Goal: Information Seeking & Learning: Learn about a topic

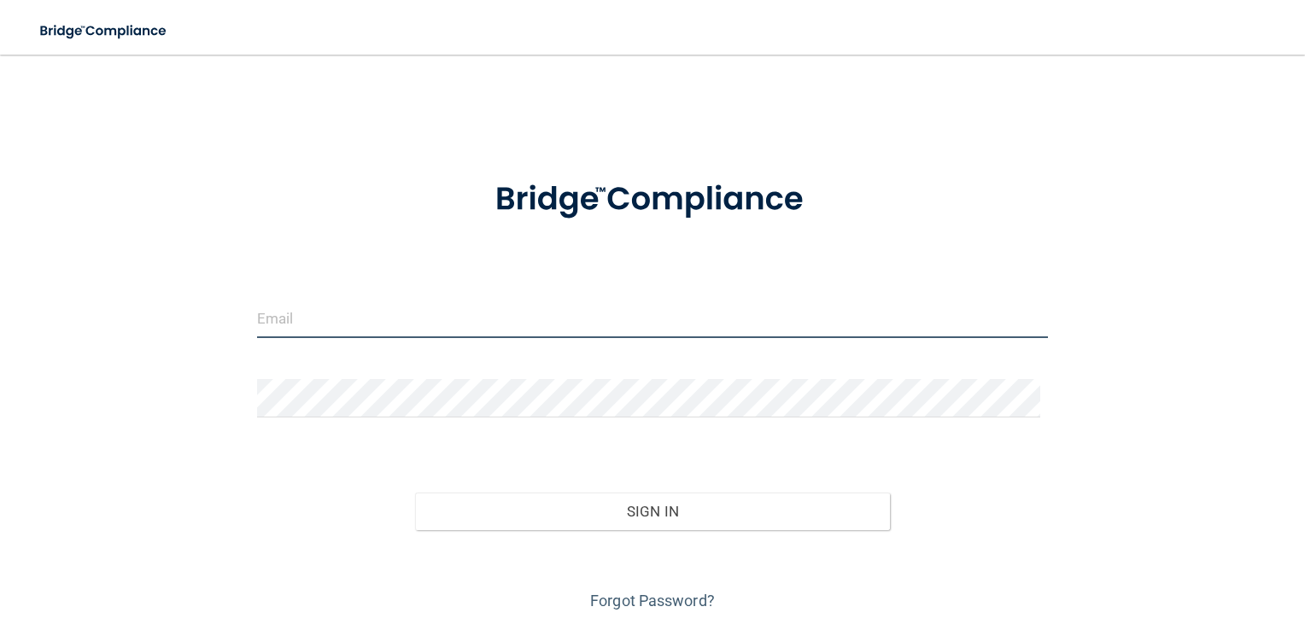
click at [318, 319] on input "email" at bounding box center [653, 319] width 792 height 38
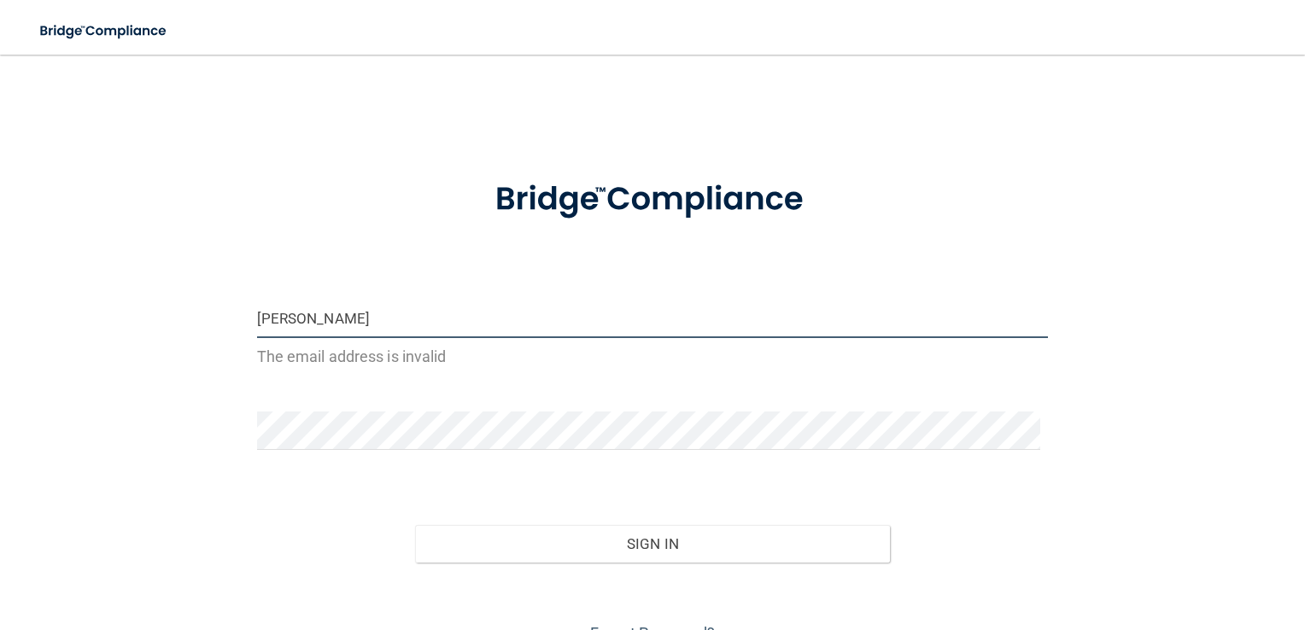
type input "[PERSON_NAME][EMAIL_ADDRESS][PERSON_NAME][DOMAIN_NAME]"
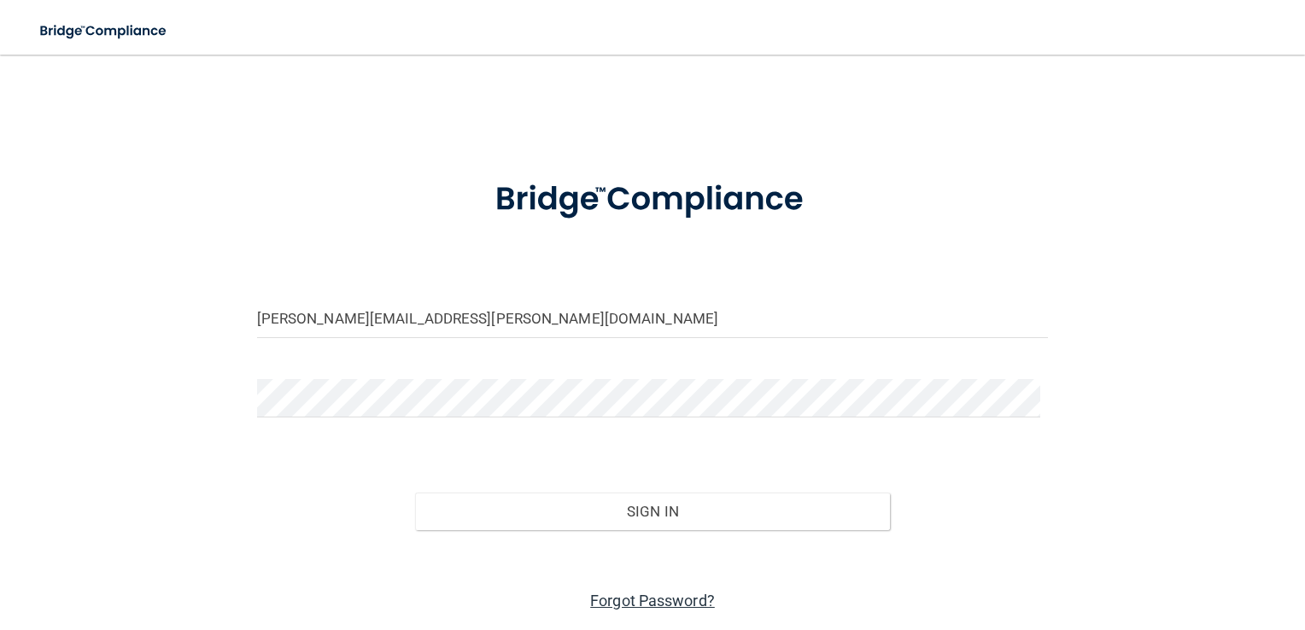
click at [633, 596] on link "Forgot Password?" at bounding box center [652, 601] width 125 height 18
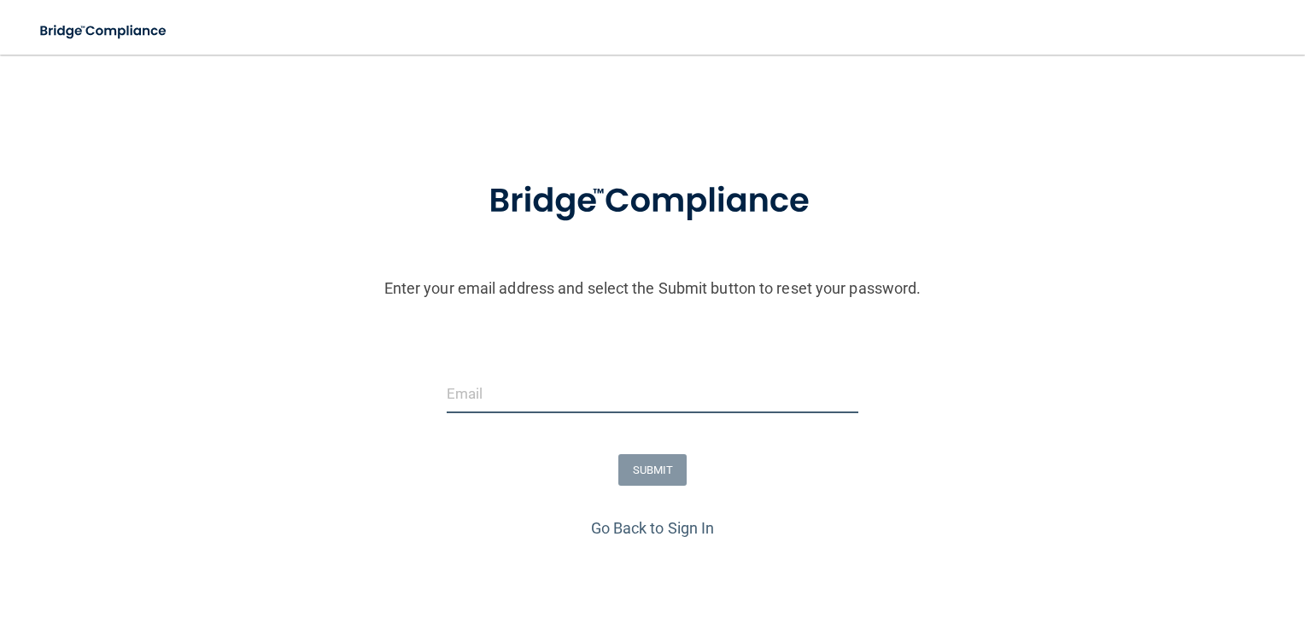
click at [485, 376] on input "email" at bounding box center [653, 394] width 413 height 38
type input "[PERSON_NAME][EMAIL_ADDRESS][PERSON_NAME][DOMAIN_NAME]"
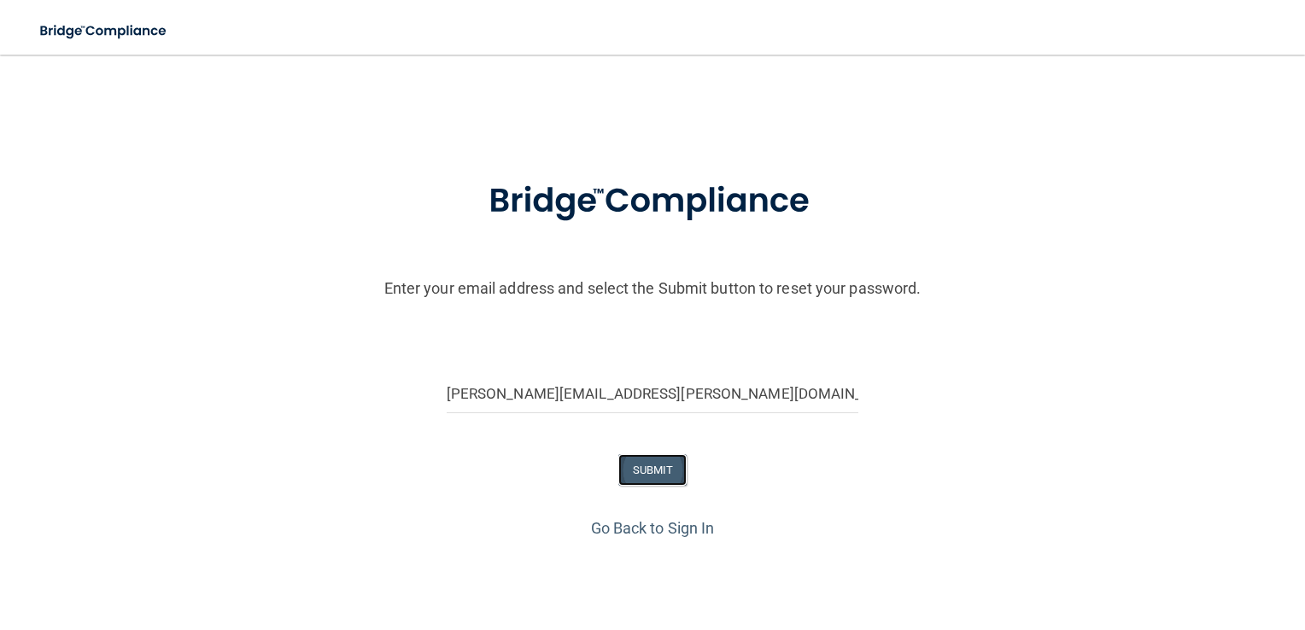
click at [642, 472] on button "SUBMIT" at bounding box center [652, 470] width 69 height 32
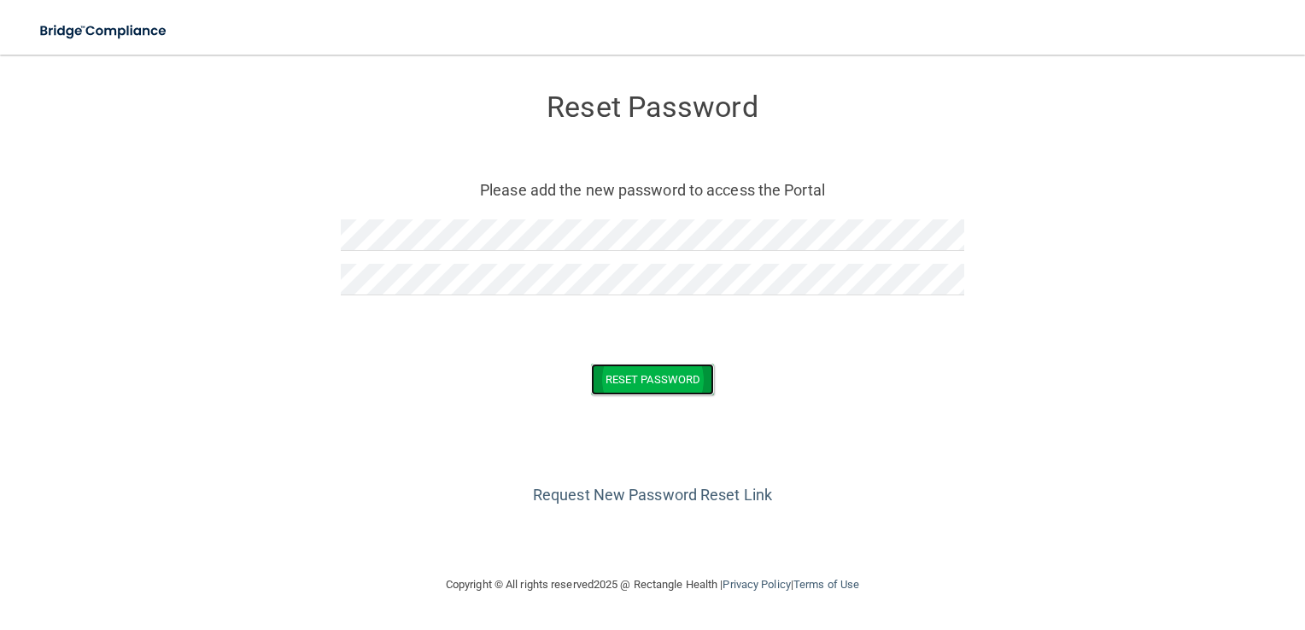
click at [667, 385] on button "Reset Password" at bounding box center [652, 380] width 123 height 32
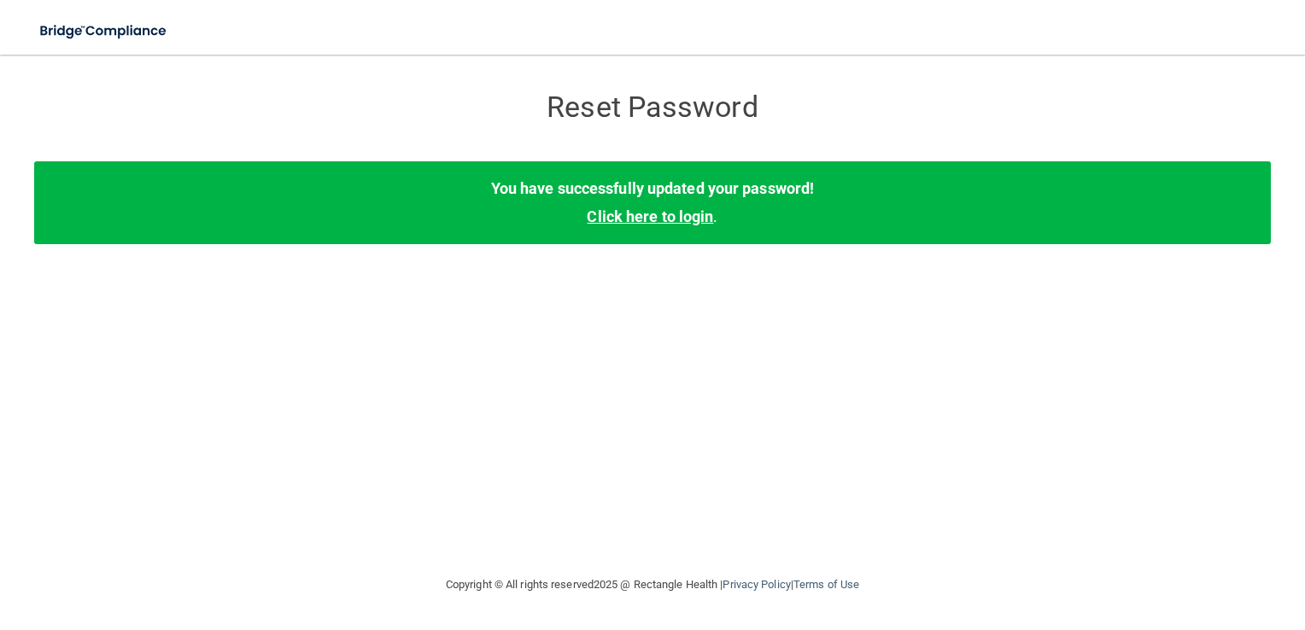
click at [684, 215] on link "Click here to login" at bounding box center [650, 217] width 126 height 18
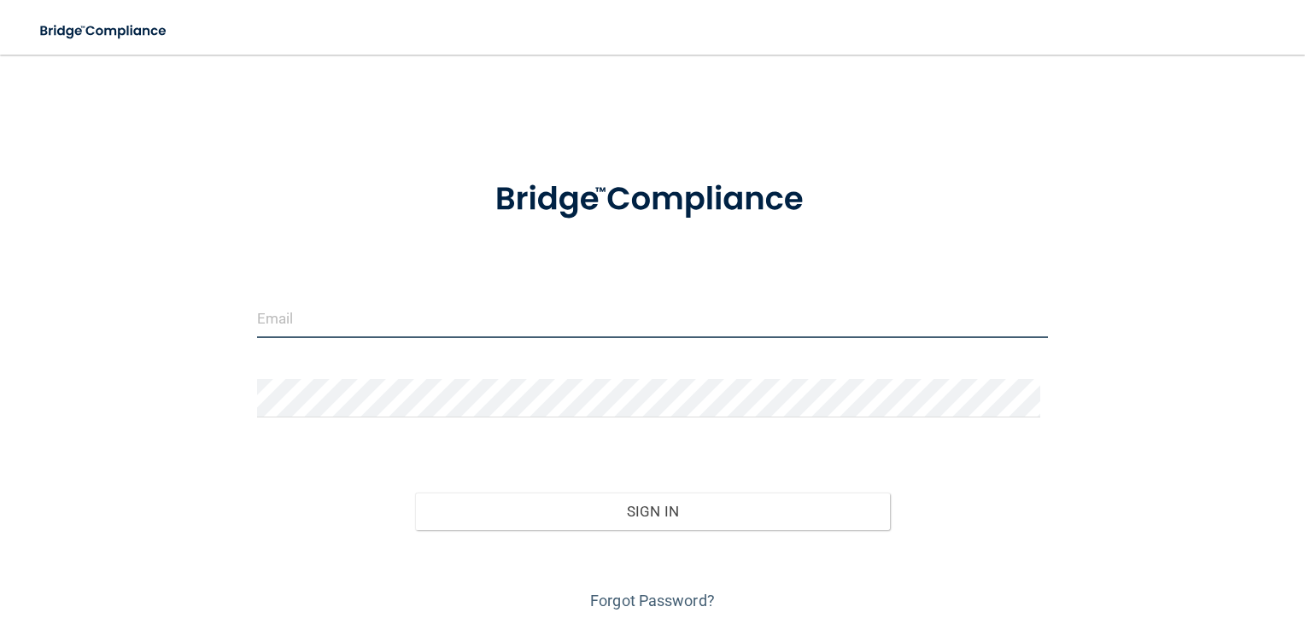
type input "[PERSON_NAME][EMAIL_ADDRESS][PERSON_NAME][DOMAIN_NAME]"
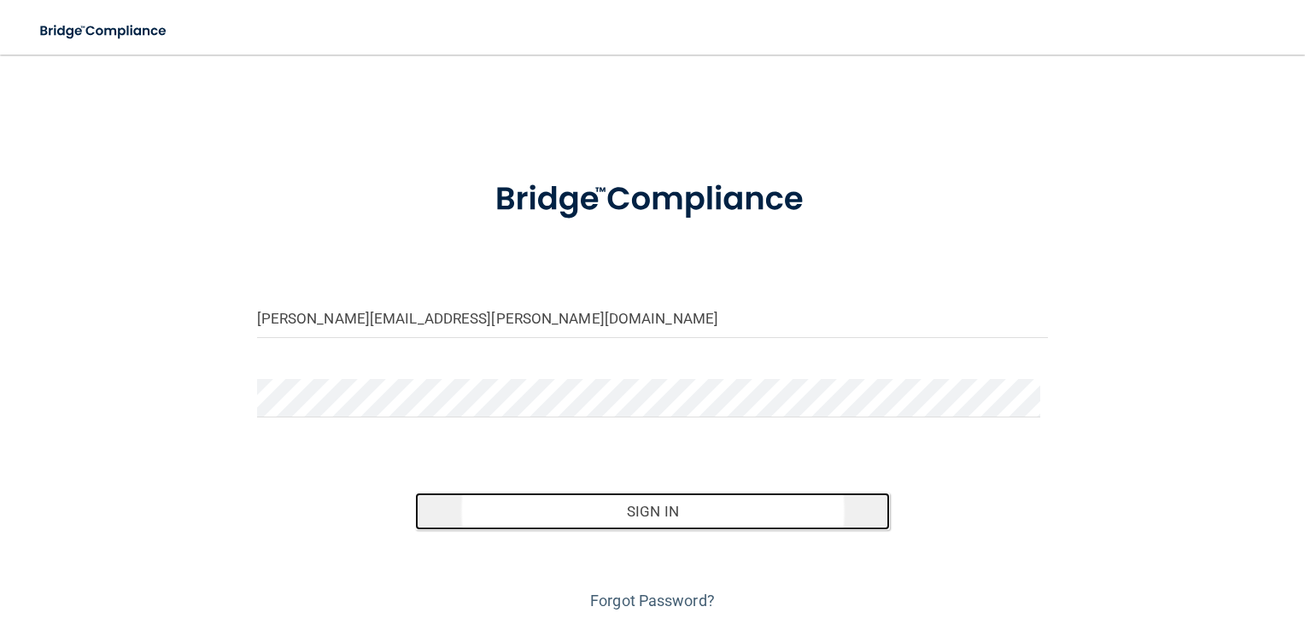
click at [671, 512] on button "Sign In" at bounding box center [652, 512] width 475 height 38
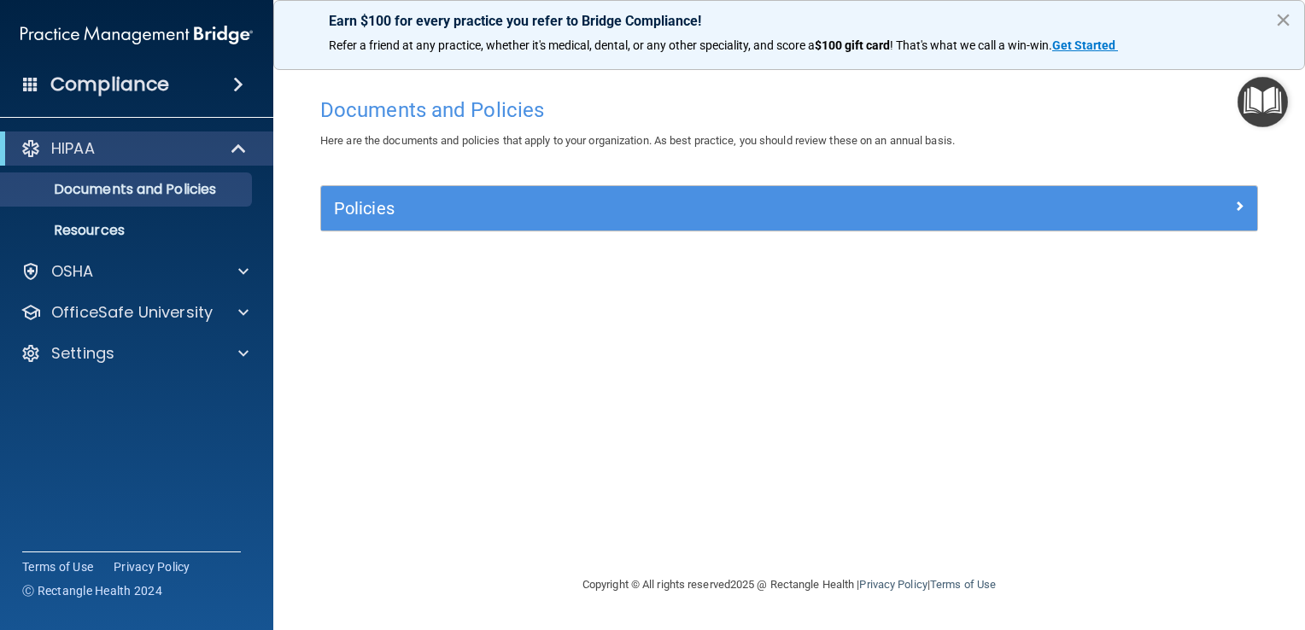
click at [1283, 17] on button "×" at bounding box center [1283, 19] width 16 height 27
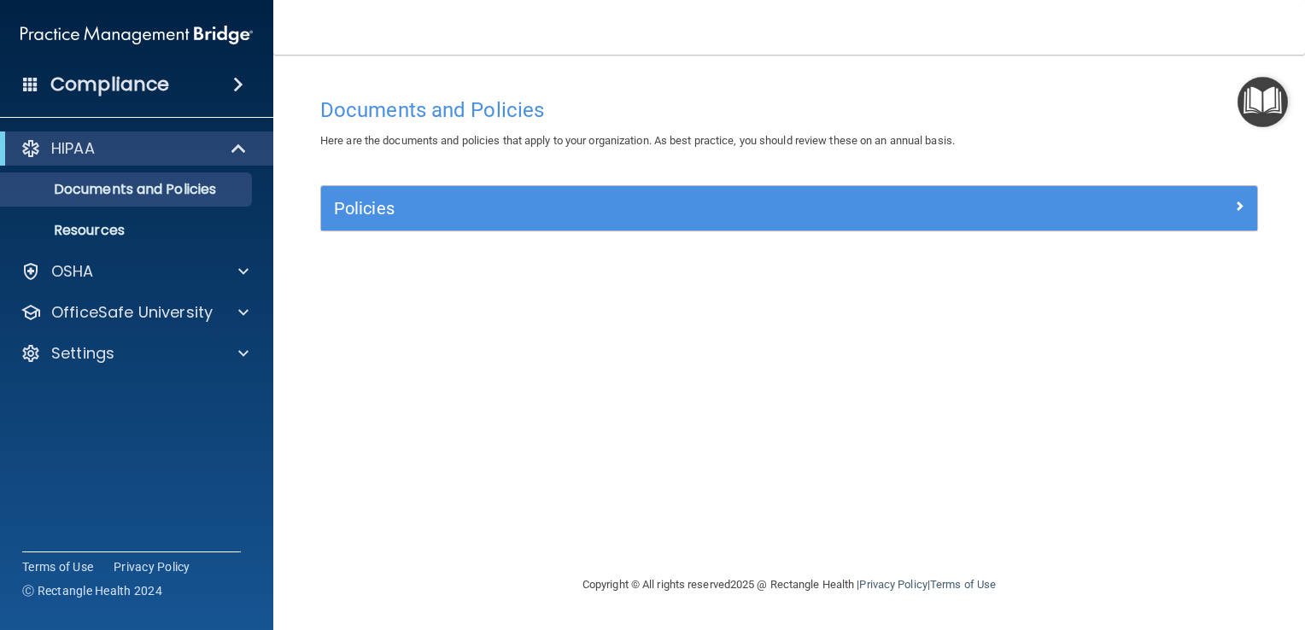
click at [1249, 94] on img "Open Resource Center" at bounding box center [1263, 102] width 50 height 50
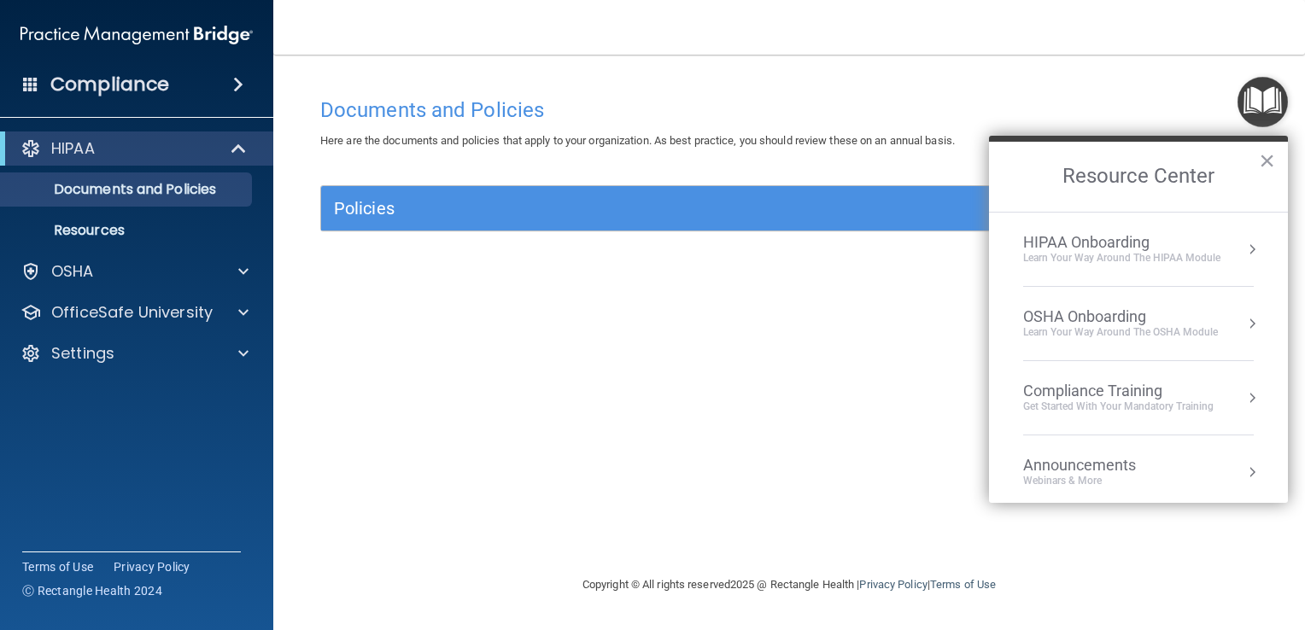
click at [1122, 244] on div "HIPAA Onboarding" at bounding box center [1121, 242] width 197 height 19
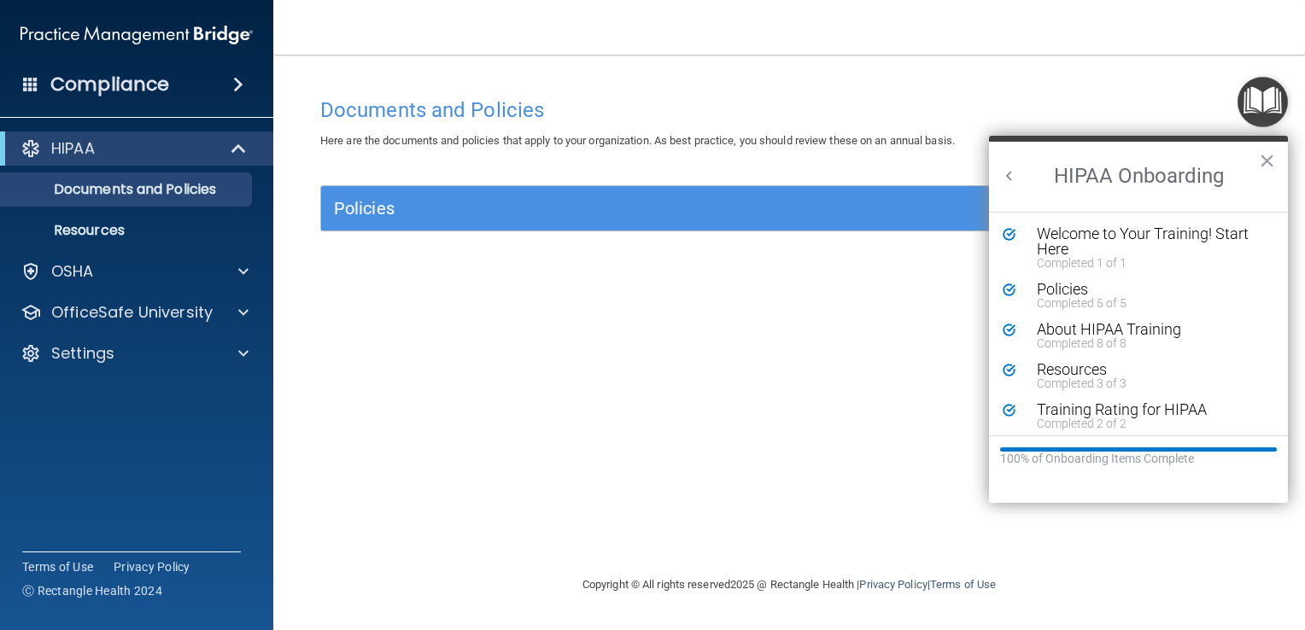
scroll to position [6, 0]
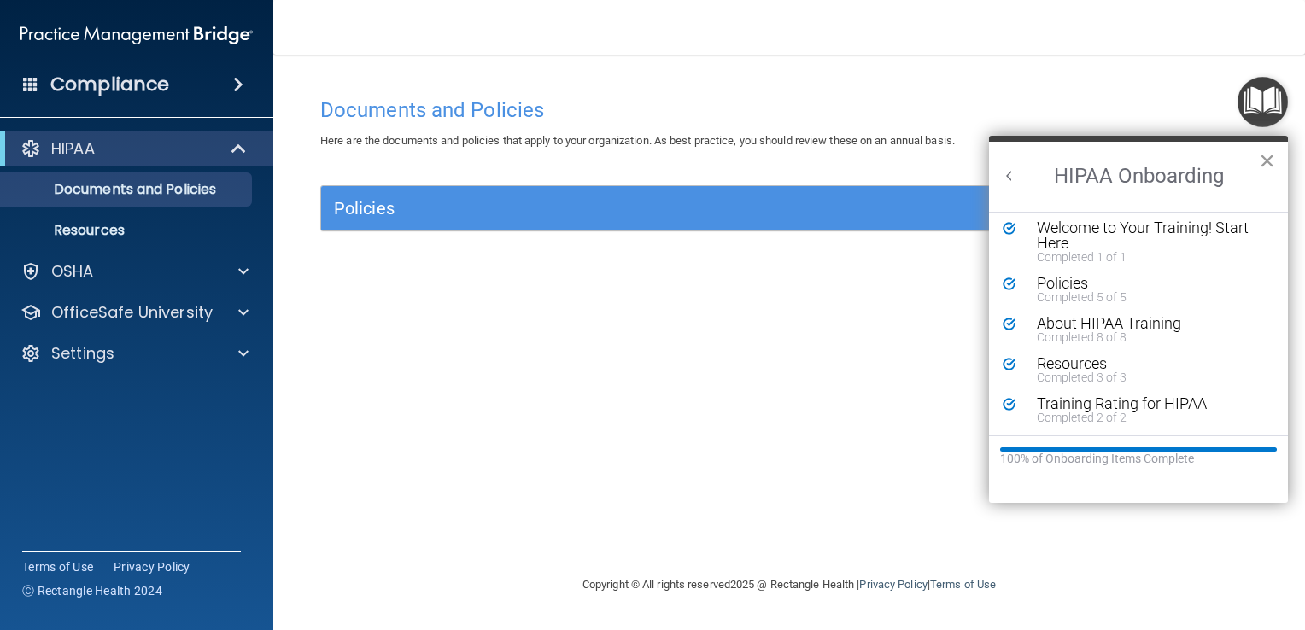
click at [1267, 162] on button "×" at bounding box center [1267, 160] width 16 height 27
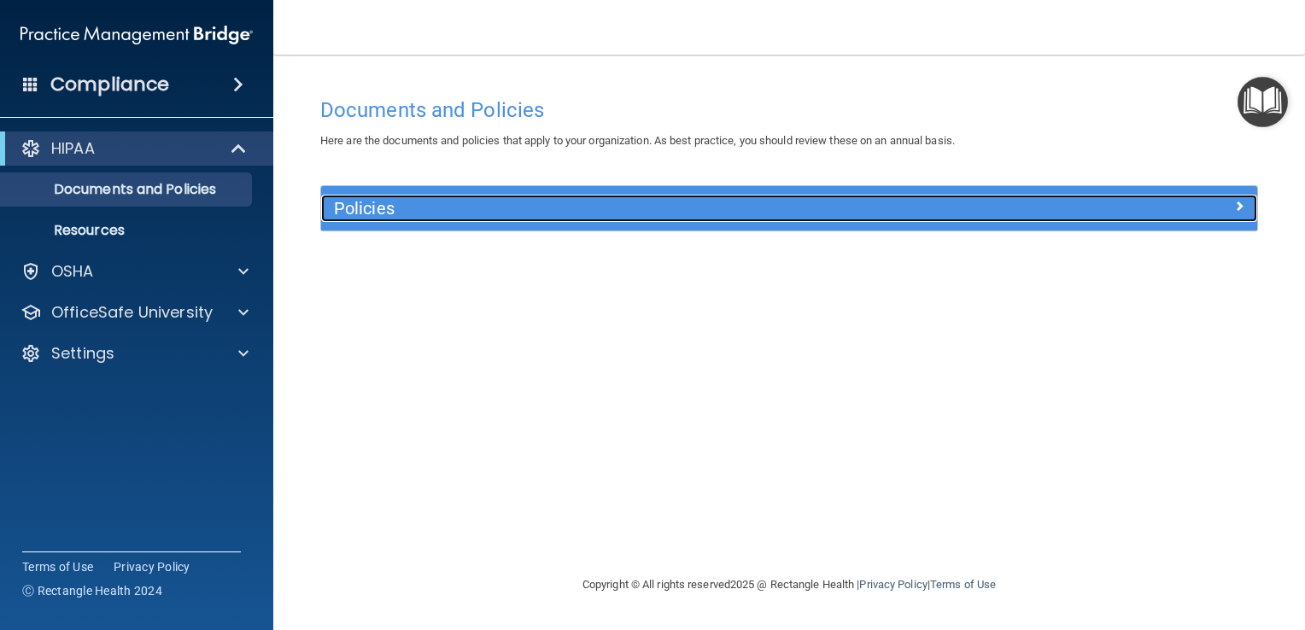
click at [1219, 203] on div at bounding box center [1140, 205] width 234 height 20
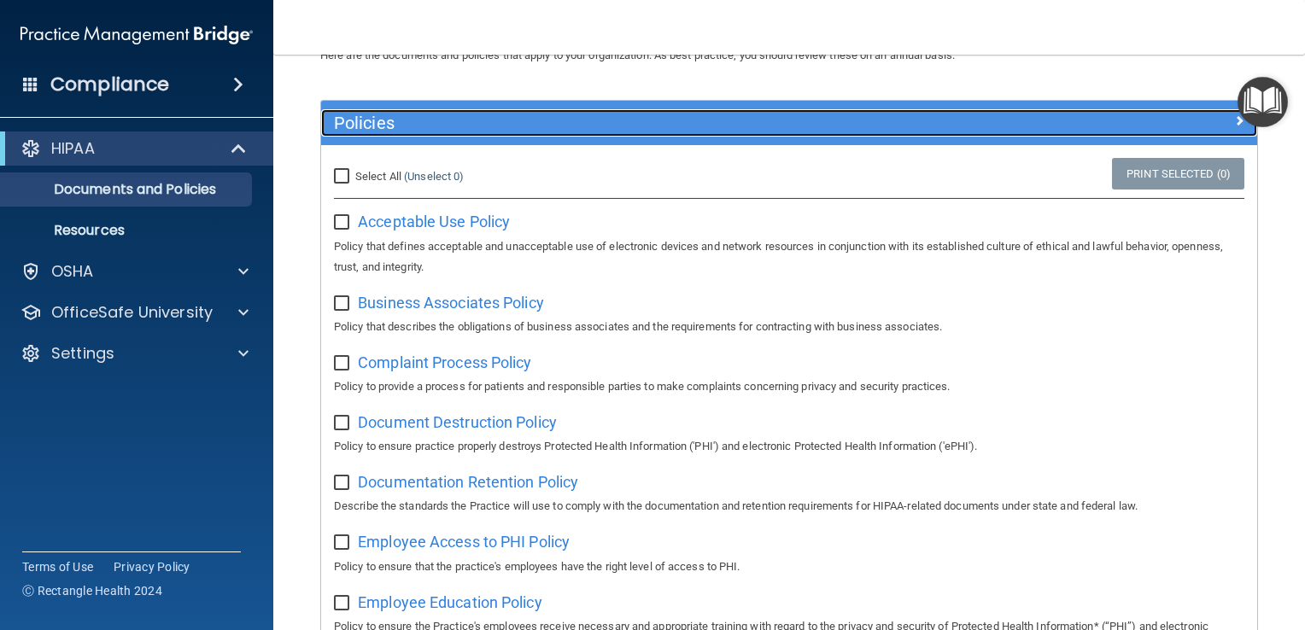
scroll to position [0, 0]
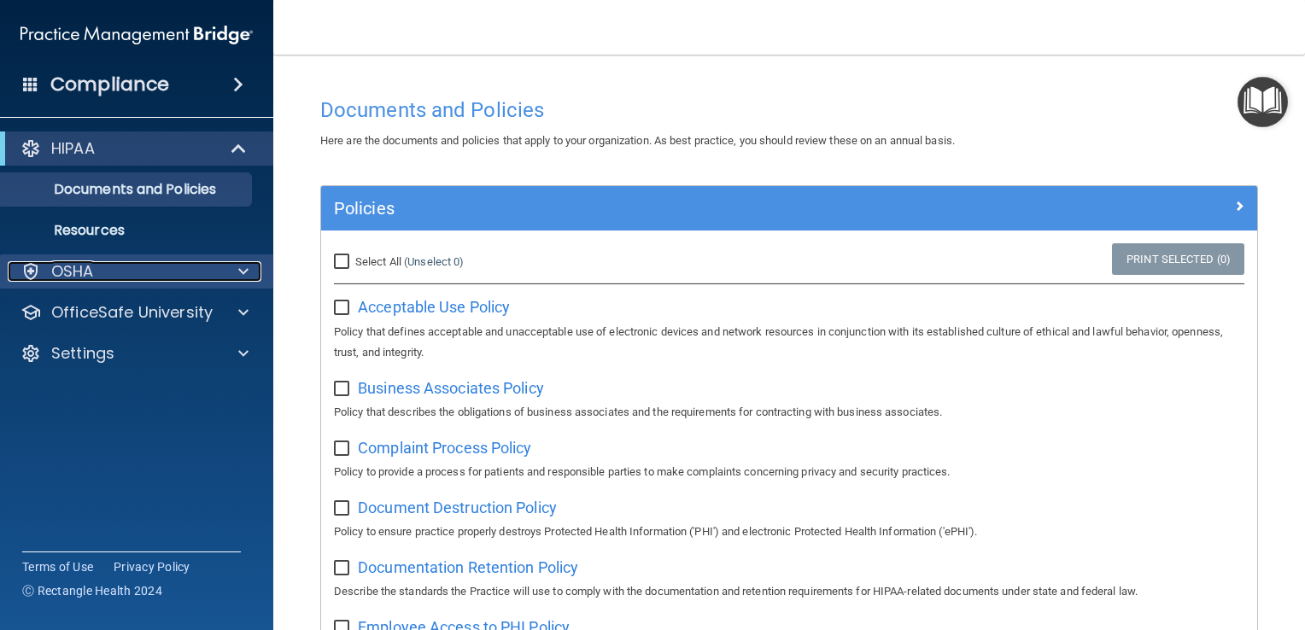
click at [246, 273] on span at bounding box center [243, 271] width 10 height 20
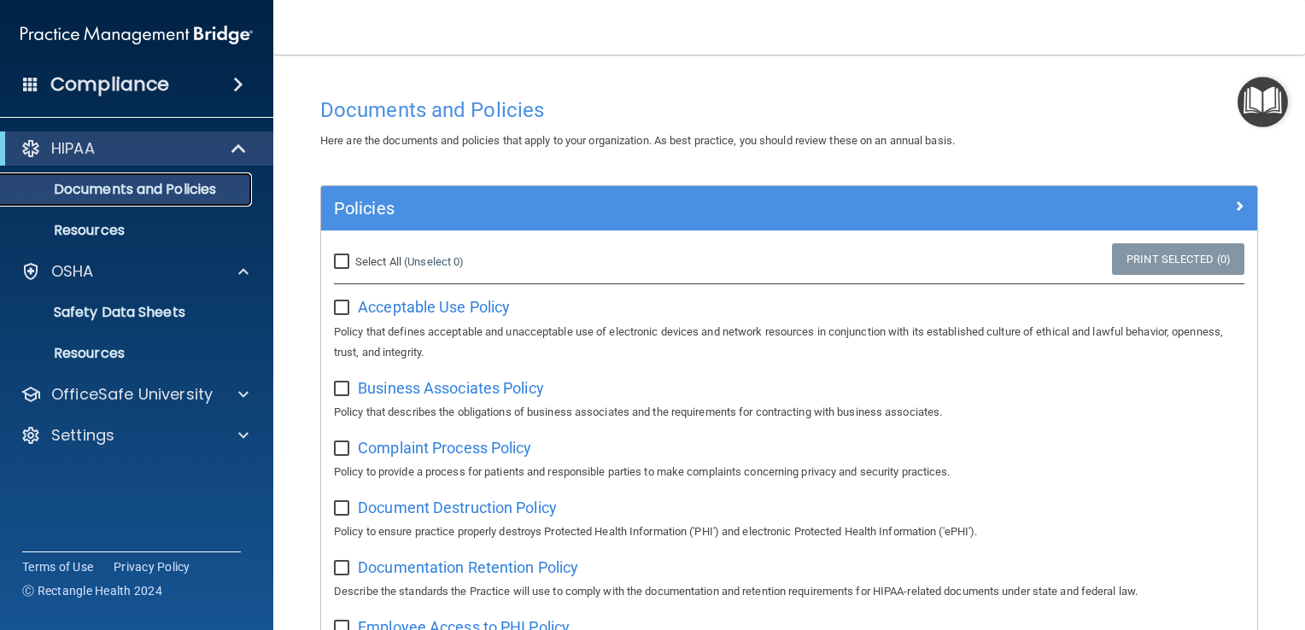
click at [163, 196] on p "Documents and Policies" at bounding box center [127, 189] width 233 height 17
click at [99, 237] on p "Resources" at bounding box center [127, 230] width 233 height 17
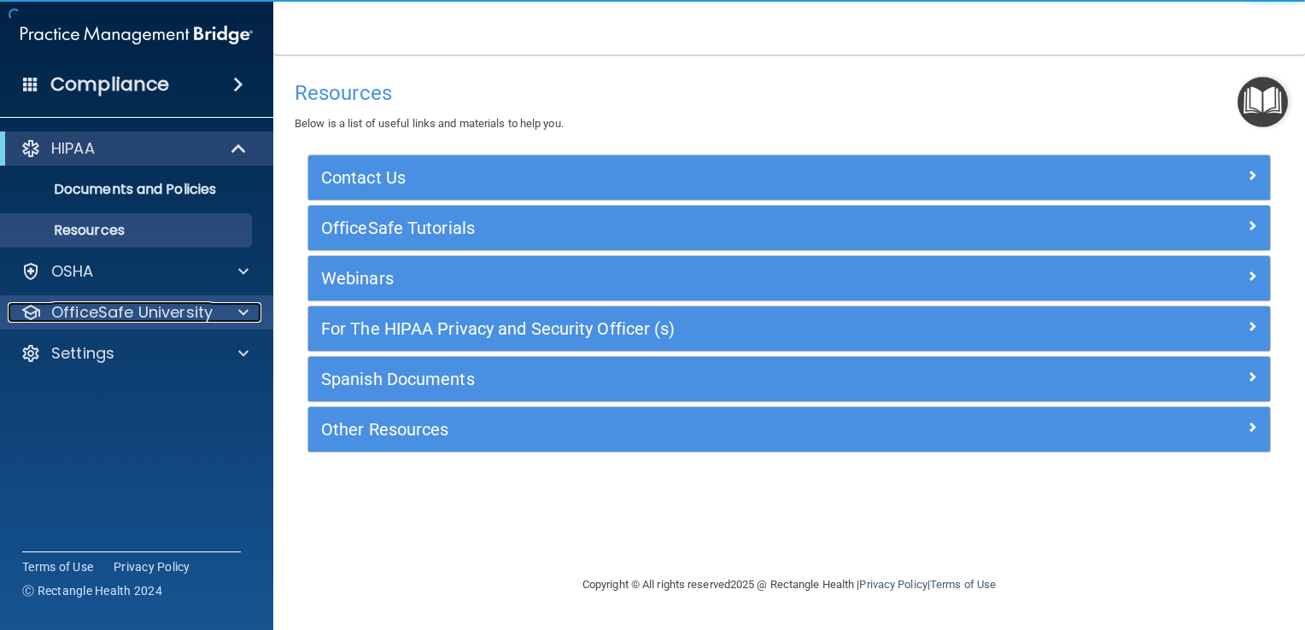
click at [242, 312] on span at bounding box center [243, 312] width 10 height 20
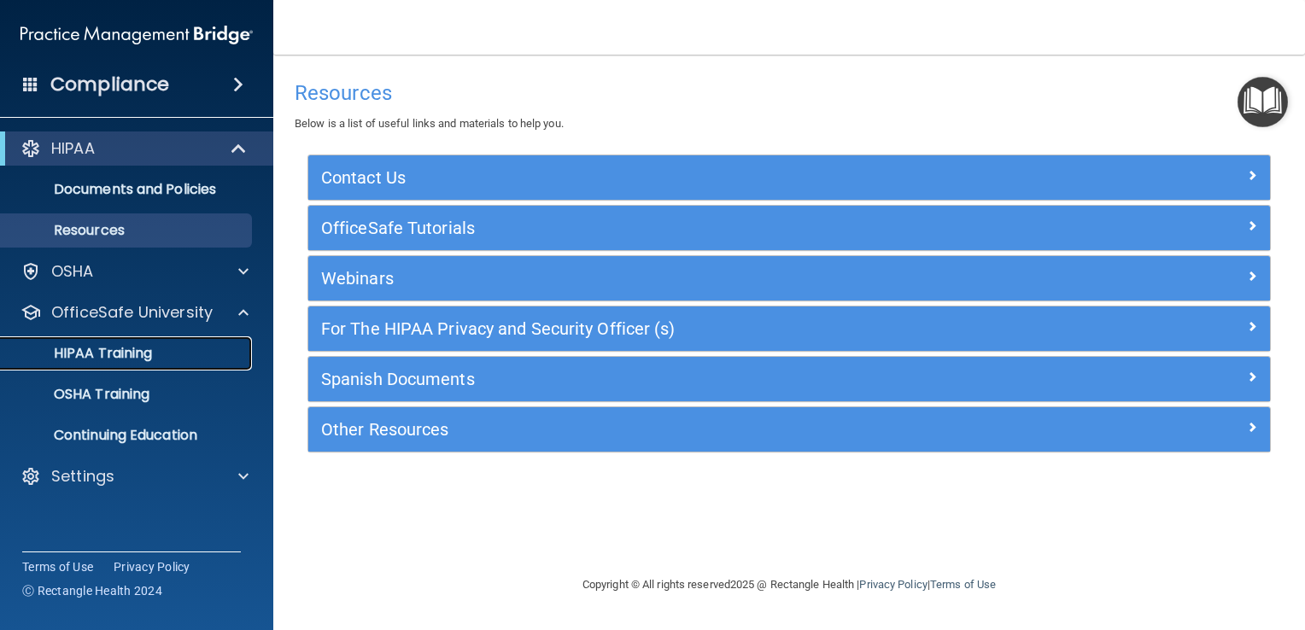
click at [132, 347] on p "HIPAA Training" at bounding box center [81, 353] width 141 height 17
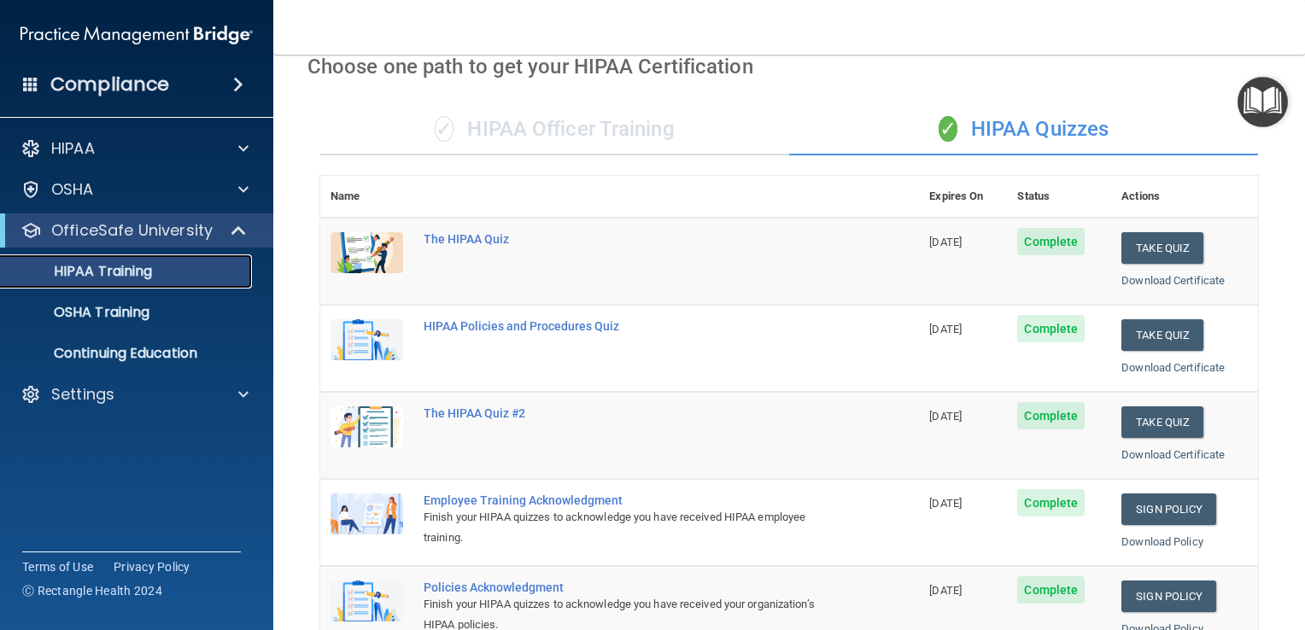
scroll to position [80, 0]
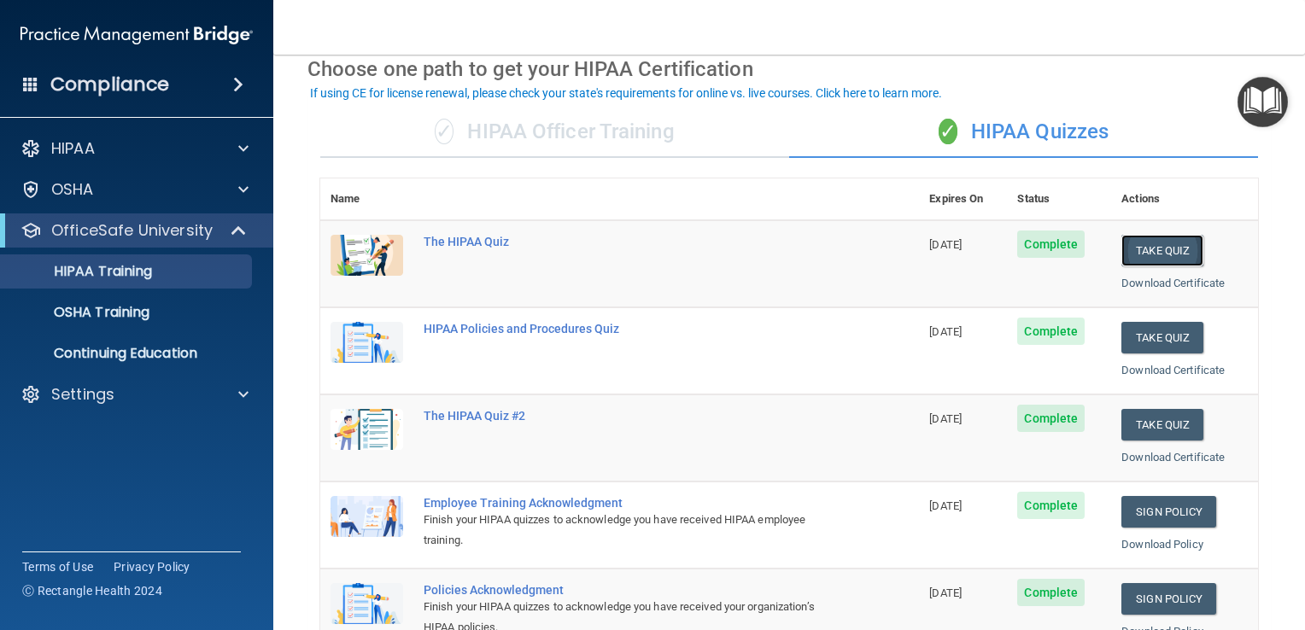
click at [1151, 255] on button "Take Quiz" at bounding box center [1162, 251] width 82 height 32
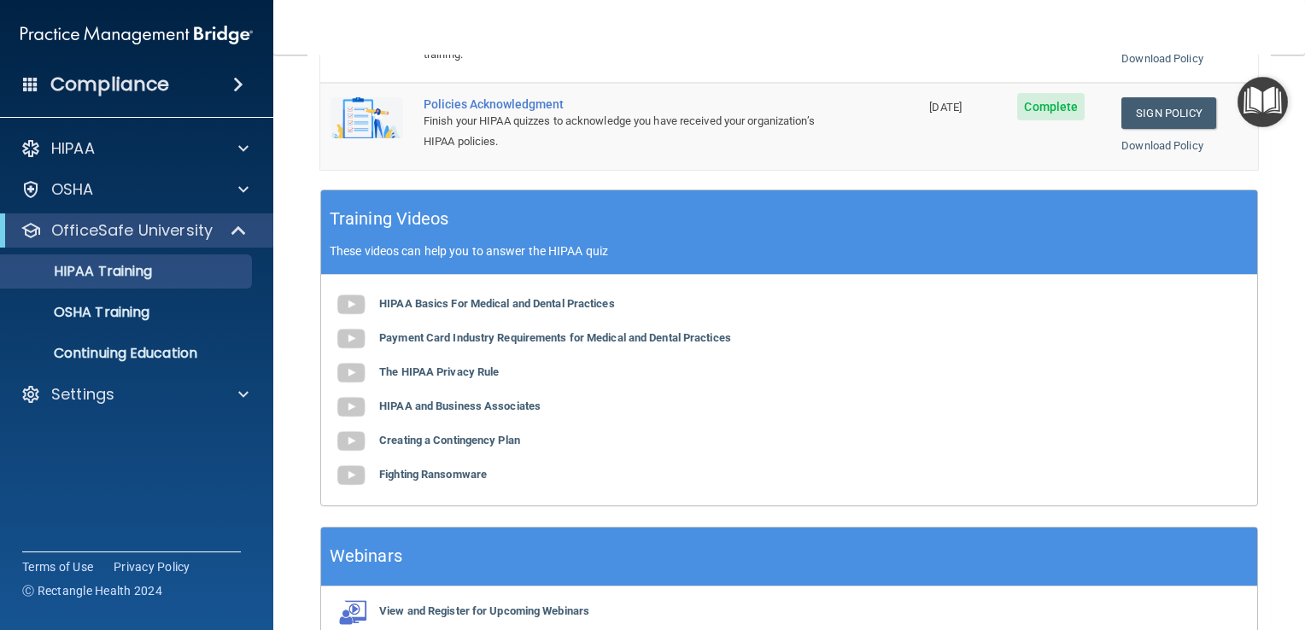
scroll to position [568, 0]
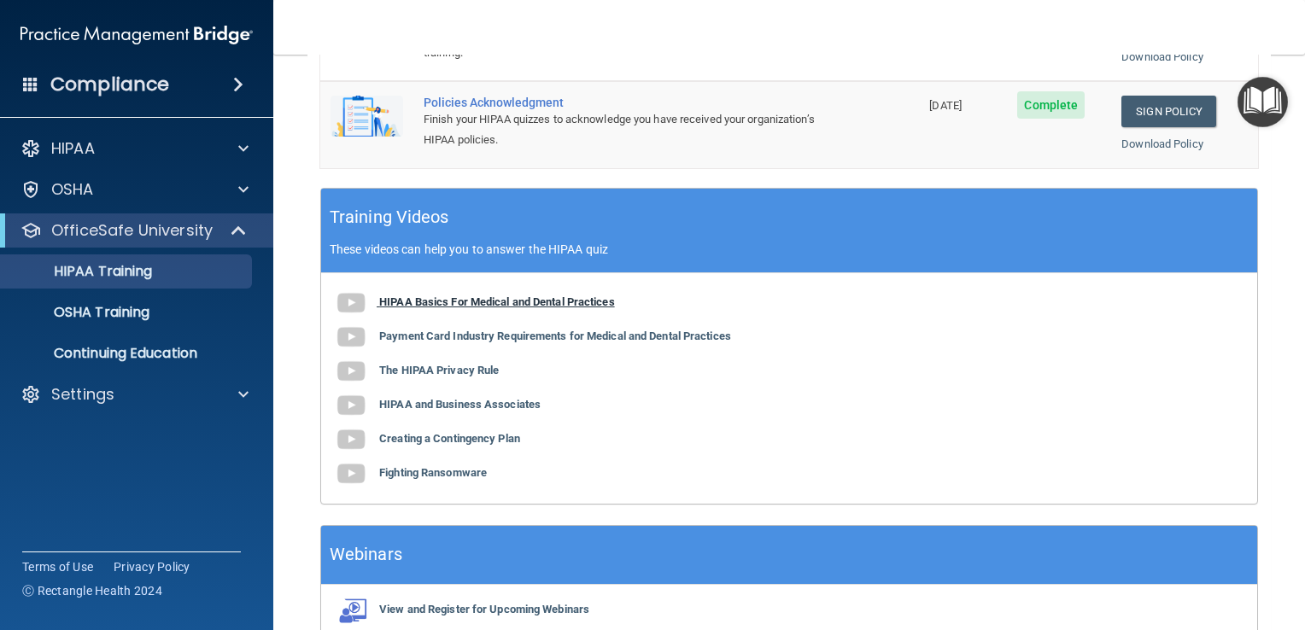
click at [479, 296] on b "HIPAA Basics For Medical and Dental Practices" at bounding box center [497, 301] width 236 height 13
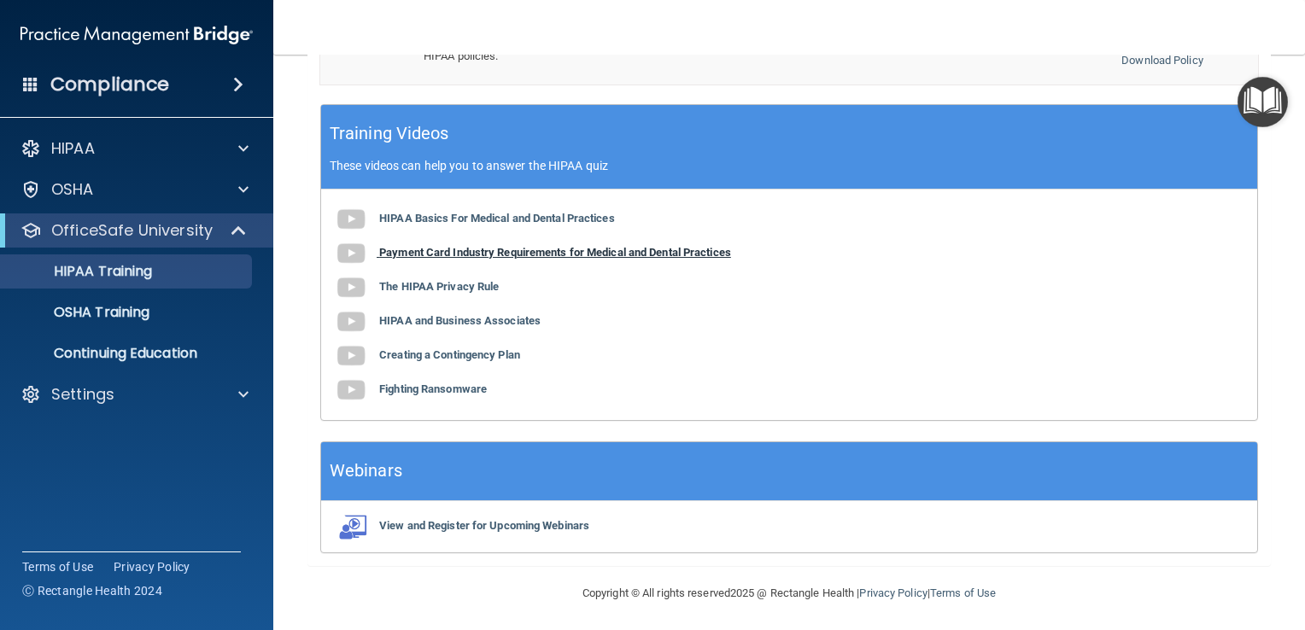
click at [351, 251] on img at bounding box center [351, 254] width 34 height 34
click at [403, 248] on b "Payment Card Industry Requirements for Medical and Dental Practices" at bounding box center [555, 252] width 352 height 13
click at [452, 257] on div "HIPAA Basics For Medical and Dental Practices Payment Card Industry Requirement…" at bounding box center [789, 305] width 936 height 231
click at [465, 249] on b "Payment Card Industry Requirements for Medical and Dental Practices" at bounding box center [555, 252] width 352 height 13
click at [462, 286] on b "The HIPAA Privacy Rule" at bounding box center [439, 286] width 120 height 13
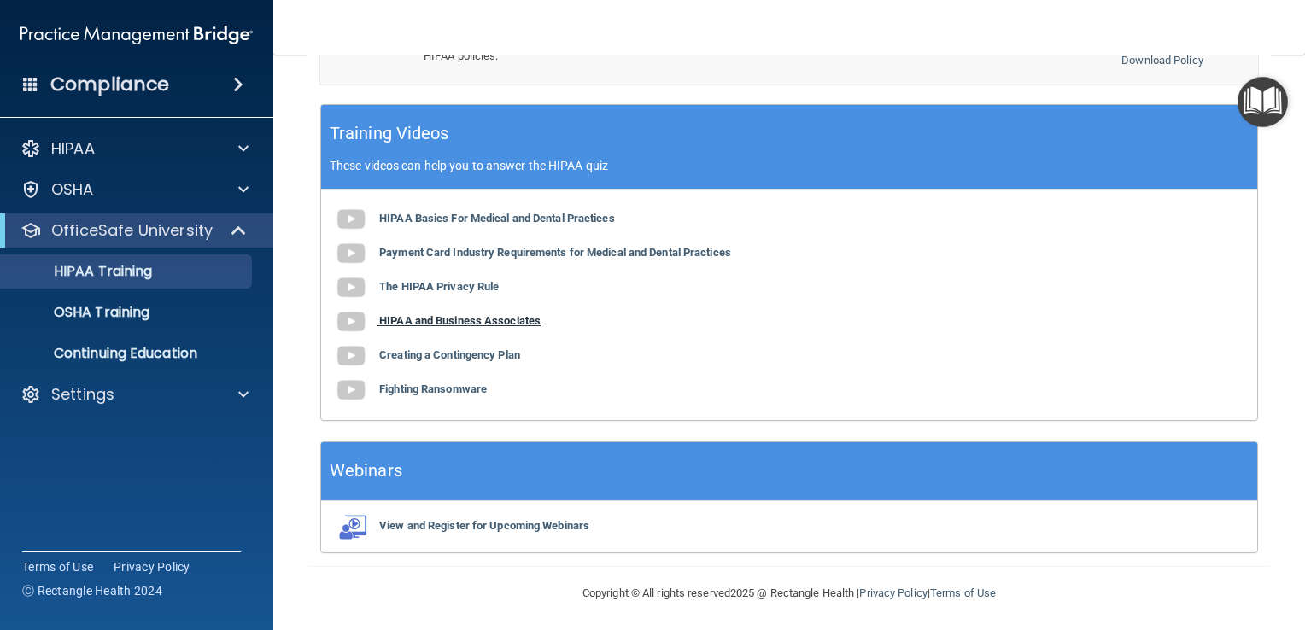
click at [518, 324] on b "HIPAA and Business Associates" at bounding box center [459, 320] width 161 height 13
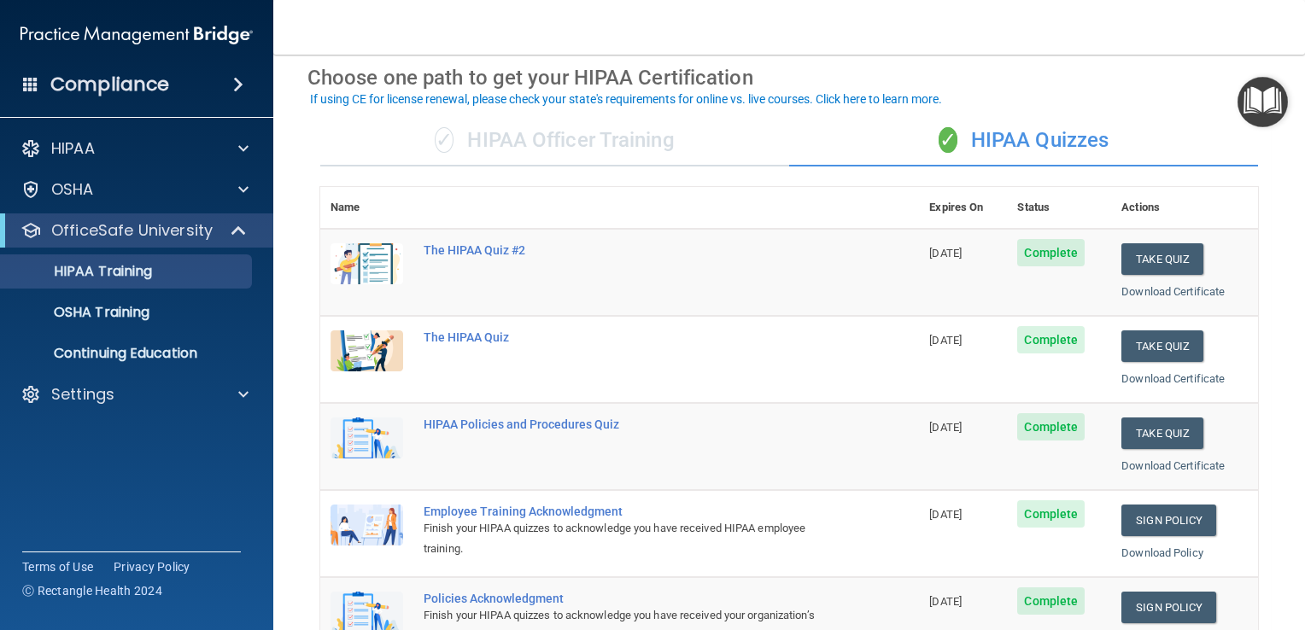
scroll to position [69, 0]
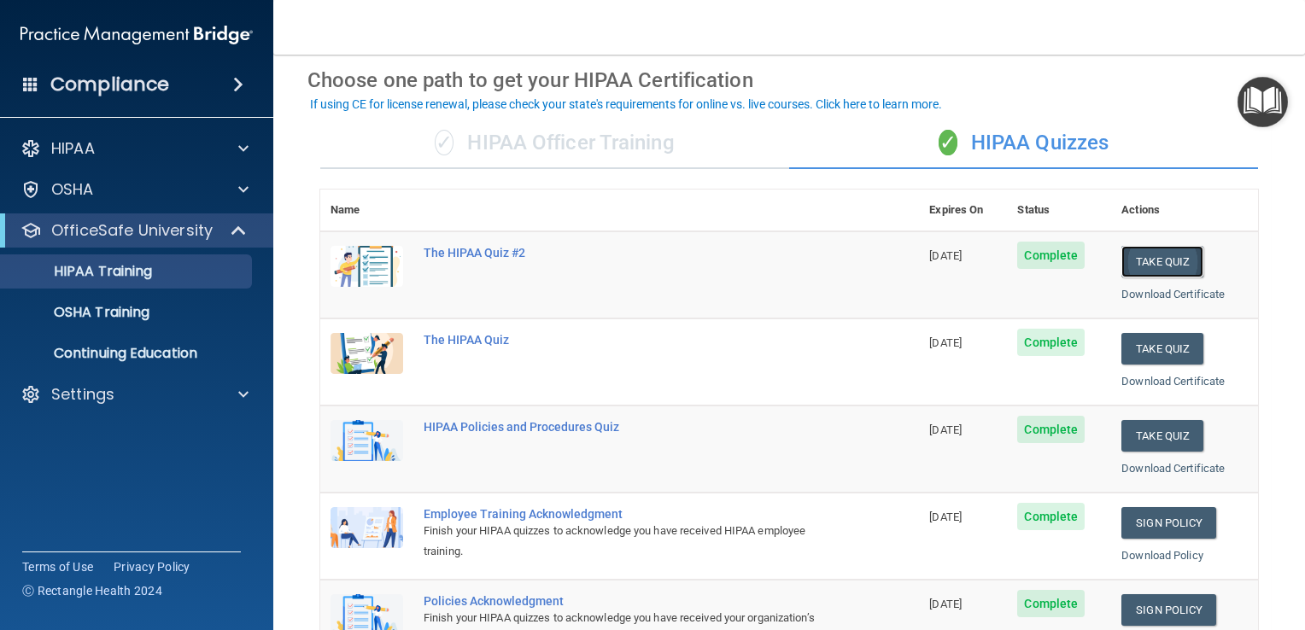
click at [1135, 259] on button "Take Quiz" at bounding box center [1162, 262] width 82 height 32
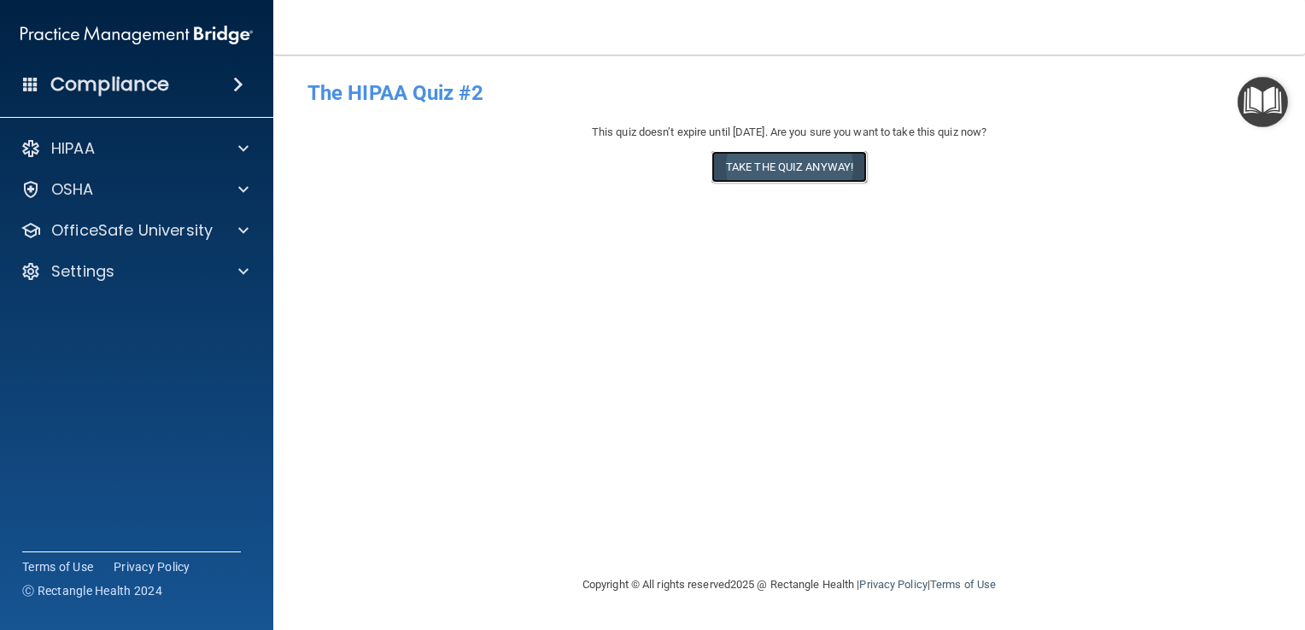
click at [823, 181] on button "Take the quiz anyway!" at bounding box center [788, 167] width 155 height 32
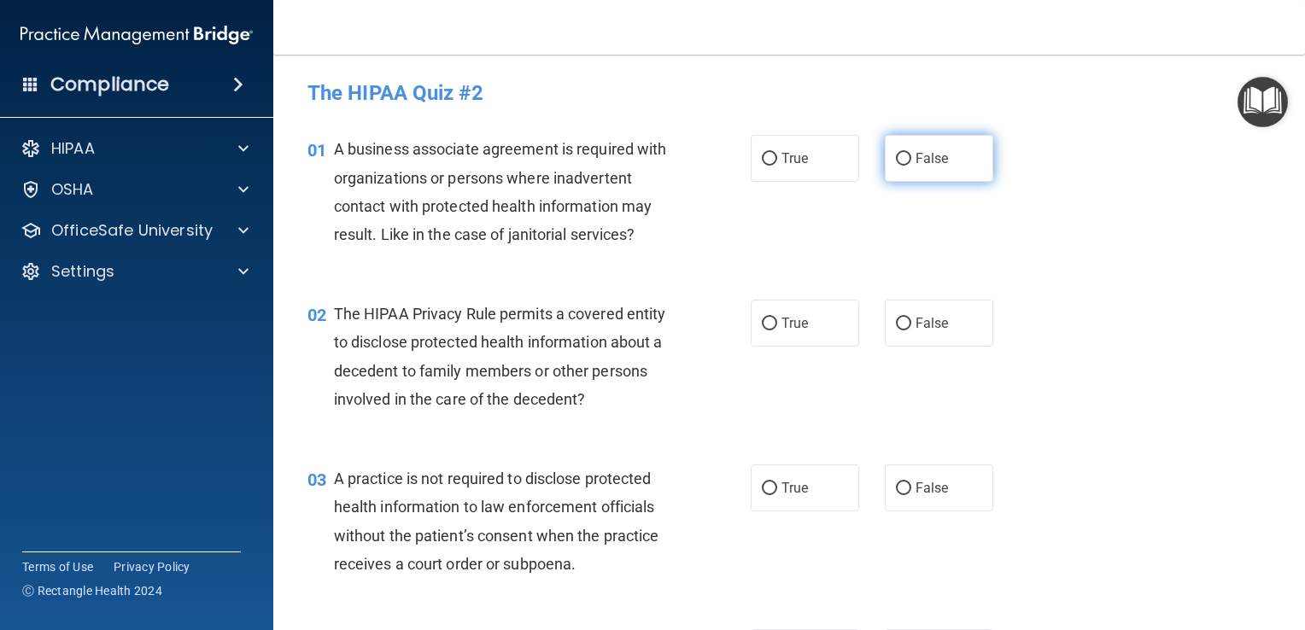
click at [896, 159] on input "False" at bounding box center [903, 159] width 15 height 13
radio input "true"
click at [765, 324] on input "True" at bounding box center [769, 324] width 15 height 13
radio input "true"
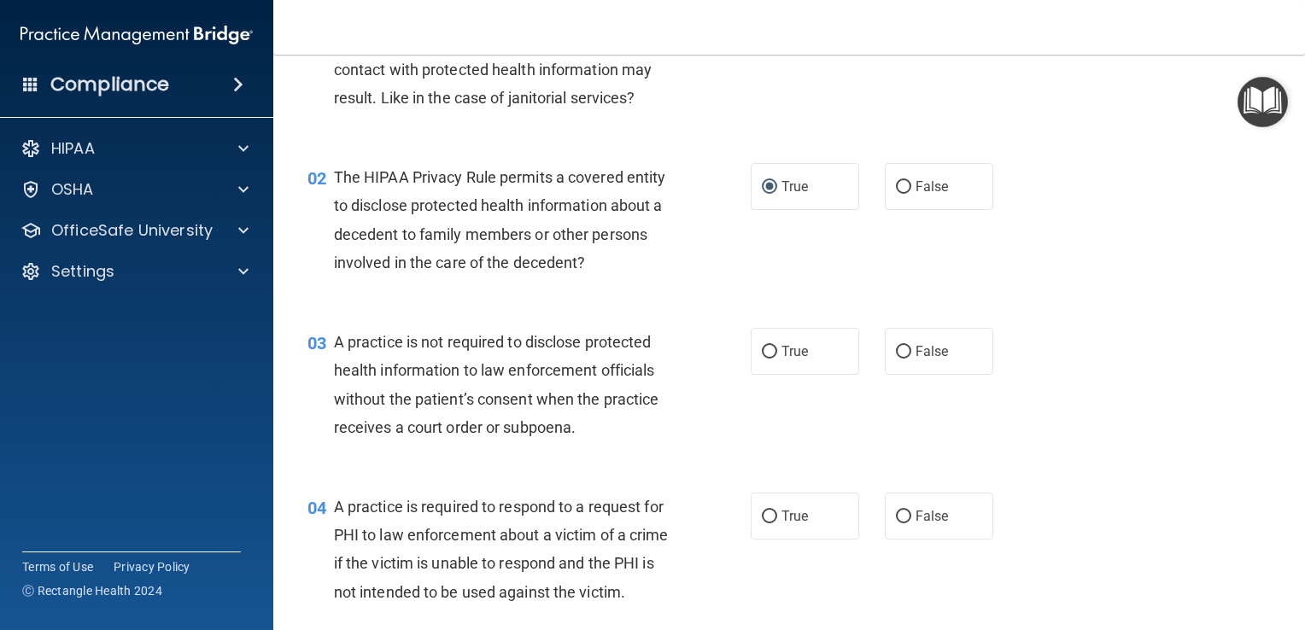
scroll to position [143, 0]
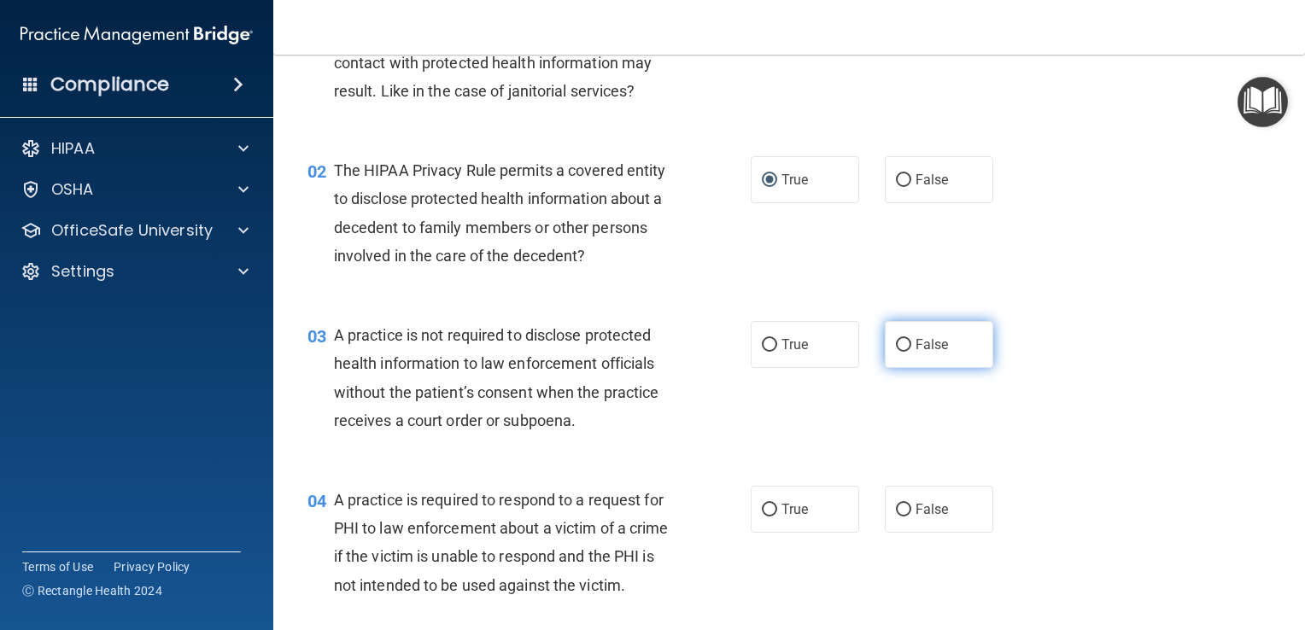
click at [897, 343] on input "False" at bounding box center [903, 345] width 15 height 13
radio input "true"
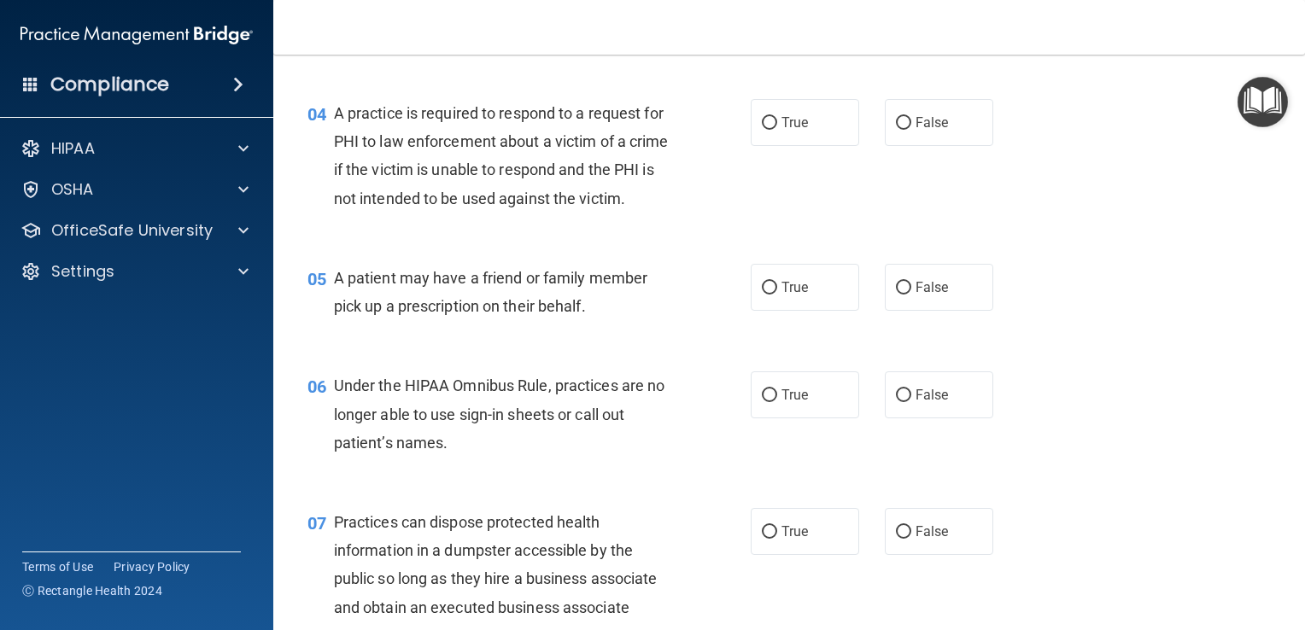
scroll to position [536, 0]
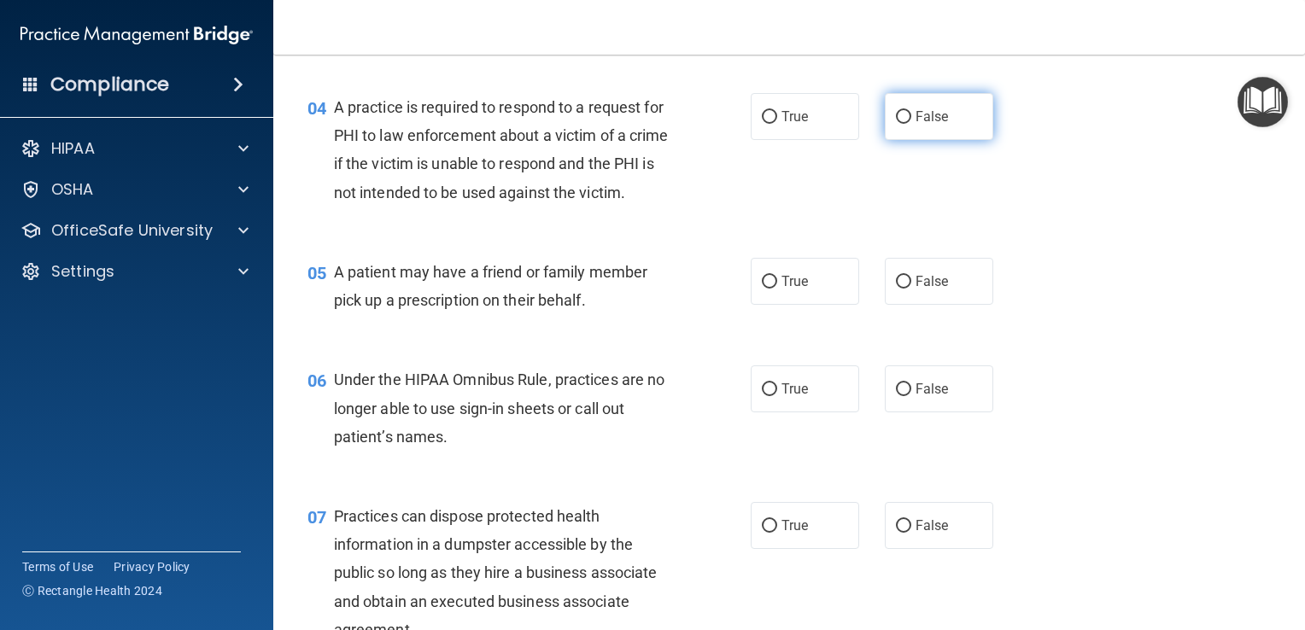
click at [896, 115] on input "False" at bounding box center [903, 117] width 15 height 13
radio input "true"
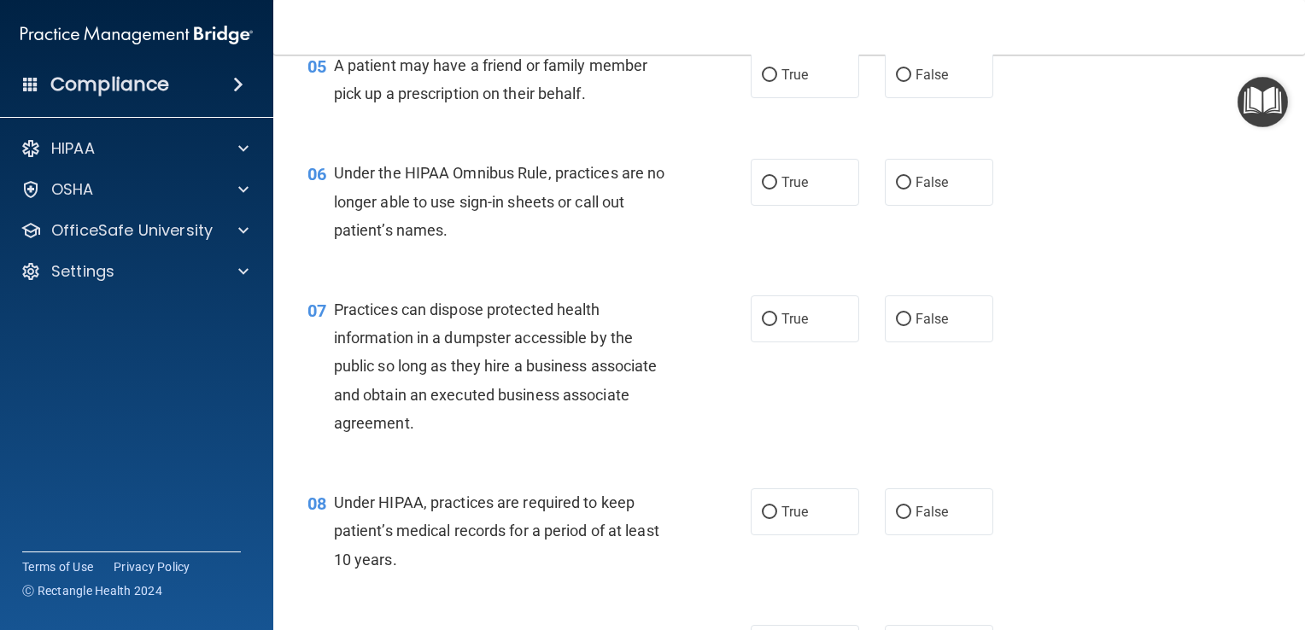
scroll to position [767, 0]
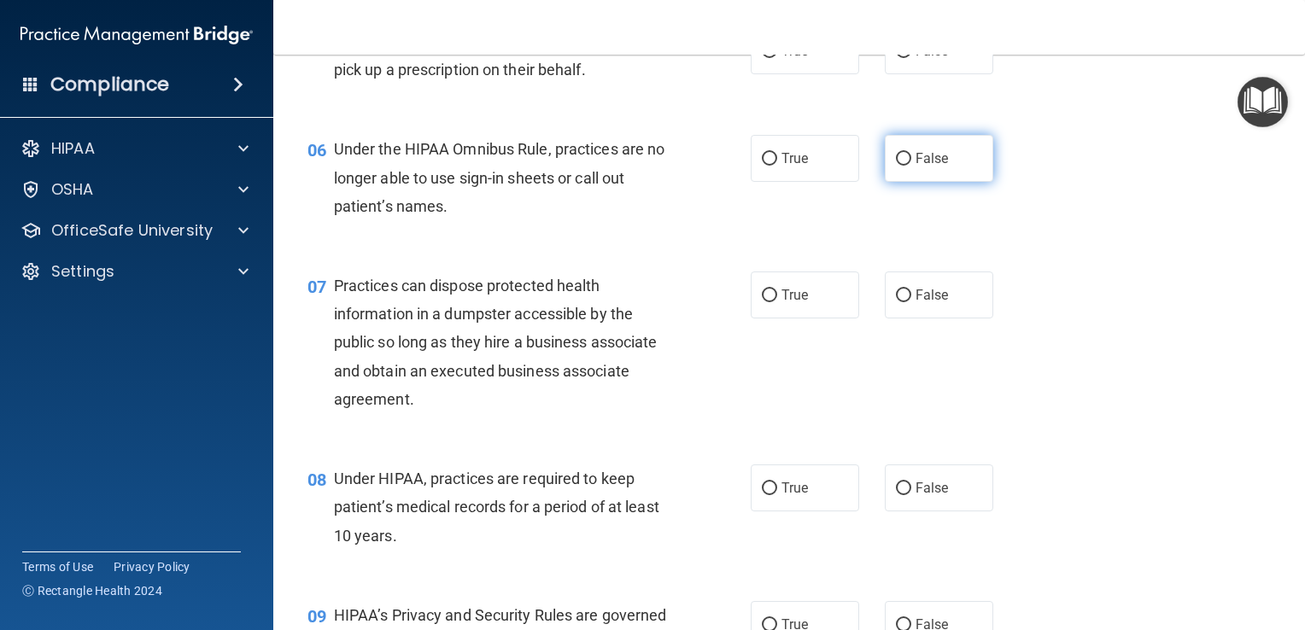
click at [896, 166] on input "False" at bounding box center [903, 159] width 15 height 13
radio input "true"
click at [762, 166] on input "True" at bounding box center [769, 159] width 15 height 13
radio input "true"
radio input "false"
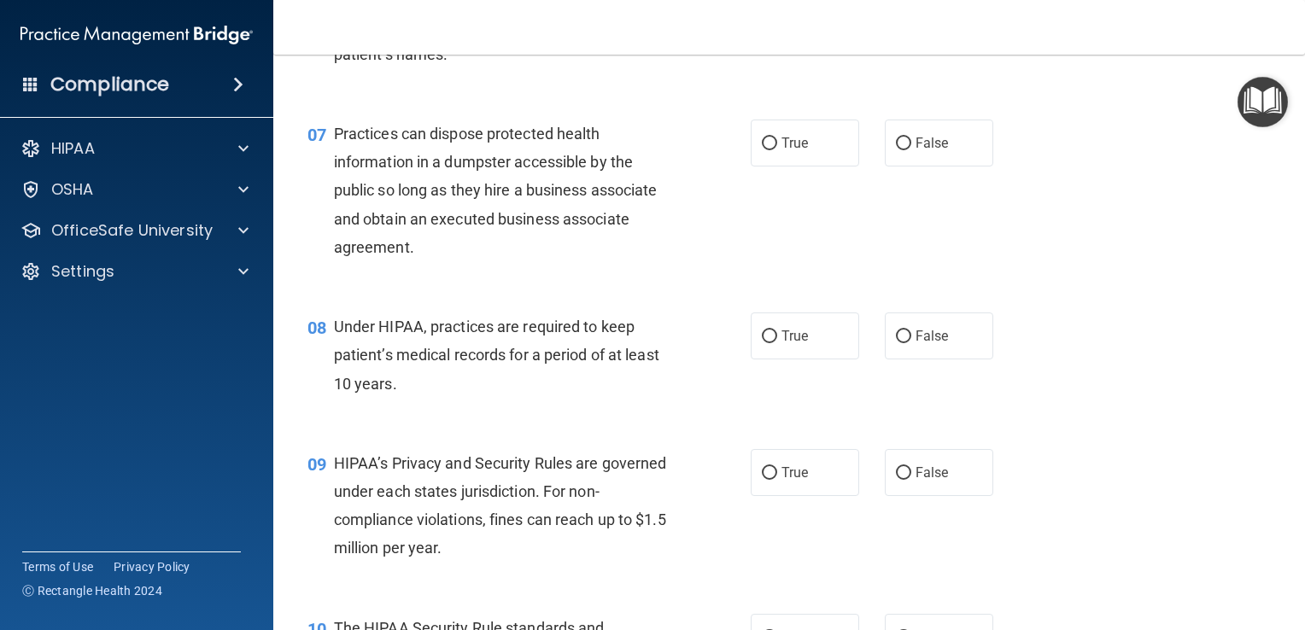
scroll to position [955, 0]
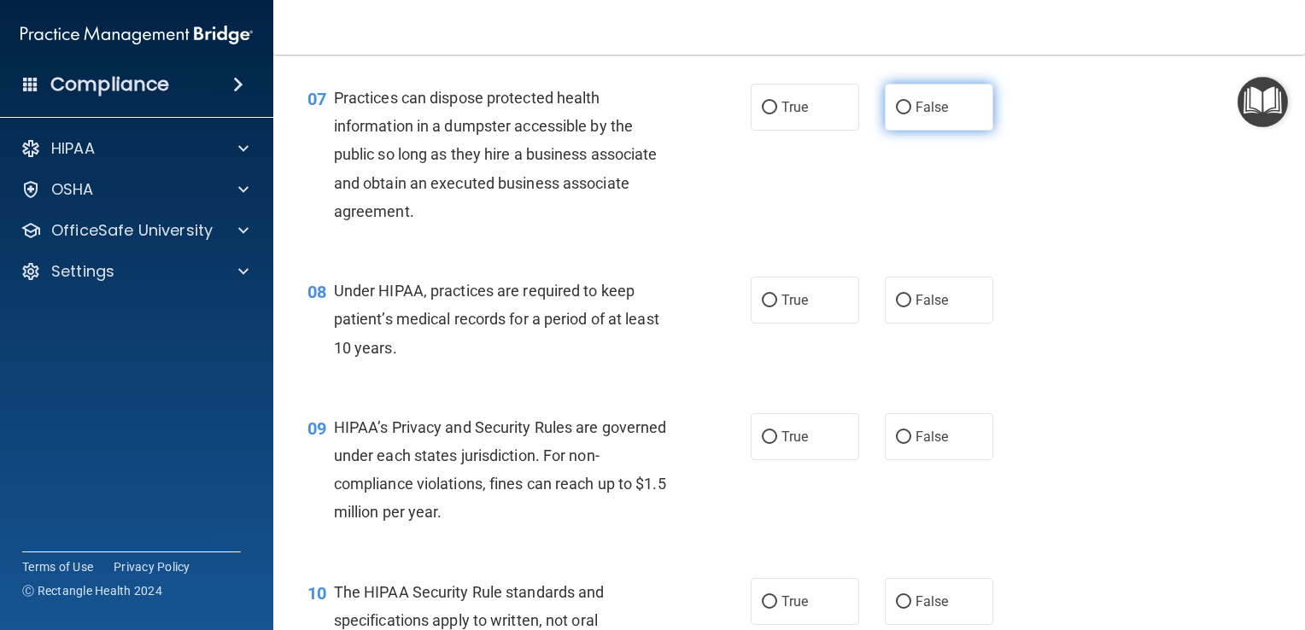
click at [898, 114] on input "False" at bounding box center [903, 108] width 15 height 13
radio input "true"
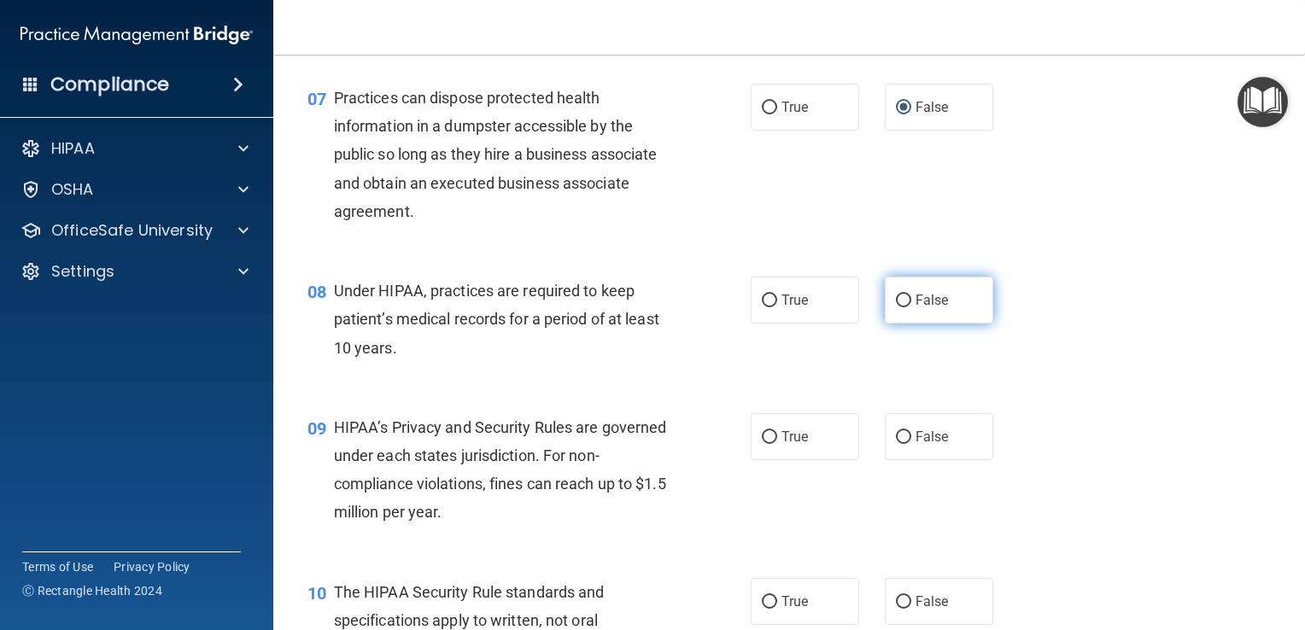
click at [892, 324] on label "False" at bounding box center [939, 300] width 108 height 47
click at [896, 307] on input "False" at bounding box center [903, 301] width 15 height 13
radio input "true"
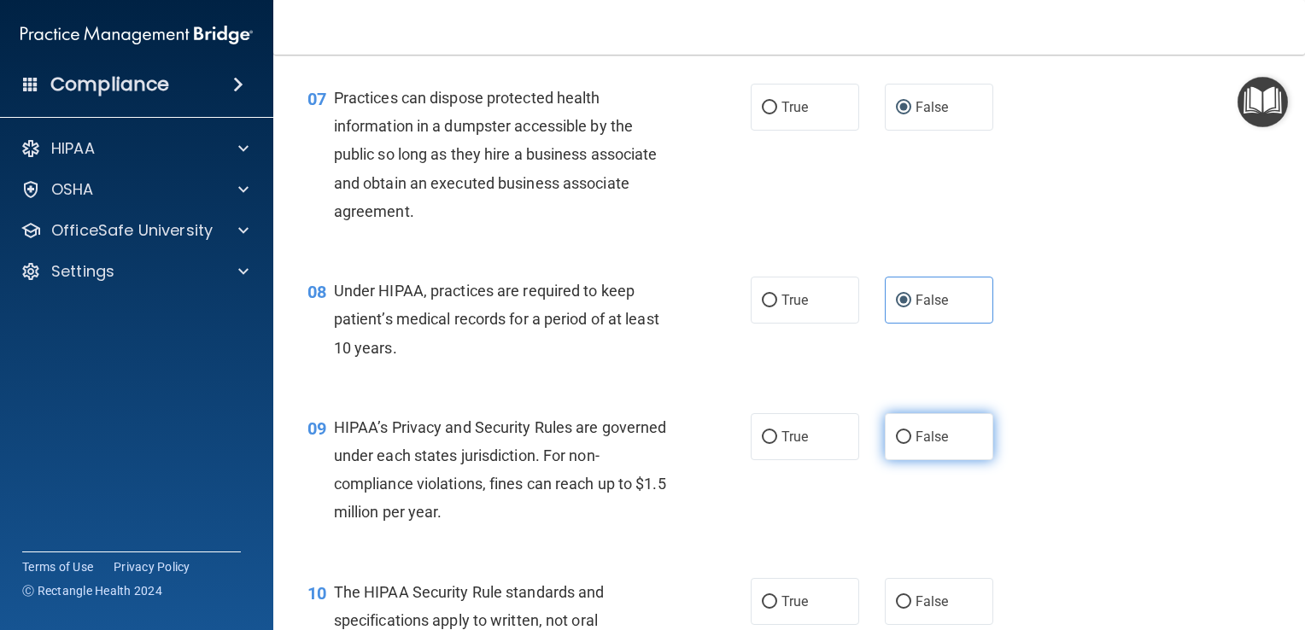
click at [898, 444] on input "False" at bounding box center [903, 437] width 15 height 13
radio input "true"
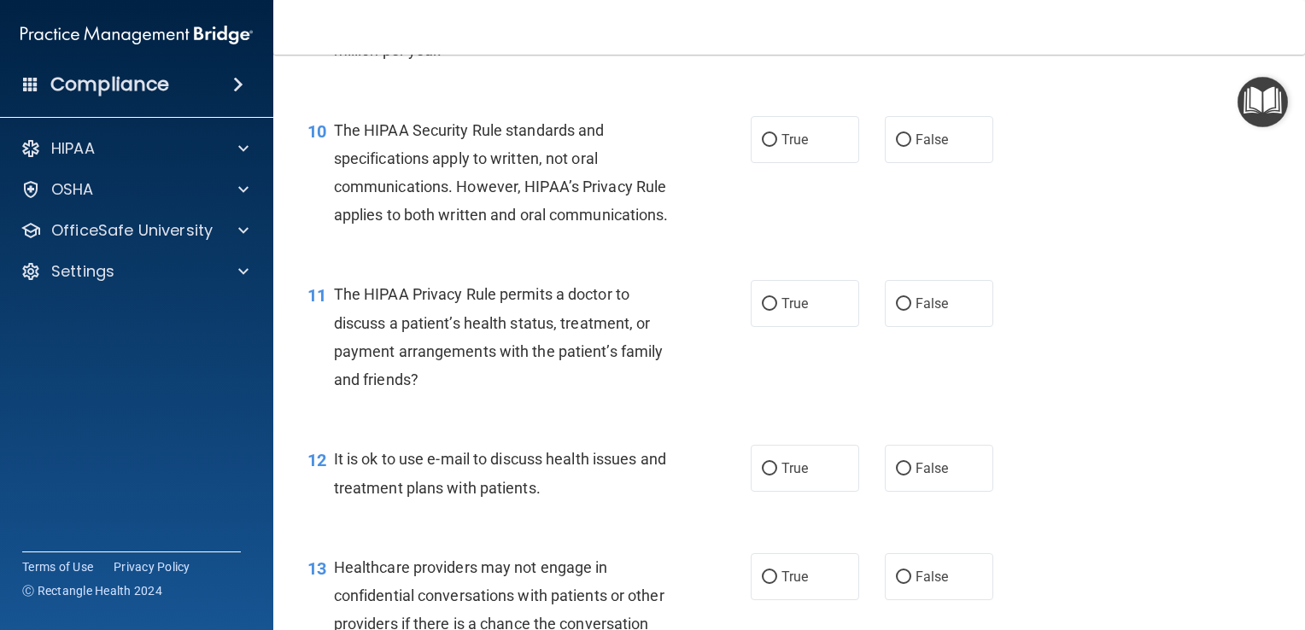
scroll to position [1423, 0]
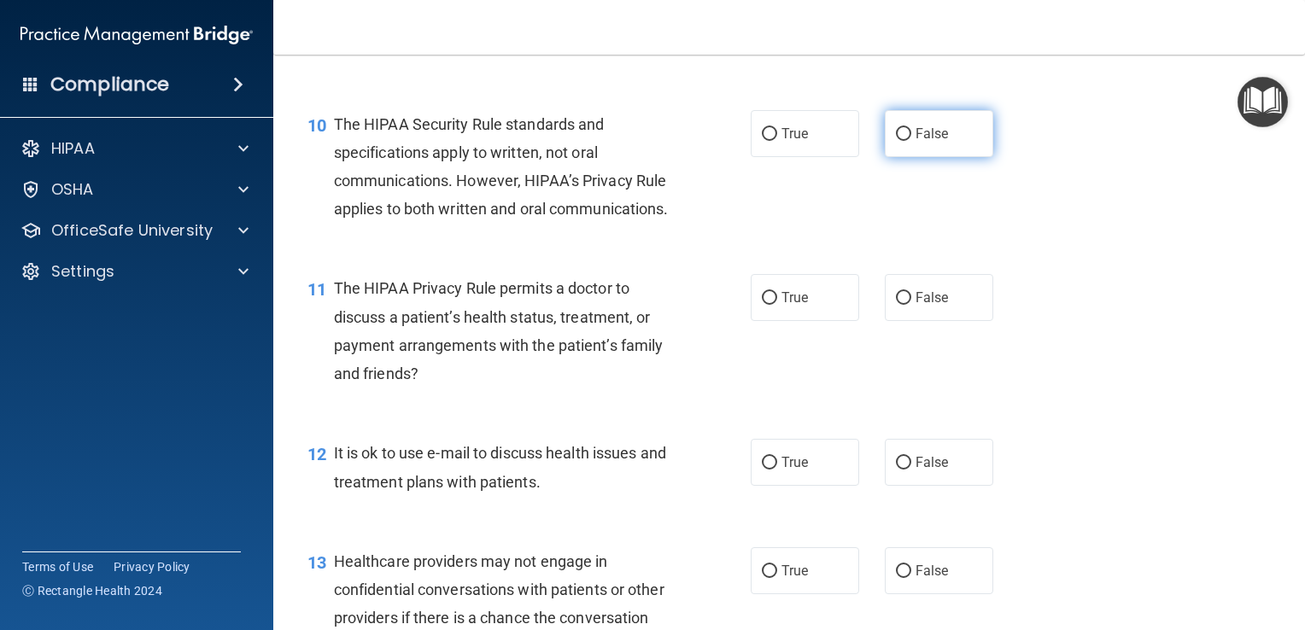
click at [896, 141] on input "False" at bounding box center [903, 134] width 15 height 13
radio input "true"
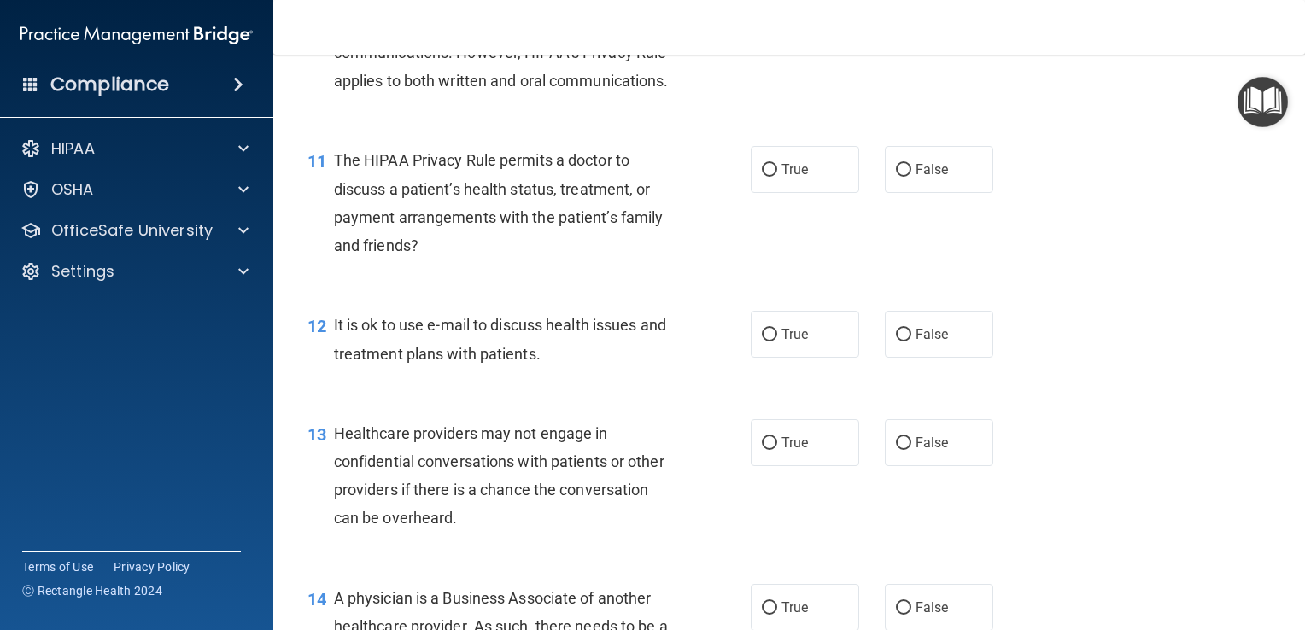
scroll to position [1558, 0]
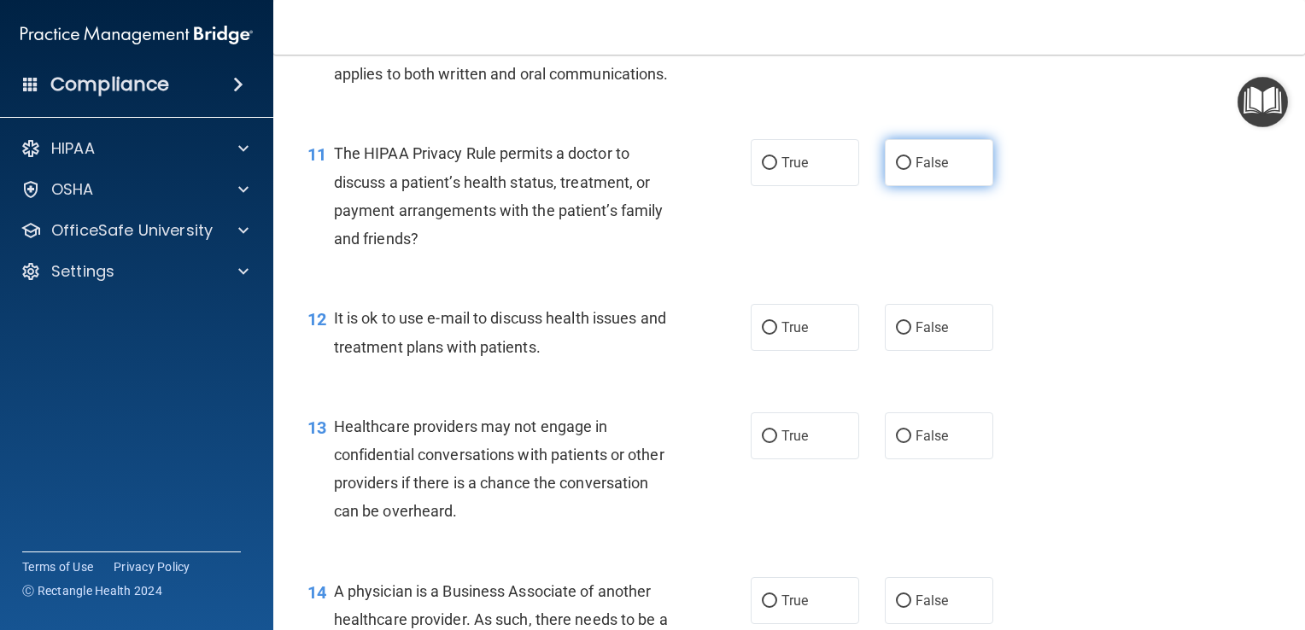
click at [903, 186] on label "False" at bounding box center [939, 162] width 108 height 47
click at [903, 170] on input "False" at bounding box center [903, 163] width 15 height 13
radio input "true"
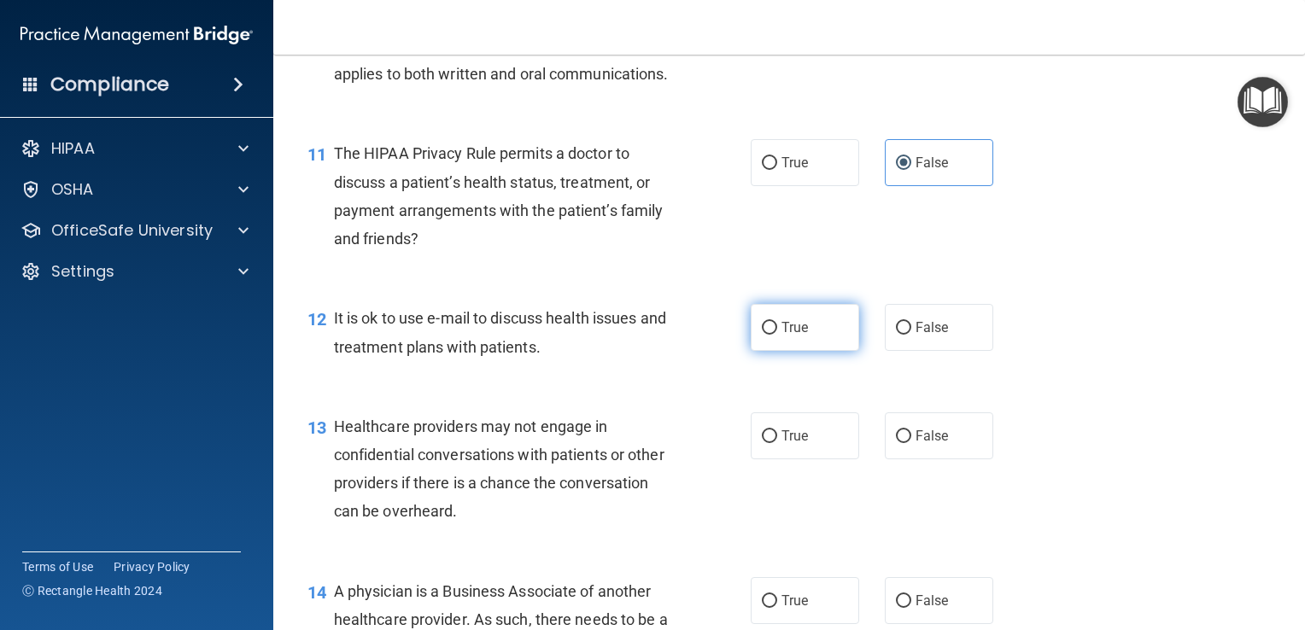
click at [762, 335] on input "True" at bounding box center [769, 328] width 15 height 13
radio input "true"
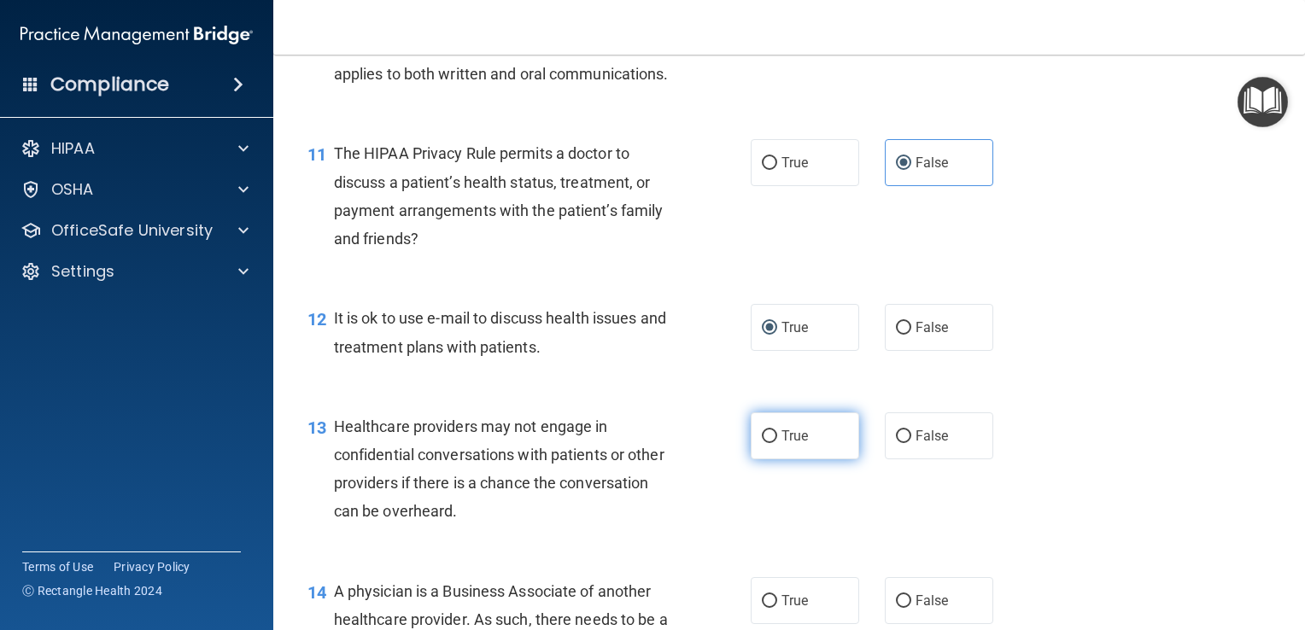
click at [755, 459] on label "True" at bounding box center [805, 436] width 108 height 47
click at [762, 443] on input "True" at bounding box center [769, 436] width 15 height 13
radio input "true"
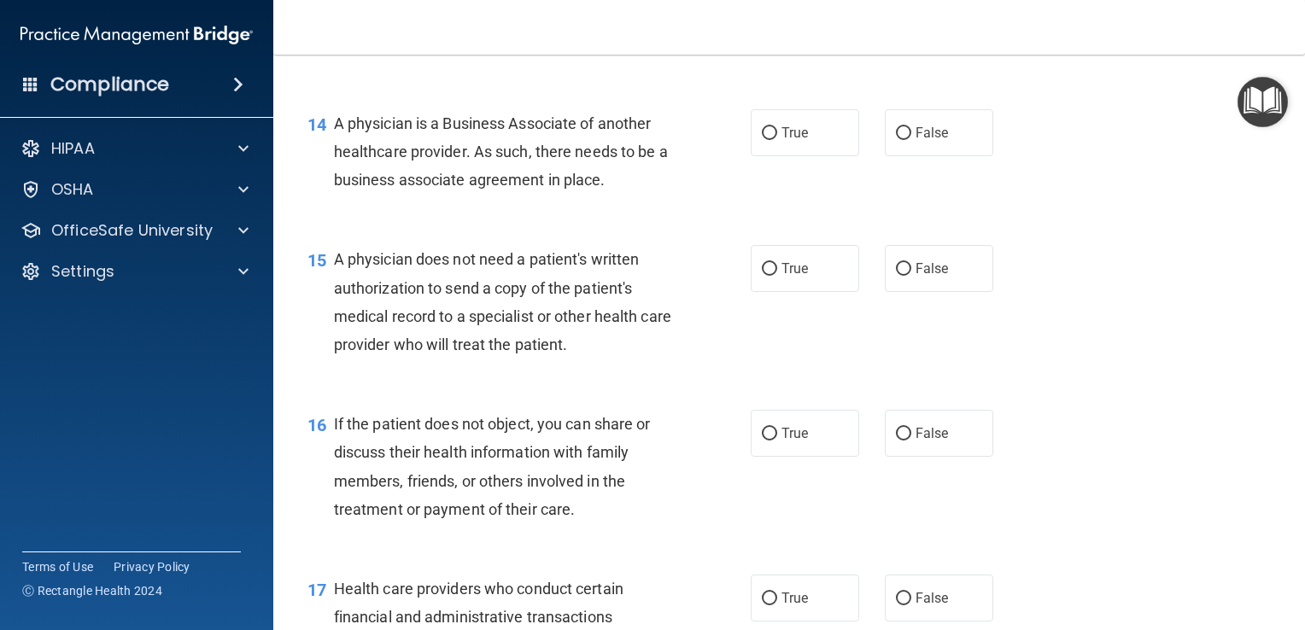
scroll to position [2032, 0]
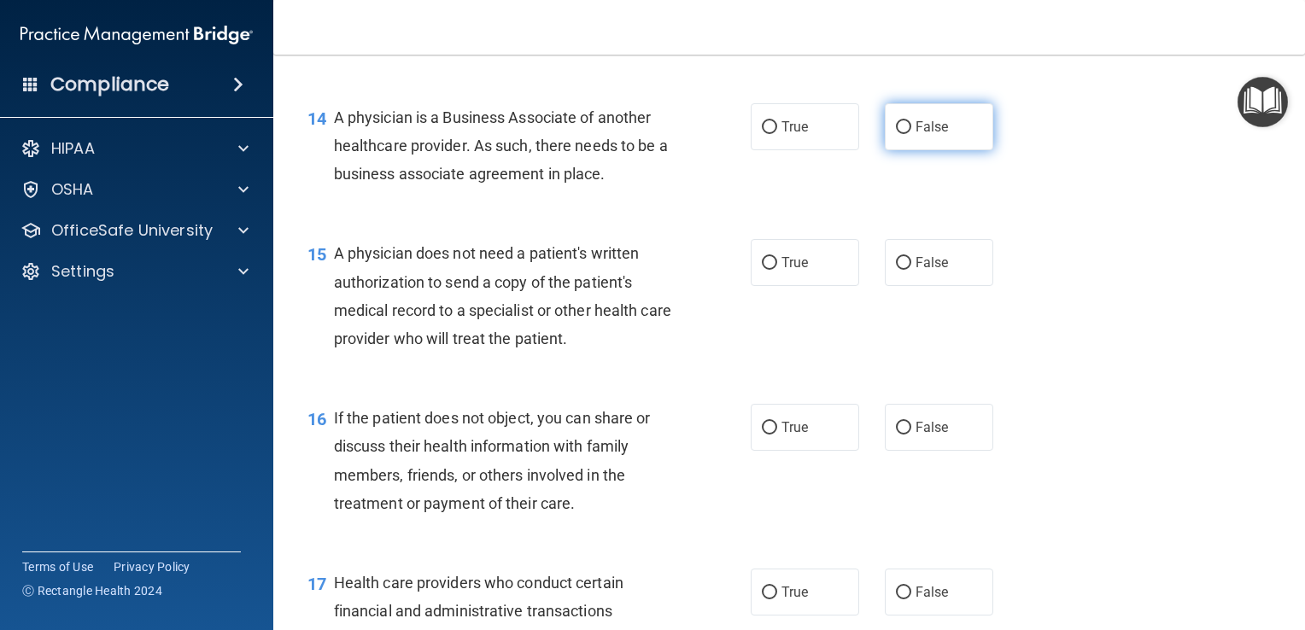
click at [905, 150] on label "False" at bounding box center [939, 126] width 108 height 47
click at [905, 134] on input "False" at bounding box center [903, 127] width 15 height 13
radio input "true"
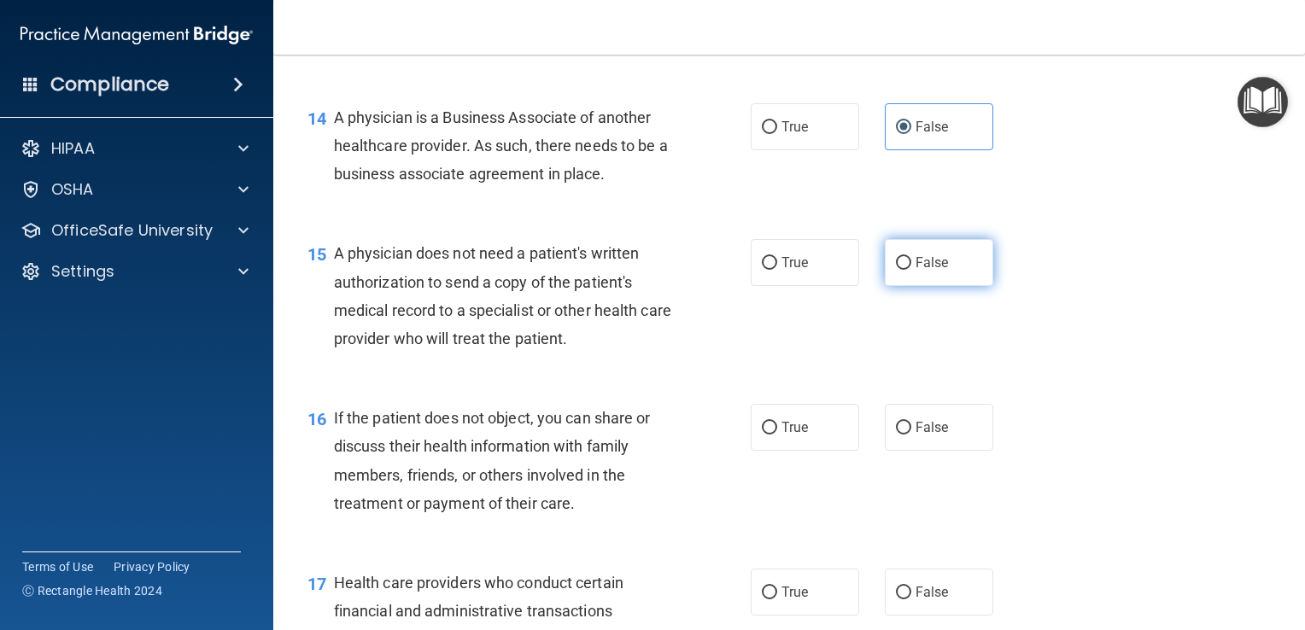
click at [916, 271] on span "False" at bounding box center [932, 263] width 33 height 16
click at [910, 270] on input "False" at bounding box center [903, 263] width 15 height 13
radio input "true"
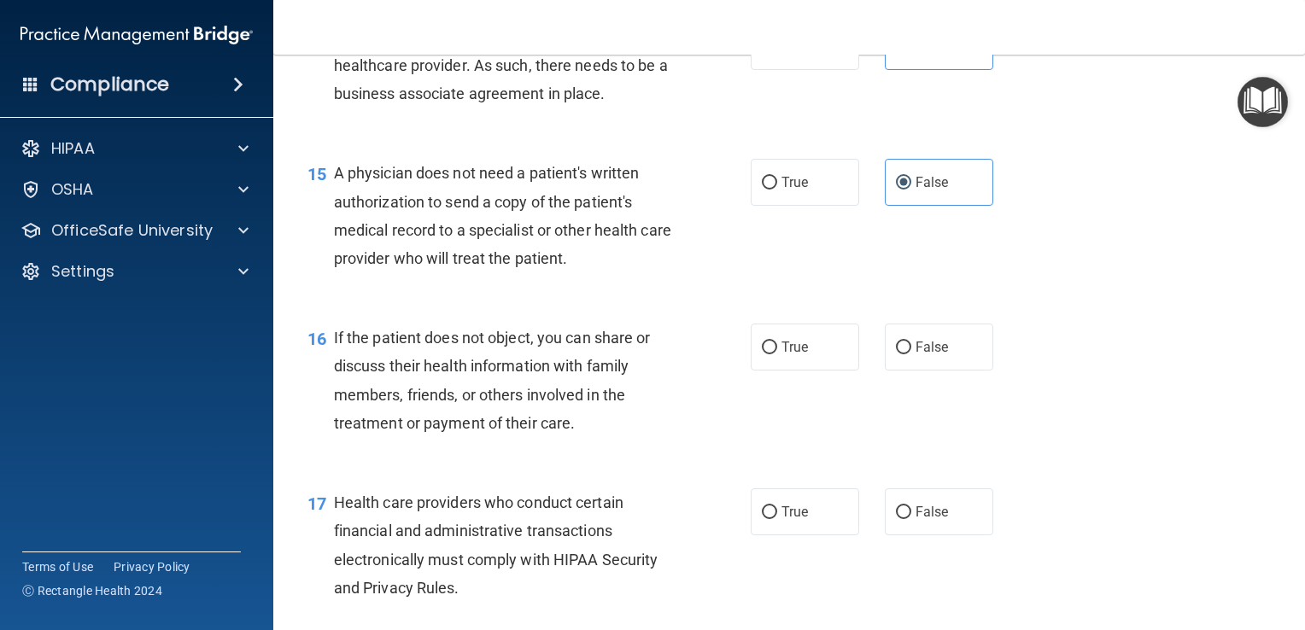
scroll to position [2118, 0]
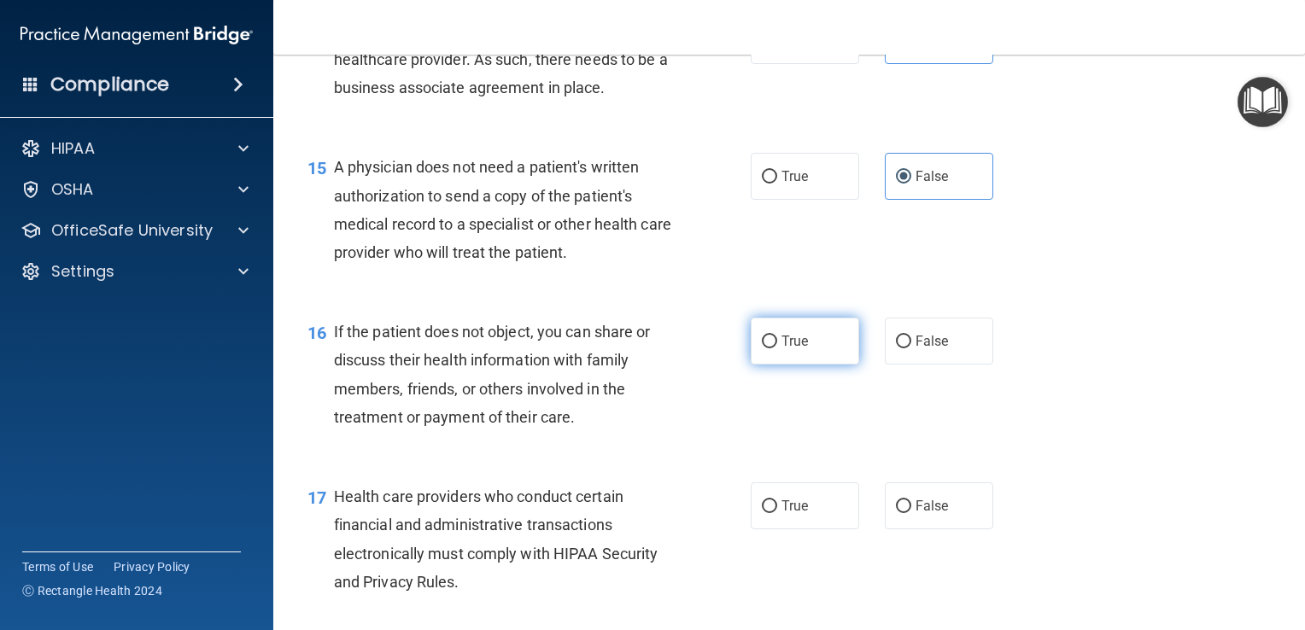
click at [765, 348] on input "True" at bounding box center [769, 342] width 15 height 13
radio input "true"
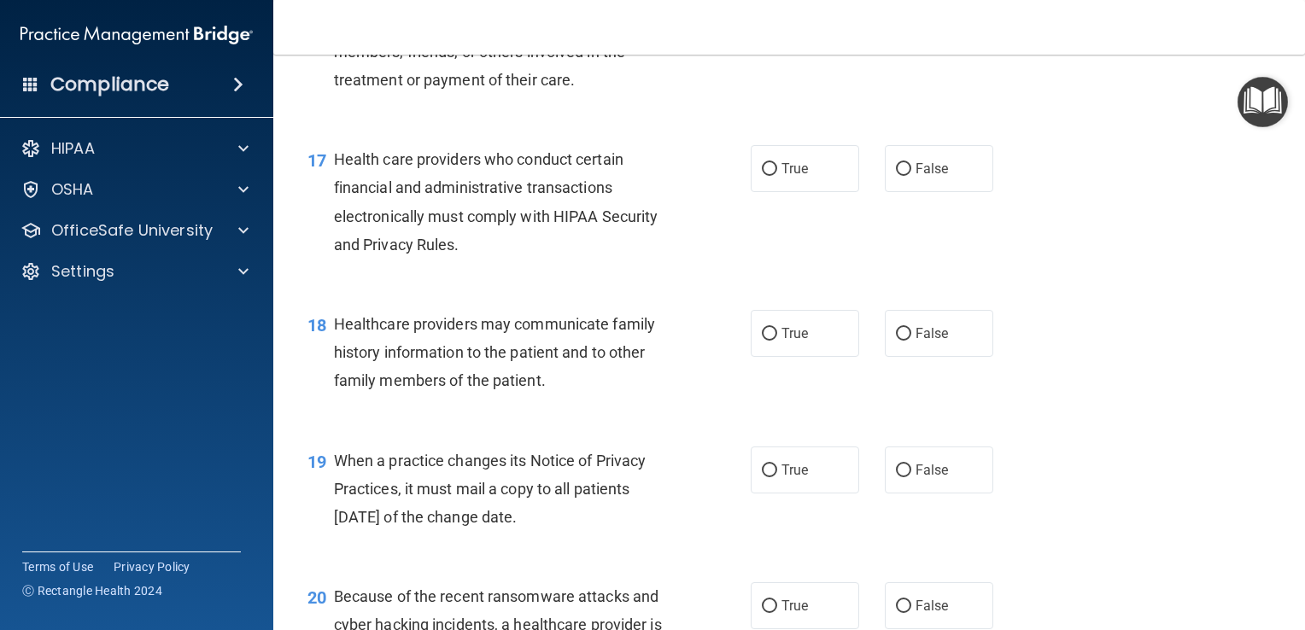
scroll to position [2490, 0]
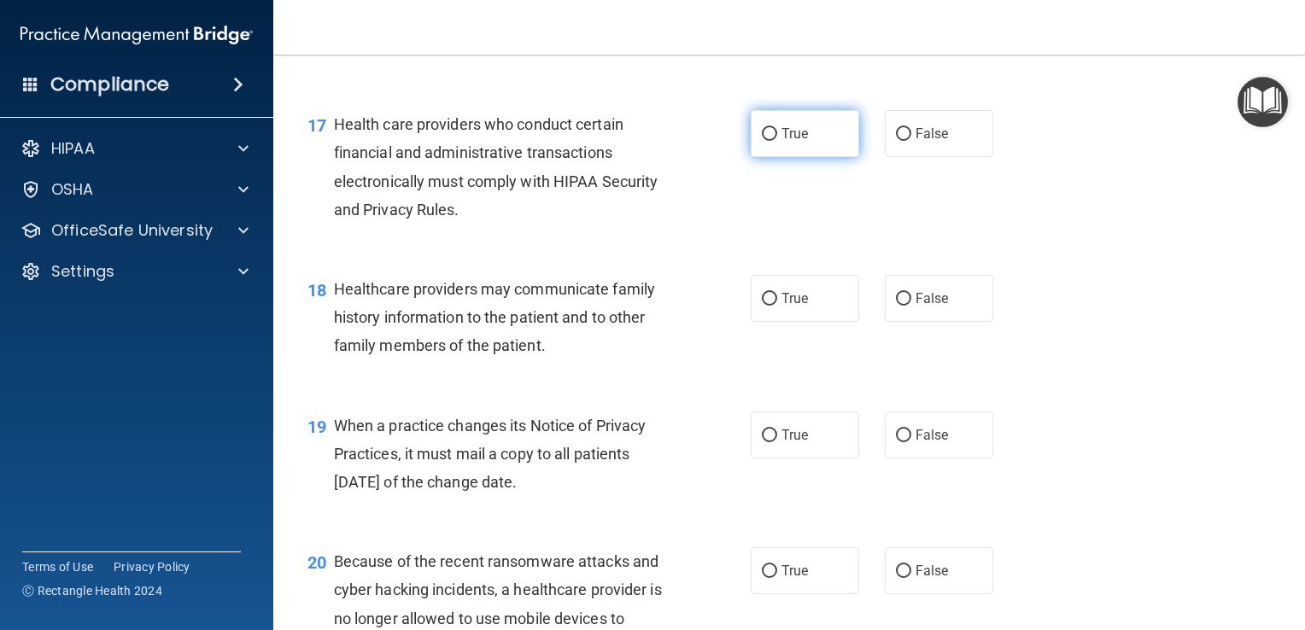
click at [821, 157] on label "True" at bounding box center [805, 133] width 108 height 47
click at [777, 141] on input "True" at bounding box center [769, 134] width 15 height 13
radio input "true"
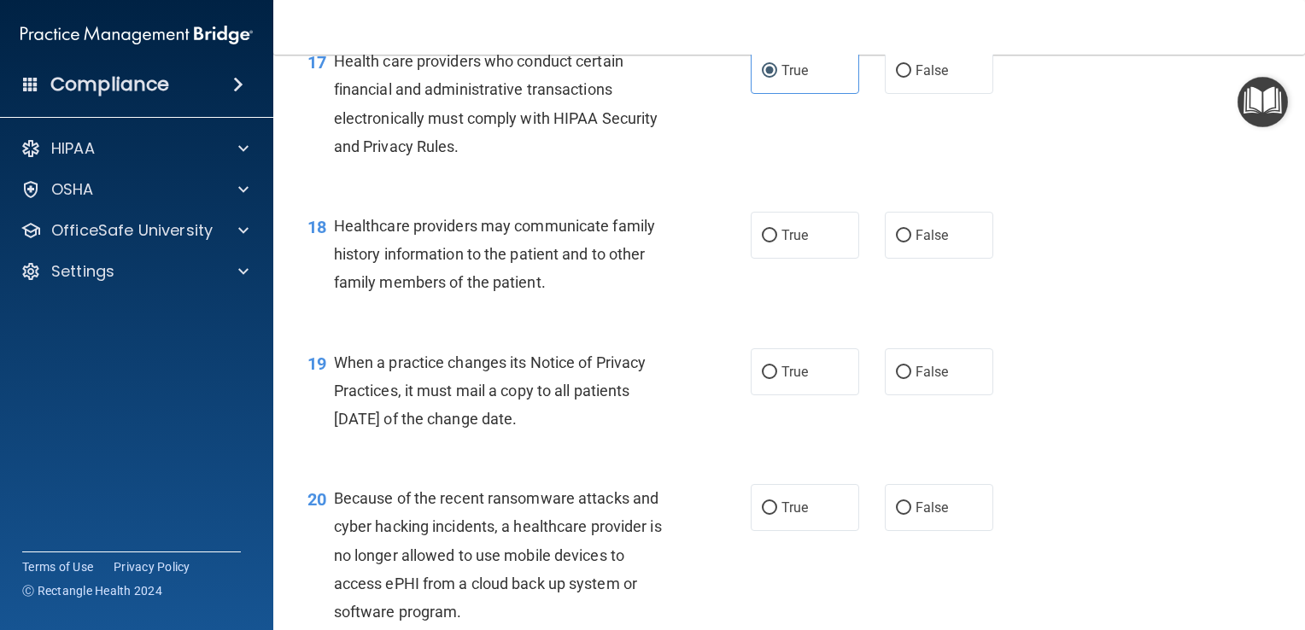
scroll to position [2577, 0]
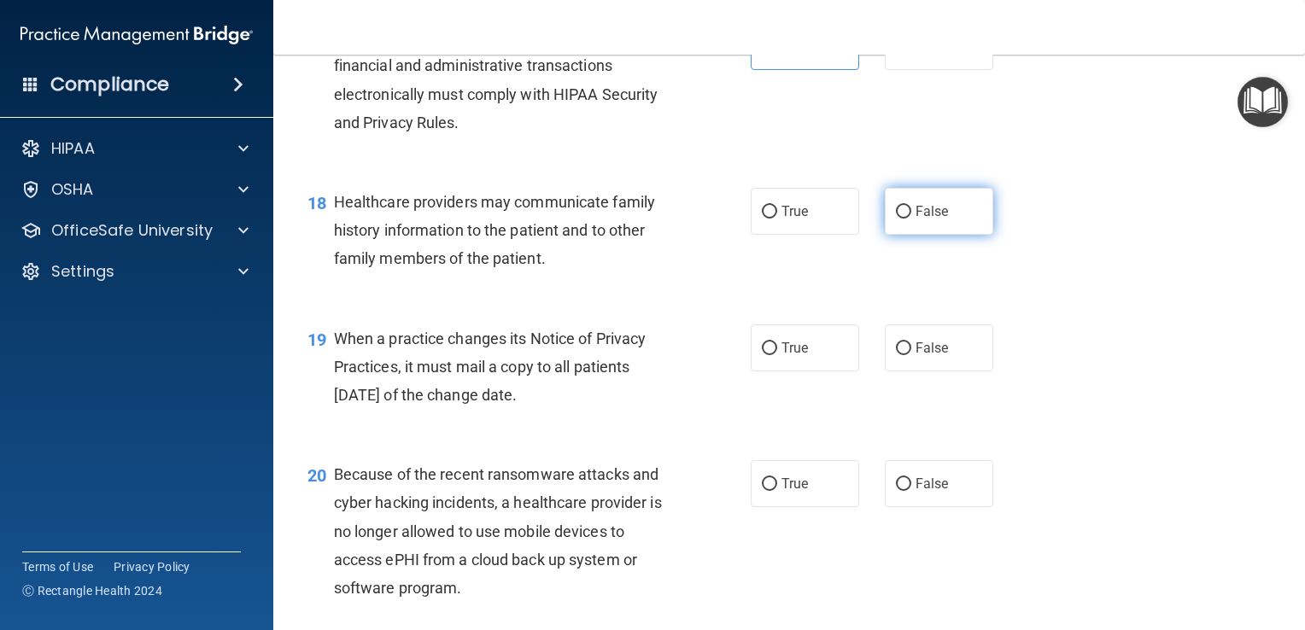
click at [916, 219] on span "False" at bounding box center [932, 211] width 33 height 16
click at [907, 219] on input "False" at bounding box center [903, 212] width 15 height 13
radio input "true"
click at [740, 406] on div "19 When a practice changes its Notice of Privacy Practices, it must mail a copy…" at bounding box center [529, 372] width 494 height 94
click at [794, 356] on span "True" at bounding box center [794, 348] width 26 height 16
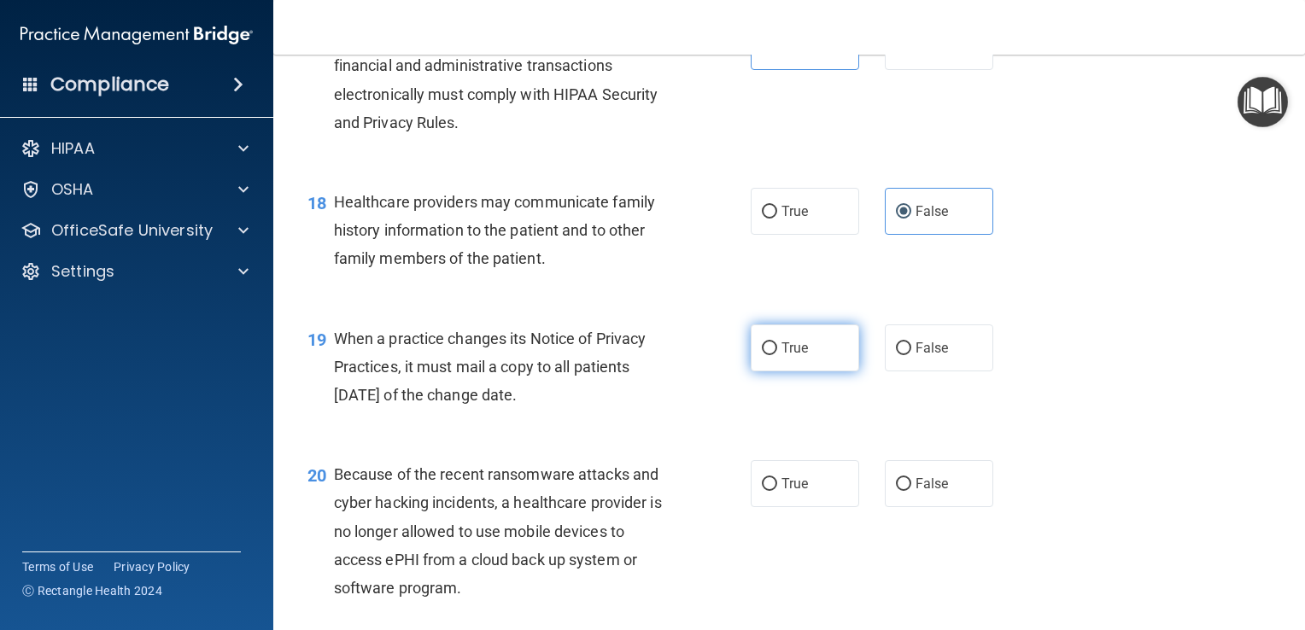
click at [777, 355] on input "True" at bounding box center [769, 348] width 15 height 13
radio input "true"
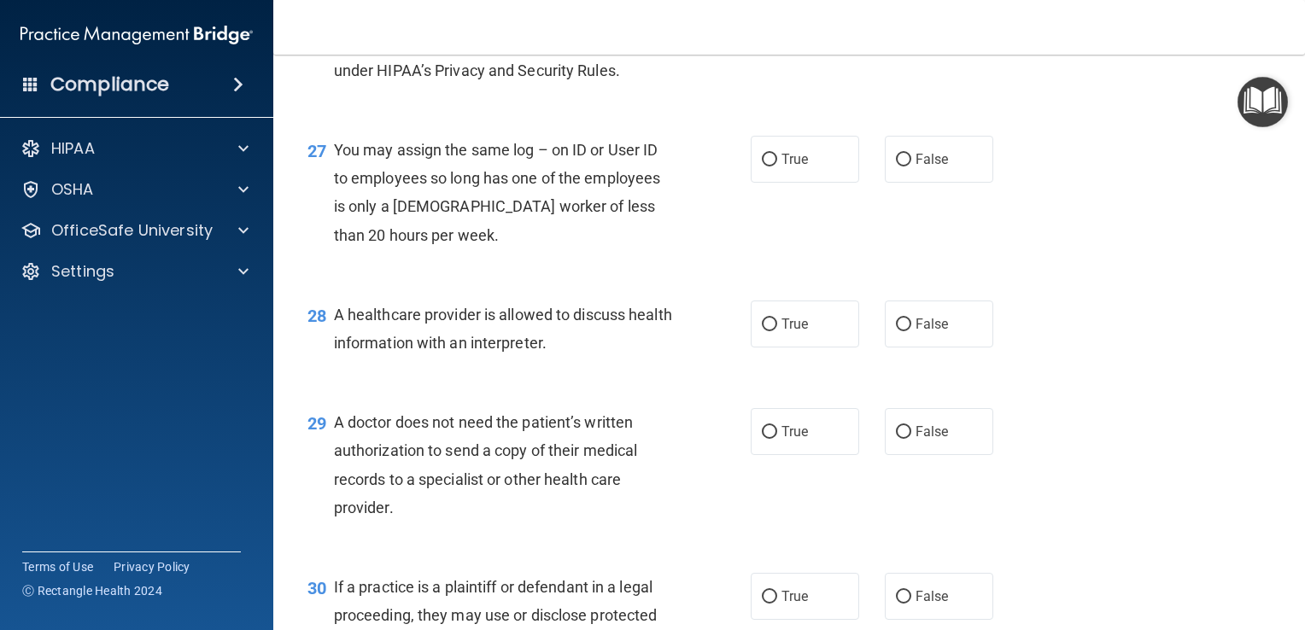
scroll to position [4110, 0]
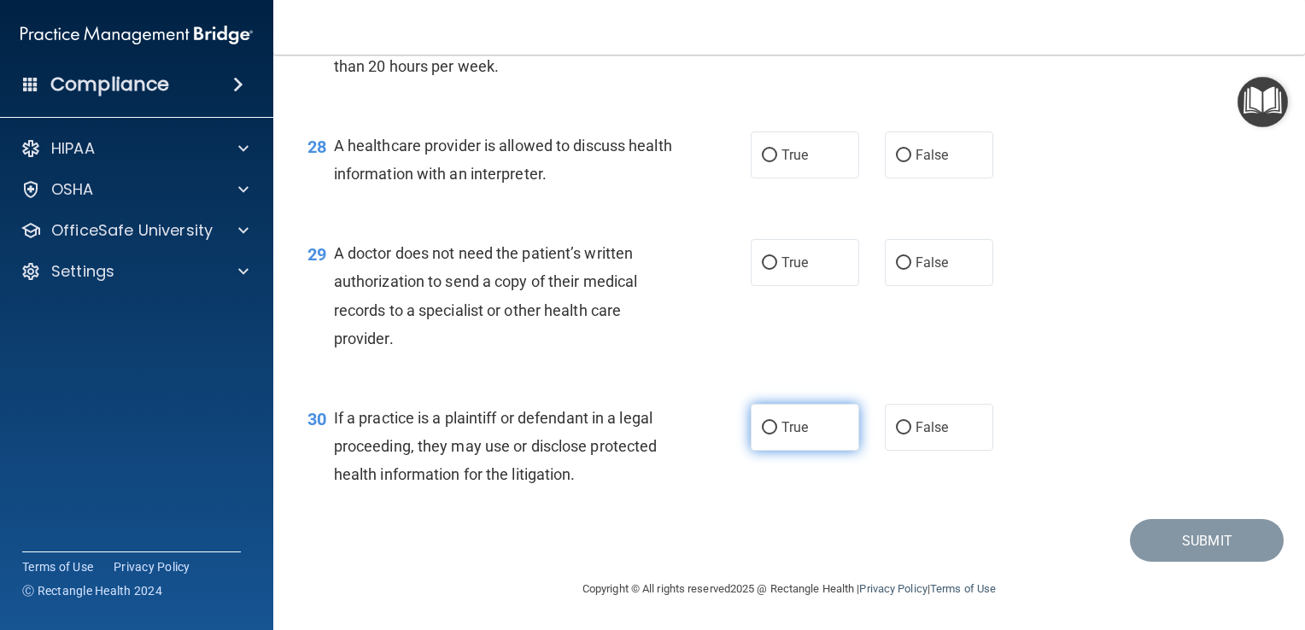
click at [781, 433] on span "True" at bounding box center [794, 427] width 26 height 16
click at [777, 433] on input "True" at bounding box center [769, 428] width 15 height 13
radio input "true"
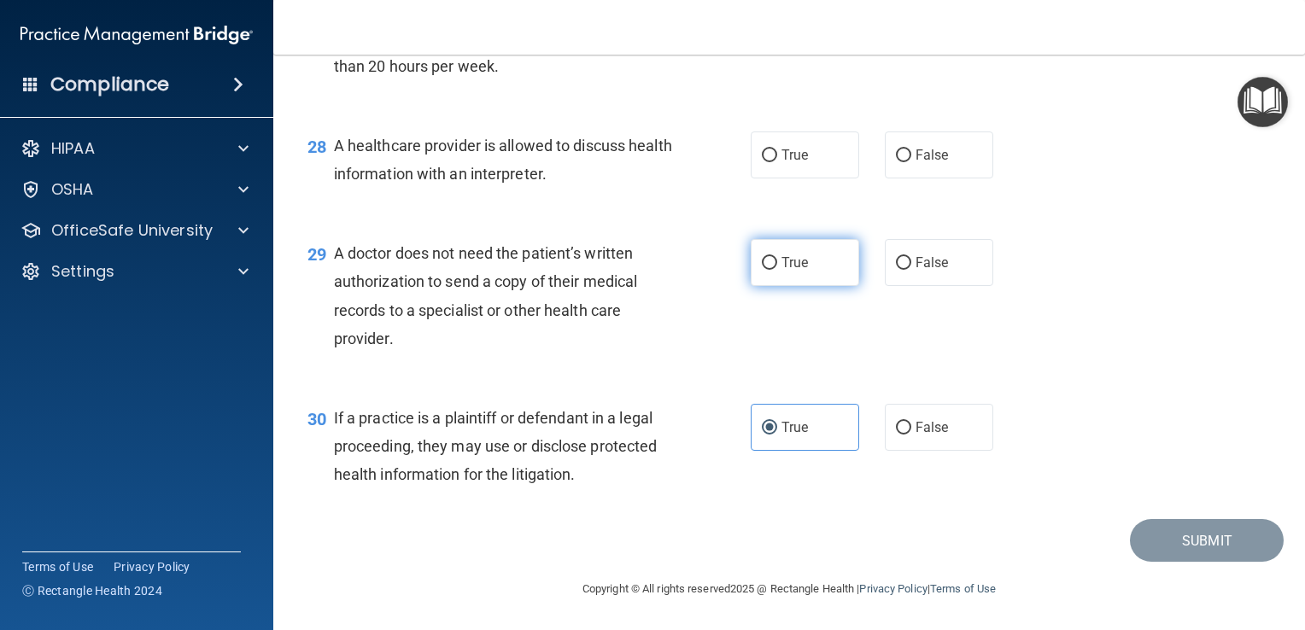
click at [781, 271] on span "True" at bounding box center [794, 263] width 26 height 16
click at [777, 270] on input "True" at bounding box center [769, 263] width 15 height 13
radio input "true"
click at [790, 160] on span "True" at bounding box center [794, 155] width 26 height 16
click at [777, 160] on input "True" at bounding box center [769, 155] width 15 height 13
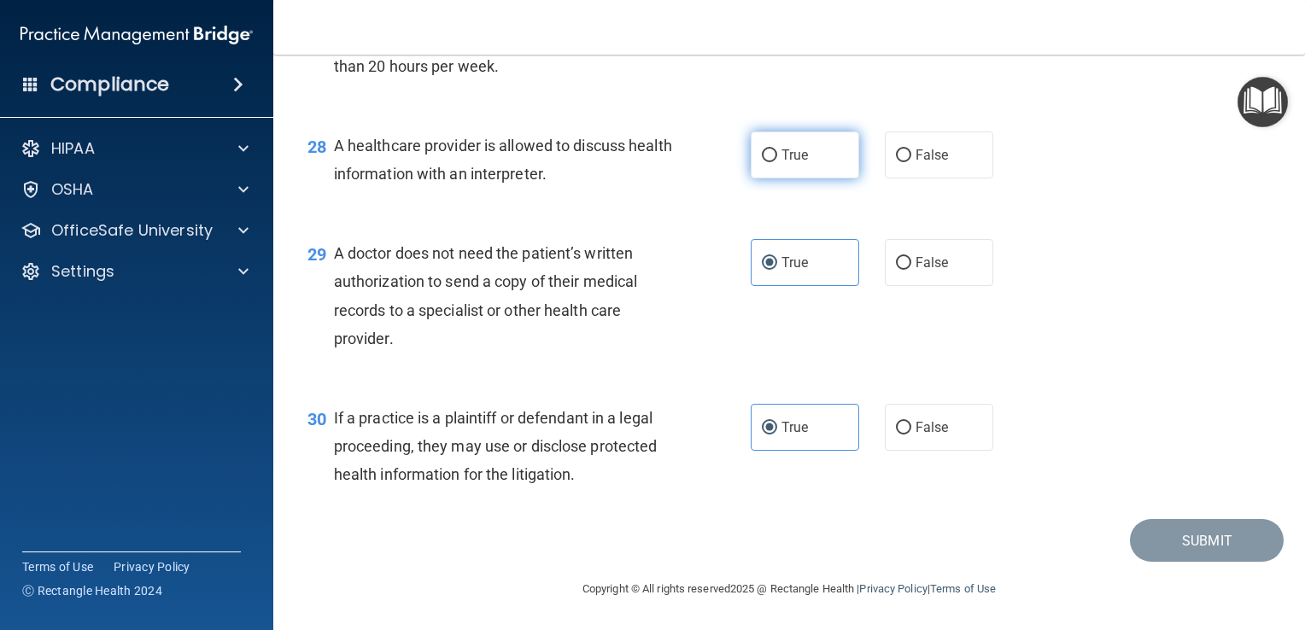
radio input "true"
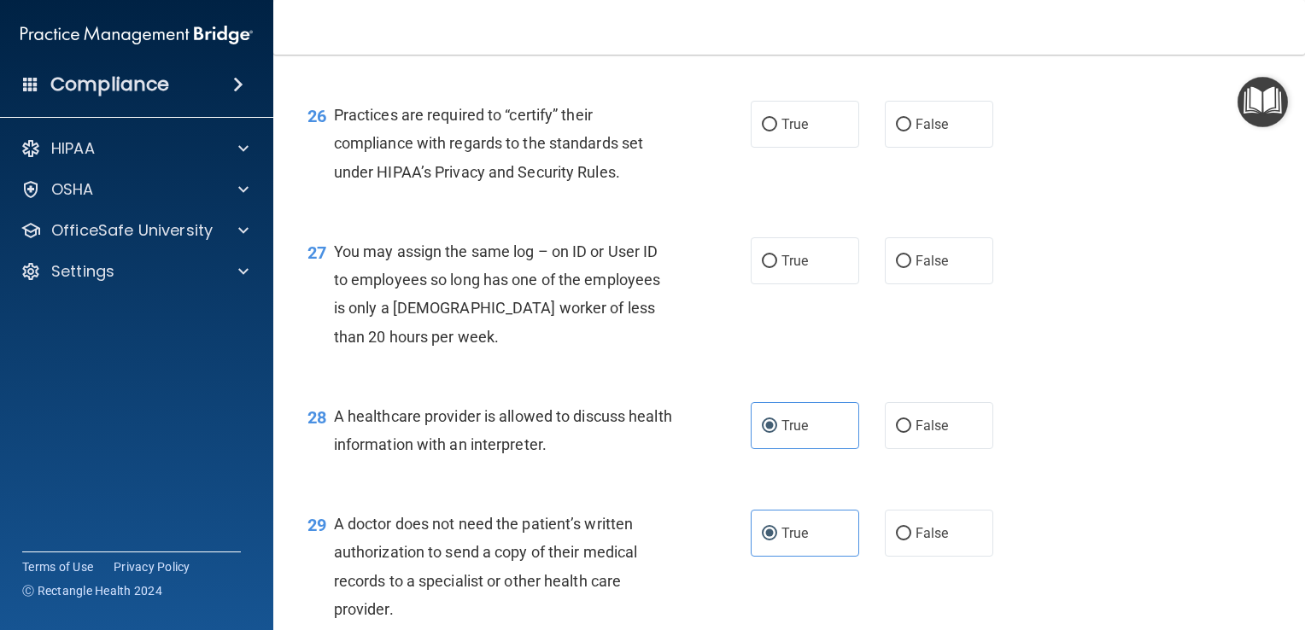
scroll to position [3720, 0]
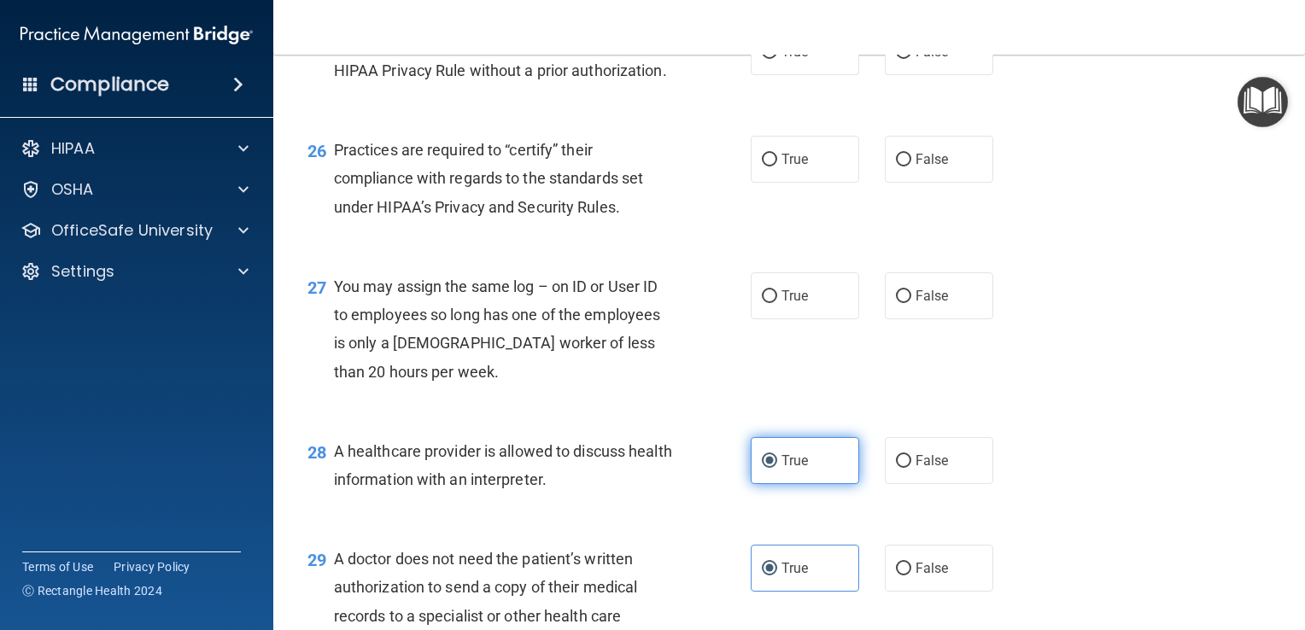
click at [789, 484] on label "True" at bounding box center [805, 460] width 108 height 47
click at [777, 468] on input "True" at bounding box center [769, 461] width 15 height 13
click at [898, 468] on input "False" at bounding box center [903, 461] width 15 height 13
radio input "true"
radio input "false"
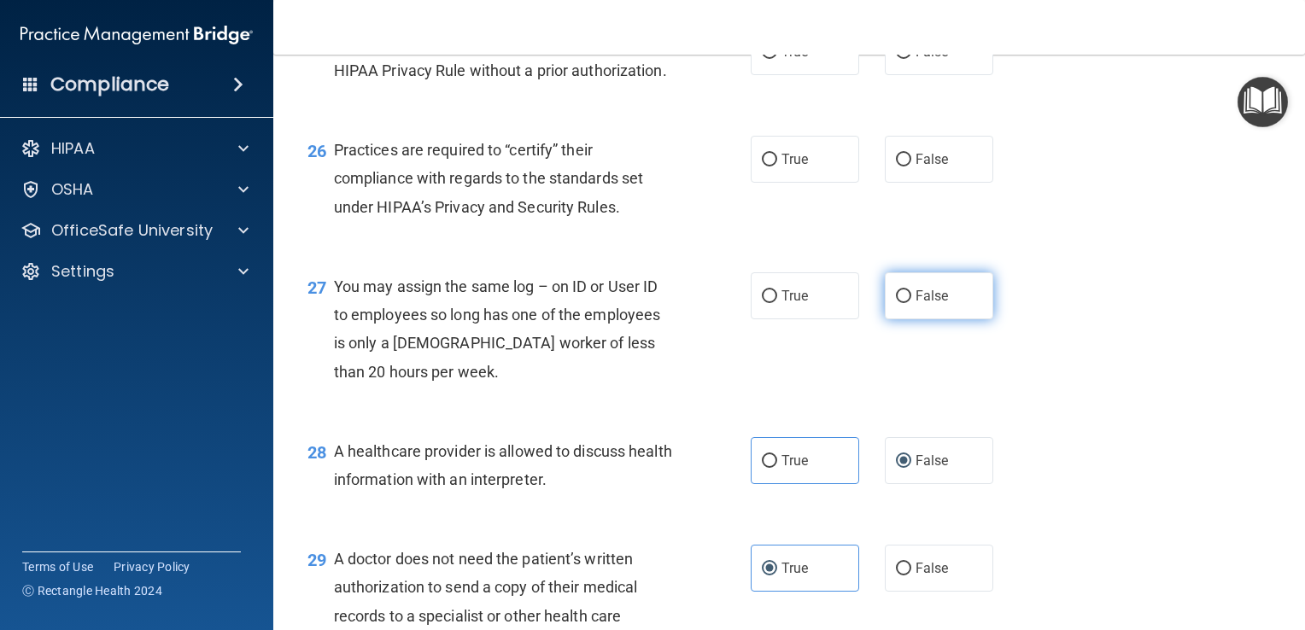
click at [896, 303] on input "False" at bounding box center [903, 296] width 15 height 13
radio input "true"
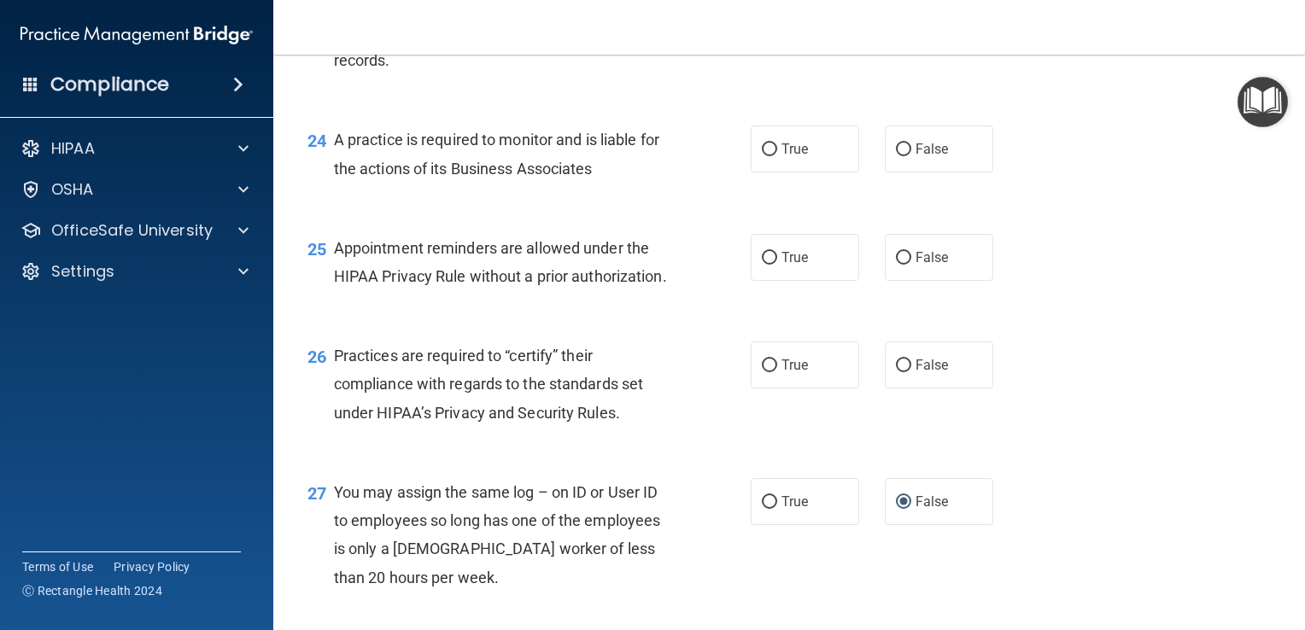
scroll to position [3525, 0]
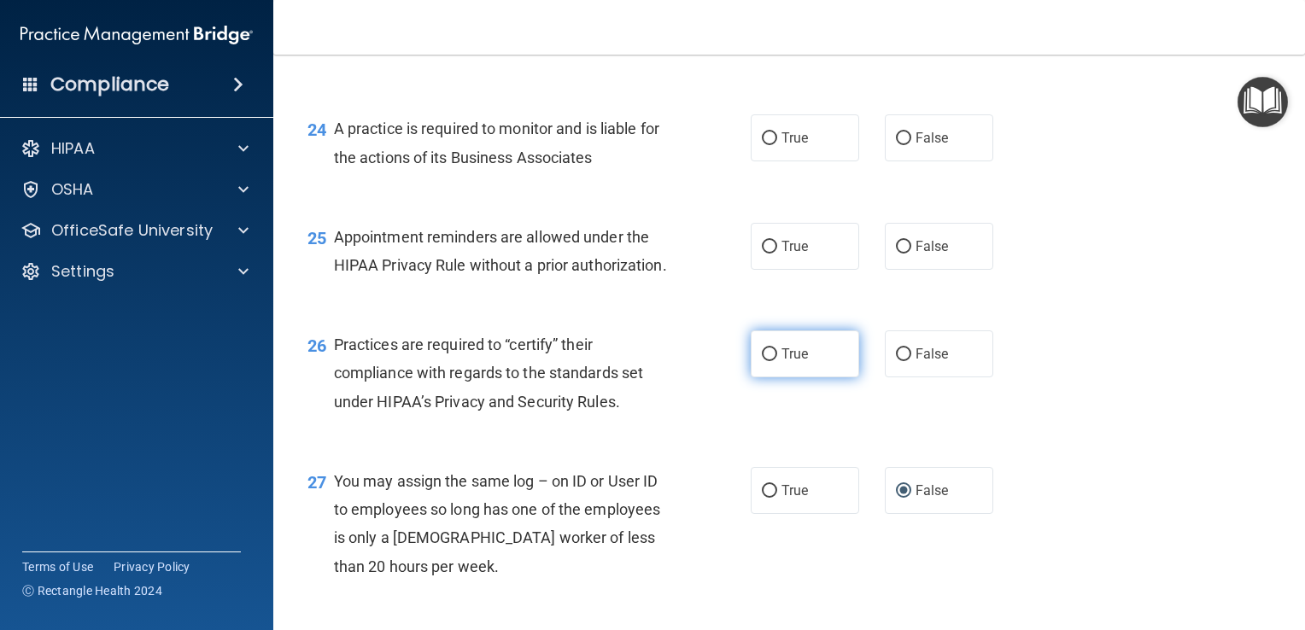
click at [762, 361] on input "True" at bounding box center [769, 354] width 15 height 13
radio input "true"
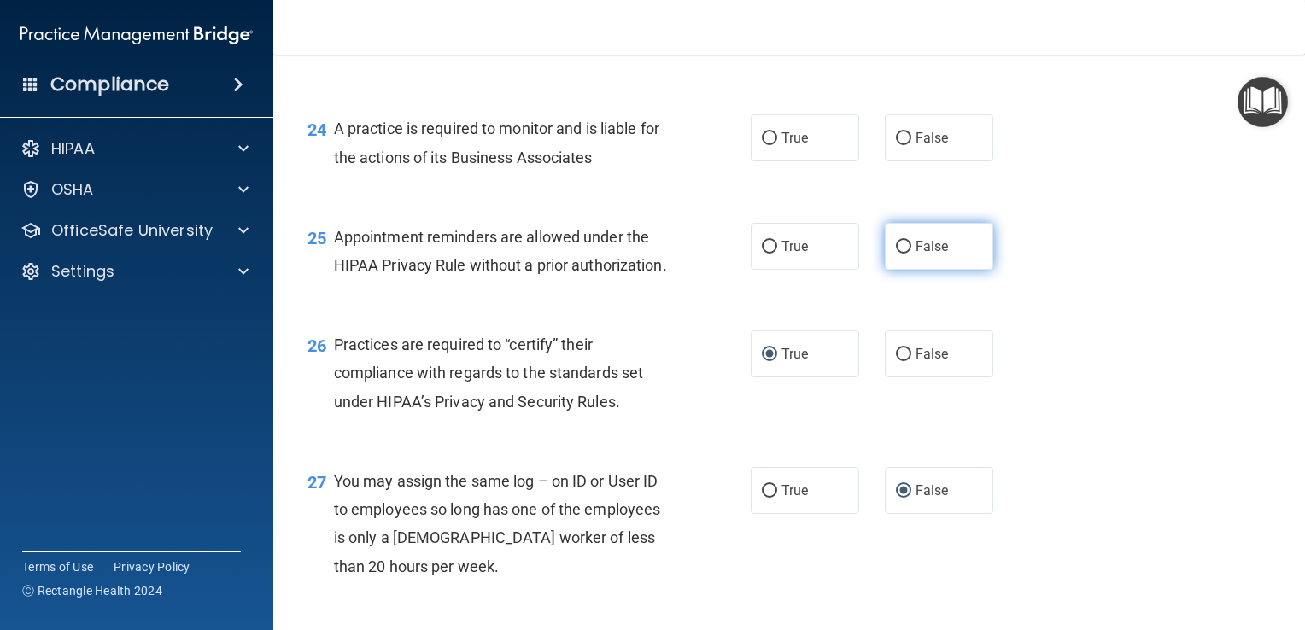
click at [916, 255] on span "False" at bounding box center [932, 246] width 33 height 16
click at [910, 254] on input "False" at bounding box center [903, 247] width 15 height 13
radio input "true"
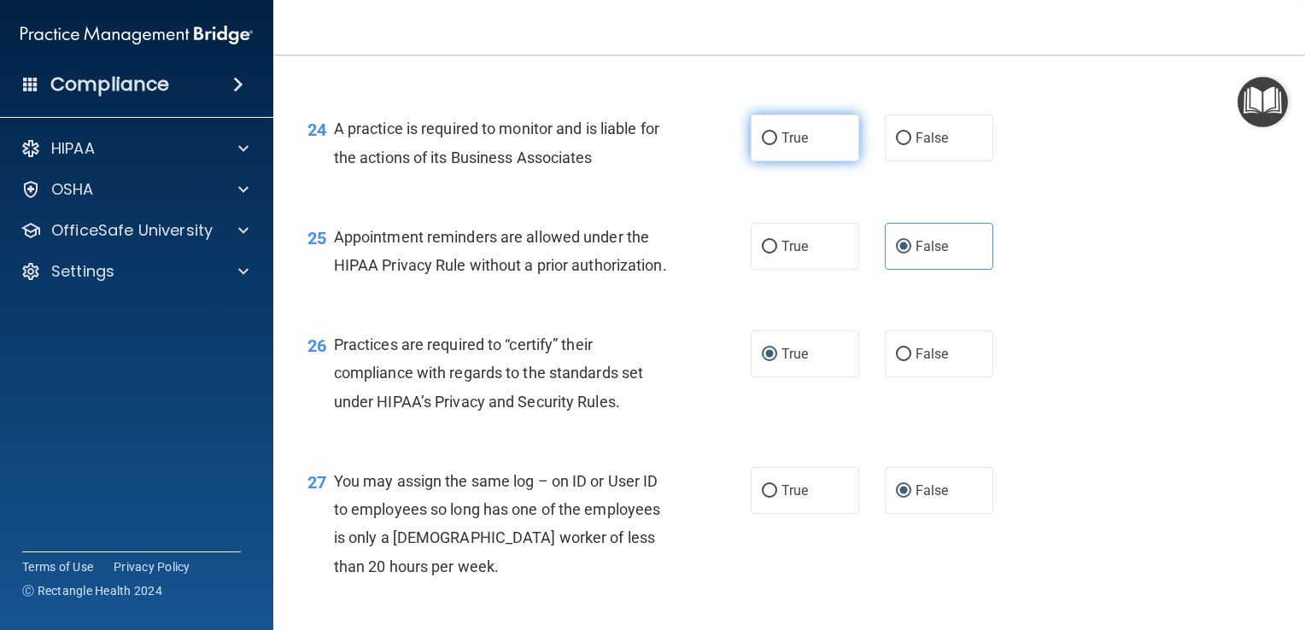
click at [762, 145] on input "True" at bounding box center [769, 138] width 15 height 13
radio input "true"
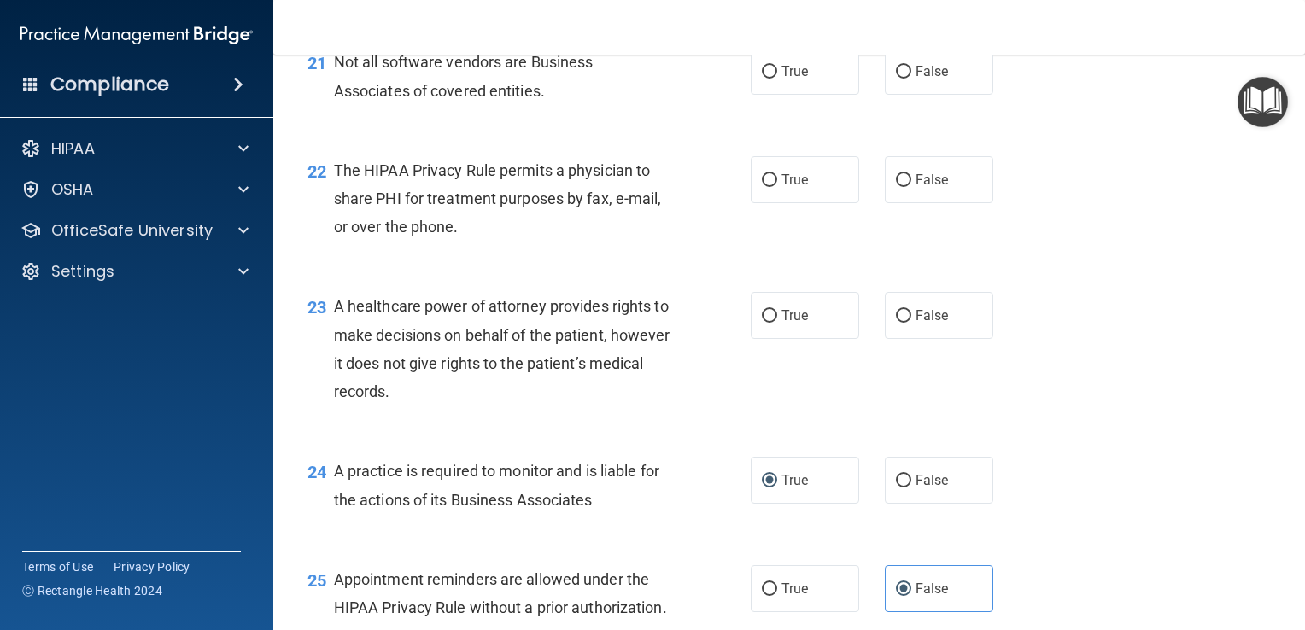
scroll to position [3165, 0]
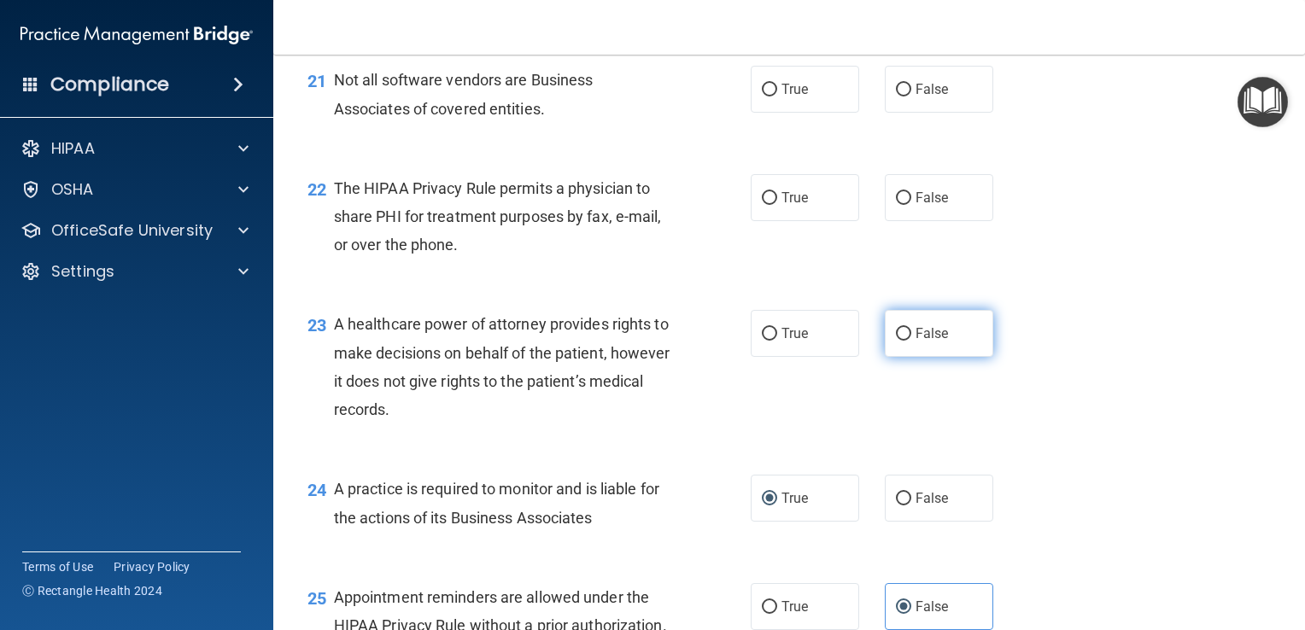
click at [896, 341] on input "False" at bounding box center [903, 334] width 15 height 13
radio input "true"
click at [764, 205] on input "True" at bounding box center [769, 198] width 15 height 13
radio input "true"
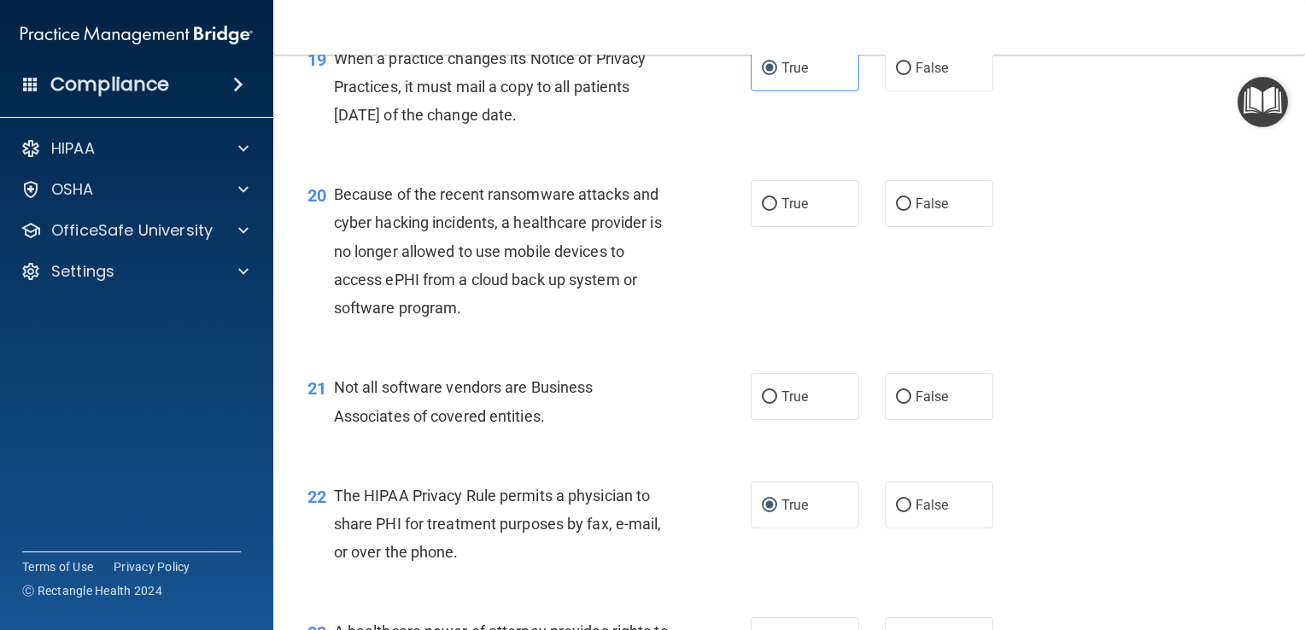
scroll to position [2840, 0]
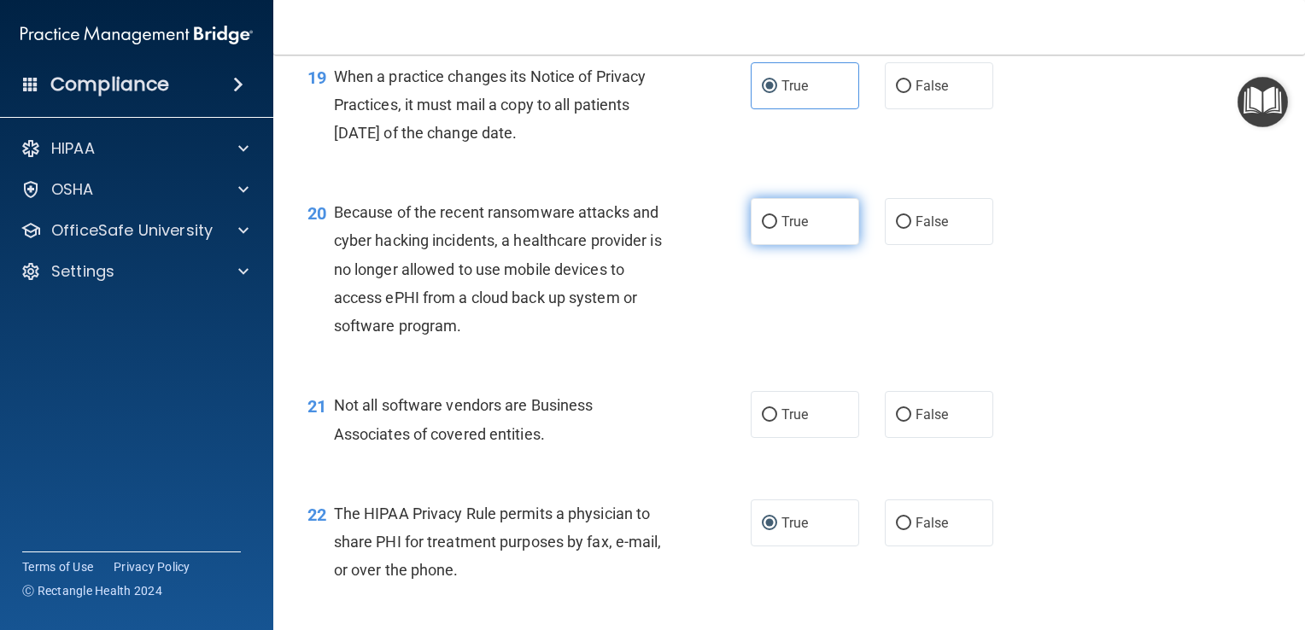
click at [771, 245] on label "True" at bounding box center [805, 221] width 108 height 47
click at [771, 229] on input "True" at bounding box center [769, 222] width 15 height 13
radio input "true"
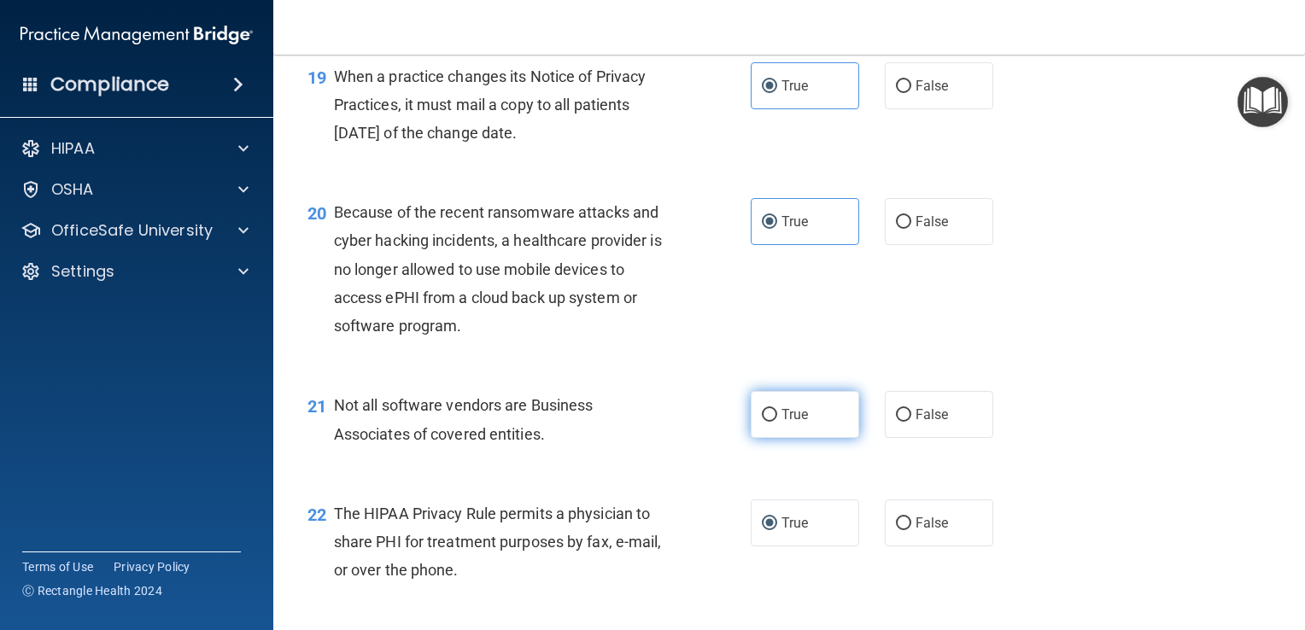
click at [762, 422] on input "True" at bounding box center [769, 415] width 15 height 13
radio input "true"
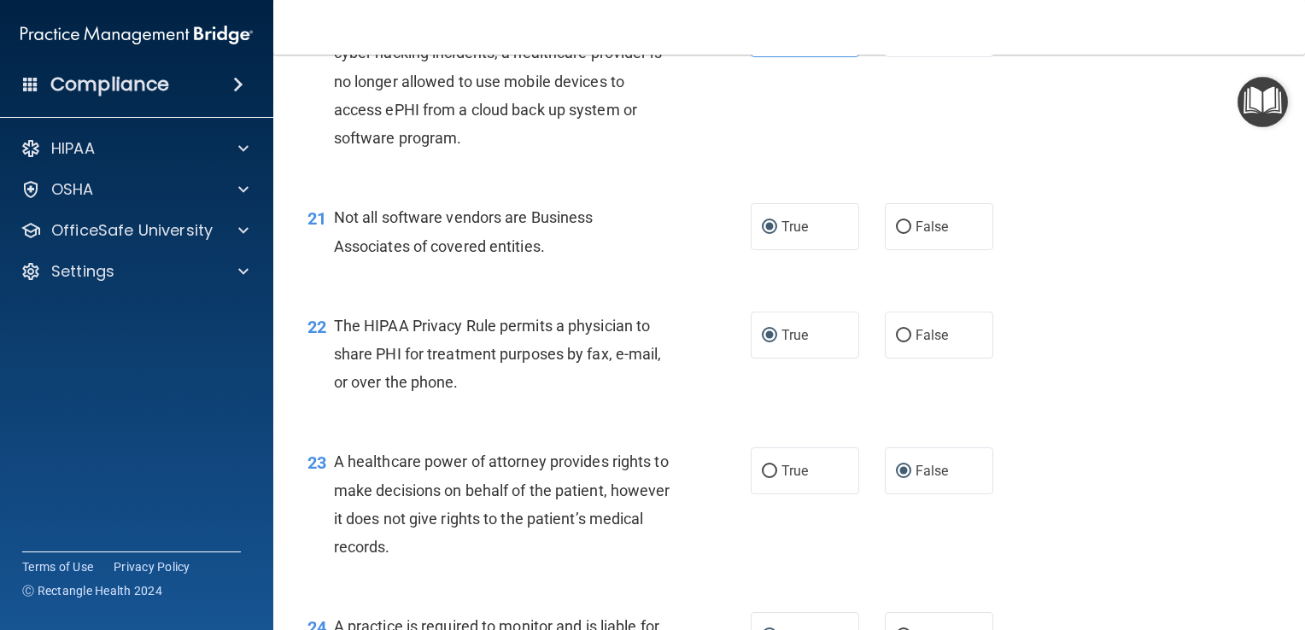
scroll to position [2914, 0]
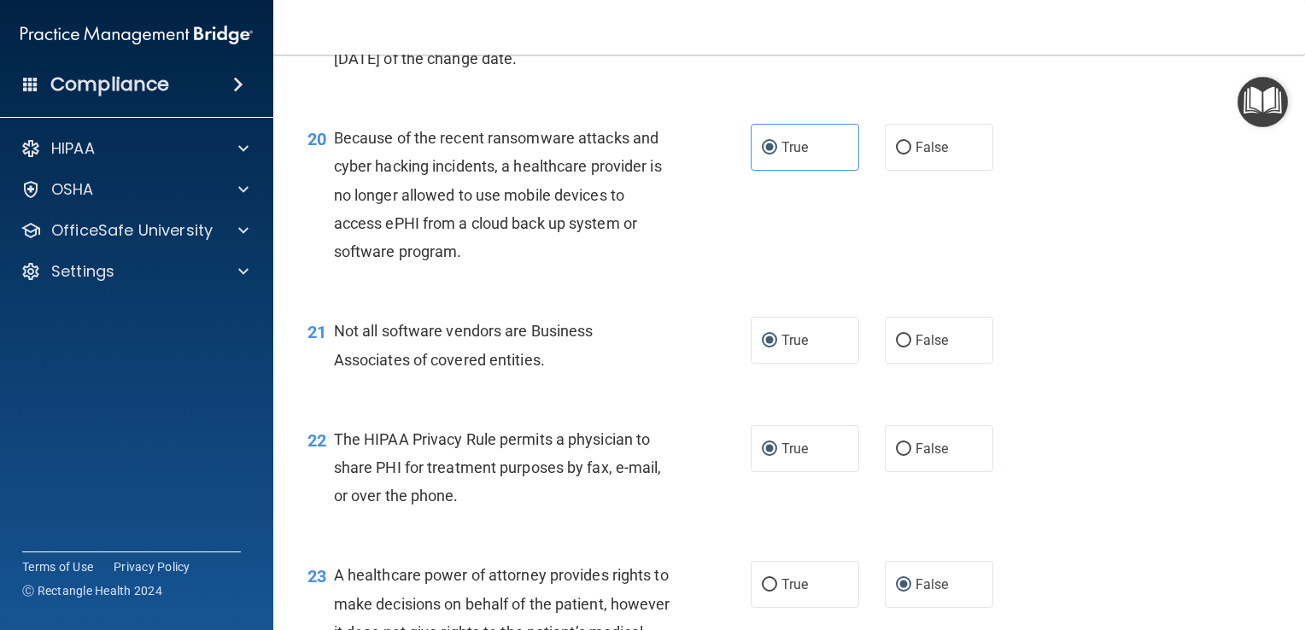
click at [1286, 443] on main "- The HIPAA Quiz #2 This quiz doesn’t expire until 12/06/2025. Are you sure you…" at bounding box center [789, 343] width 1032 height 576
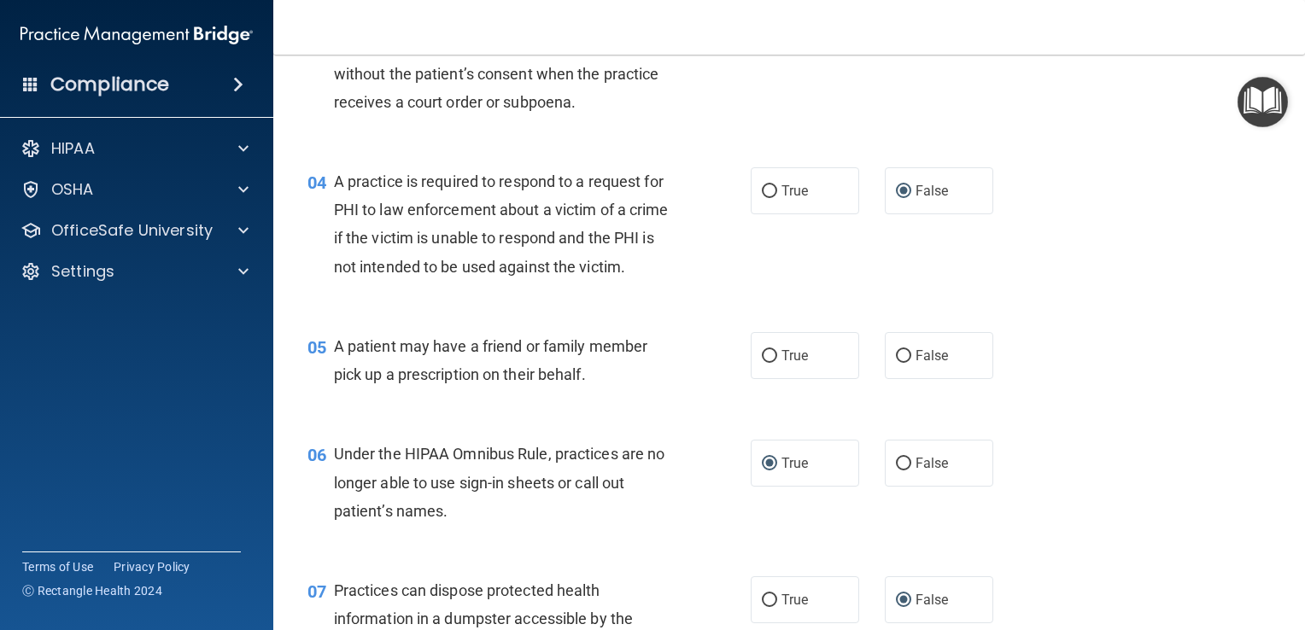
scroll to position [486, 0]
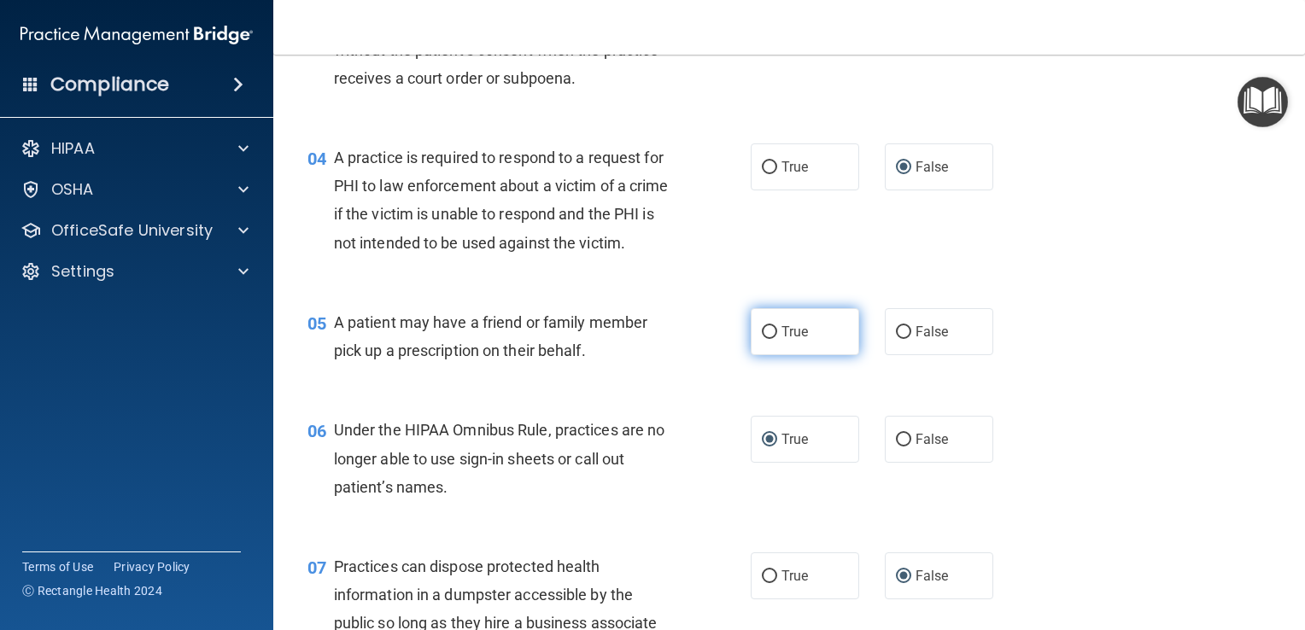
click at [771, 355] on label "True" at bounding box center [805, 331] width 108 height 47
click at [771, 339] on input "True" at bounding box center [769, 332] width 15 height 13
radio input "true"
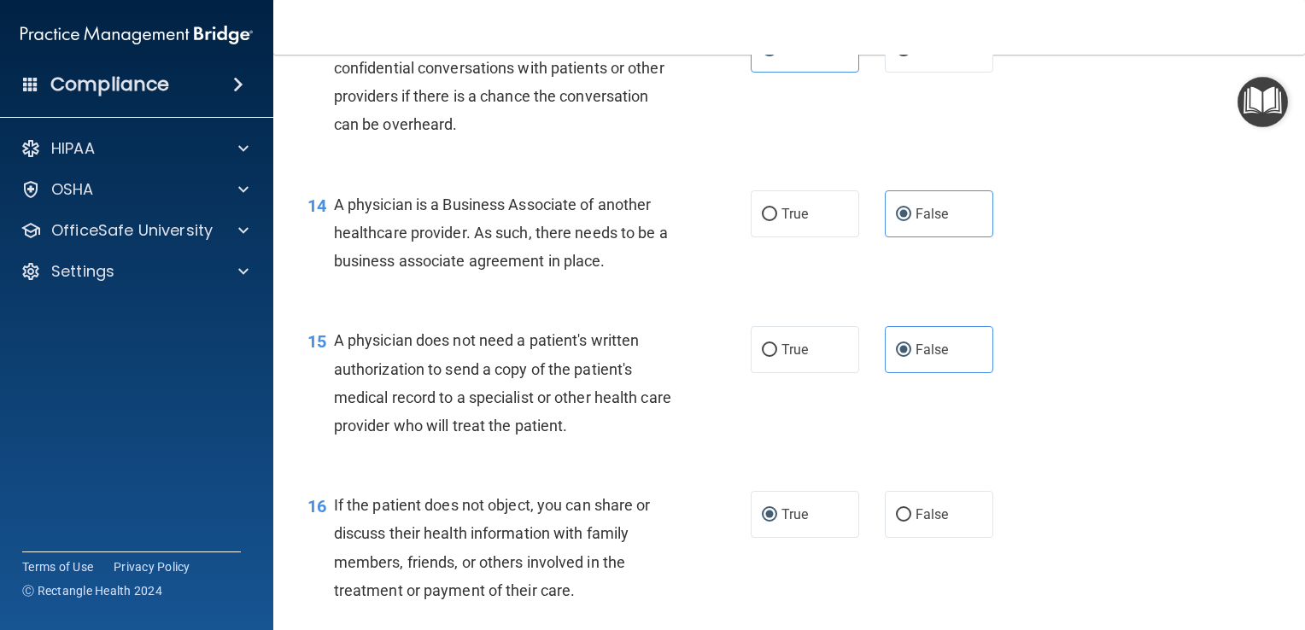
scroll to position [4110, 0]
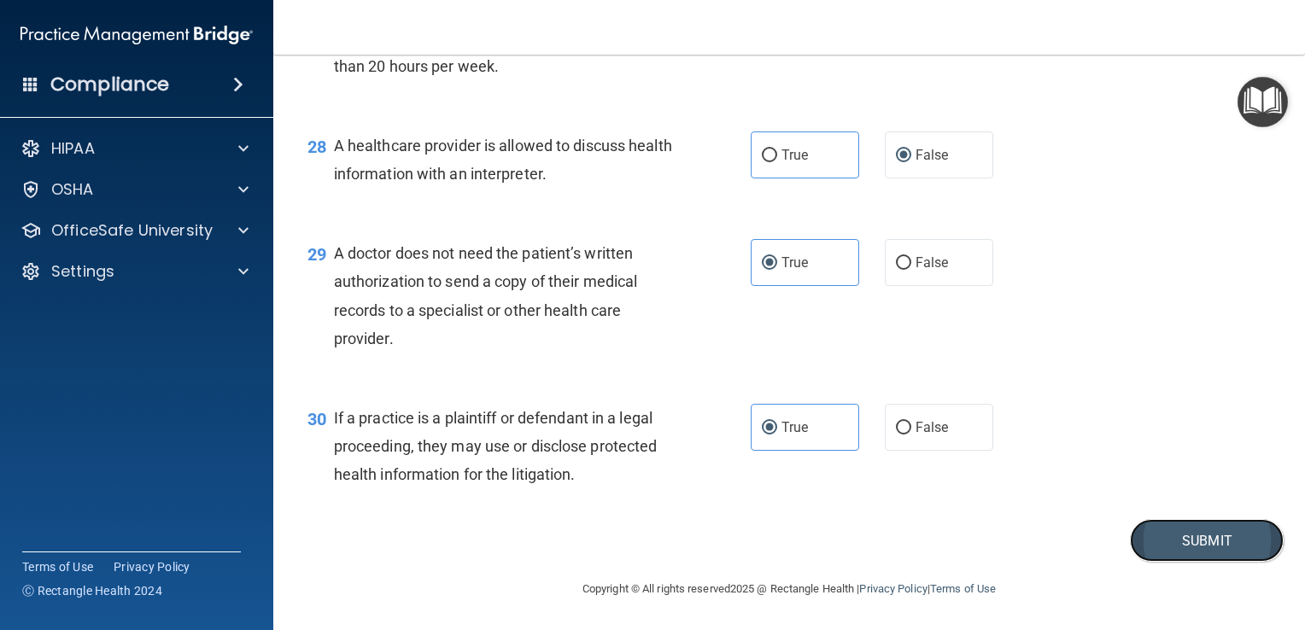
click at [1191, 535] on button "Submit" at bounding box center [1207, 541] width 154 height 44
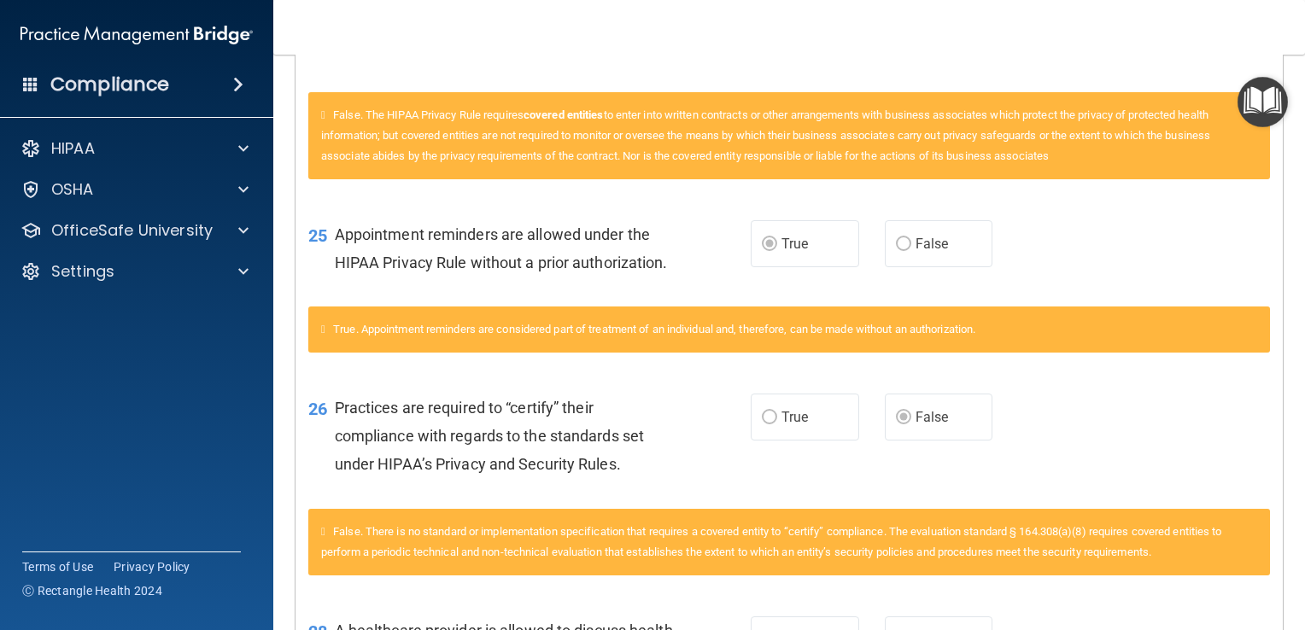
scroll to position [2552, 0]
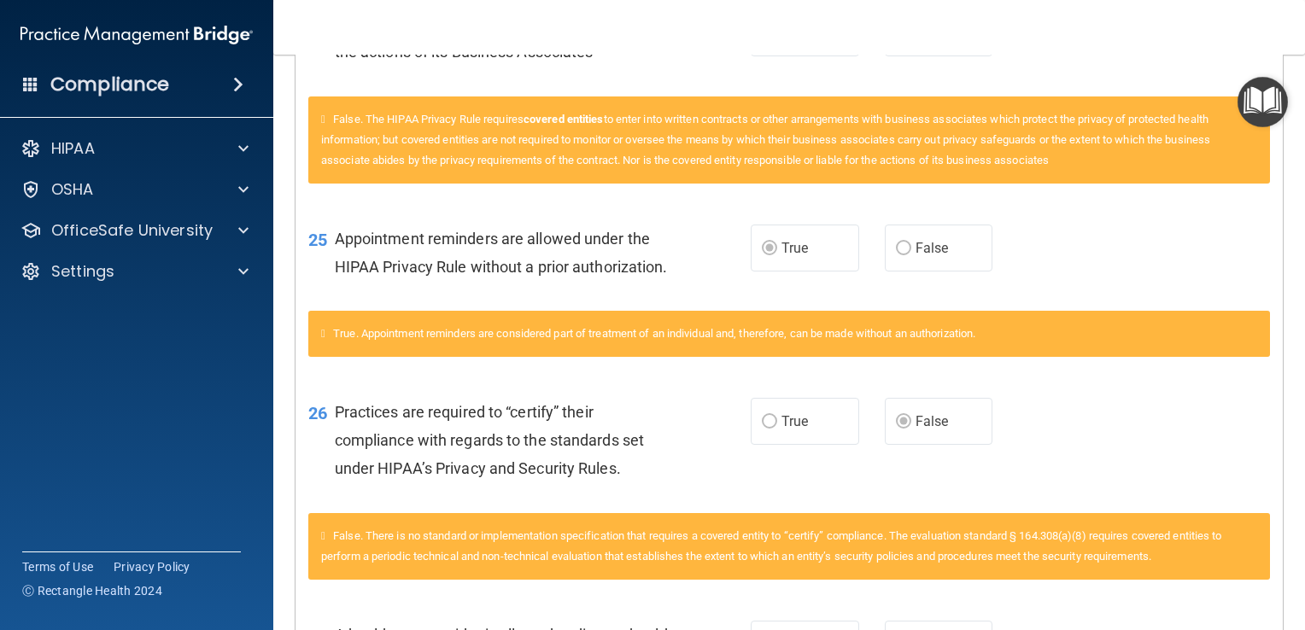
drag, startPoint x: 1285, startPoint y: 524, endPoint x: 1294, endPoint y: 596, distance: 73.1
click at [1294, 596] on main "Calculating your score.... You did not pass the " The HIPAA Quiz #2 ". 60 out o…" at bounding box center [789, 343] width 1032 height 576
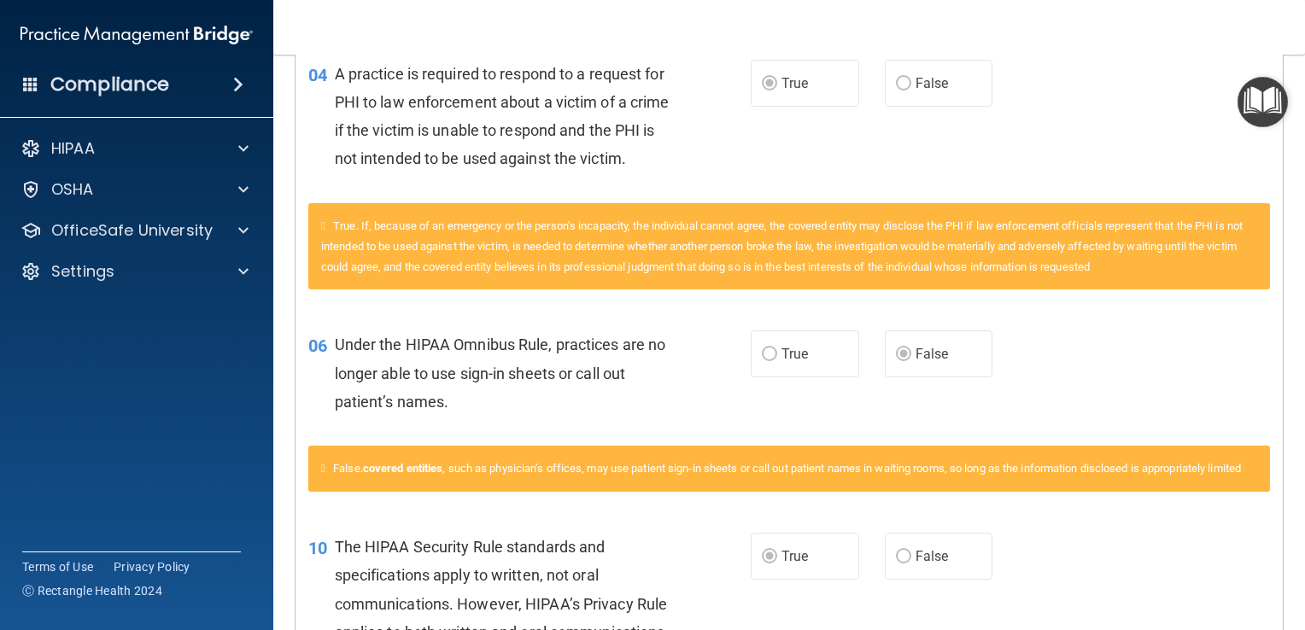
scroll to position [0, 0]
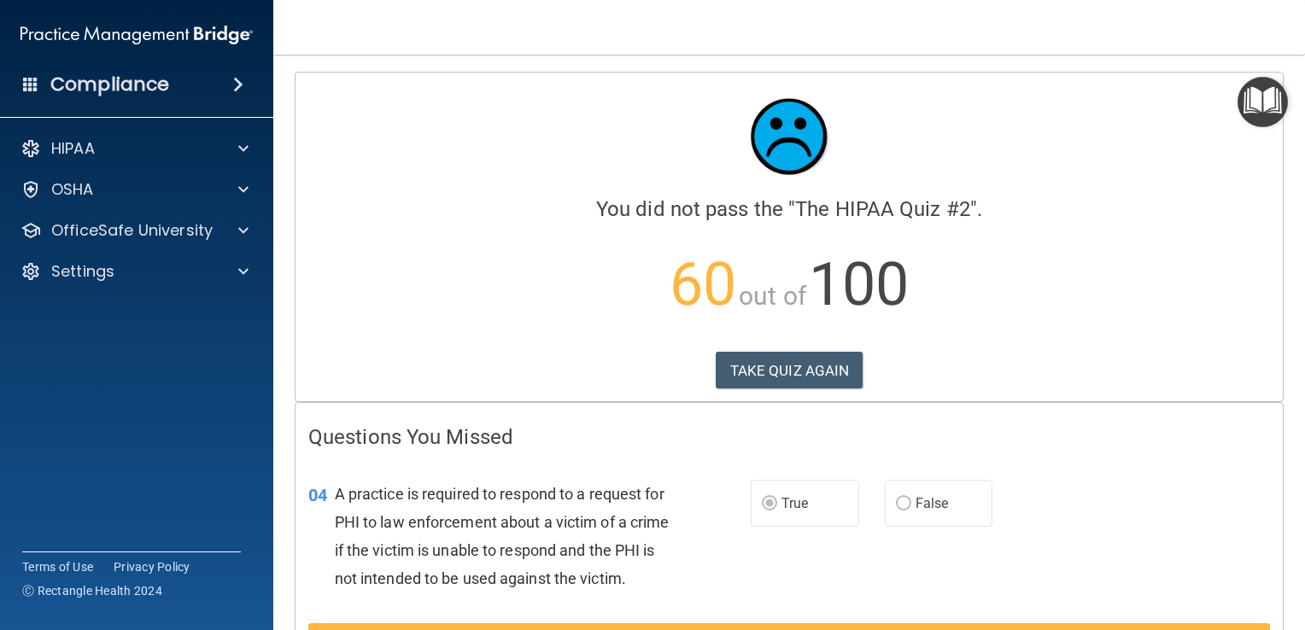
click at [805, 348] on div "Calculating your score.... You did not pass the " The HIPAA Quiz #2 ". 60 out o…" at bounding box center [788, 237] width 987 height 329
click at [804, 356] on button "TAKE QUIZ AGAIN" at bounding box center [790, 371] width 148 height 38
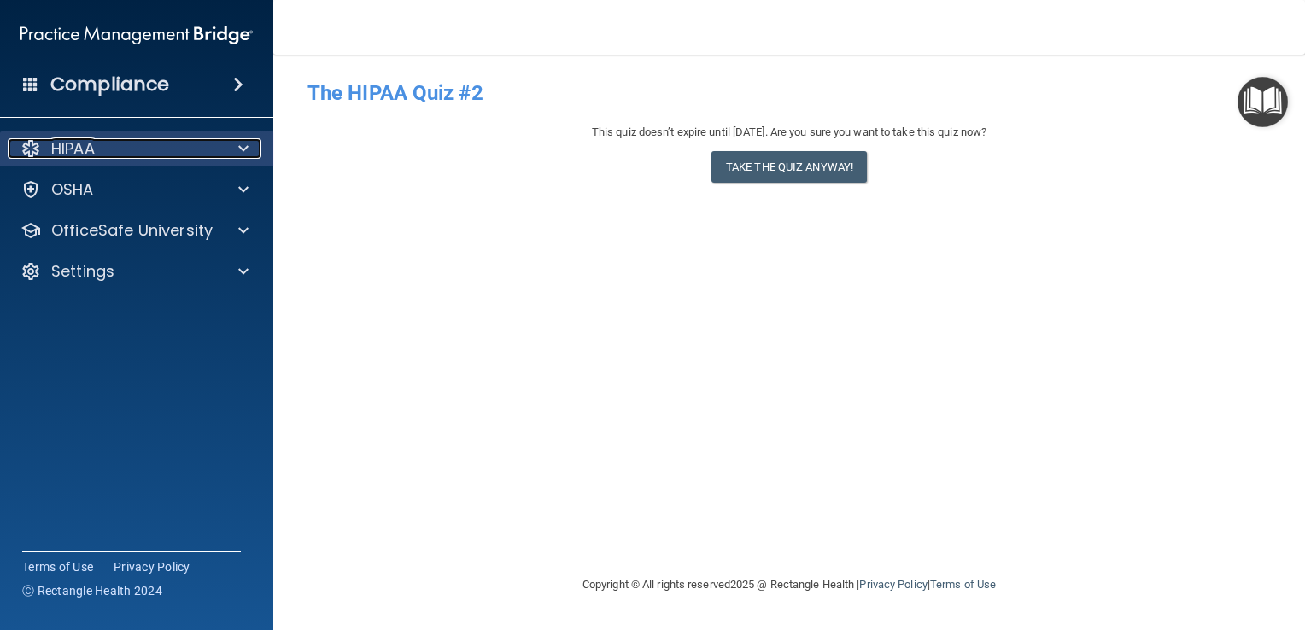
click at [243, 151] on span at bounding box center [243, 148] width 10 height 20
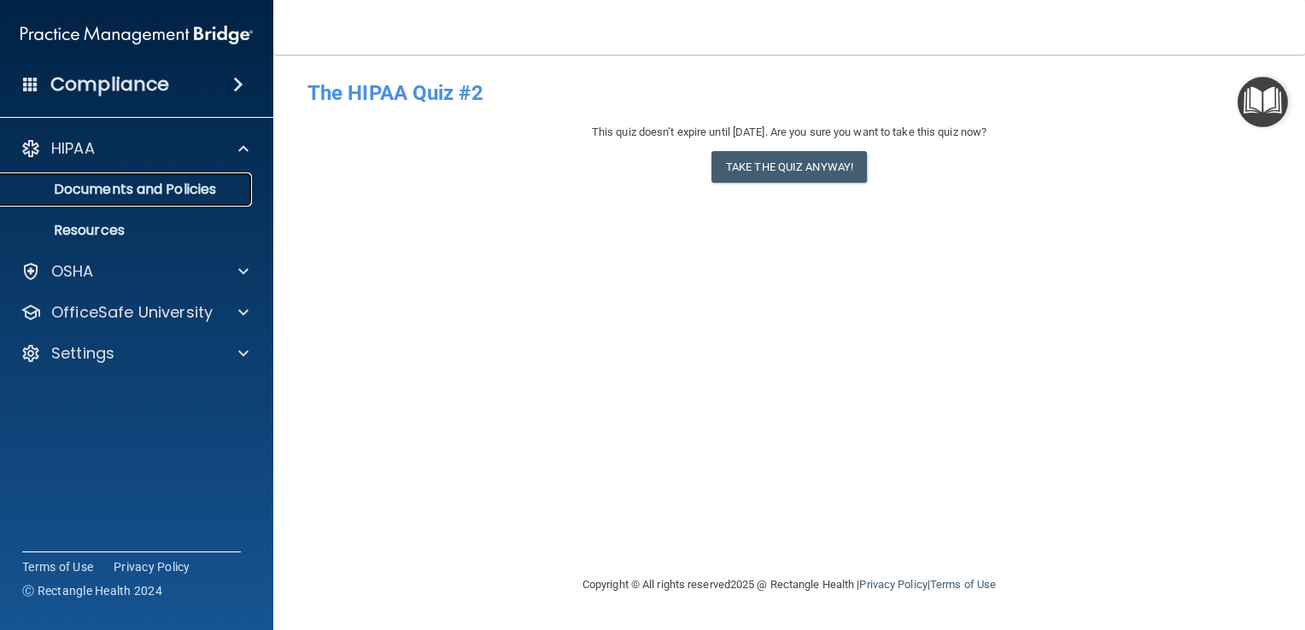
click at [133, 195] on p "Documents and Policies" at bounding box center [127, 189] width 233 height 17
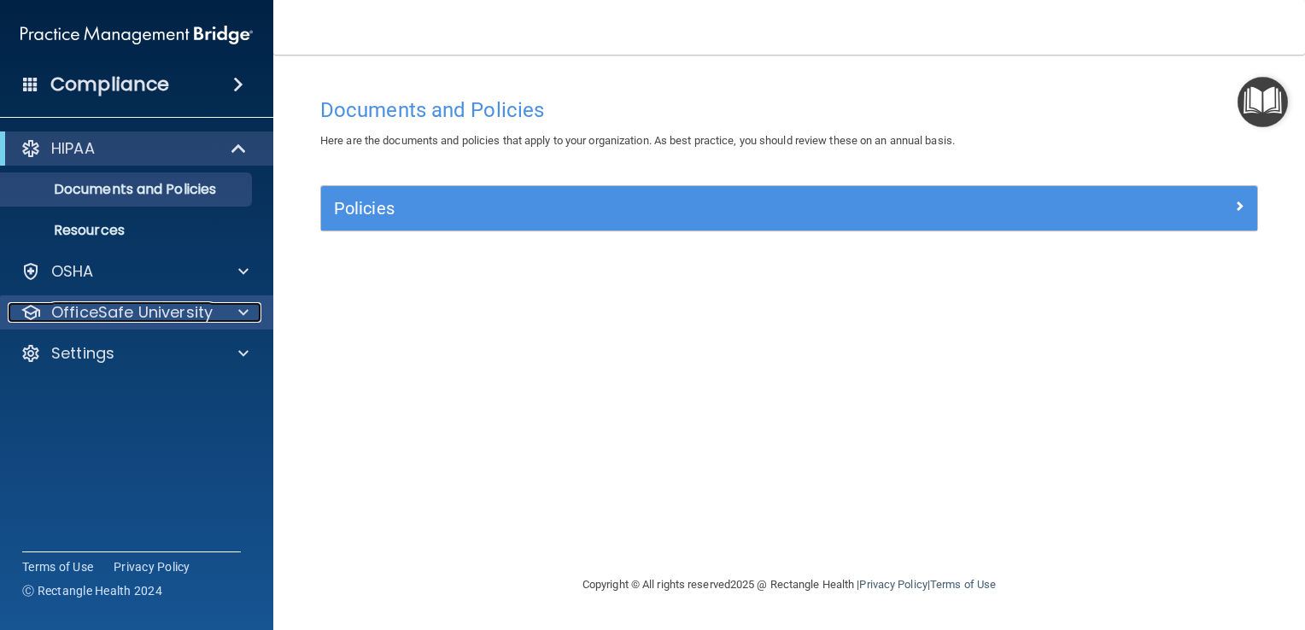
click at [245, 309] on span at bounding box center [243, 312] width 10 height 20
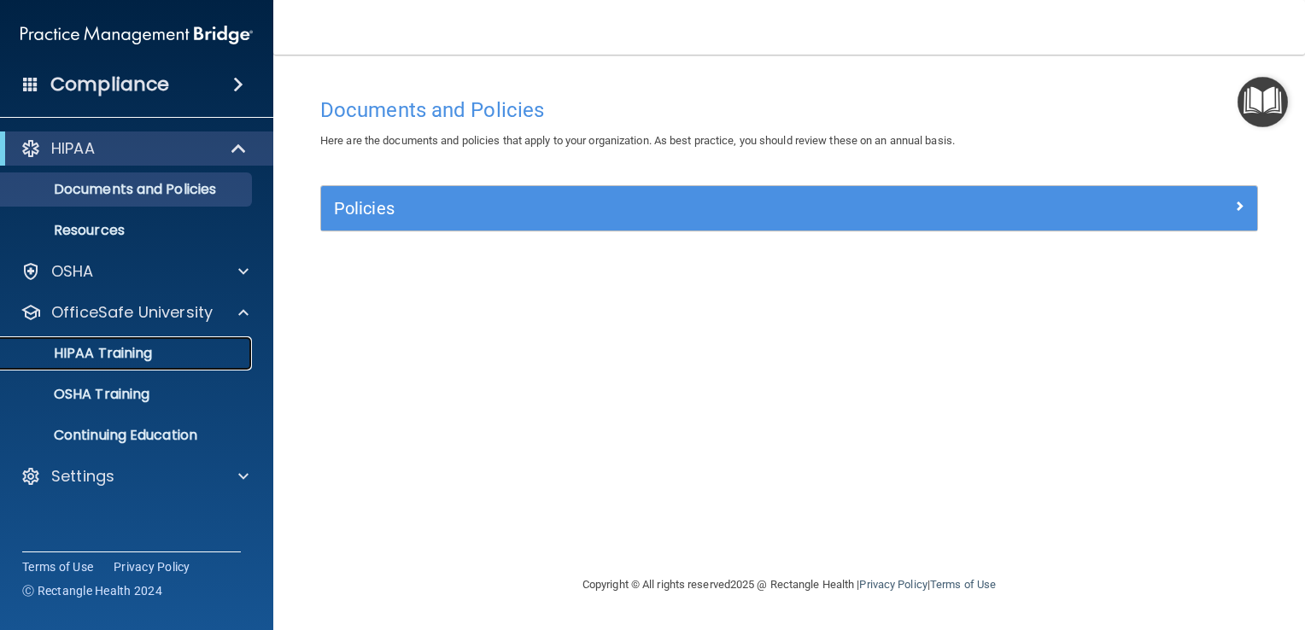
click at [141, 350] on p "HIPAA Training" at bounding box center [81, 353] width 141 height 17
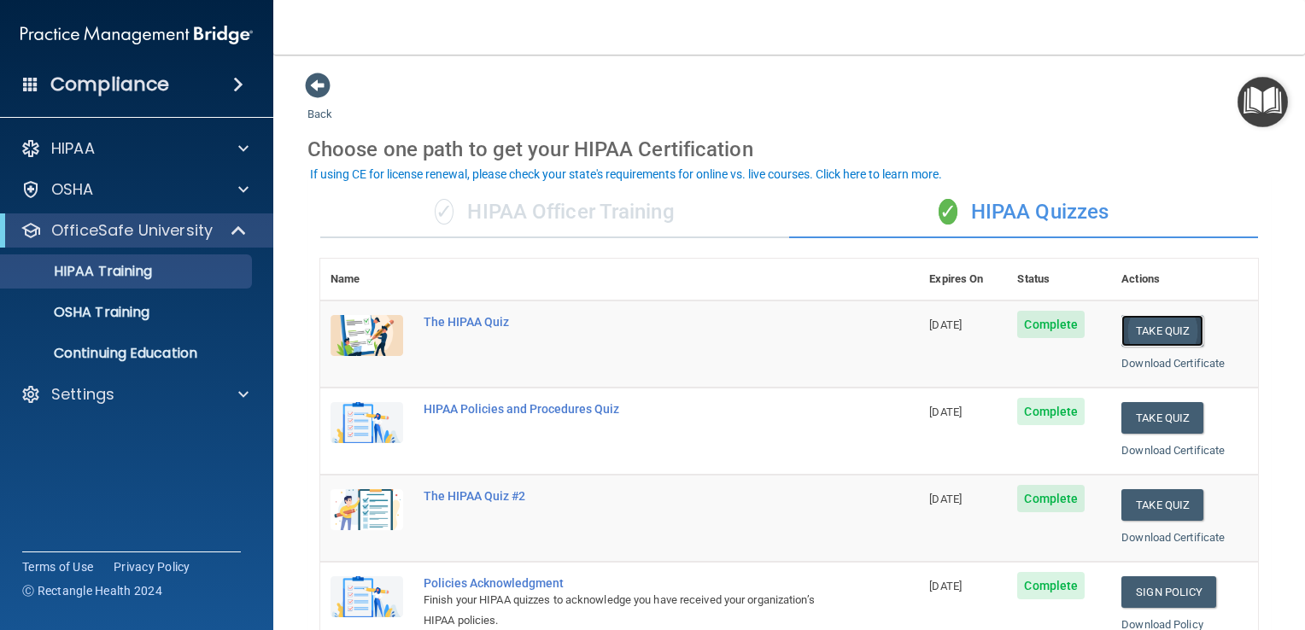
click at [1135, 333] on button "Take Quiz" at bounding box center [1162, 331] width 82 height 32
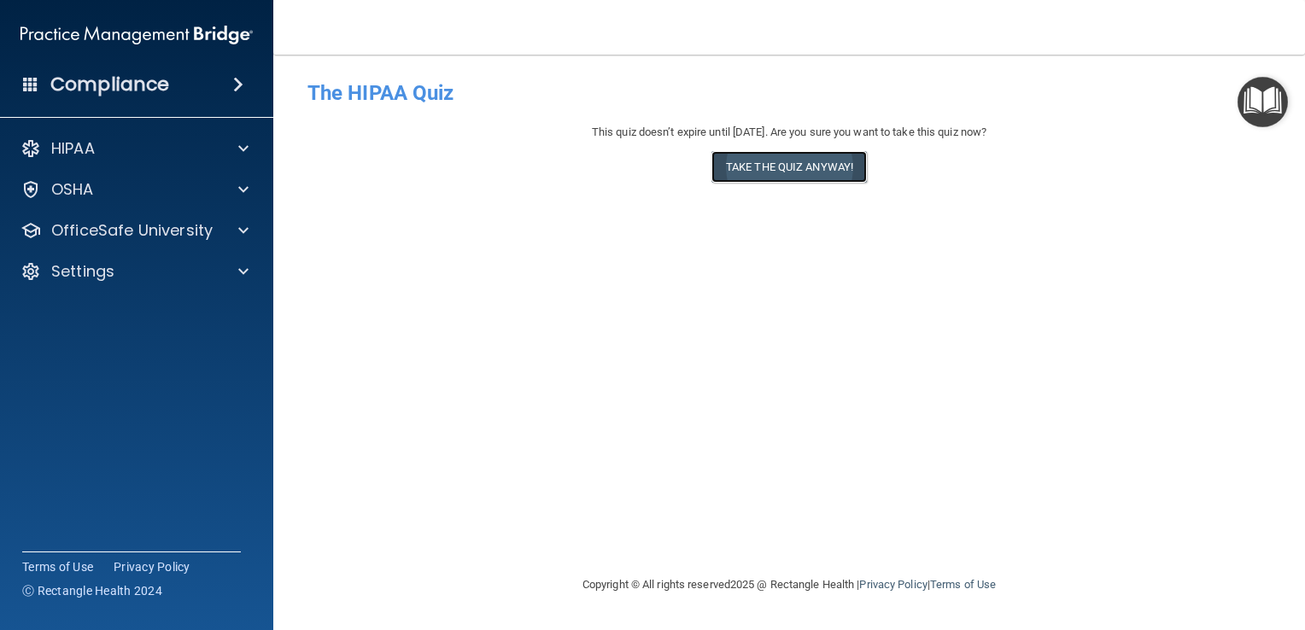
click at [799, 169] on button "Take the quiz anyway!" at bounding box center [788, 167] width 155 height 32
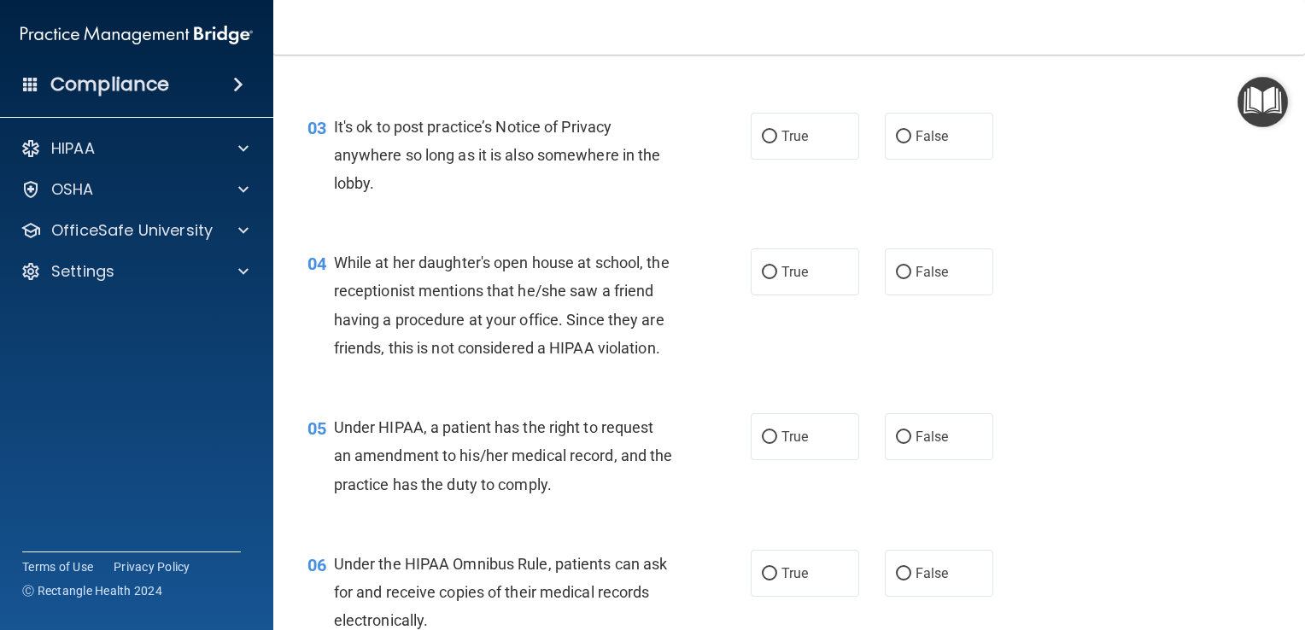
scroll to position [415, 0]
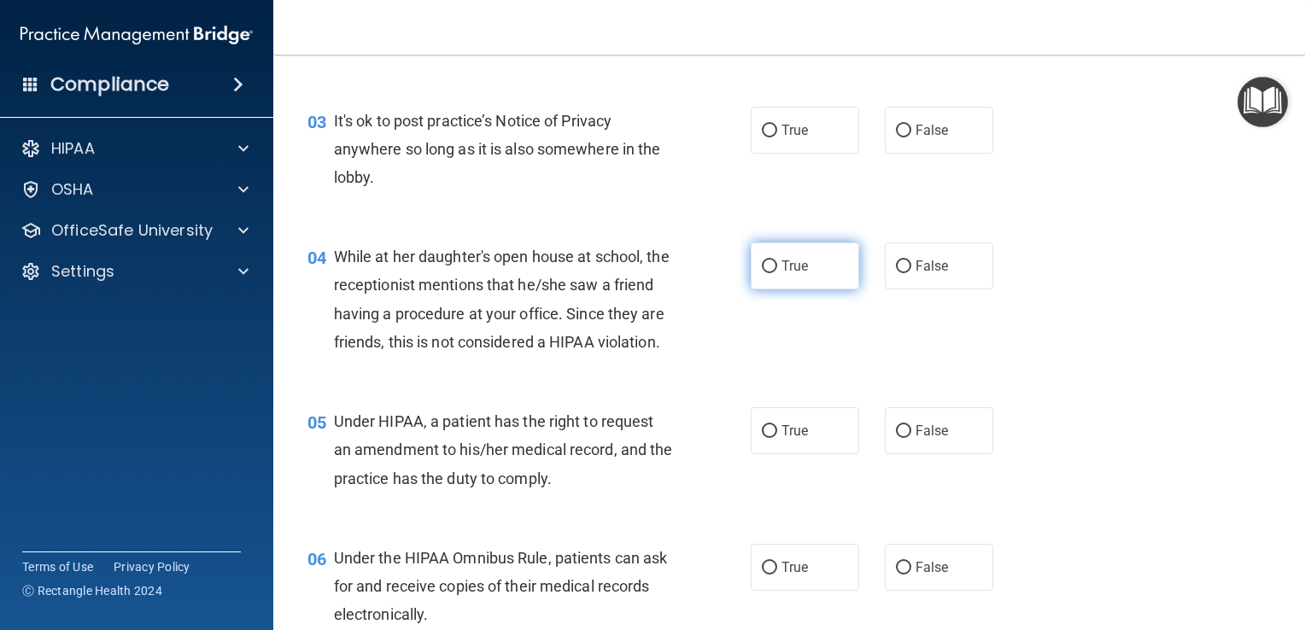
click at [768, 266] on input "True" at bounding box center [769, 266] width 15 height 13
radio input "true"
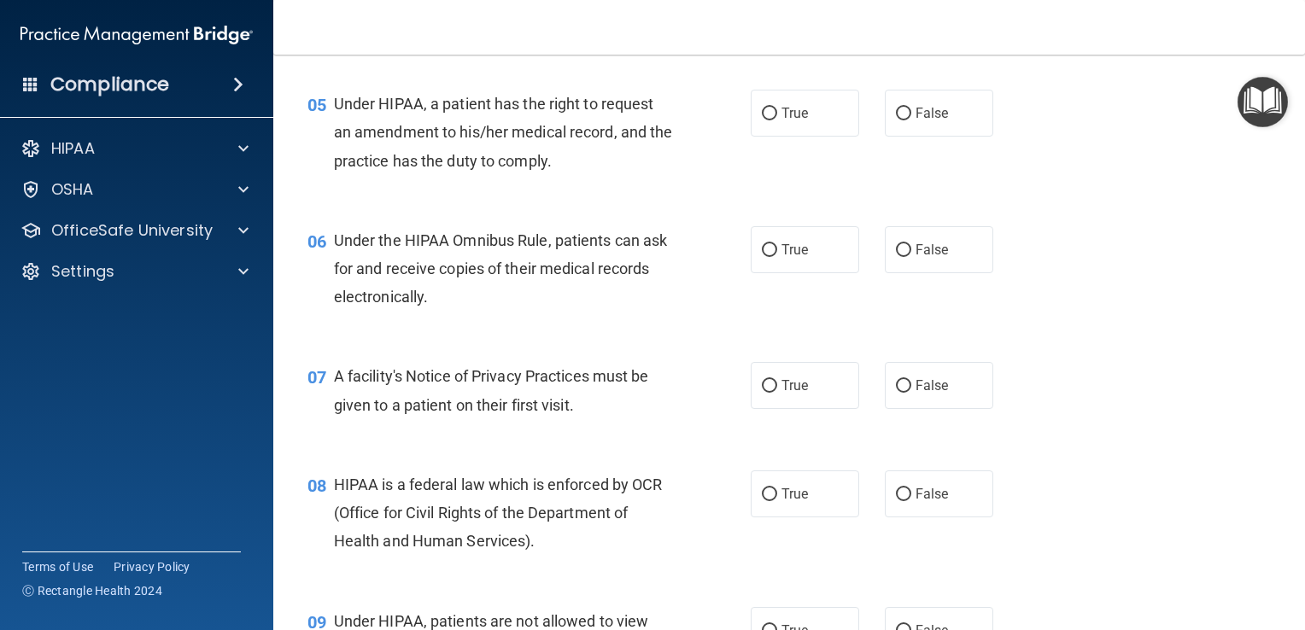
scroll to position [762, 0]
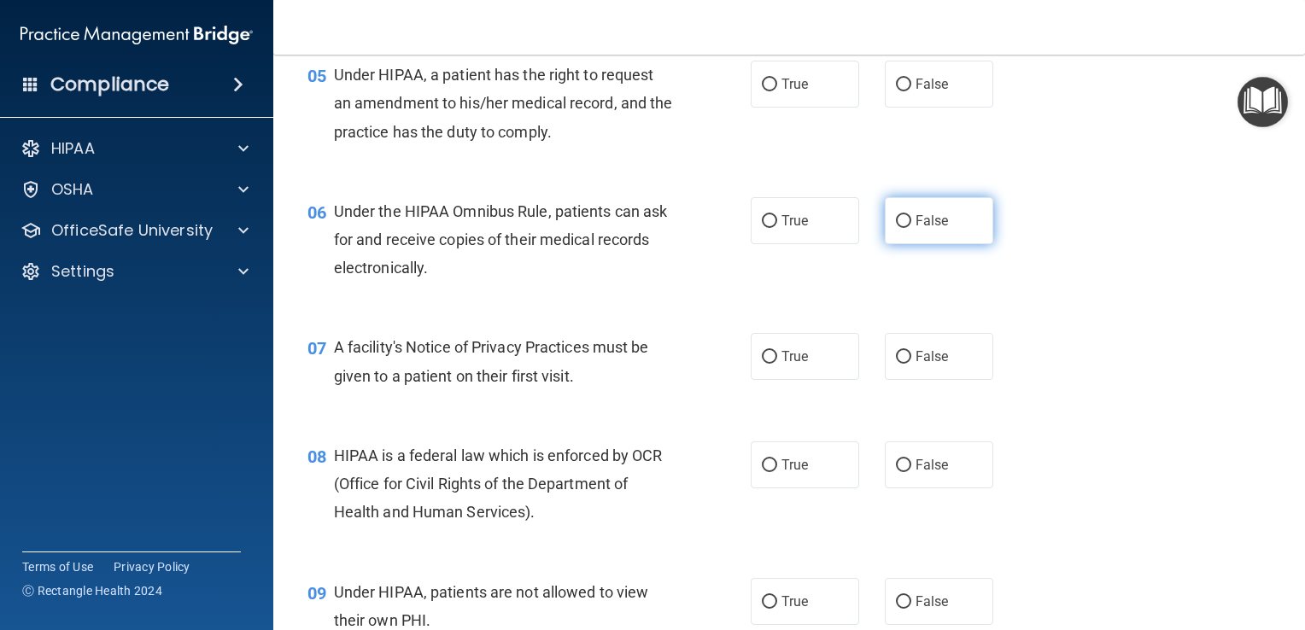
click at [896, 228] on input "False" at bounding box center [903, 221] width 15 height 13
radio input "true"
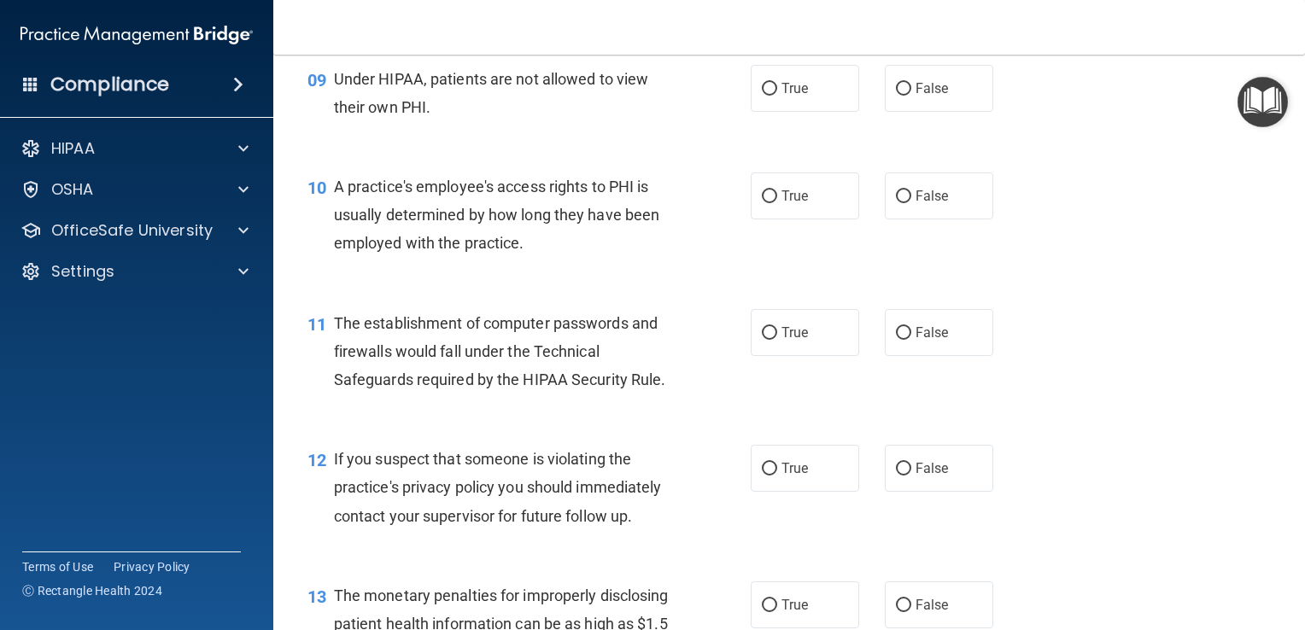
scroll to position [1311, 0]
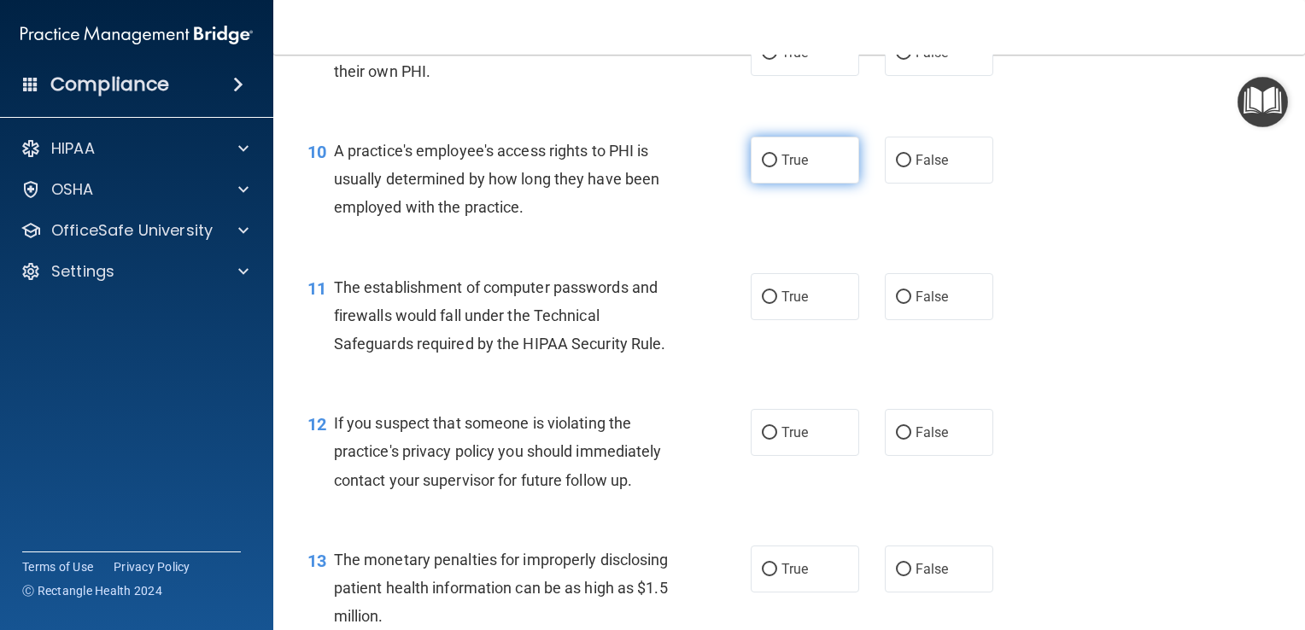
click at [765, 167] on input "True" at bounding box center [769, 161] width 15 height 13
radio input "true"
click at [762, 304] on input "True" at bounding box center [769, 297] width 15 height 13
radio input "true"
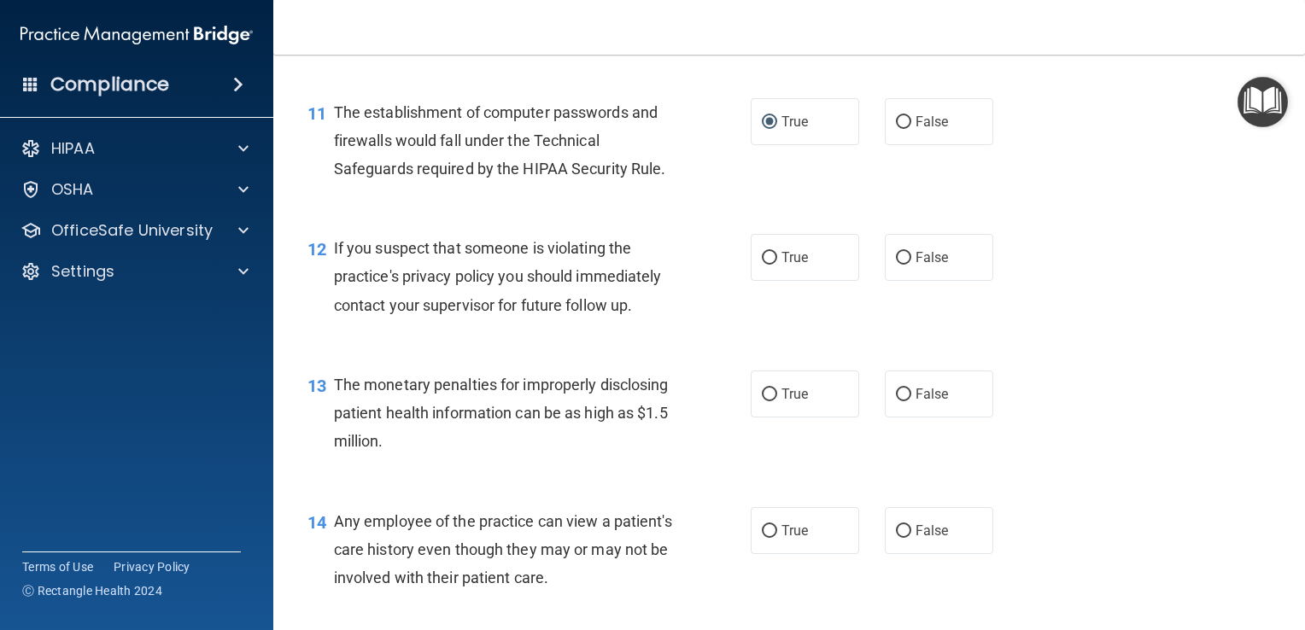
scroll to position [1492, 0]
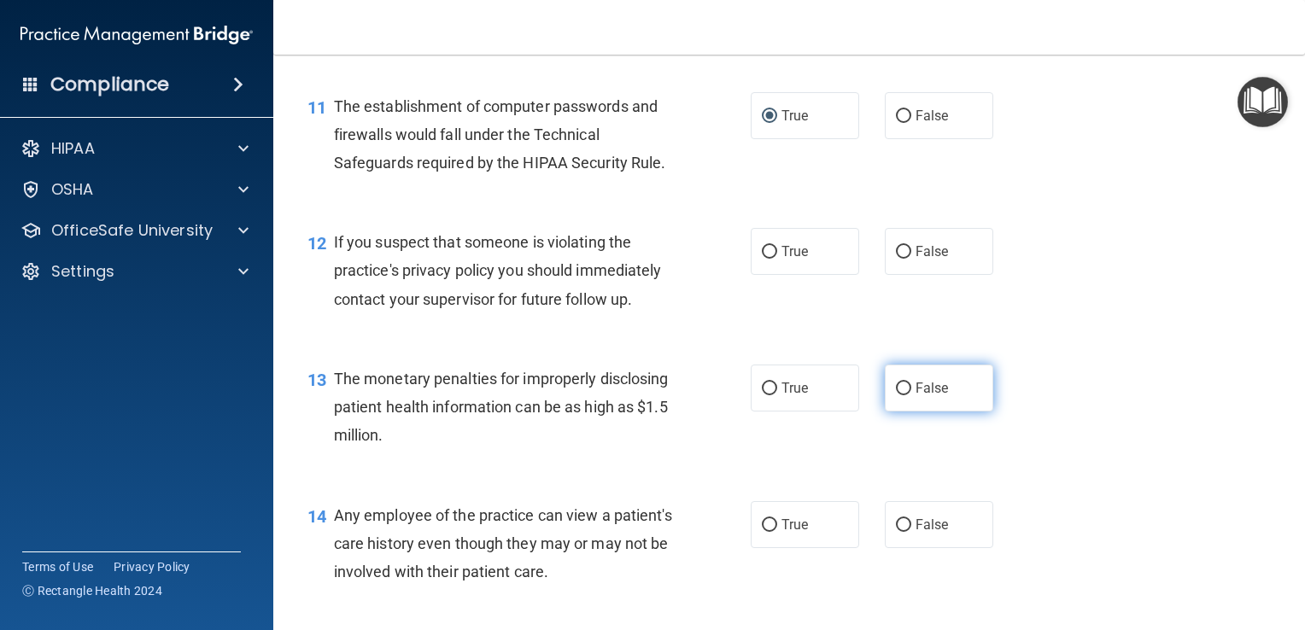
click at [897, 395] on input "False" at bounding box center [903, 389] width 15 height 13
radio input "true"
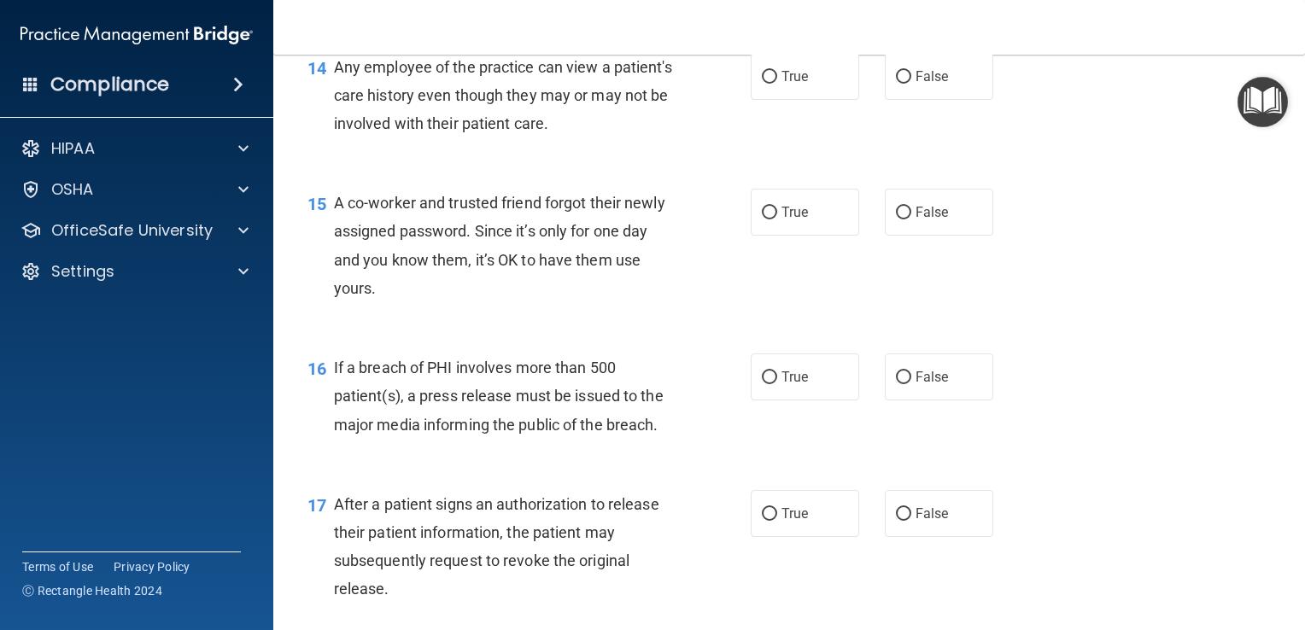
scroll to position [1981, 0]
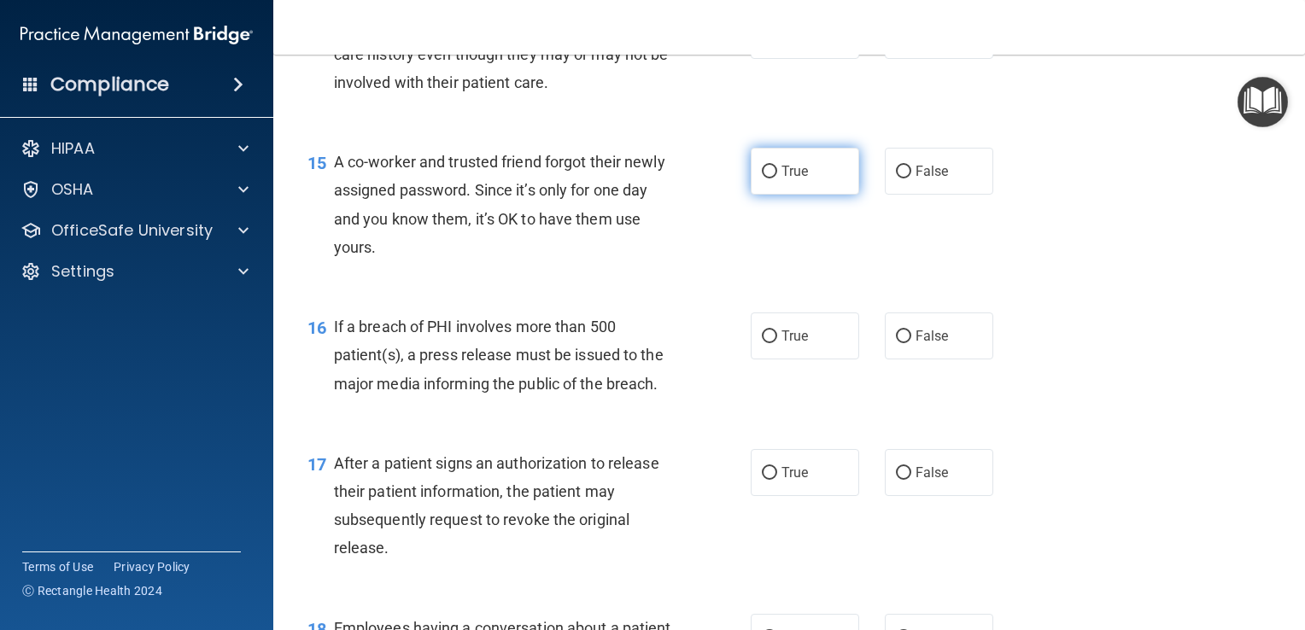
click at [768, 178] on input "True" at bounding box center [769, 172] width 15 height 13
radio input "true"
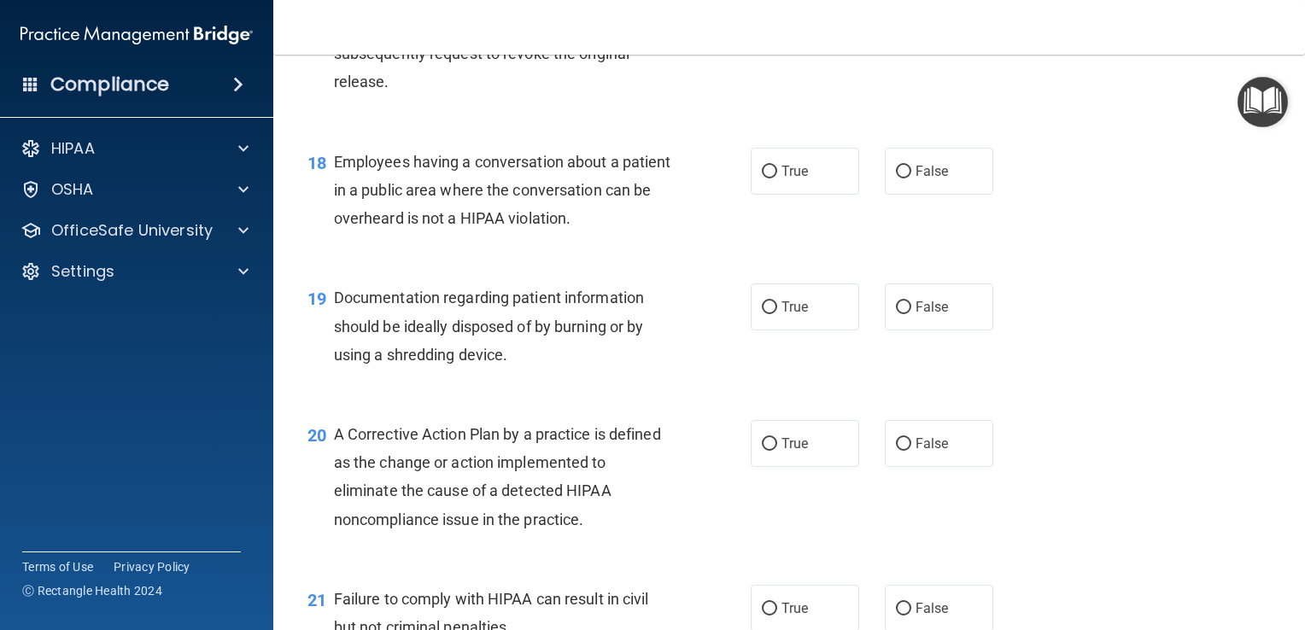
scroll to position [2472, 0]
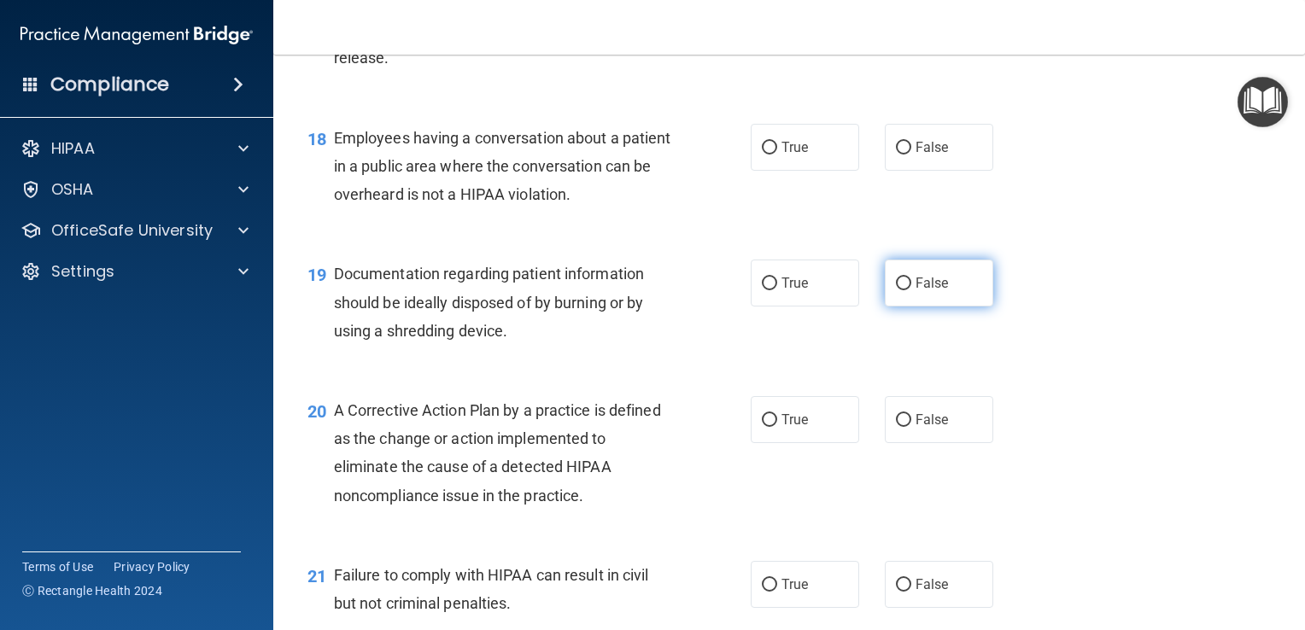
click at [898, 302] on label "False" at bounding box center [939, 283] width 108 height 47
click at [898, 290] on input "False" at bounding box center [903, 284] width 15 height 13
radio input "true"
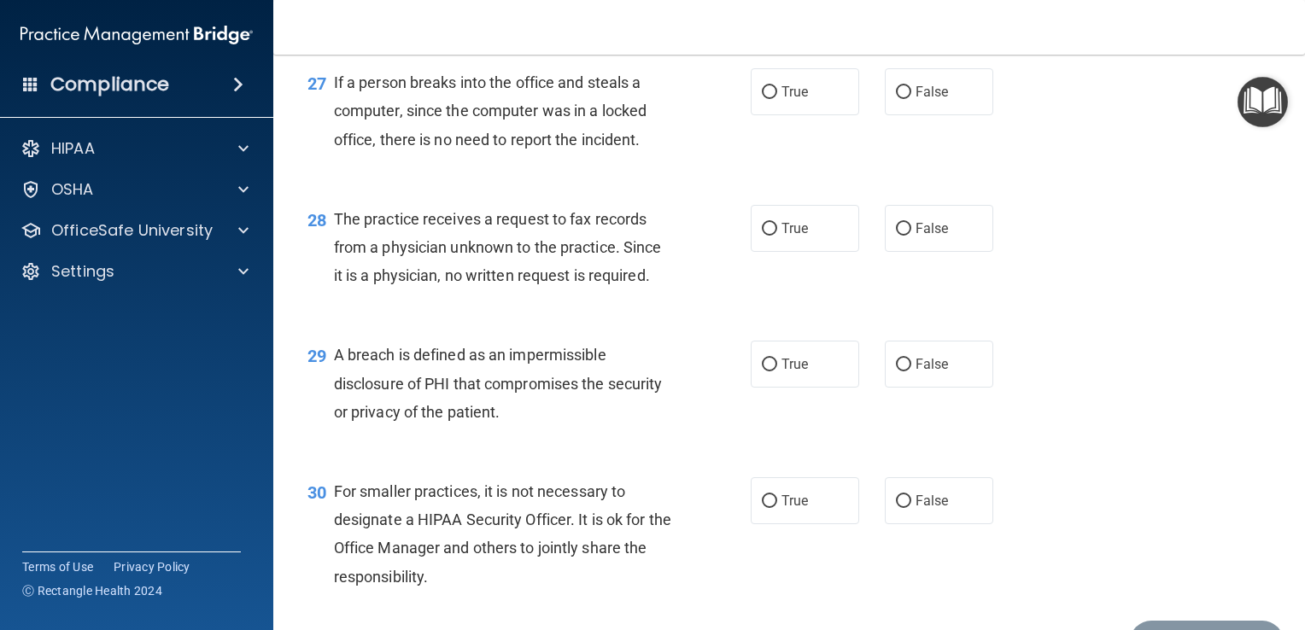
scroll to position [4011, 0]
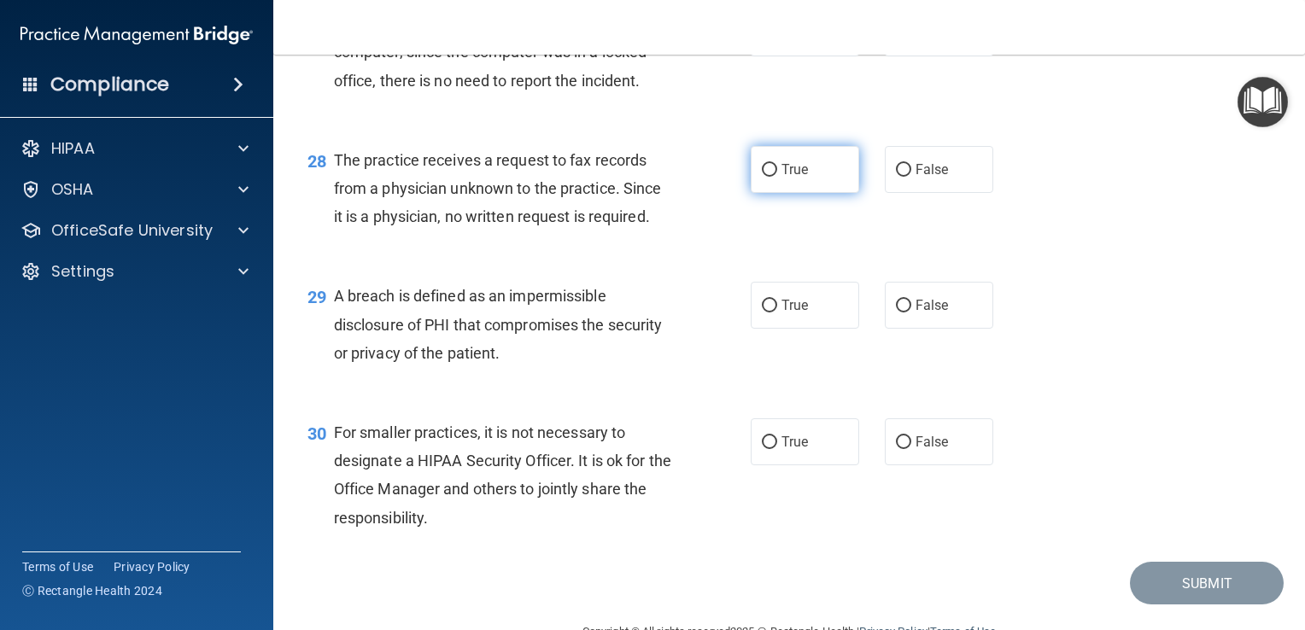
click at [767, 177] on input "True" at bounding box center [769, 170] width 15 height 13
radio input "true"
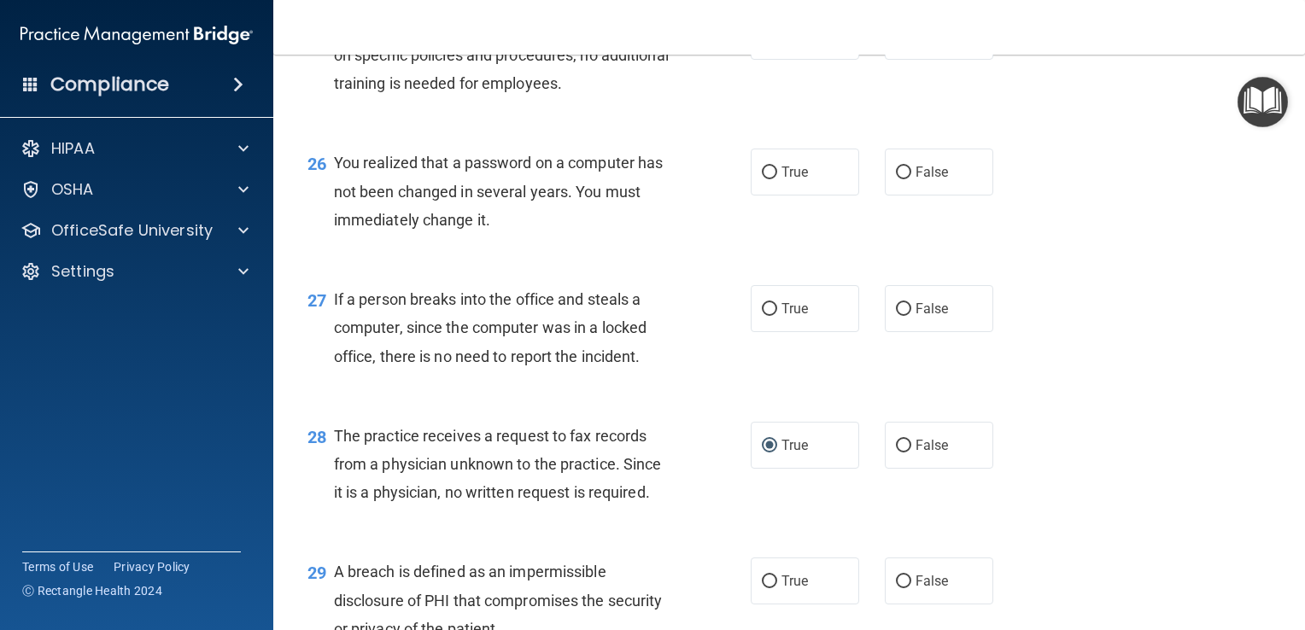
scroll to position [3646, 0]
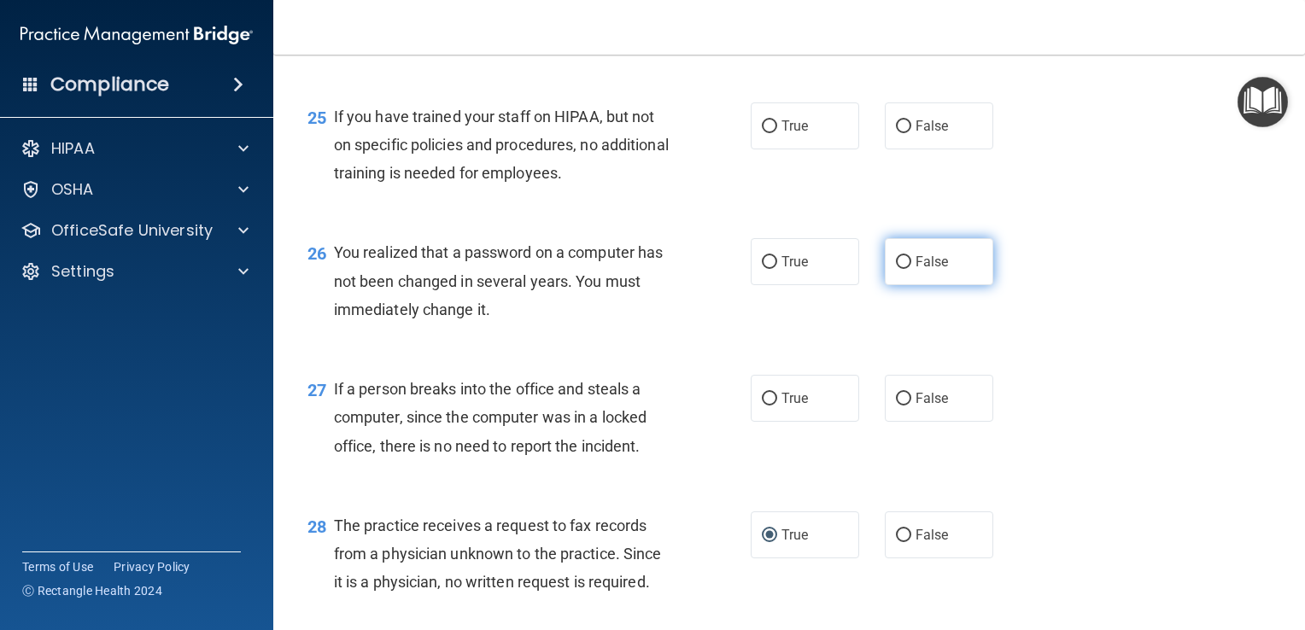
click at [896, 269] on input "False" at bounding box center [903, 262] width 15 height 13
radio input "true"
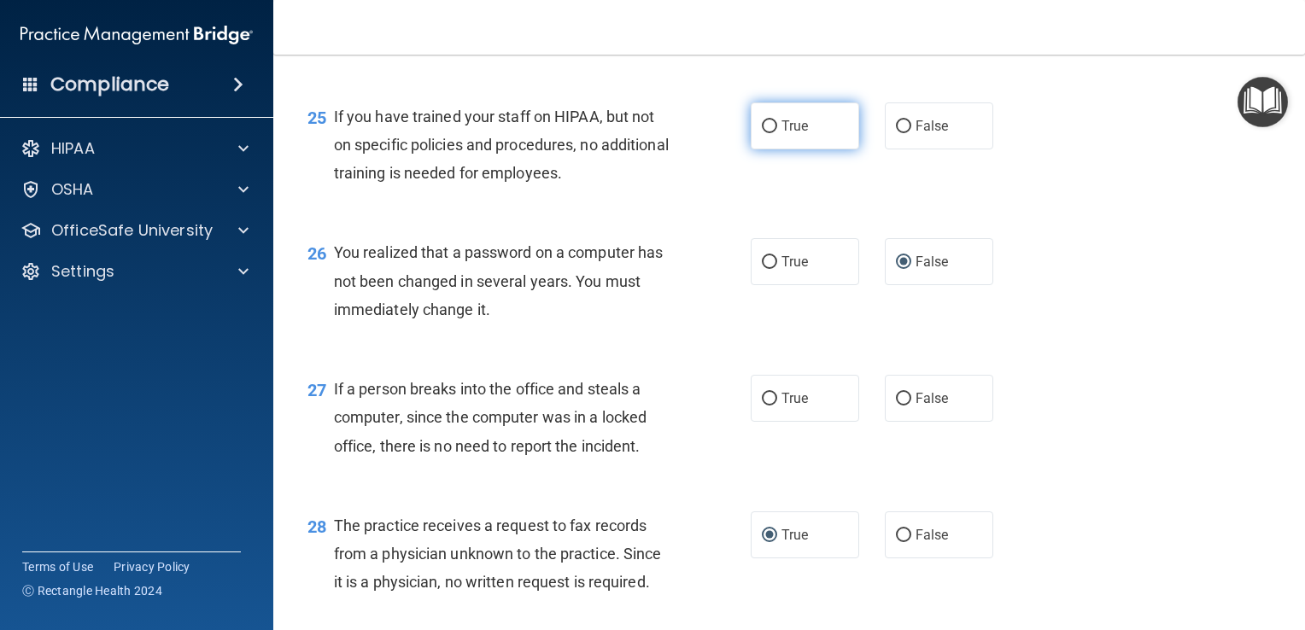
click at [763, 133] on input "True" at bounding box center [769, 126] width 15 height 13
radio input "true"
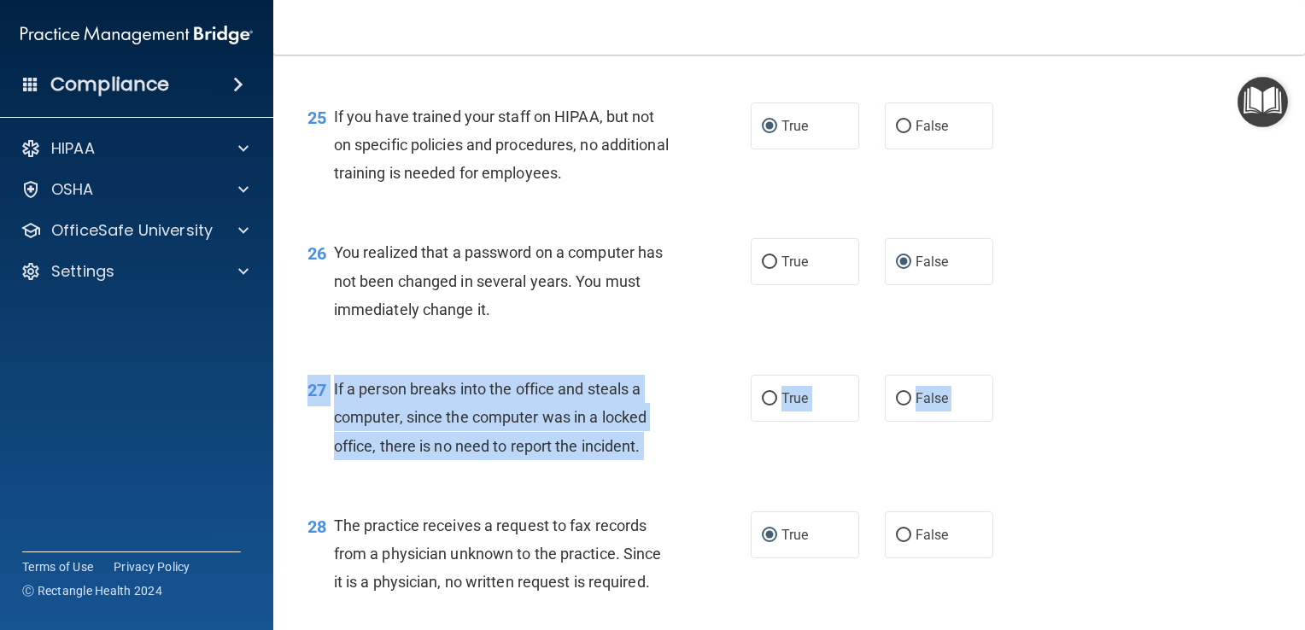
drag, startPoint x: 1290, startPoint y: 524, endPoint x: 1295, endPoint y: 438, distance: 85.5
click at [1295, 438] on main "- The HIPAA Quiz This quiz doesn’t expire until 12/05/2025. Are you sure you wa…" at bounding box center [789, 343] width 1032 height 576
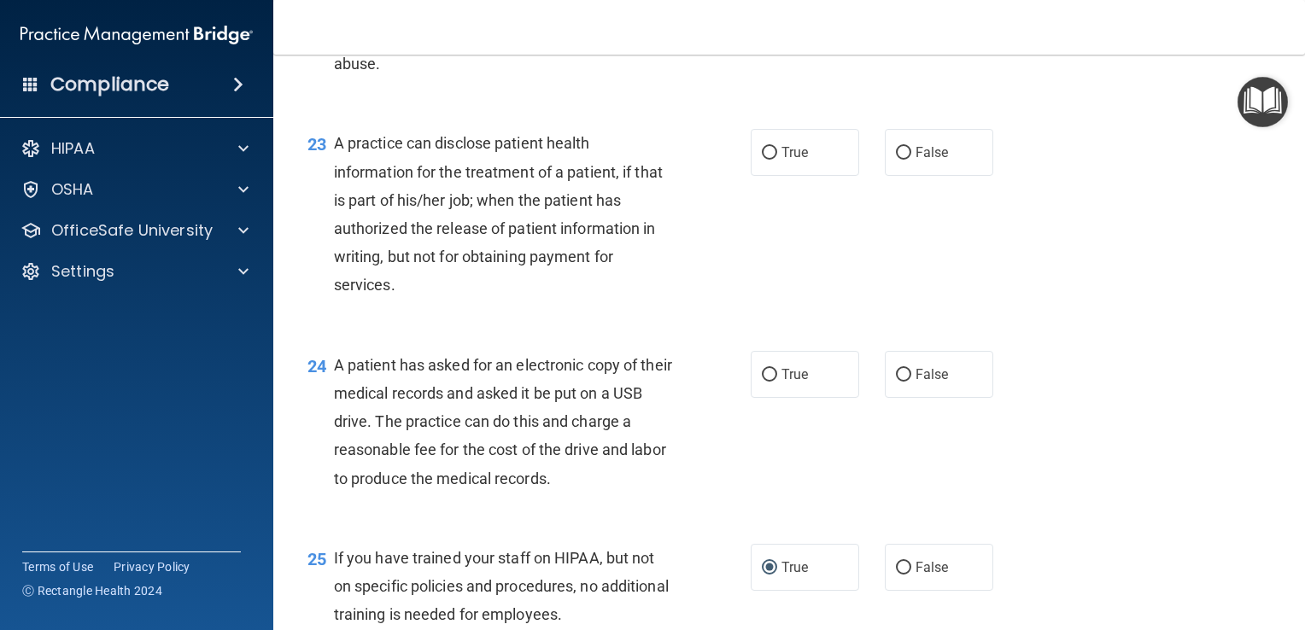
scroll to position [3198, 0]
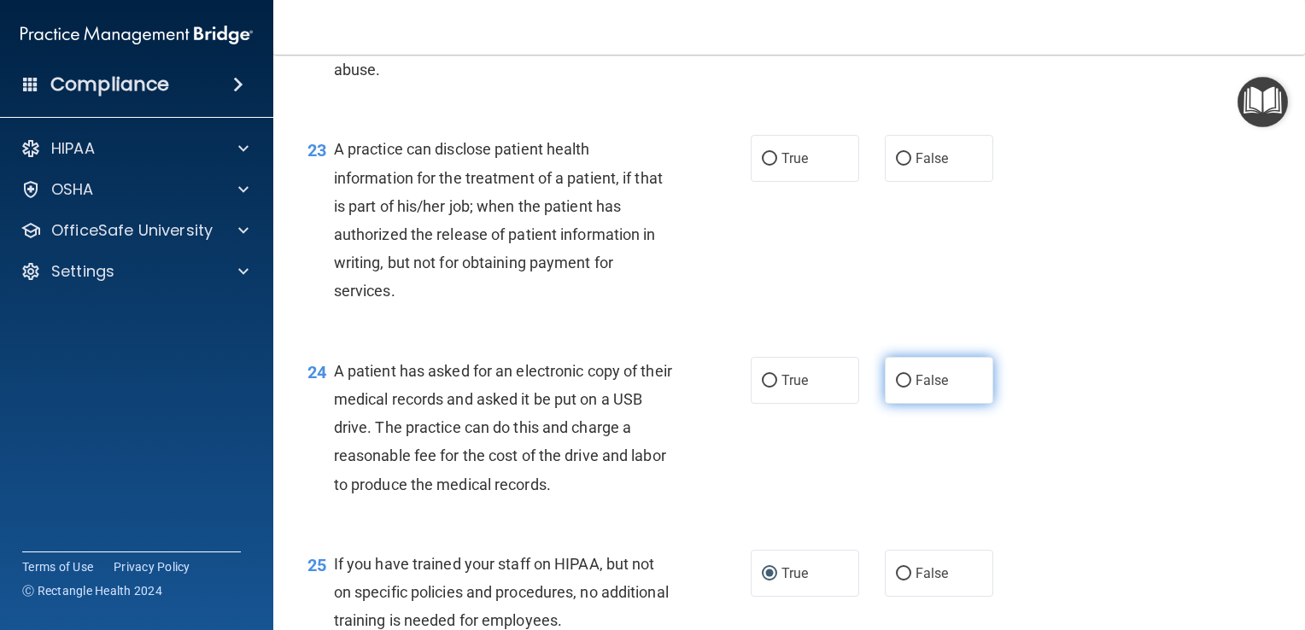
click at [899, 388] on input "False" at bounding box center [903, 381] width 15 height 13
radio input "true"
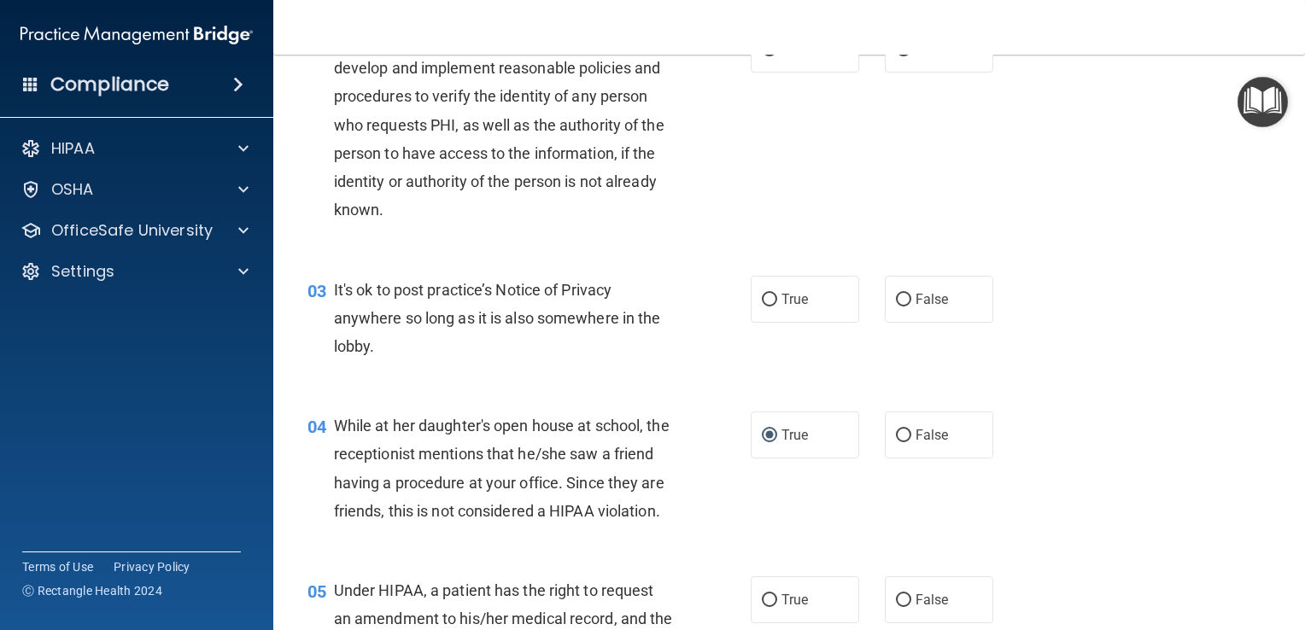
scroll to position [0, 0]
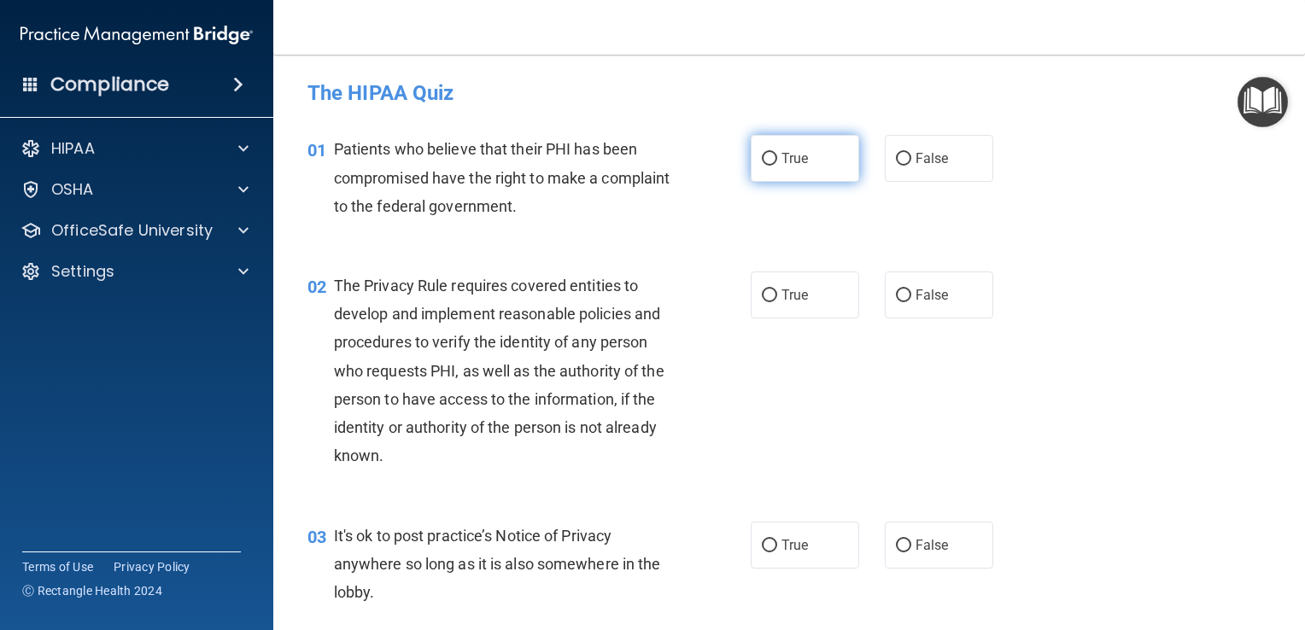
click at [762, 164] on input "True" at bounding box center [769, 159] width 15 height 13
radio input "true"
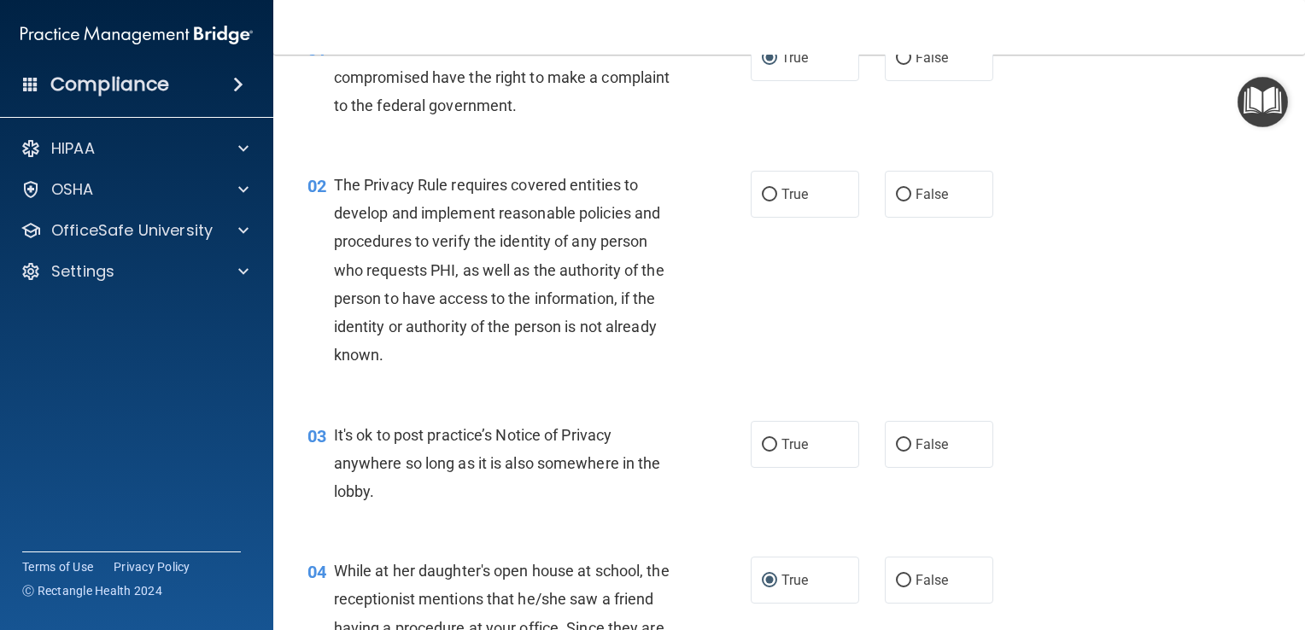
scroll to position [136, 0]
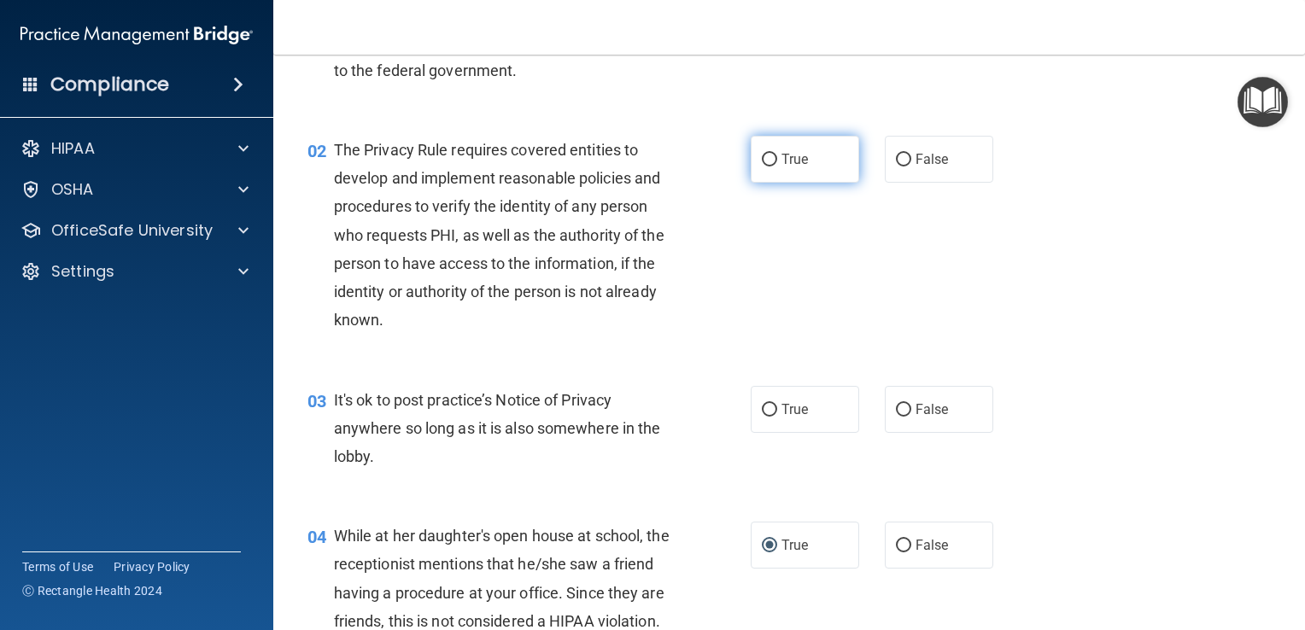
click at [762, 158] on input "True" at bounding box center [769, 160] width 15 height 13
radio input "true"
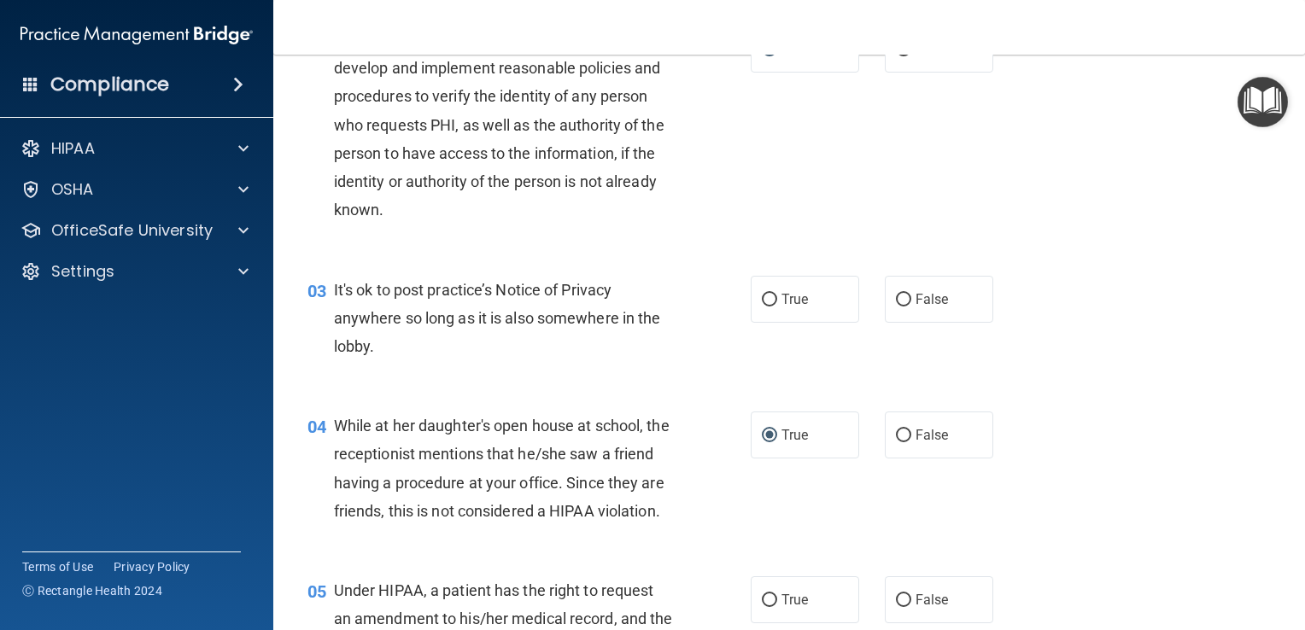
scroll to position [270, 0]
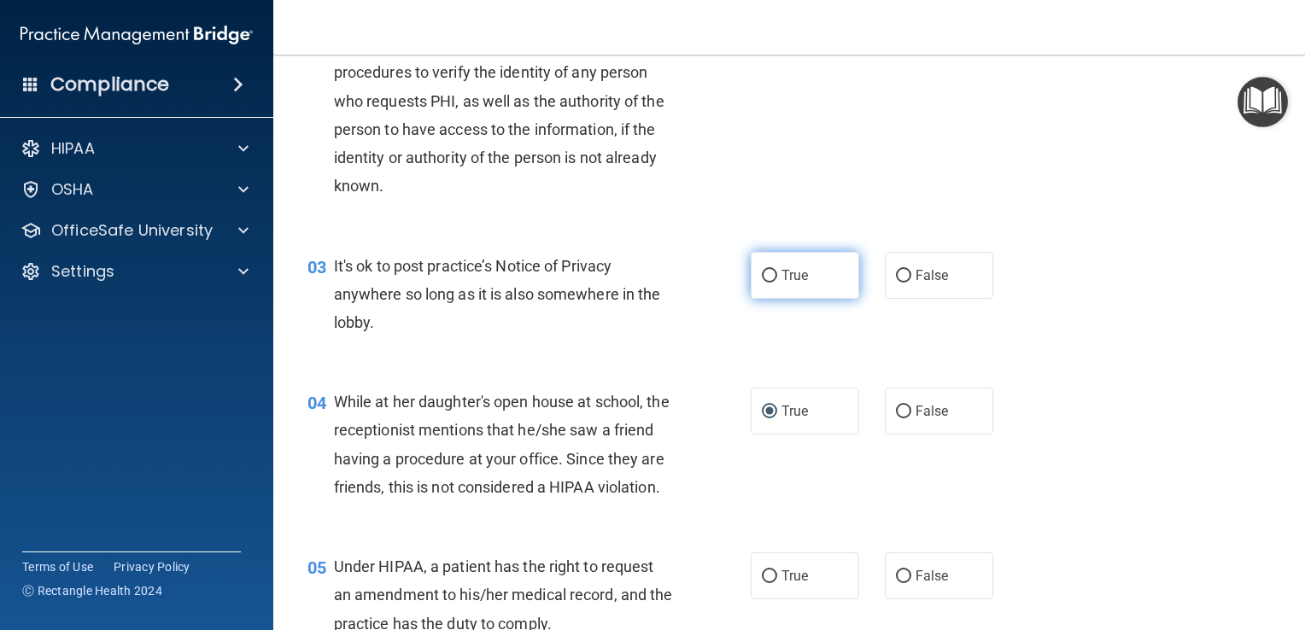
click at [762, 275] on input "True" at bounding box center [769, 276] width 15 height 13
radio input "true"
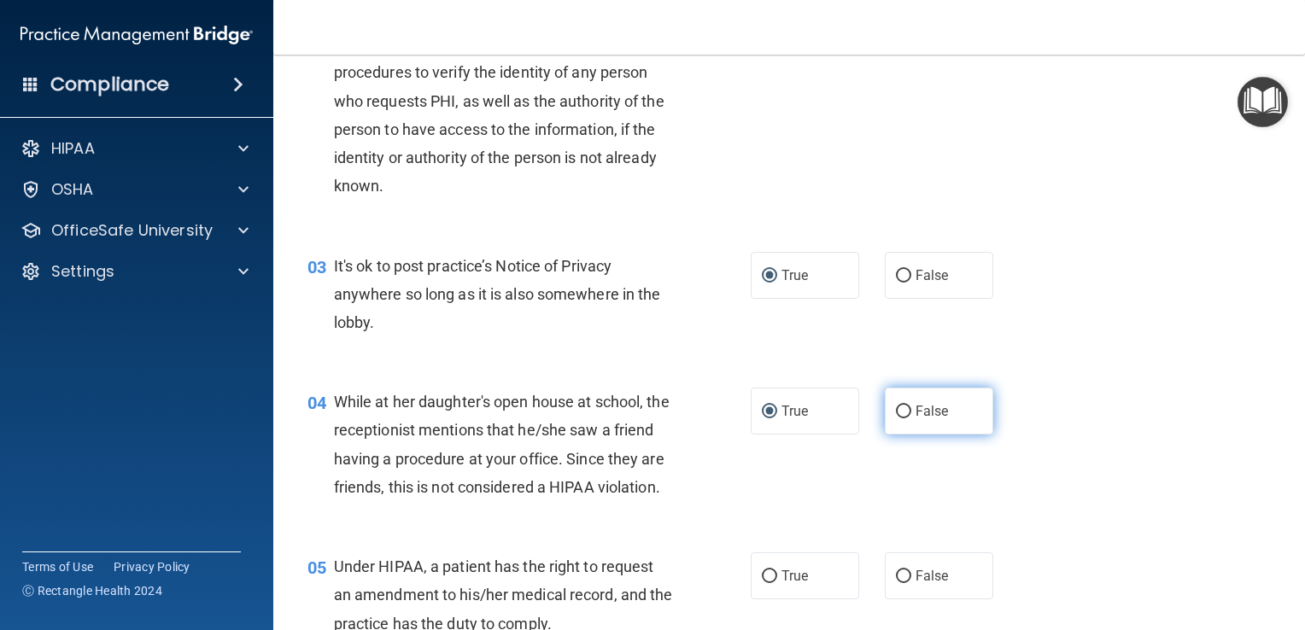
click at [898, 412] on input "False" at bounding box center [903, 412] width 15 height 13
radio input "true"
radio input "false"
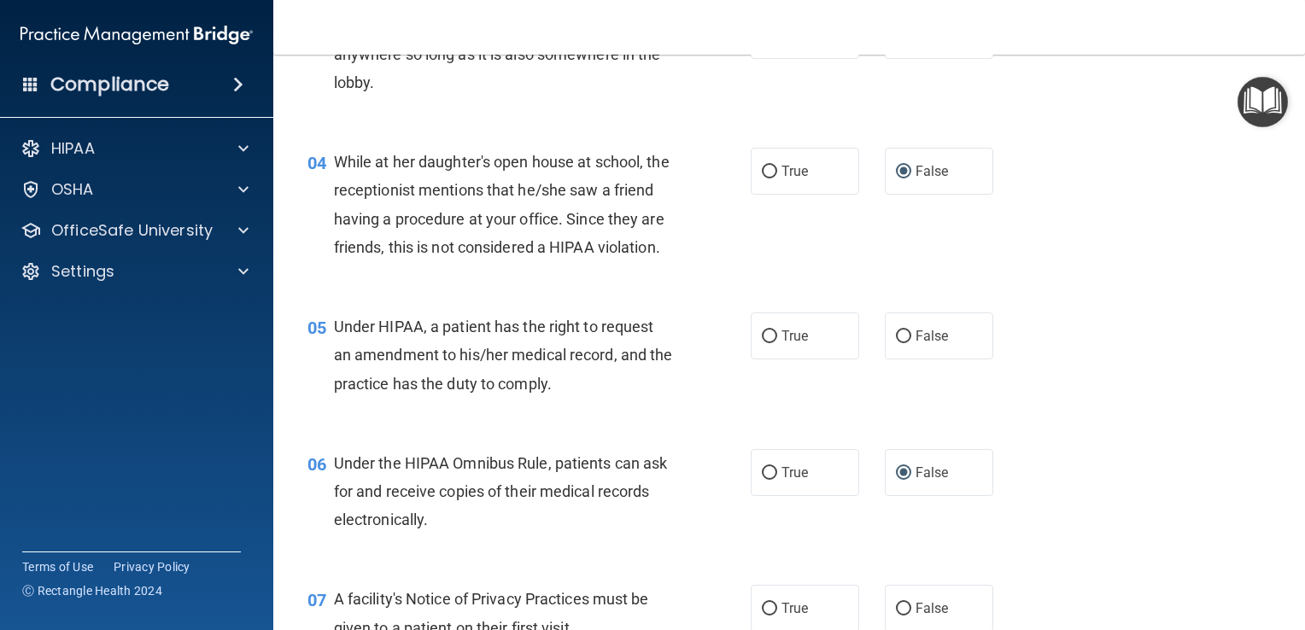
scroll to position [540, 0]
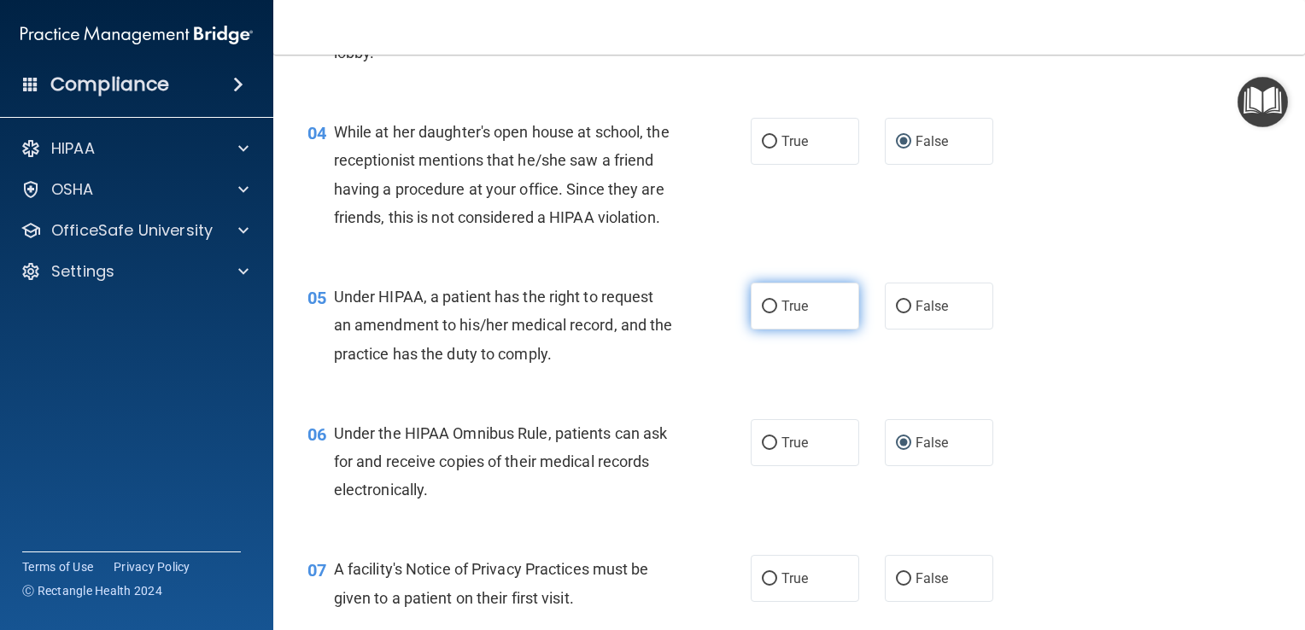
click at [764, 313] on input "True" at bounding box center [769, 307] width 15 height 13
radio input "true"
click at [762, 450] on input "True" at bounding box center [769, 443] width 15 height 13
radio input "true"
radio input "false"
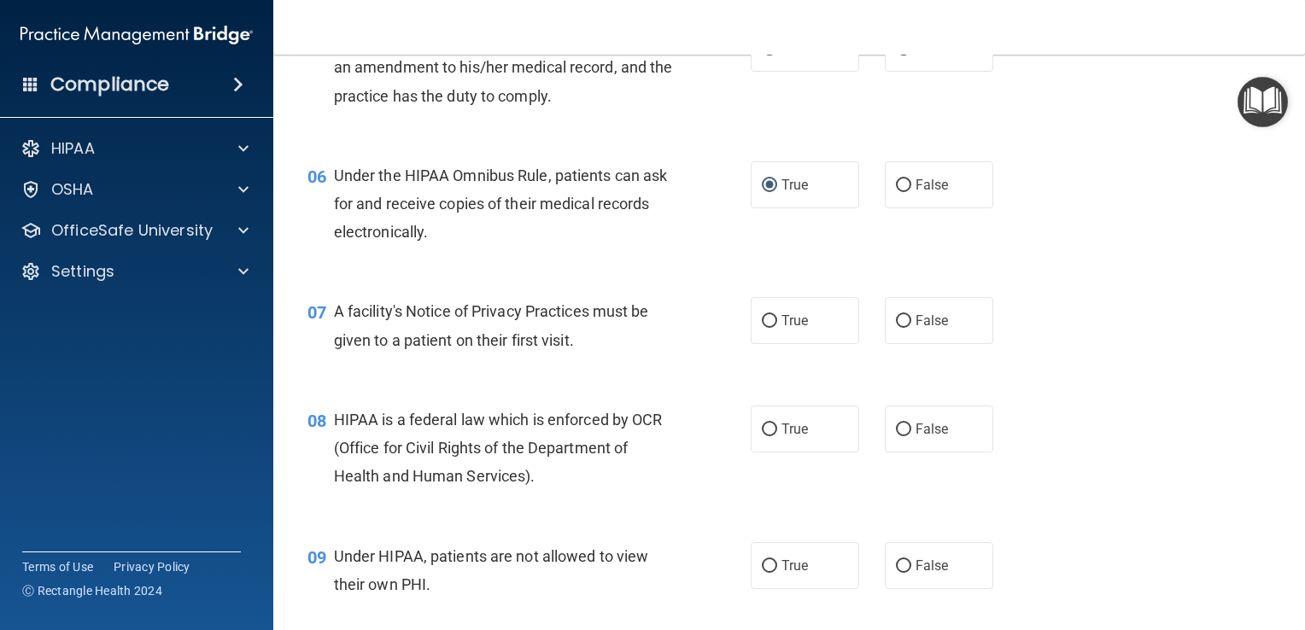
scroll to position [834, 0]
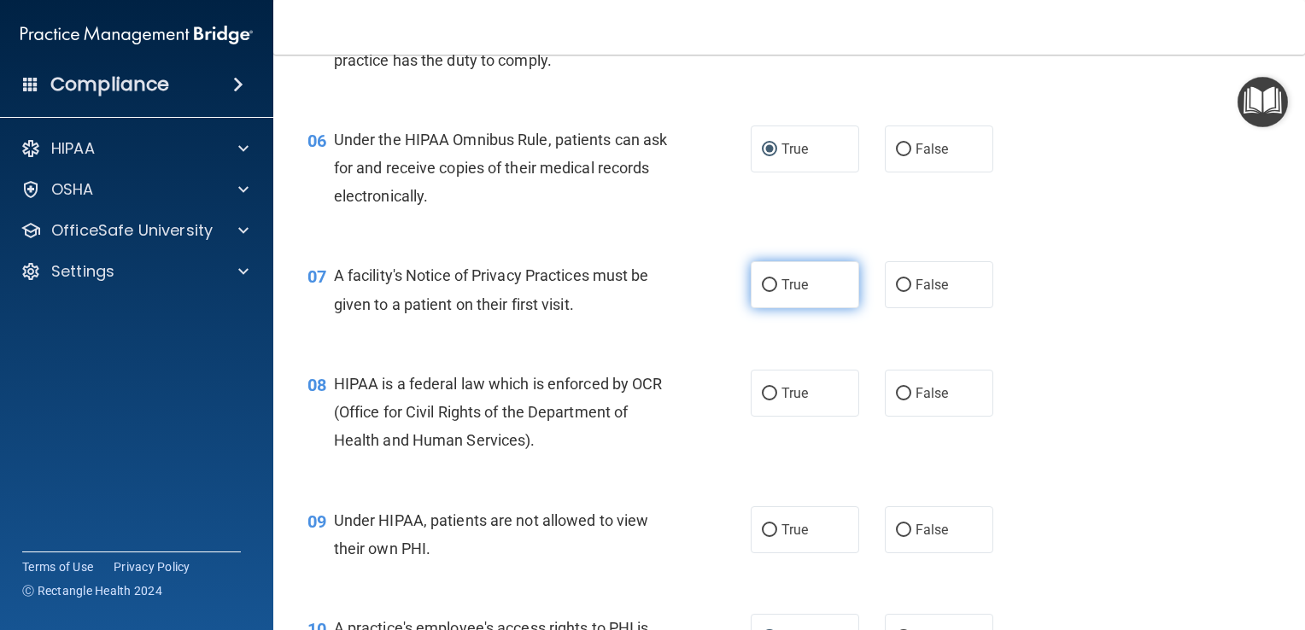
click at [766, 292] on input "True" at bounding box center [769, 285] width 15 height 13
radio input "true"
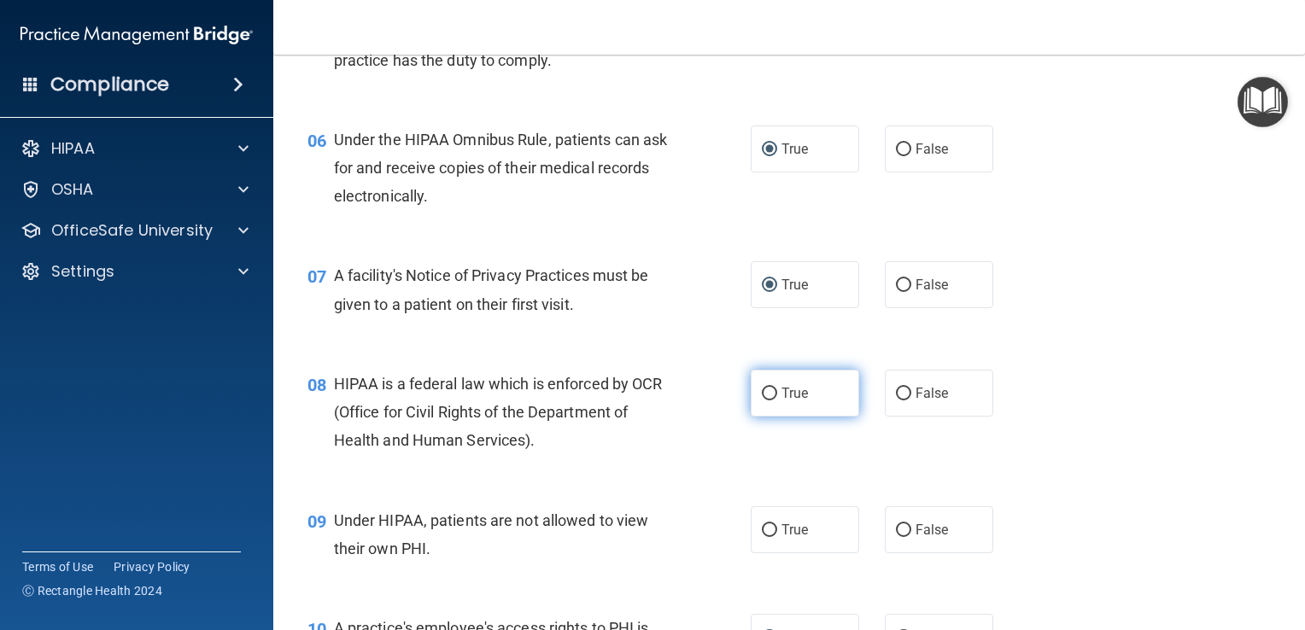
click at [762, 401] on input "True" at bounding box center [769, 394] width 15 height 13
radio input "true"
click at [898, 537] on input "False" at bounding box center [903, 530] width 15 height 13
radio input "true"
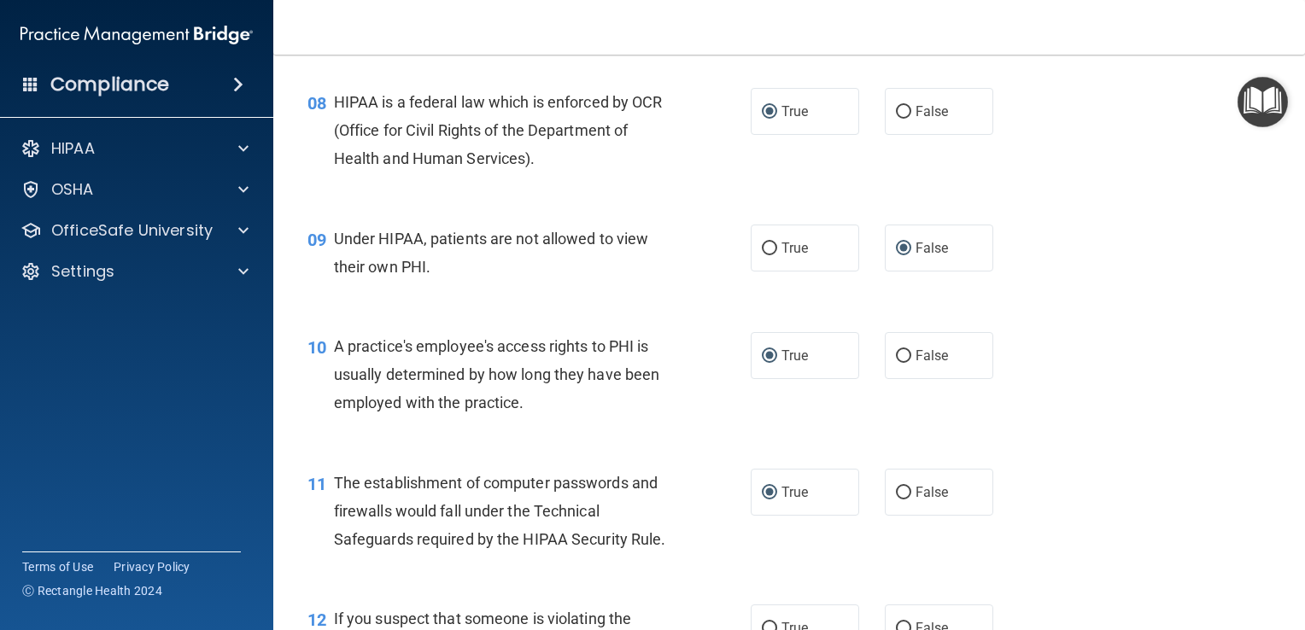
scroll to position [1174, 0]
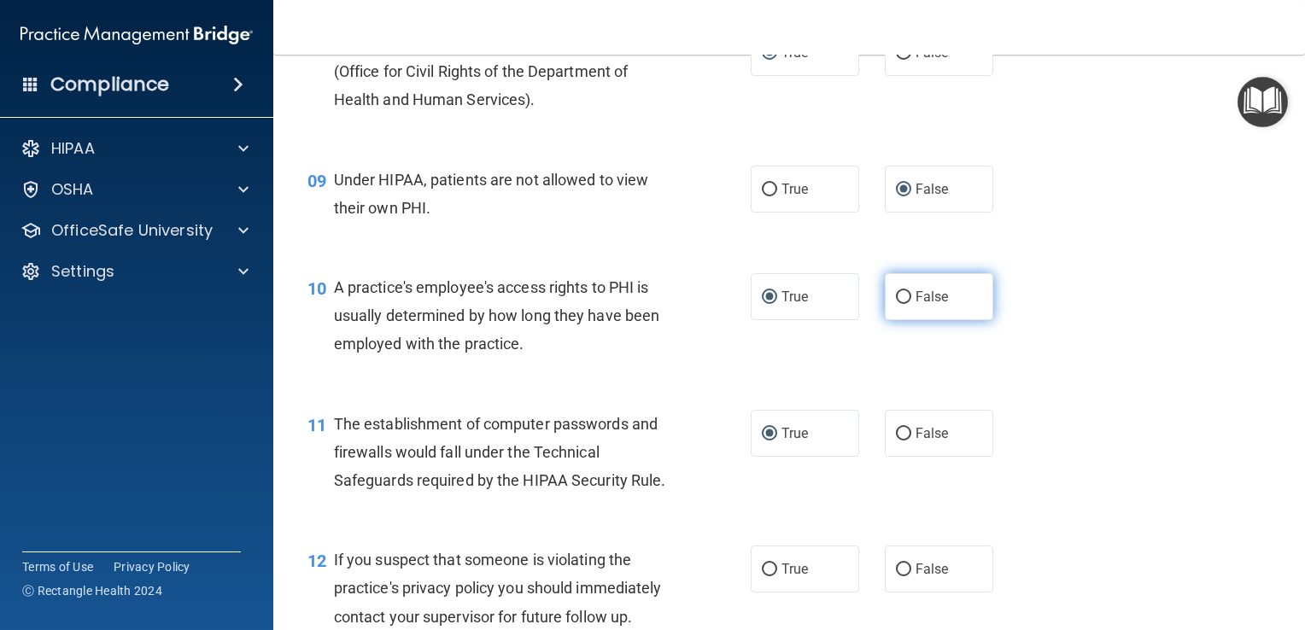
click at [896, 304] on input "False" at bounding box center [903, 297] width 15 height 13
radio input "true"
radio input "false"
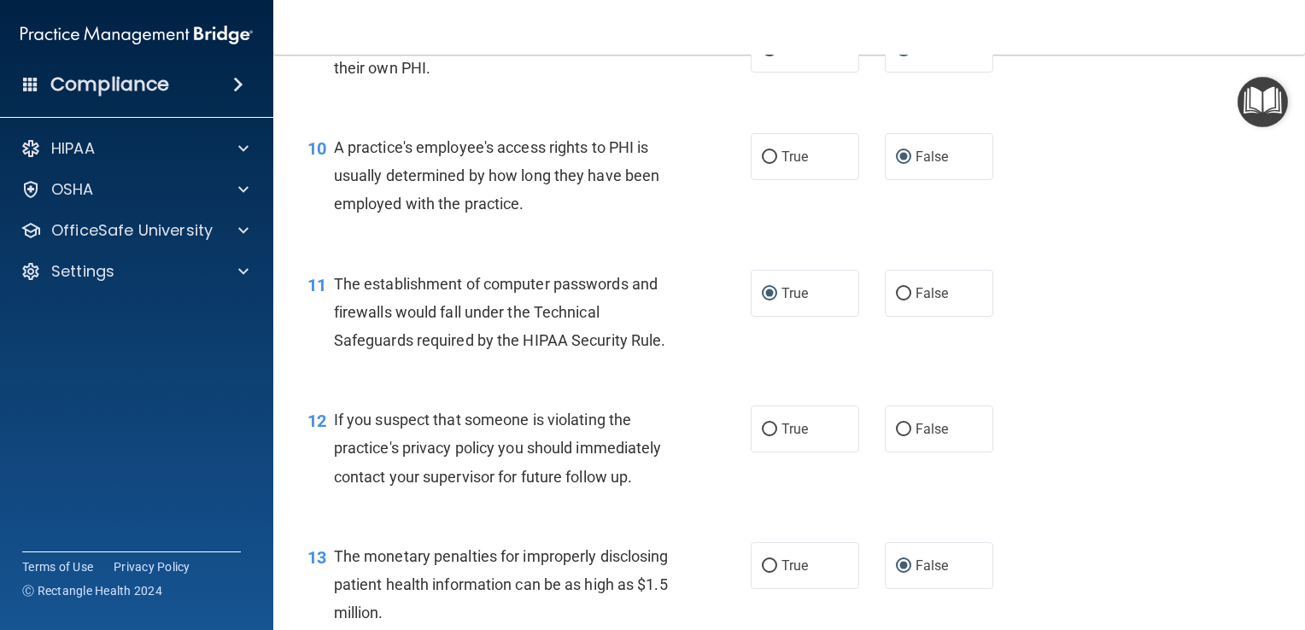
scroll to position [1355, 0]
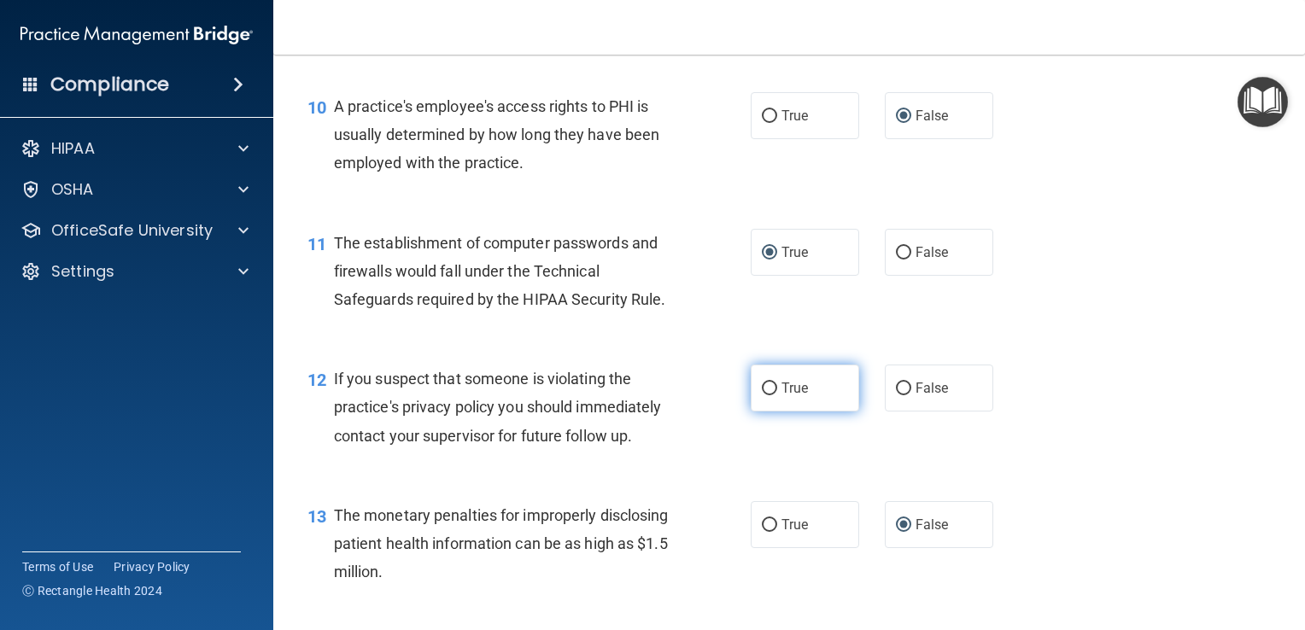
click at [765, 395] on input "True" at bounding box center [769, 389] width 15 height 13
radio input "true"
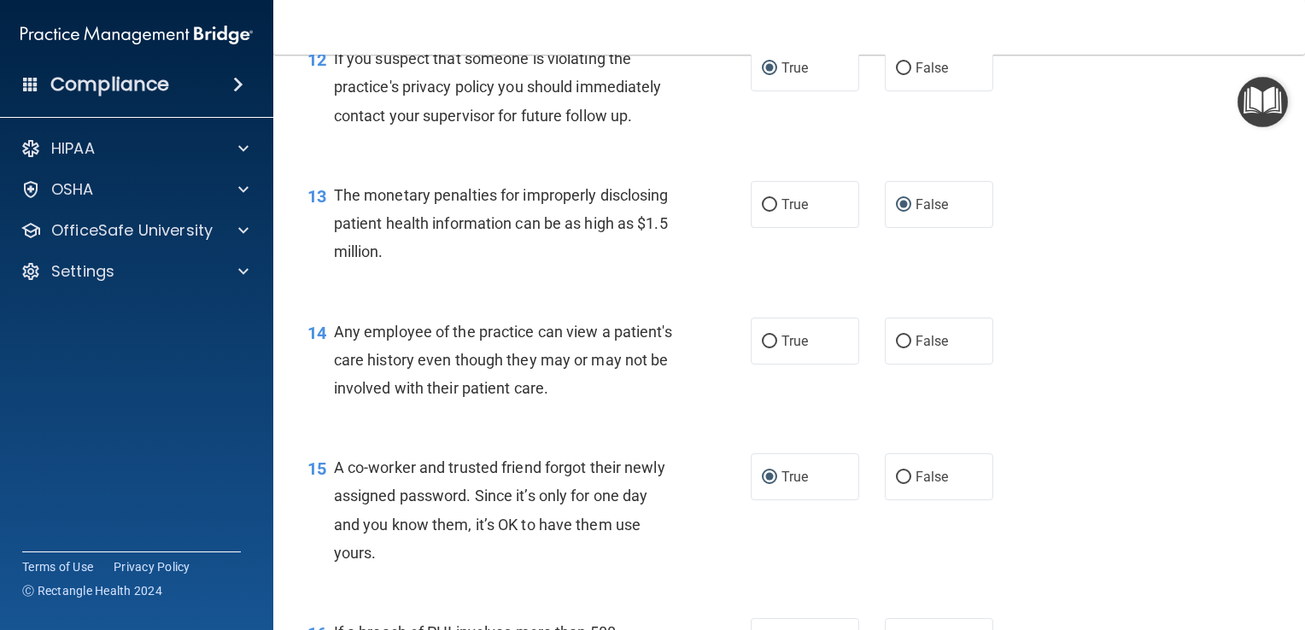
scroll to position [1688, 0]
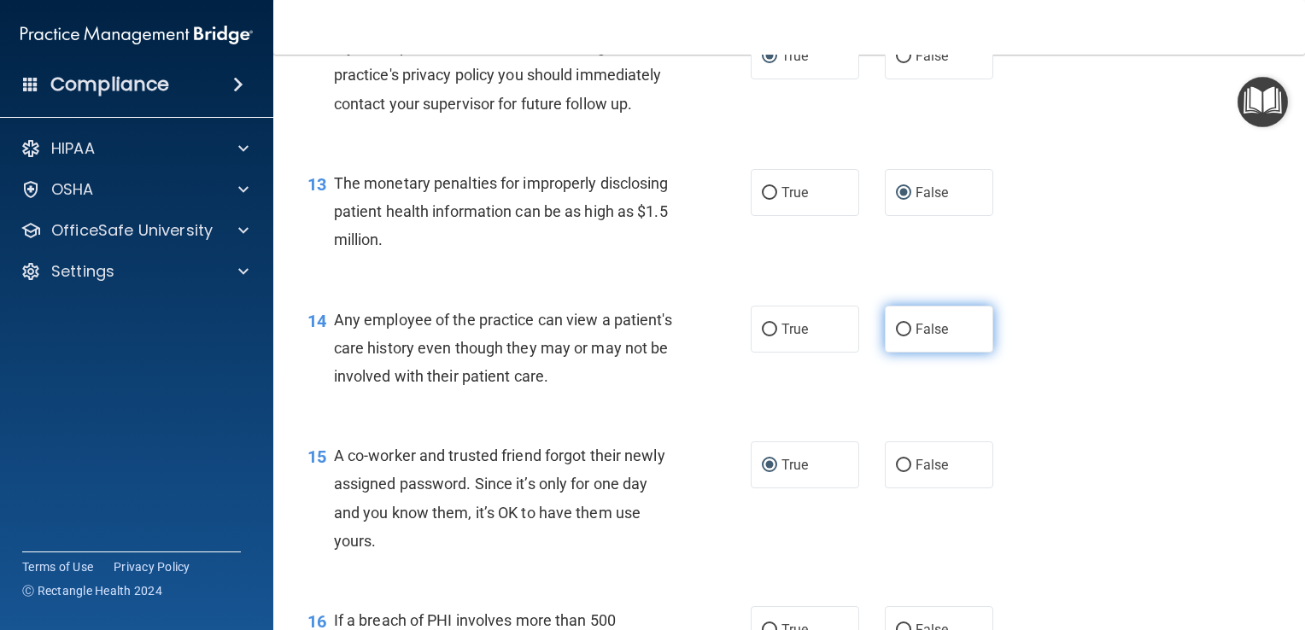
click at [896, 336] on input "False" at bounding box center [903, 330] width 15 height 13
radio input "true"
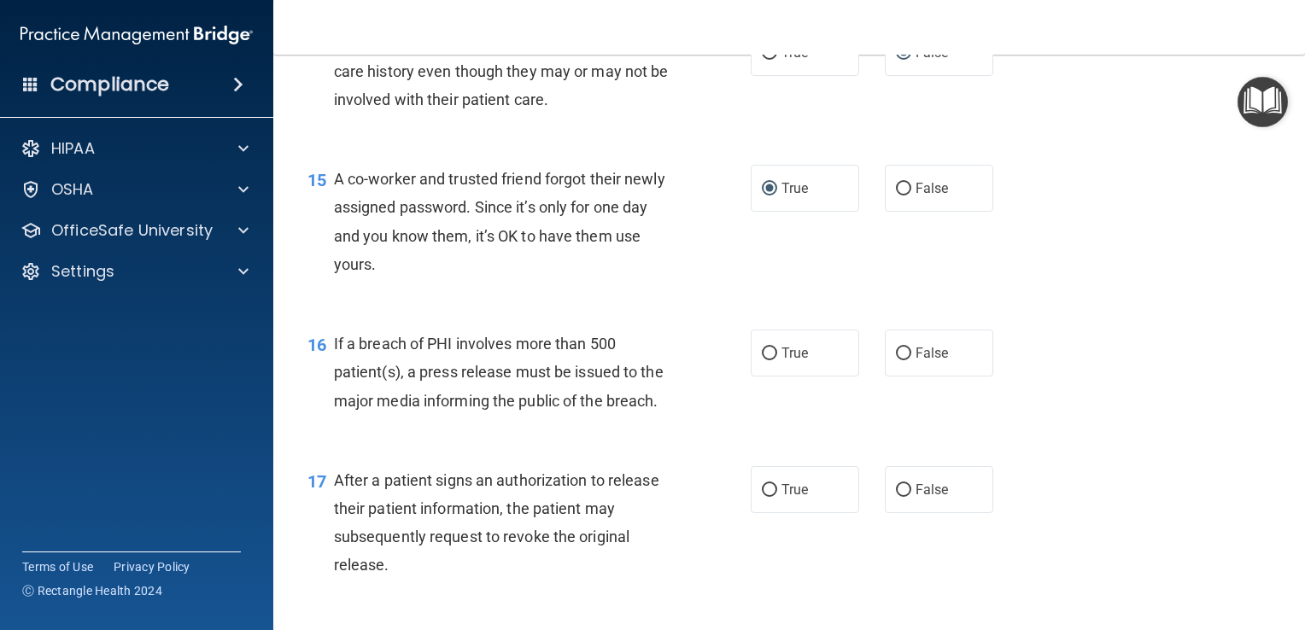
scroll to position [1969, 0]
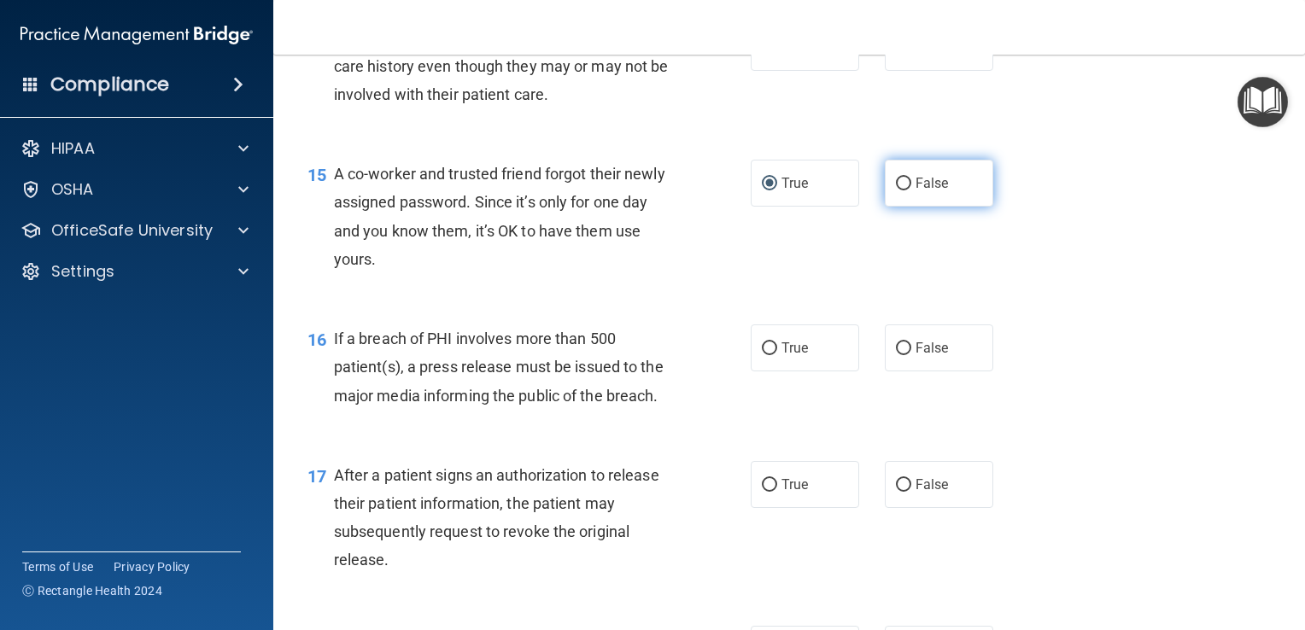
click at [896, 190] on input "False" at bounding box center [903, 184] width 15 height 13
radio input "true"
radio input "false"
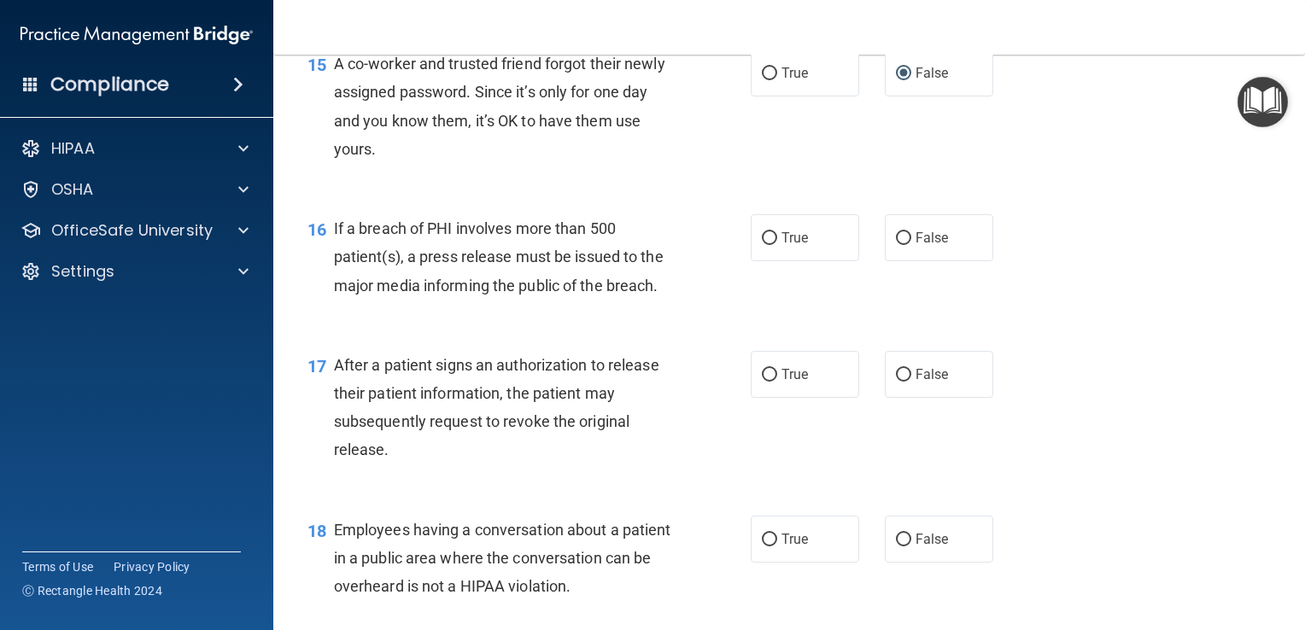
scroll to position [2098, 0]
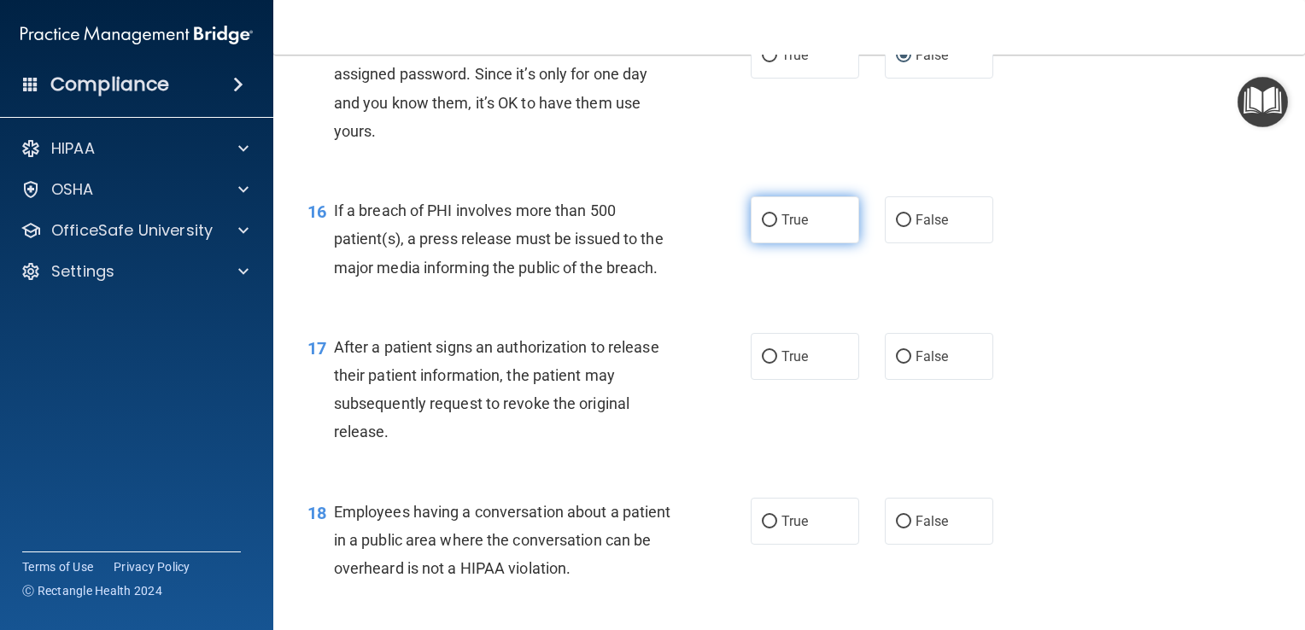
click at [764, 243] on label "True" at bounding box center [805, 219] width 108 height 47
click at [764, 227] on input "True" at bounding box center [769, 220] width 15 height 13
radio input "true"
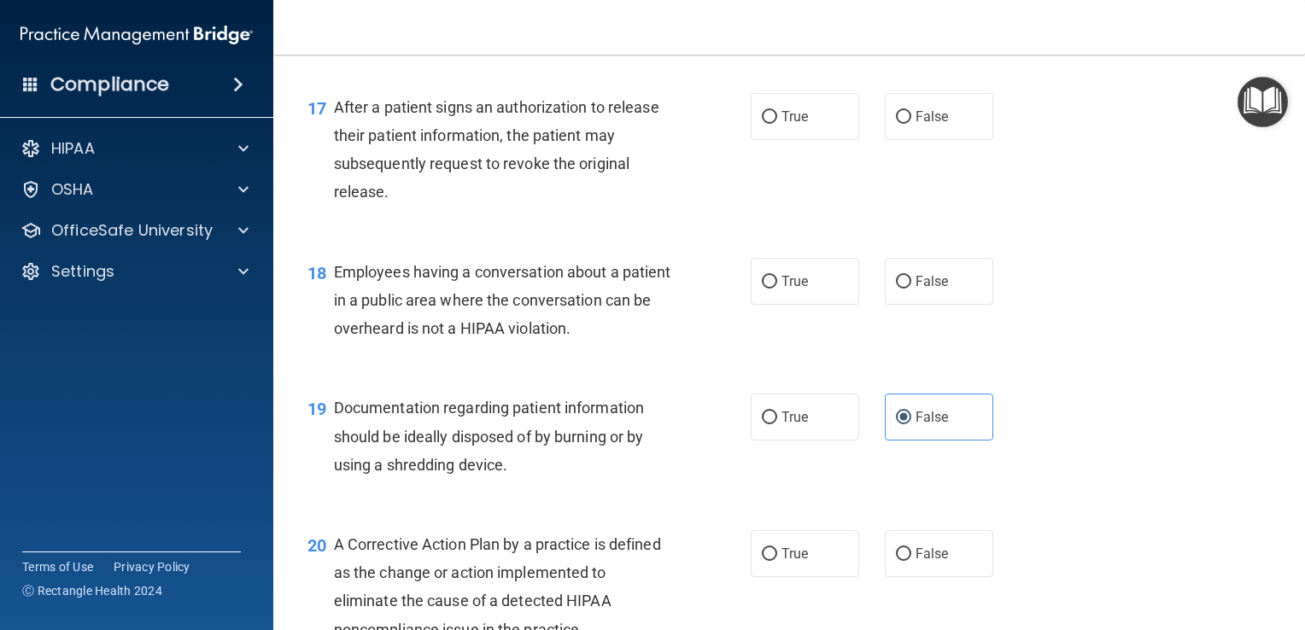
scroll to position [2343, 0]
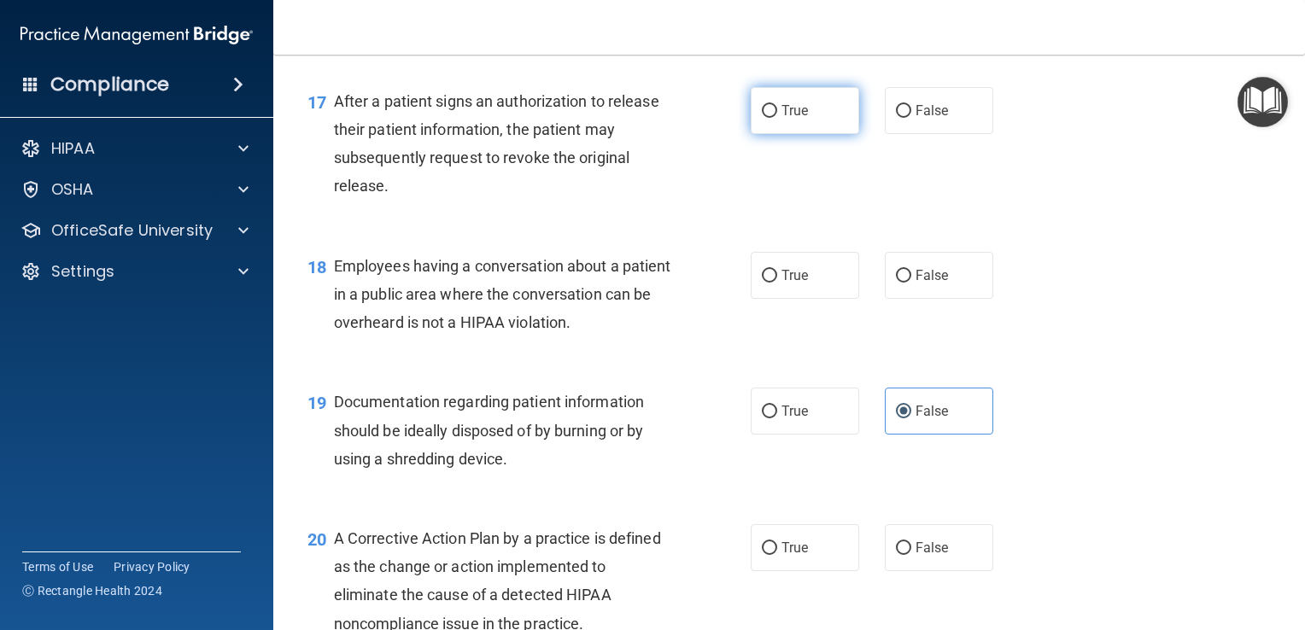
click at [766, 118] on input "True" at bounding box center [769, 111] width 15 height 13
radio input "true"
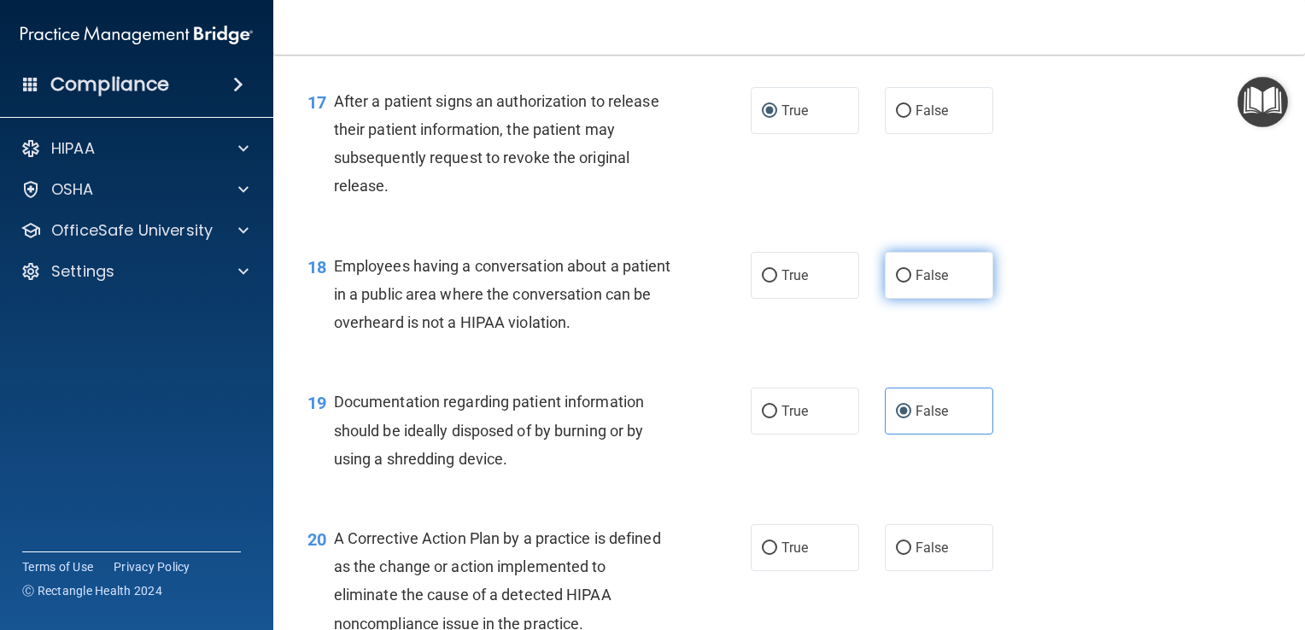
click at [897, 283] on input "False" at bounding box center [903, 276] width 15 height 13
radio input "true"
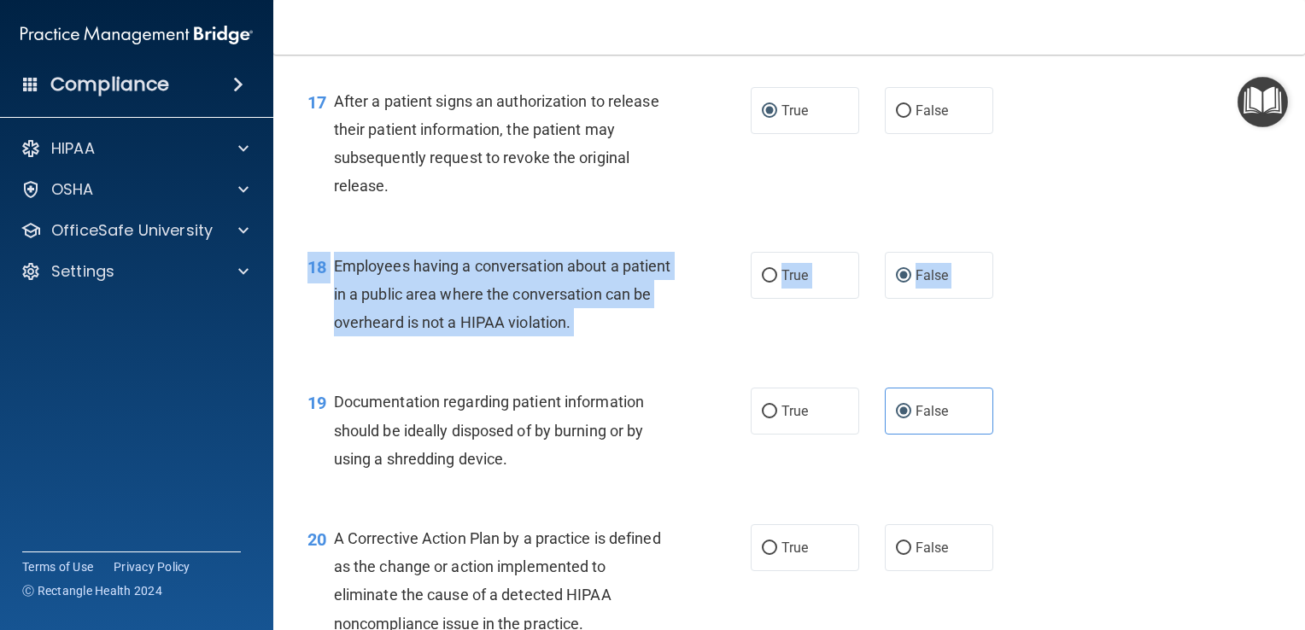
drag, startPoint x: 1291, startPoint y: 384, endPoint x: 1292, endPoint y: 425, distance: 41.0
click at [1292, 425] on main "- The HIPAA Quiz This quiz doesn’t expire until 12/05/2025. Are you sure you wa…" at bounding box center [789, 343] width 1032 height 576
drag, startPoint x: 1292, startPoint y: 425, endPoint x: 1176, endPoint y: 459, distance: 120.8
click at [1176, 459] on div "19 Documentation regarding patient information should be ideally disposed of by…" at bounding box center [789, 434] width 989 height 137
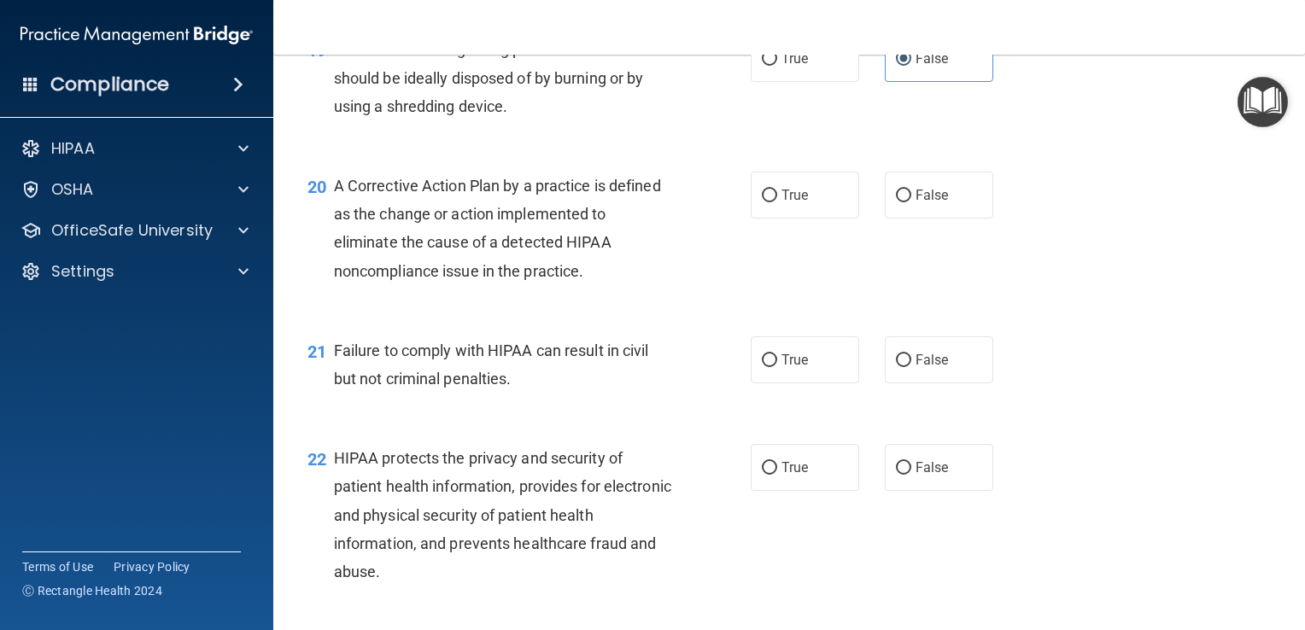
scroll to position [2702, 0]
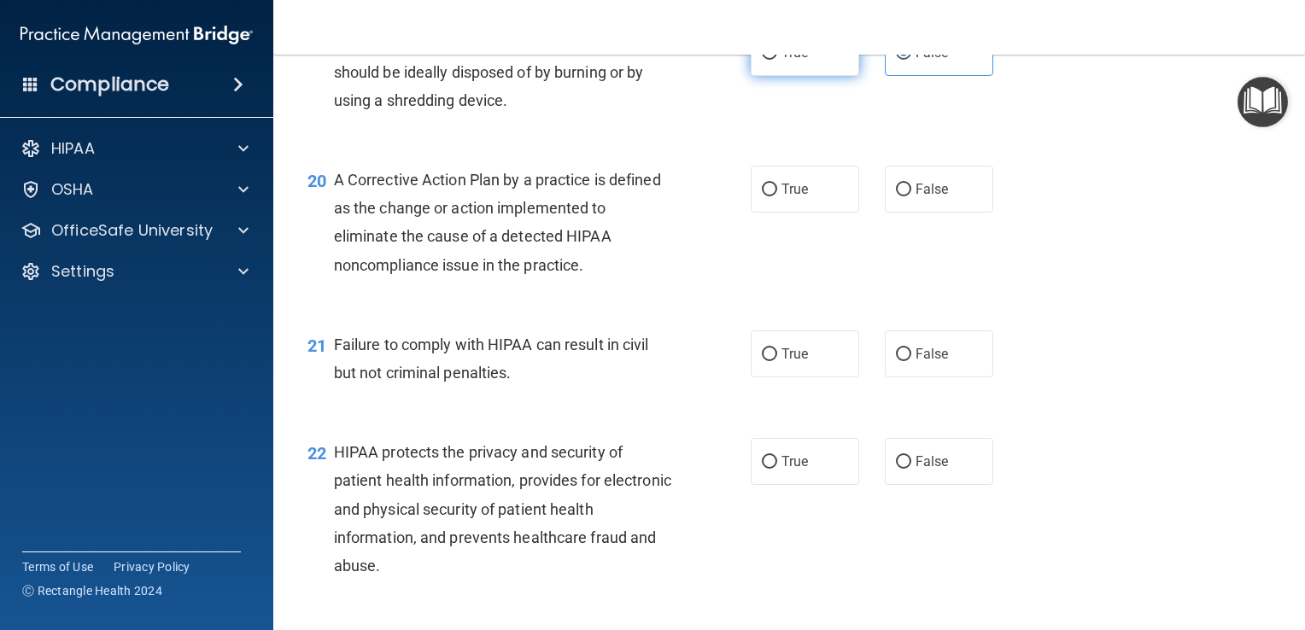
click at [762, 60] on input "True" at bounding box center [769, 53] width 15 height 13
radio input "true"
radio input "false"
click at [766, 196] on input "True" at bounding box center [769, 190] width 15 height 13
radio input "true"
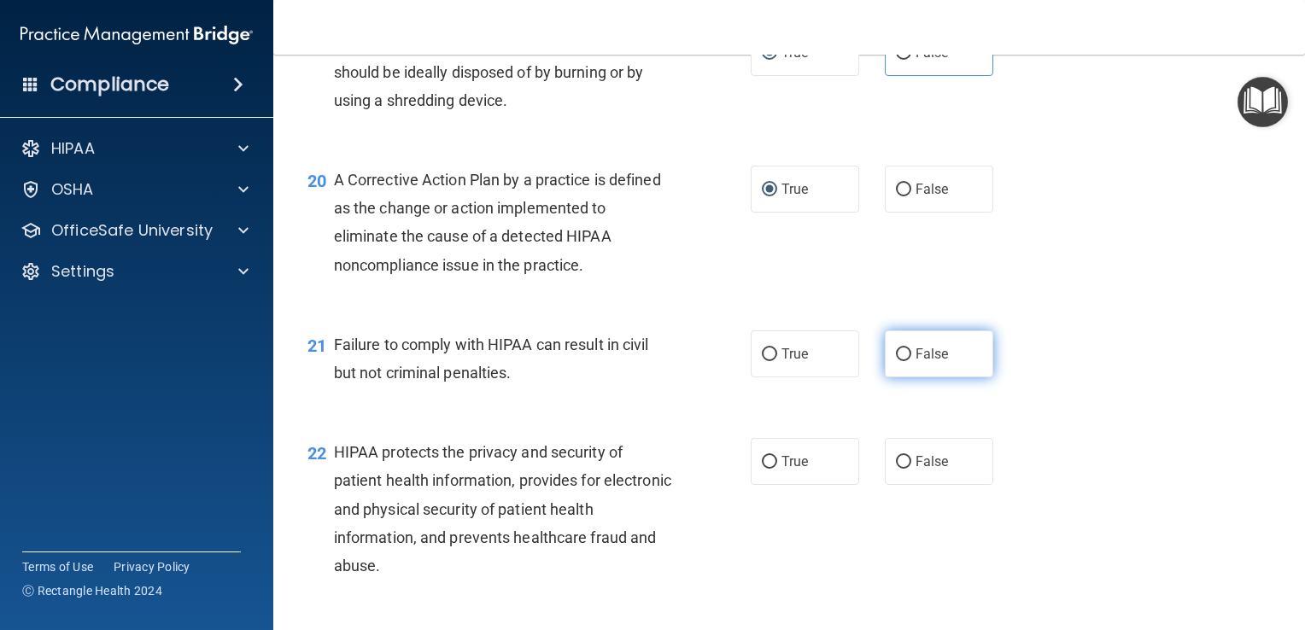
click at [896, 361] on input "False" at bounding box center [903, 354] width 15 height 13
radio input "true"
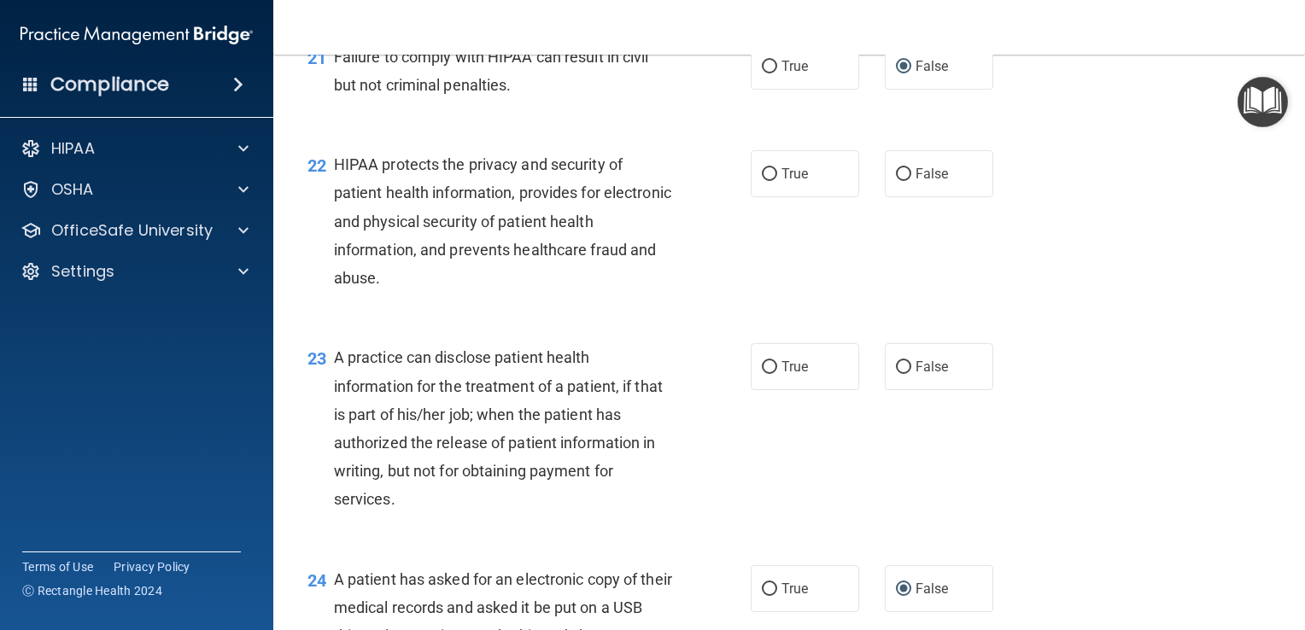
scroll to position [3032, 0]
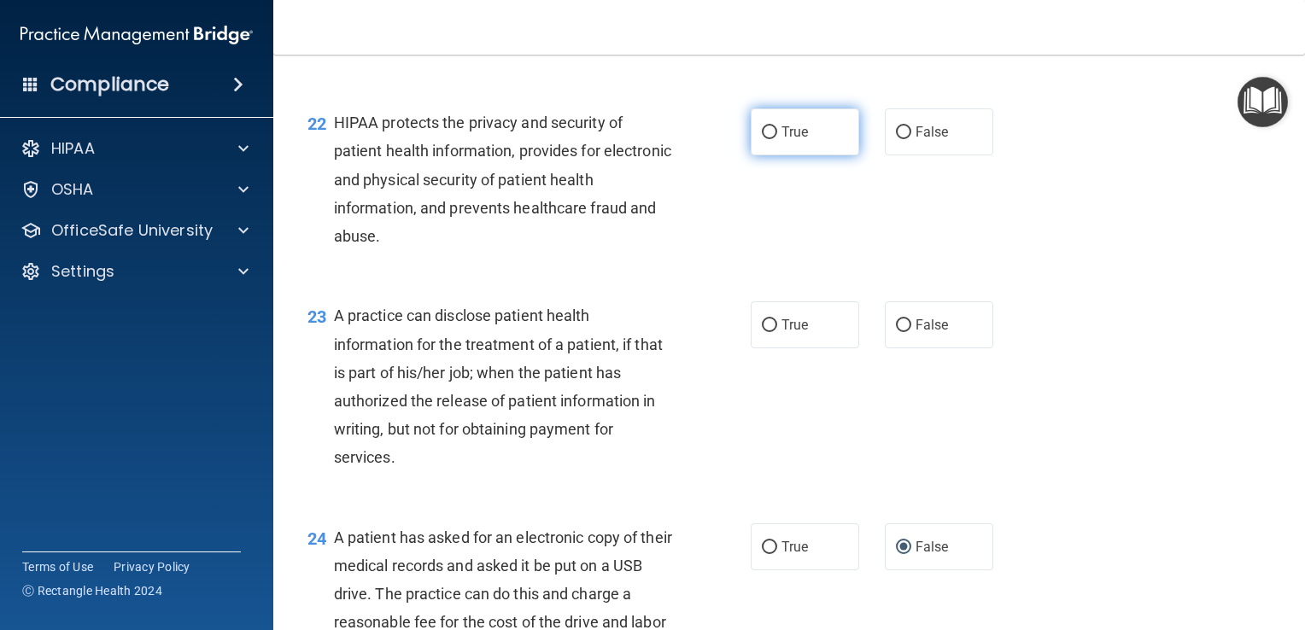
click at [764, 139] on input "True" at bounding box center [769, 132] width 15 height 13
radio input "true"
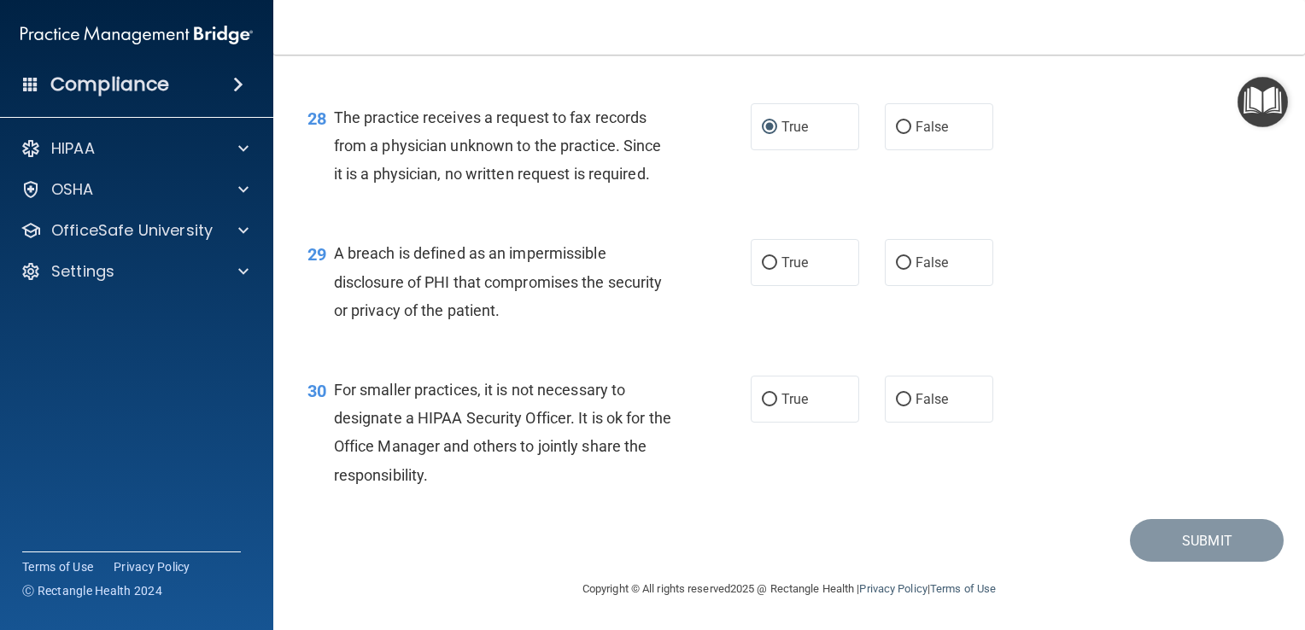
scroll to position [4082, 0]
click at [896, 397] on input "False" at bounding box center [903, 400] width 15 height 13
radio input "true"
click at [762, 265] on input "True" at bounding box center [769, 263] width 15 height 13
radio input "true"
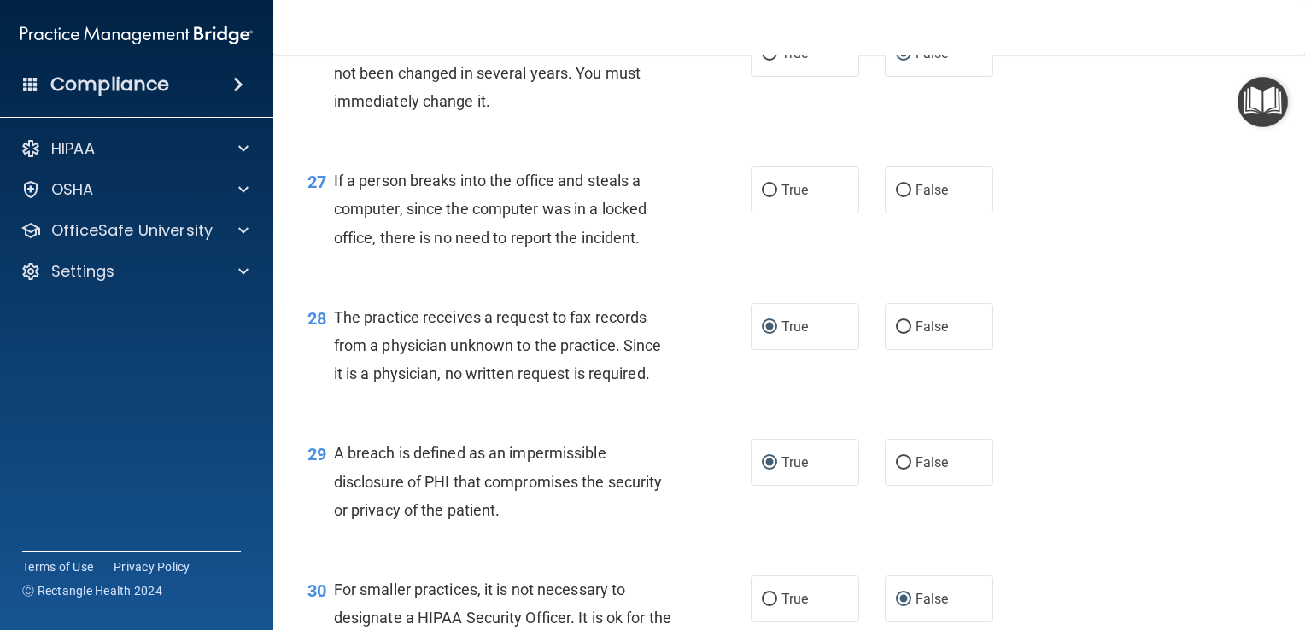
scroll to position [3800, 0]
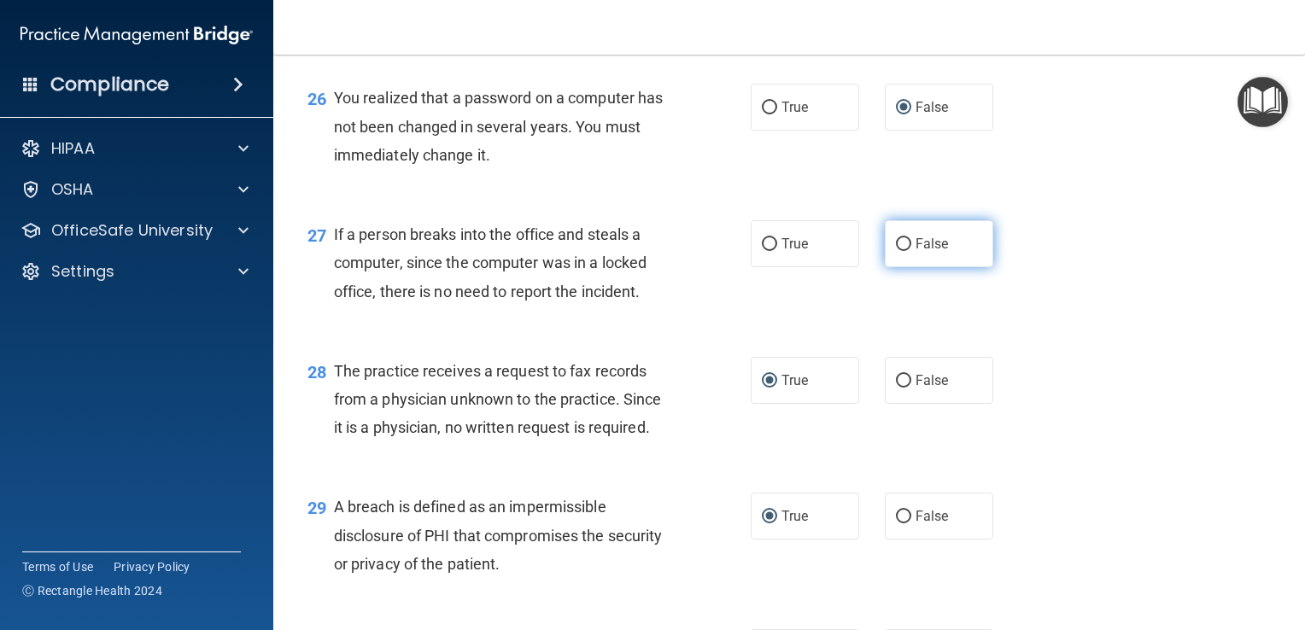
click at [896, 251] on input "False" at bounding box center [903, 244] width 15 height 13
radio input "true"
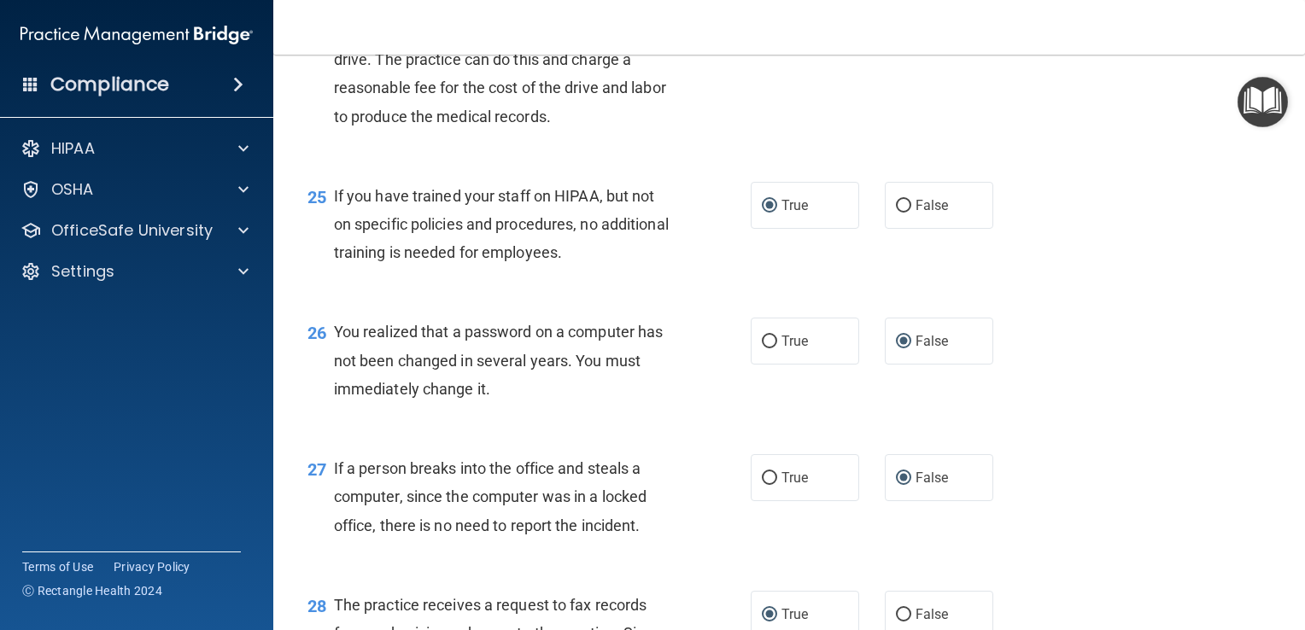
scroll to position [3555, 0]
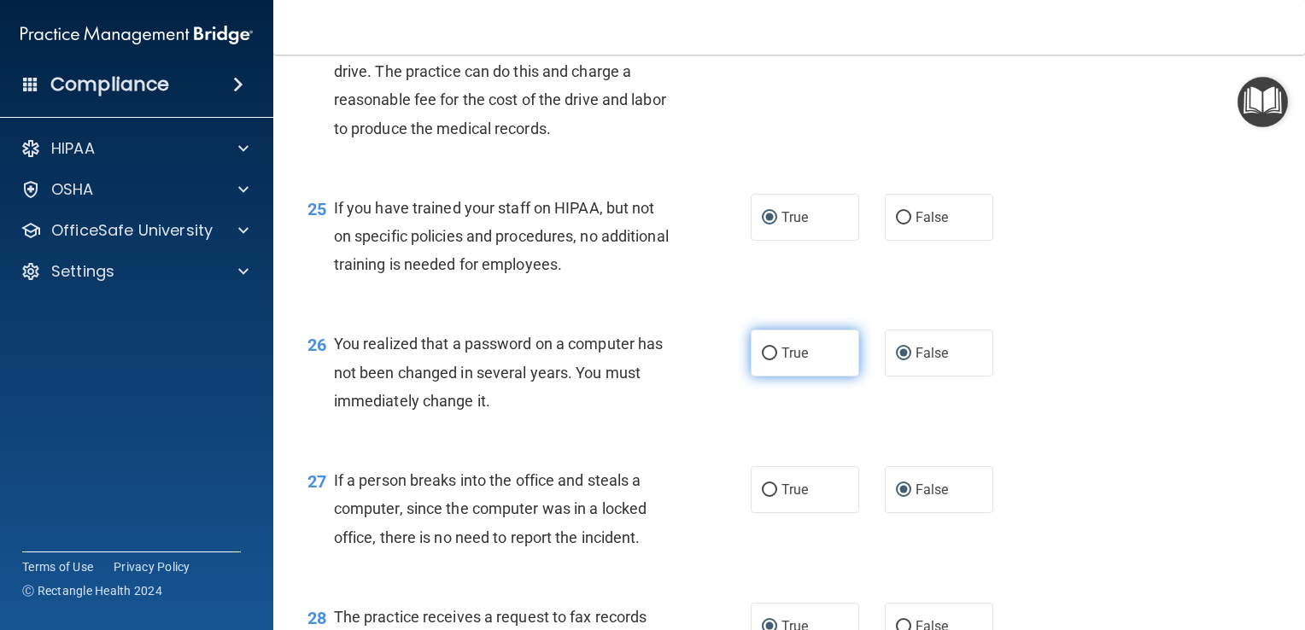
click at [752, 377] on label "True" at bounding box center [805, 353] width 108 height 47
click at [762, 360] on input "True" at bounding box center [769, 354] width 15 height 13
radio input "true"
radio input "false"
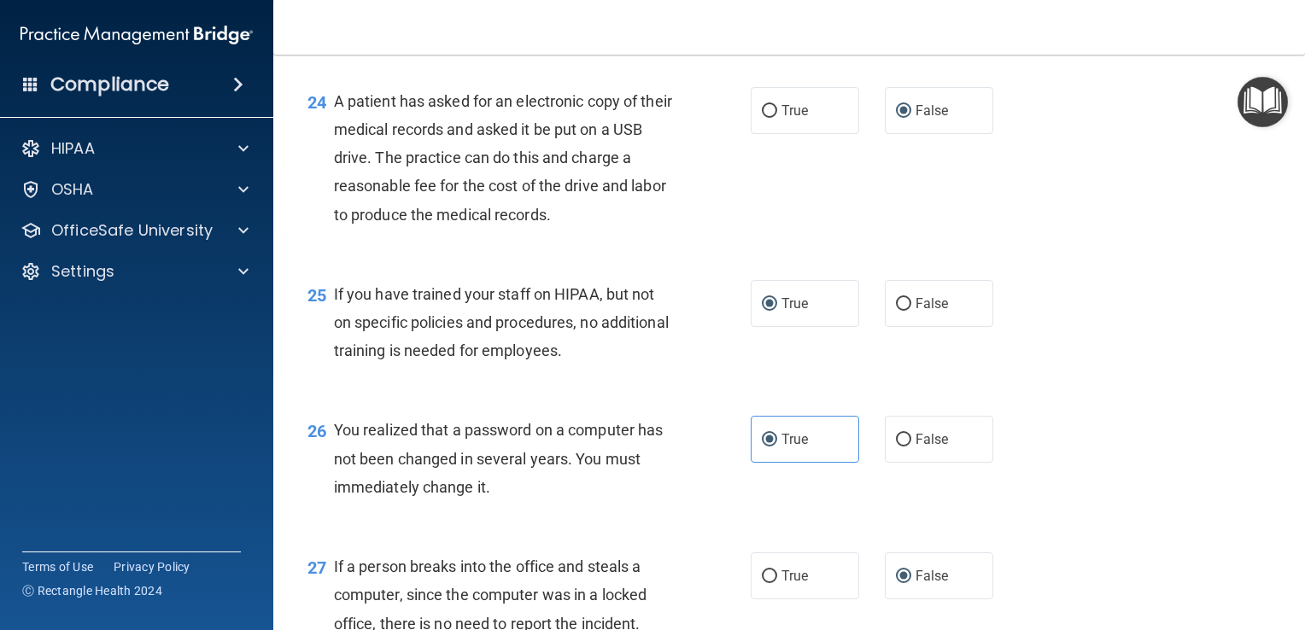
scroll to position [3439, 0]
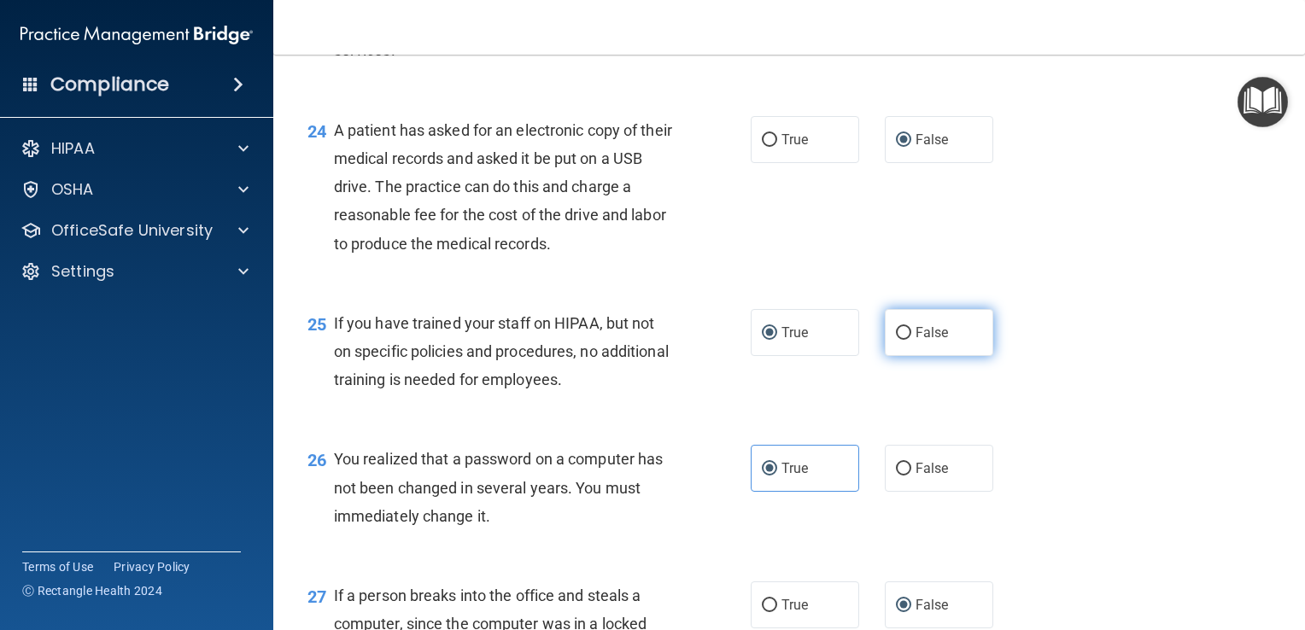
click at [896, 340] on input "False" at bounding box center [903, 333] width 15 height 13
radio input "true"
radio input "false"
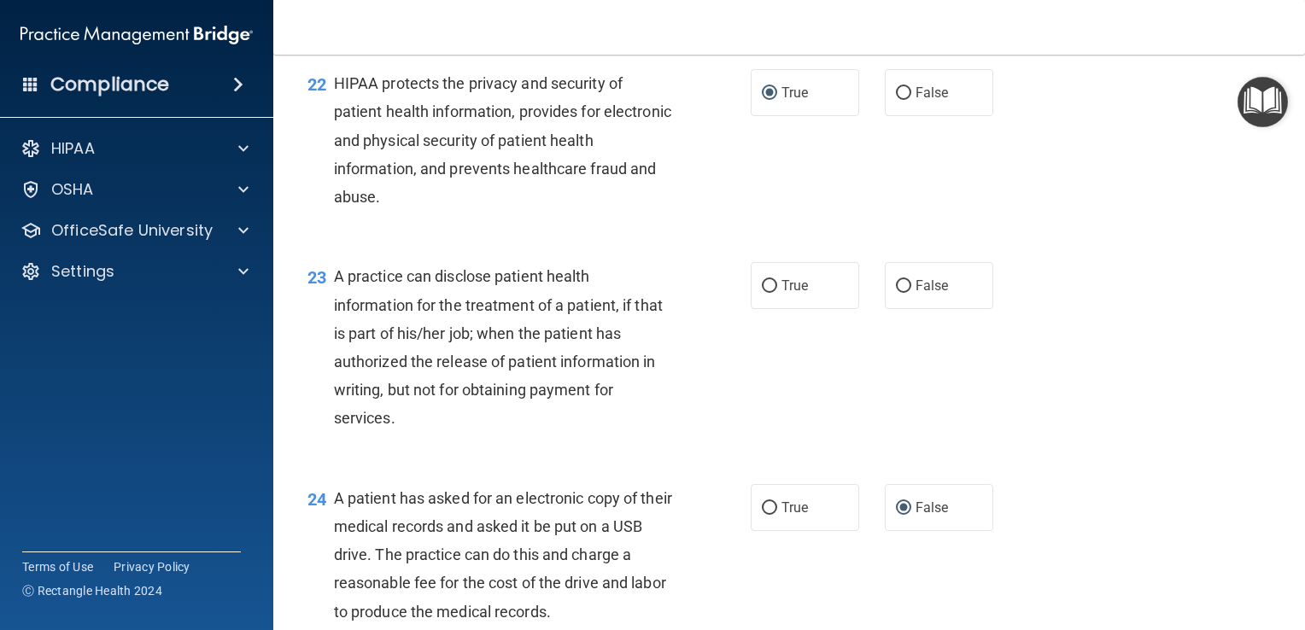
scroll to position [3047, 0]
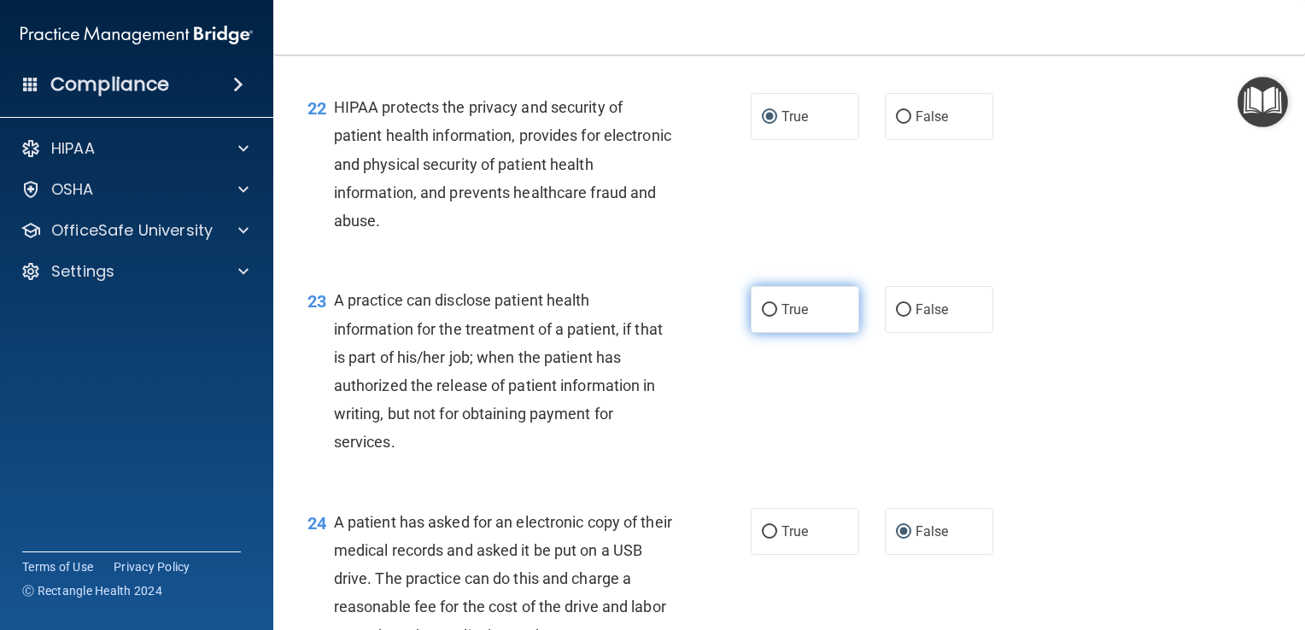
click at [762, 317] on input "True" at bounding box center [769, 310] width 15 height 13
radio input "true"
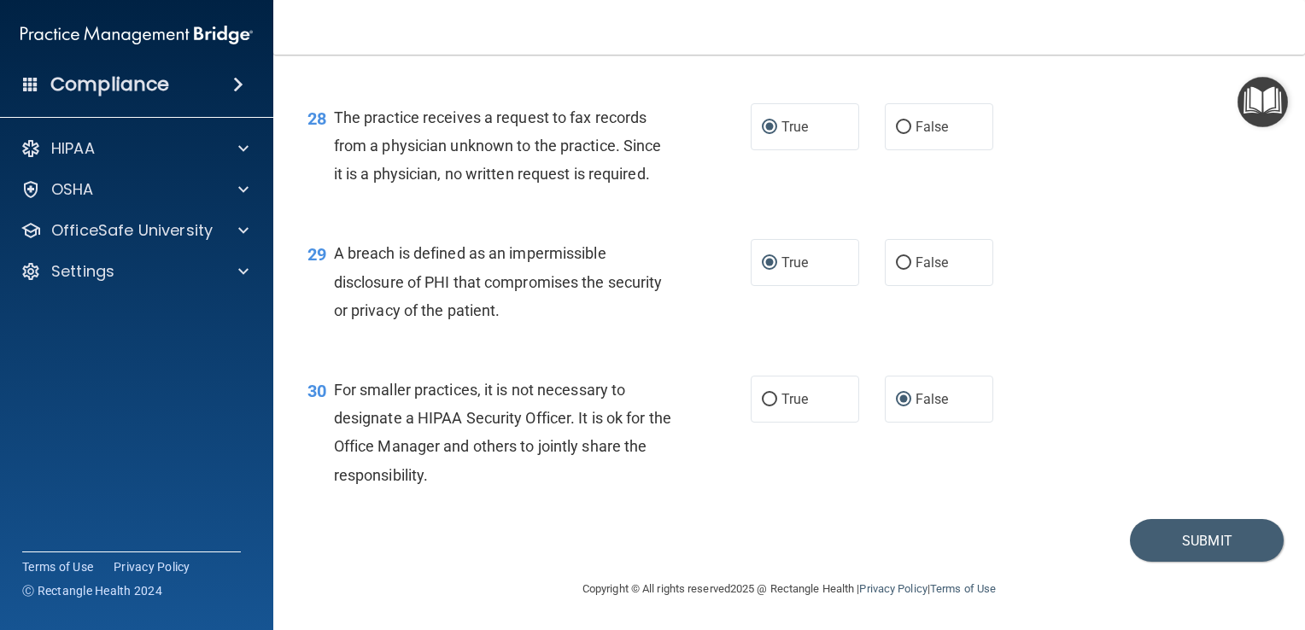
scroll to position [4082, 0]
click at [1156, 553] on button "Submit" at bounding box center [1207, 541] width 154 height 44
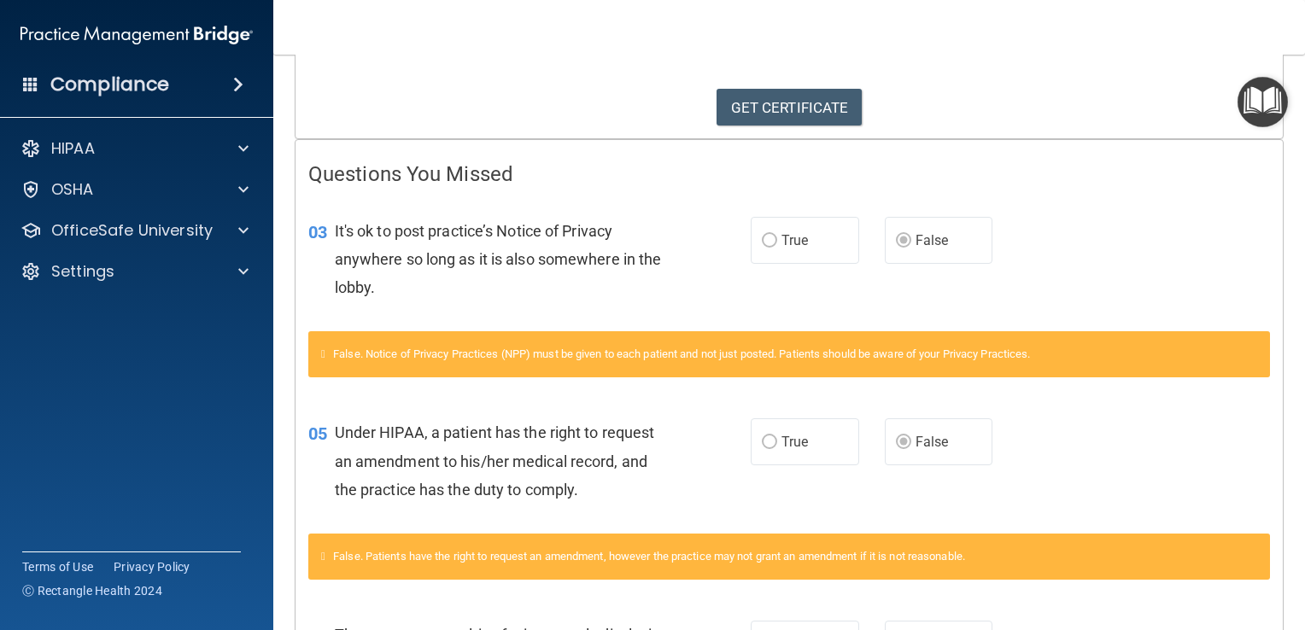
scroll to position [118, 0]
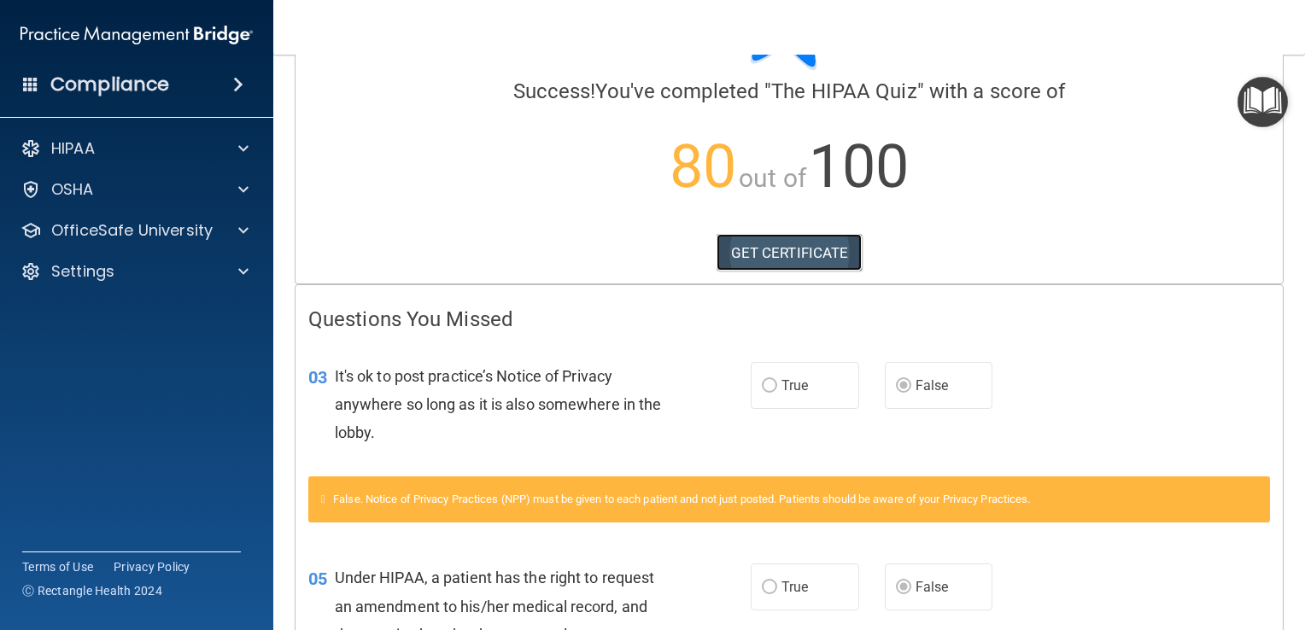
click at [818, 265] on link "GET CERTIFICATE" at bounding box center [790, 253] width 146 height 38
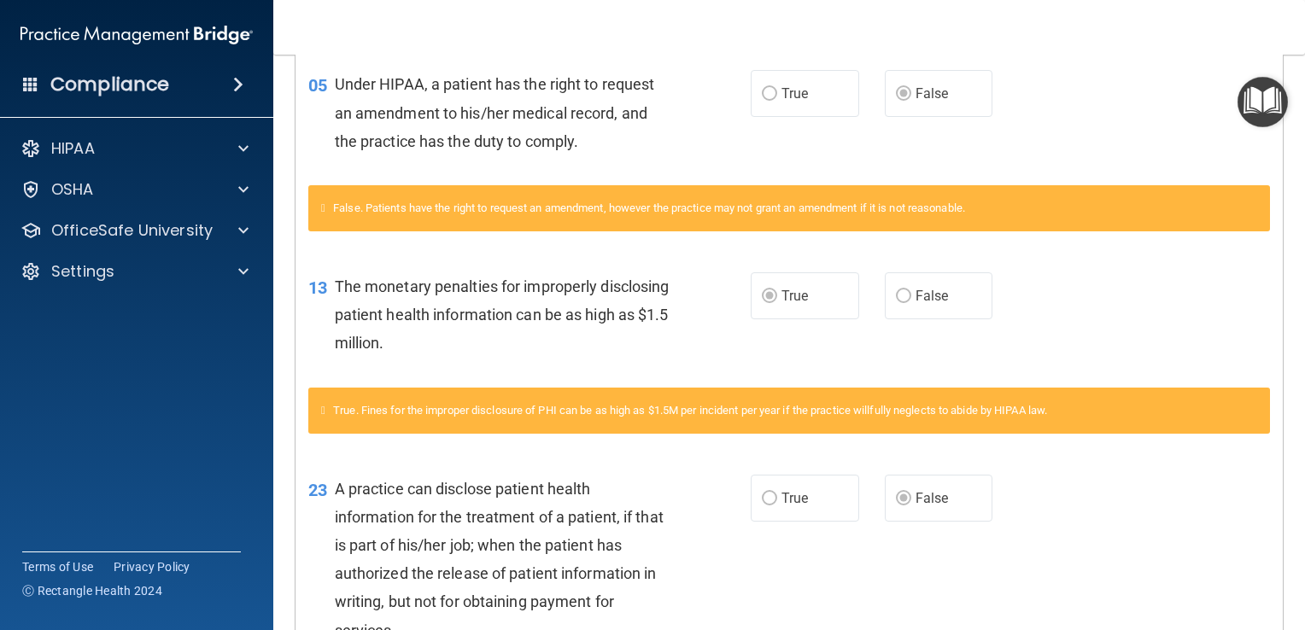
scroll to position [0, 0]
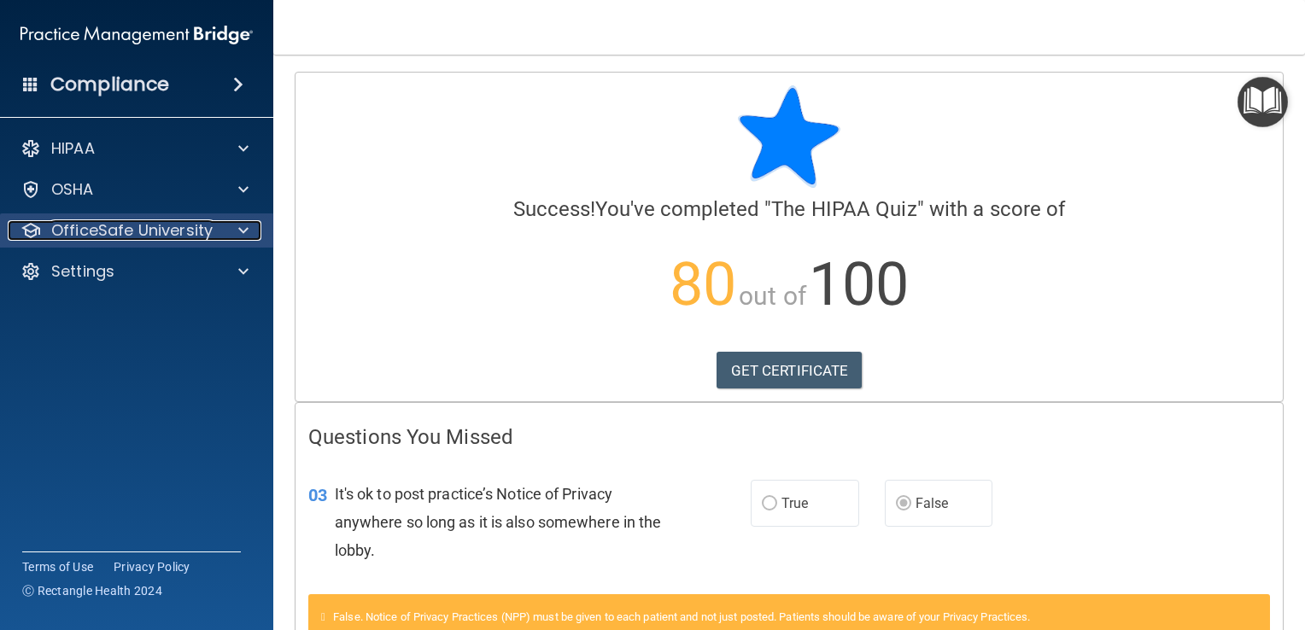
click at [246, 228] on span at bounding box center [243, 230] width 10 height 20
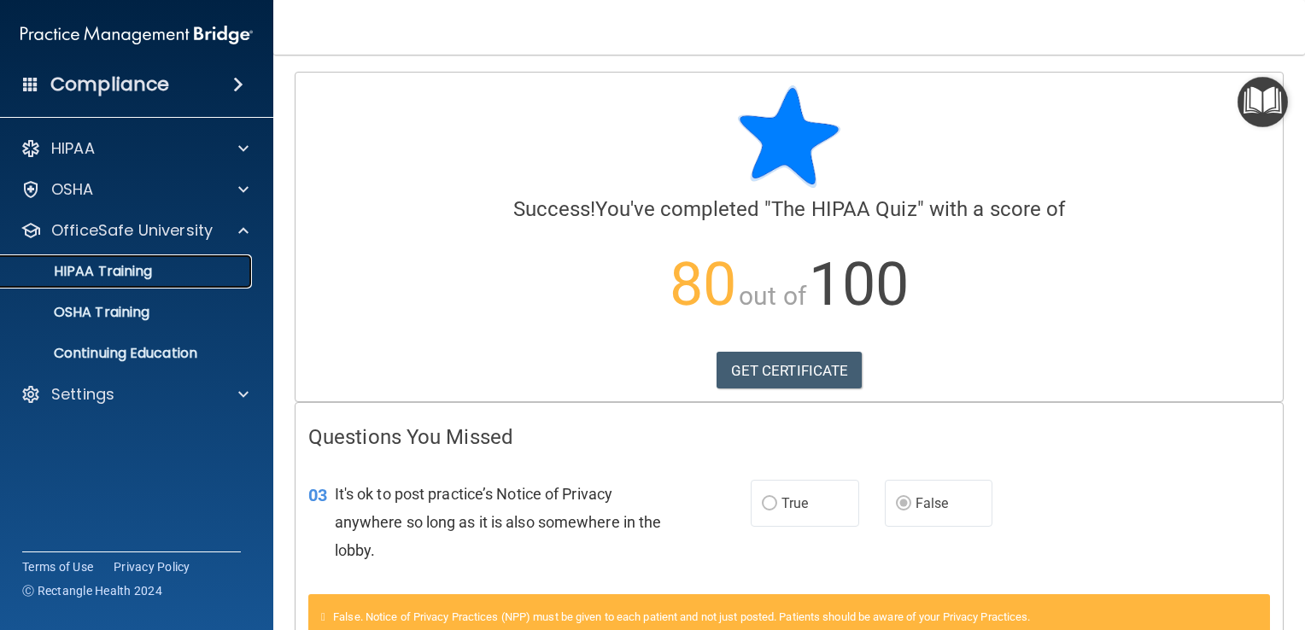
click at [143, 269] on p "HIPAA Training" at bounding box center [81, 271] width 141 height 17
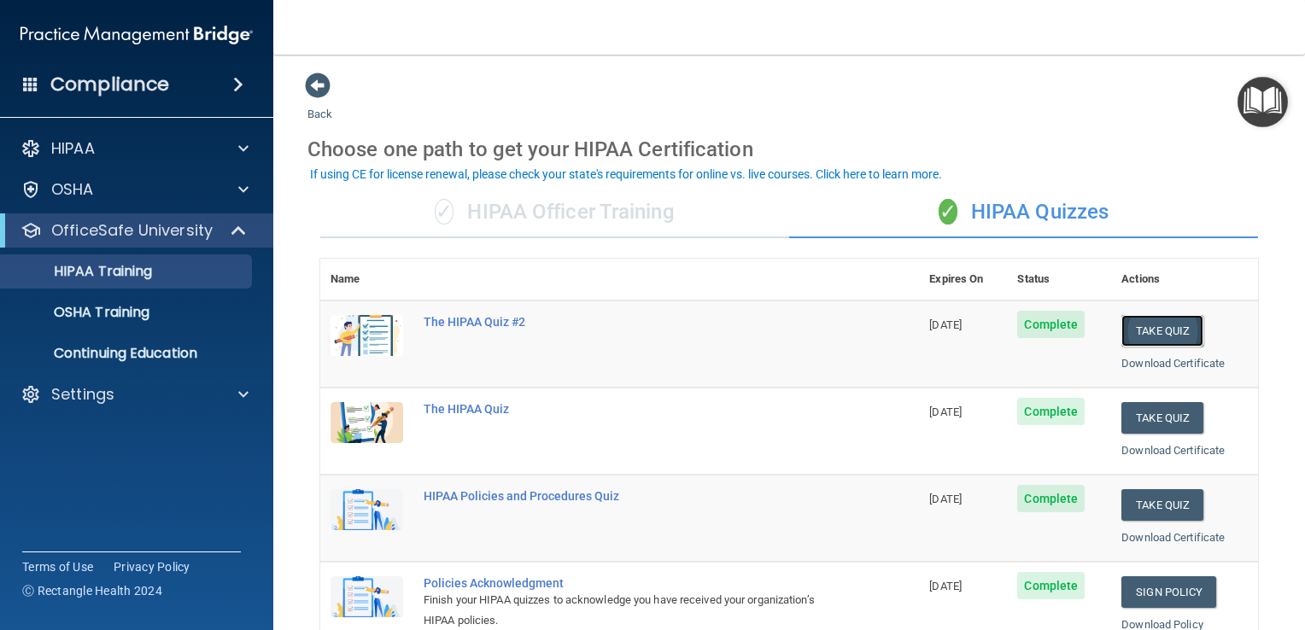
click at [1155, 330] on button "Take Quiz" at bounding box center [1162, 331] width 82 height 32
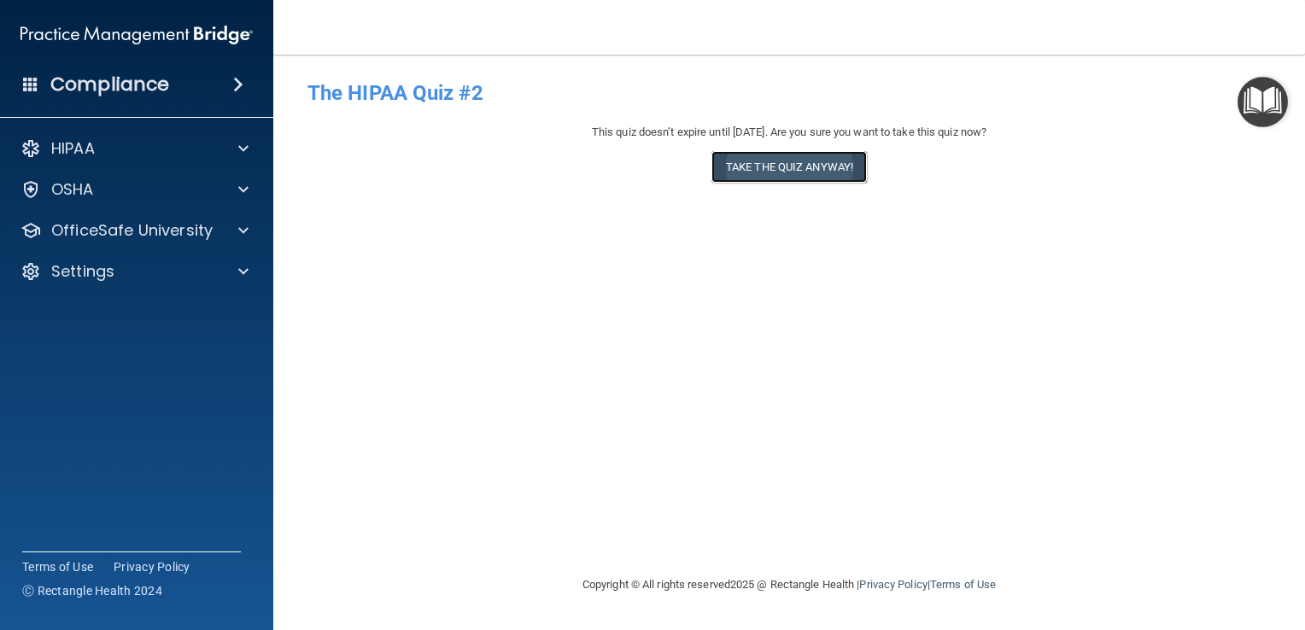
click at [785, 162] on button "Take the quiz anyway!" at bounding box center [788, 167] width 155 height 32
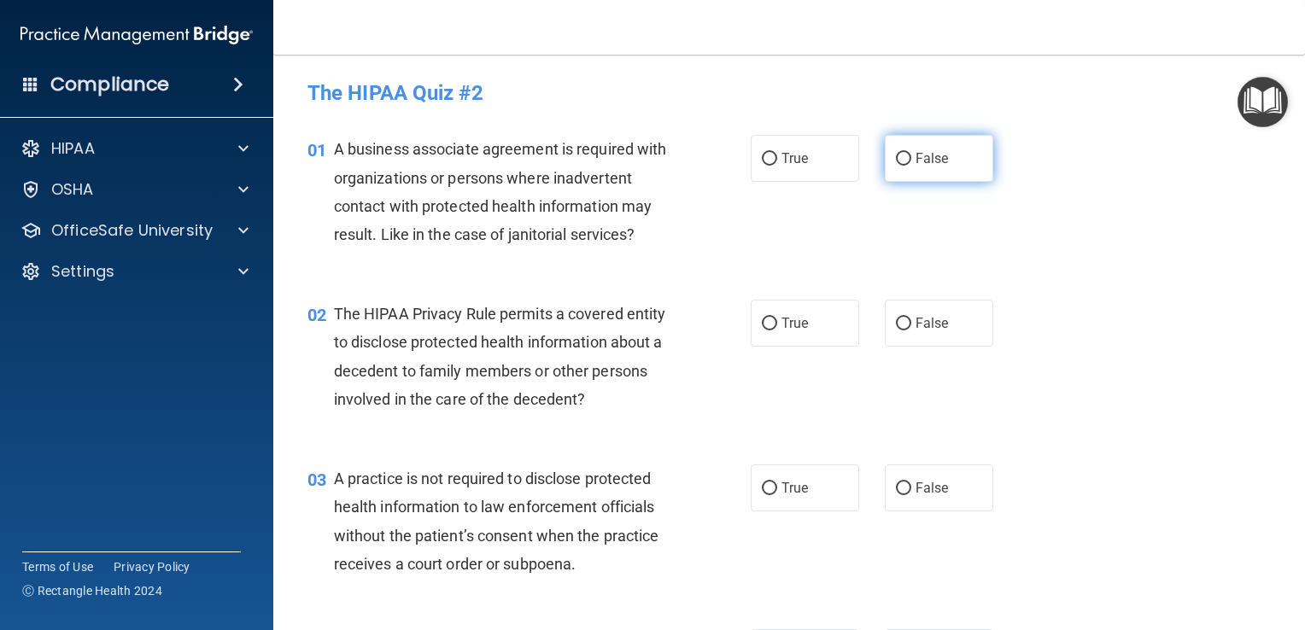
click at [896, 161] on input "False" at bounding box center [903, 159] width 15 height 13
radio input "true"
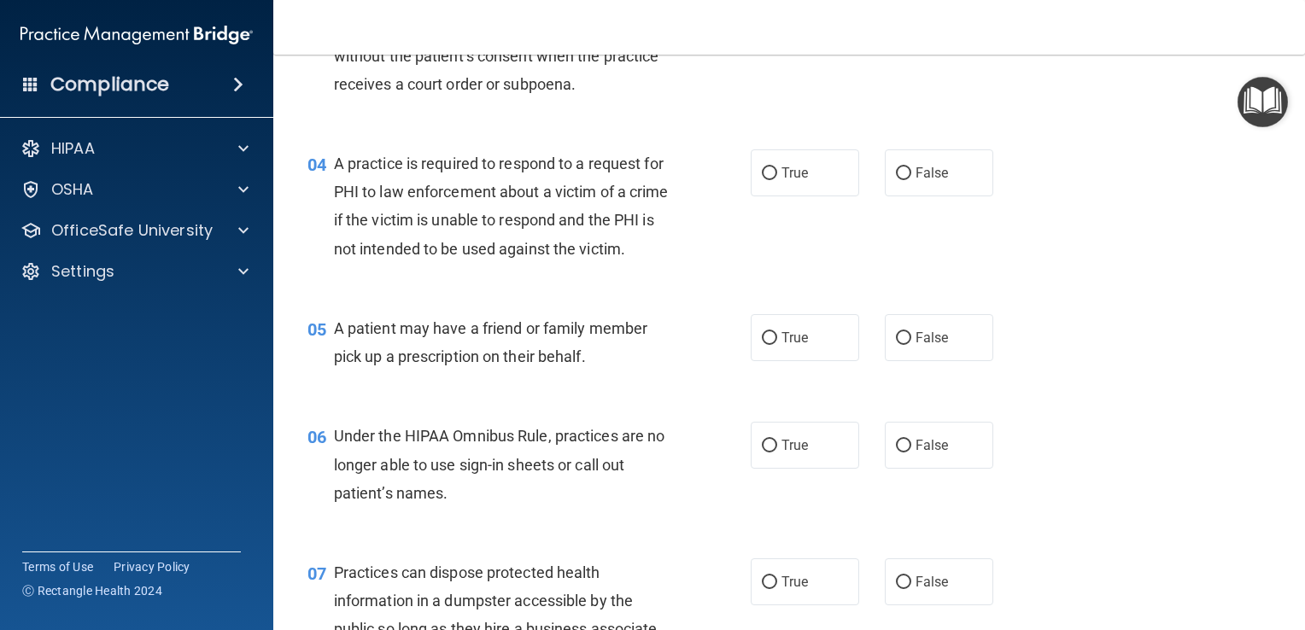
scroll to position [540, 0]
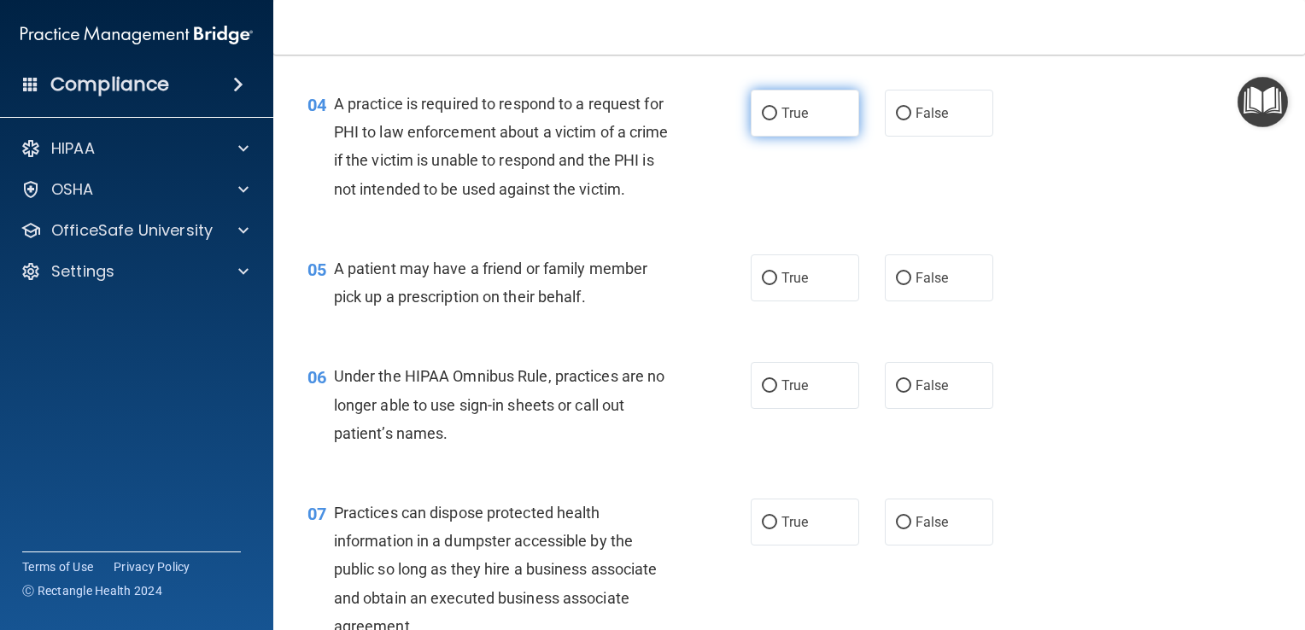
click at [762, 114] on input "True" at bounding box center [769, 114] width 15 height 13
radio input "true"
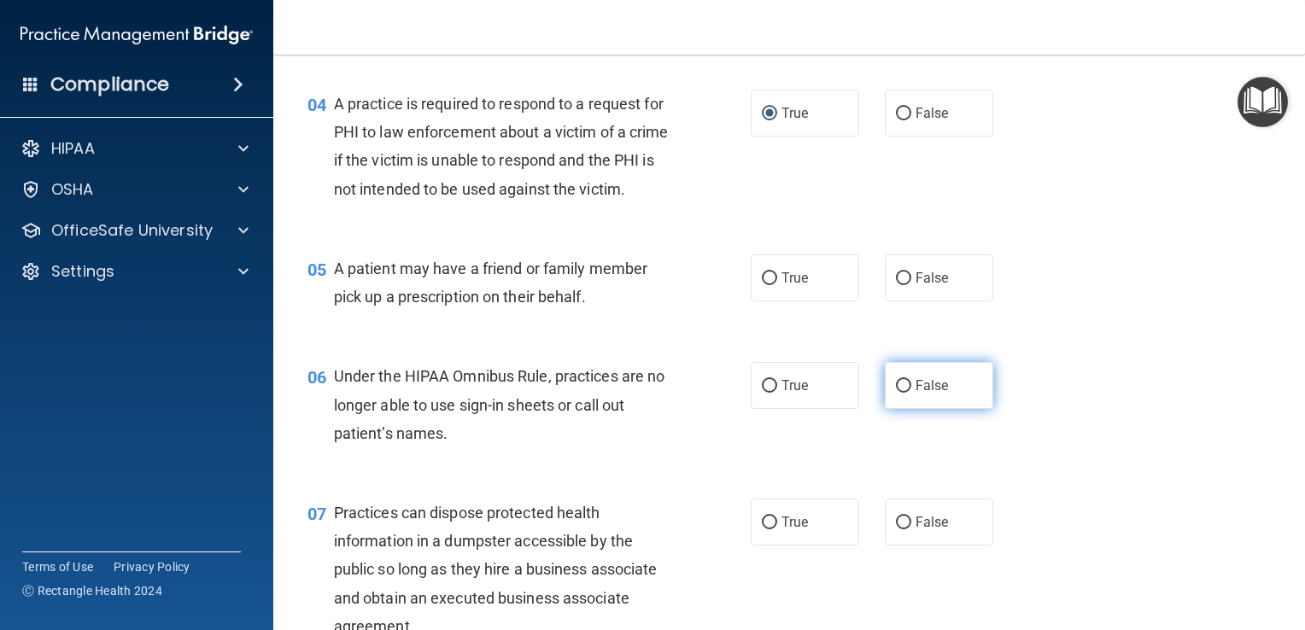
click at [900, 393] on input "False" at bounding box center [903, 386] width 15 height 13
radio input "true"
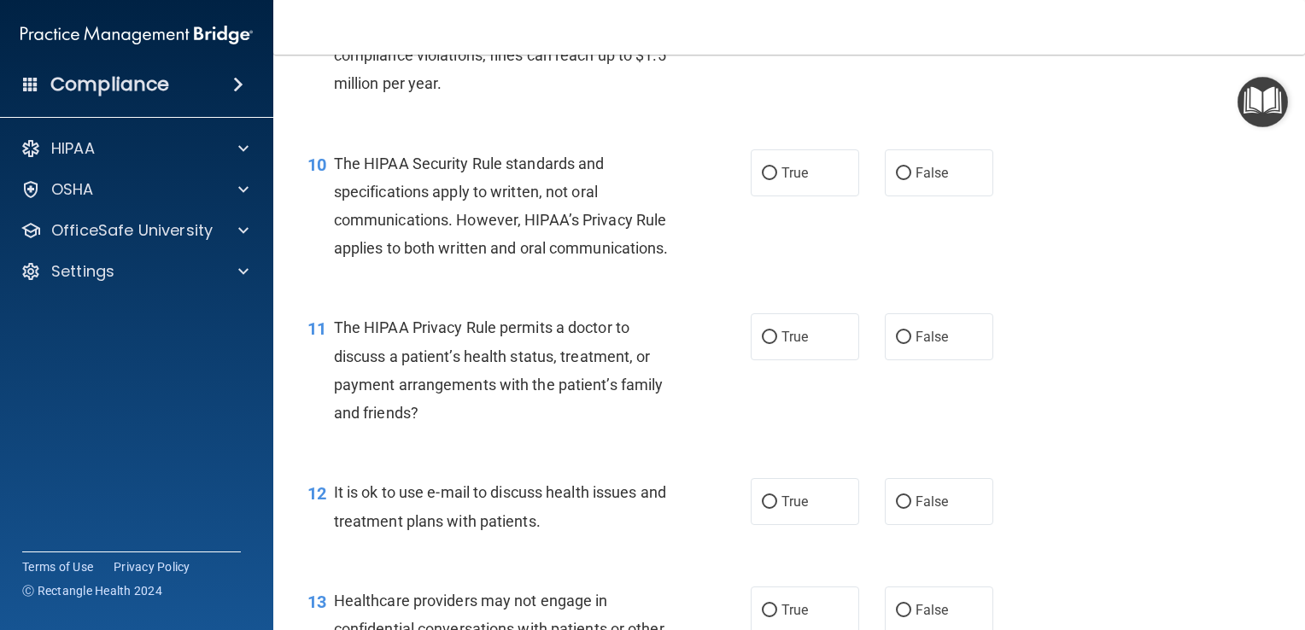
scroll to position [1396, 0]
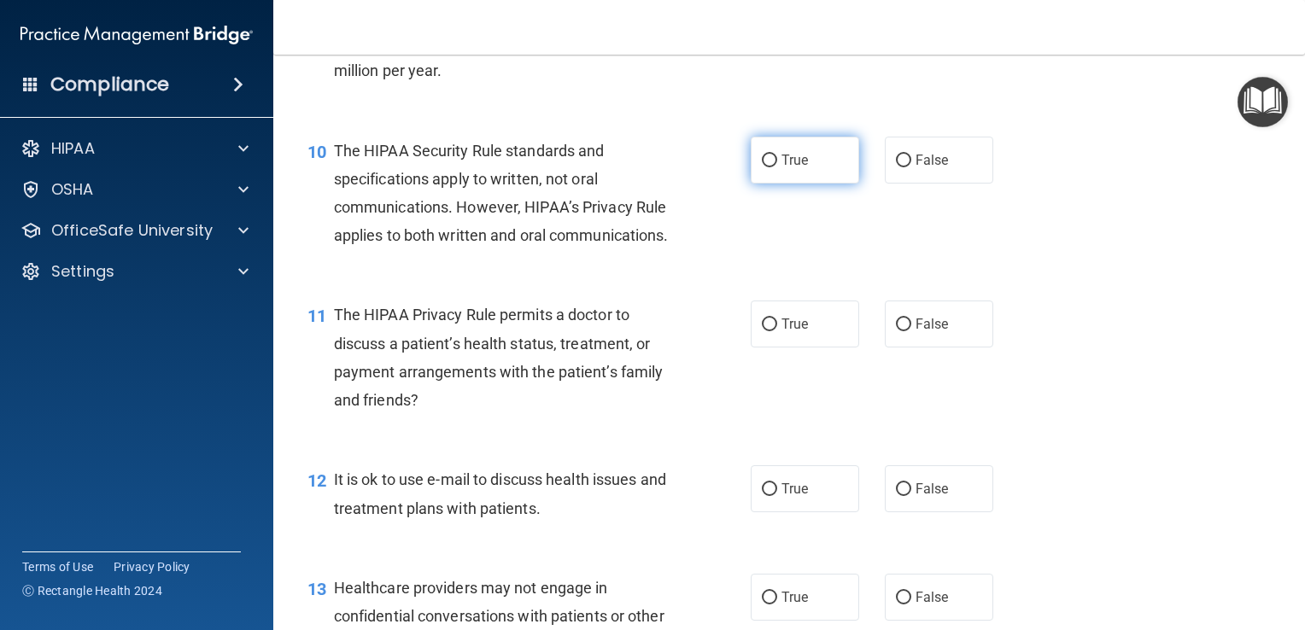
click at [769, 167] on input "True" at bounding box center [769, 161] width 15 height 13
radio input "true"
click at [762, 331] on input "True" at bounding box center [769, 325] width 15 height 13
radio input "true"
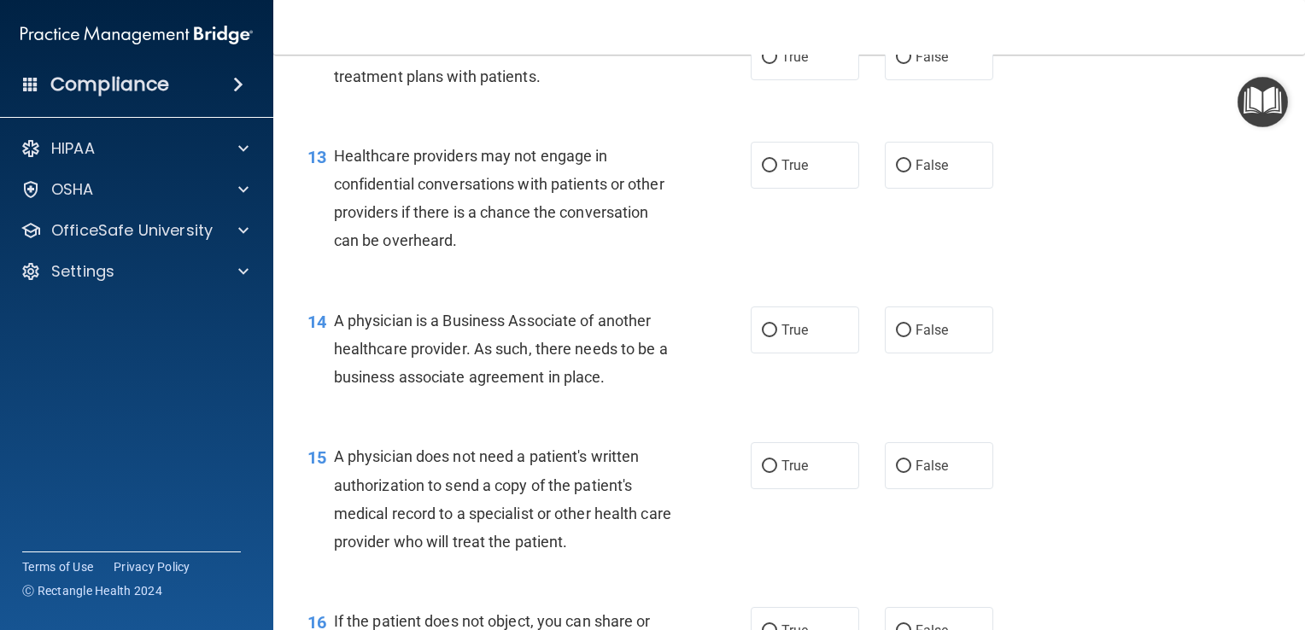
scroll to position [1846, 0]
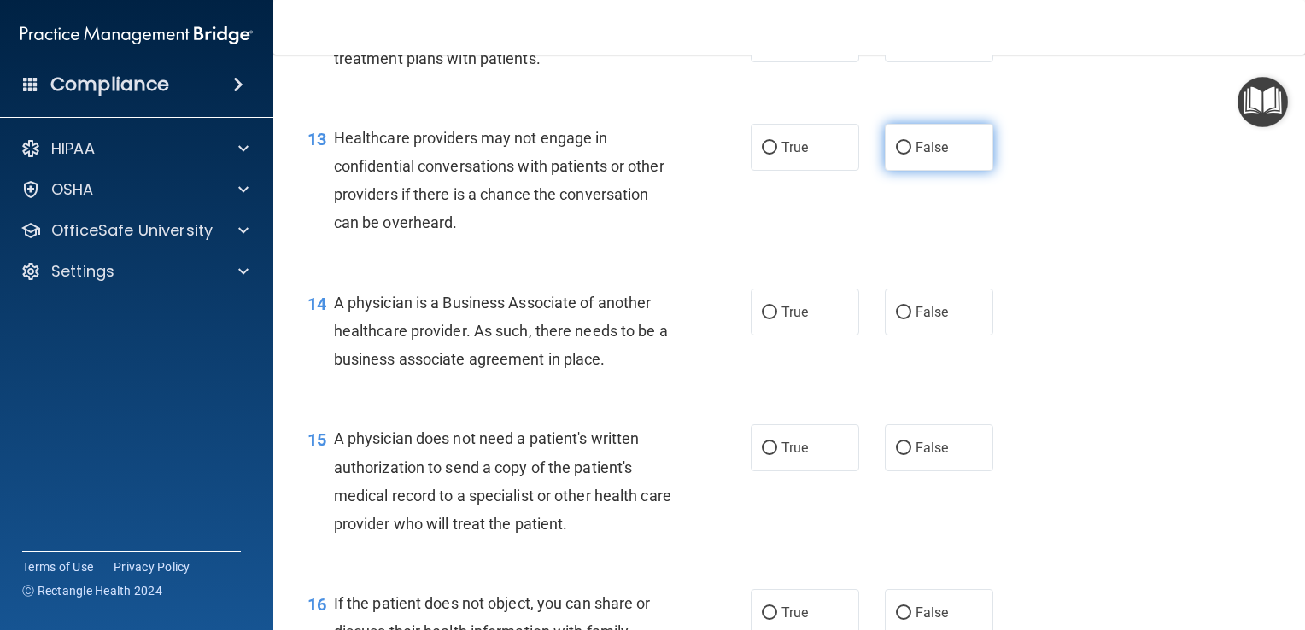
click at [904, 171] on label "False" at bounding box center [939, 147] width 108 height 47
click at [904, 155] on input "False" at bounding box center [903, 148] width 15 height 13
radio input "true"
click at [762, 455] on input "True" at bounding box center [769, 448] width 15 height 13
radio input "true"
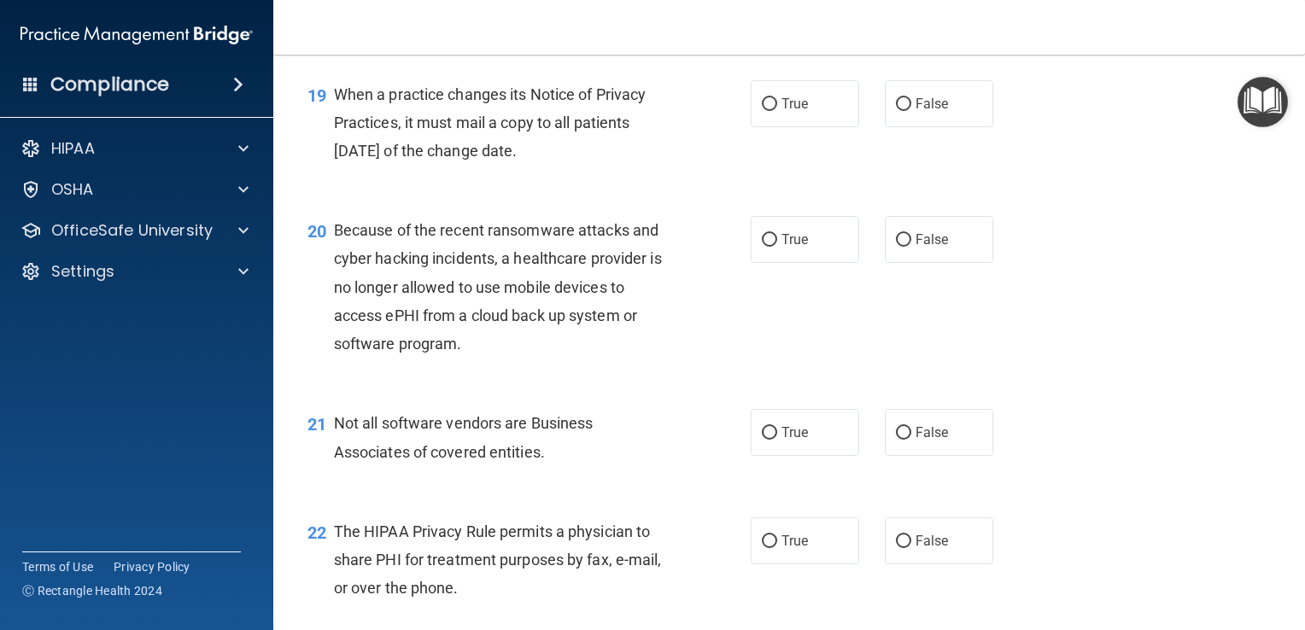
scroll to position [2810, 0]
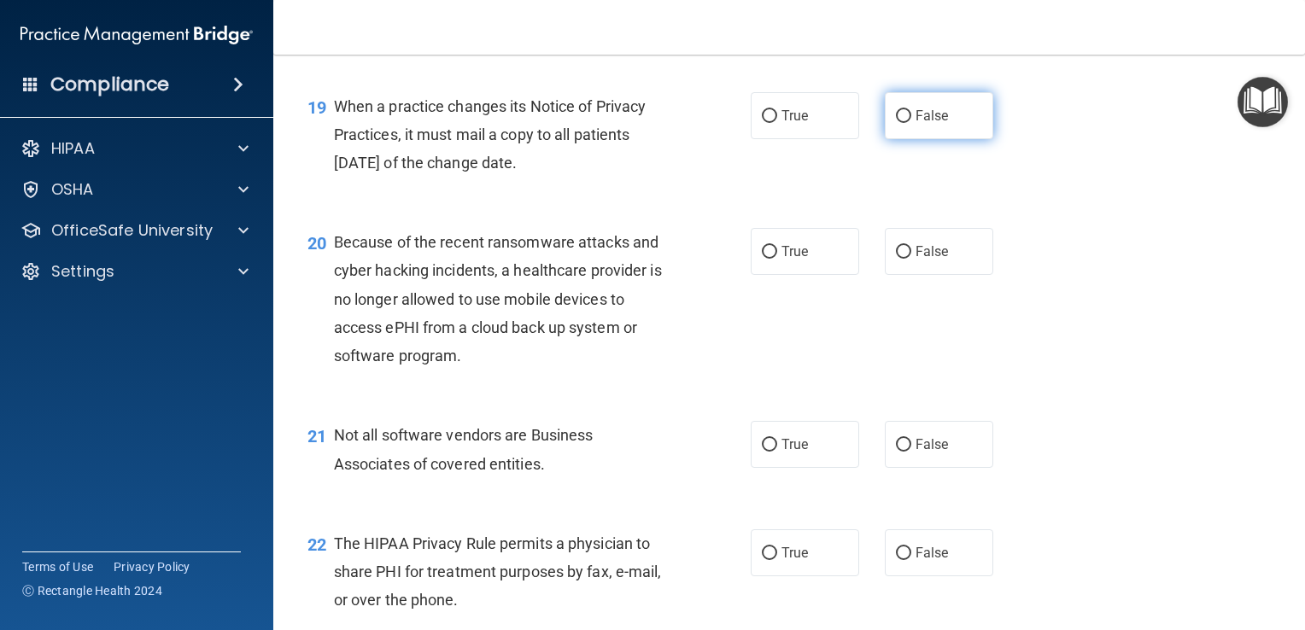
click at [901, 123] on input "False" at bounding box center [903, 116] width 15 height 13
radio input "true"
click at [896, 259] on input "False" at bounding box center [903, 252] width 15 height 13
radio input "true"
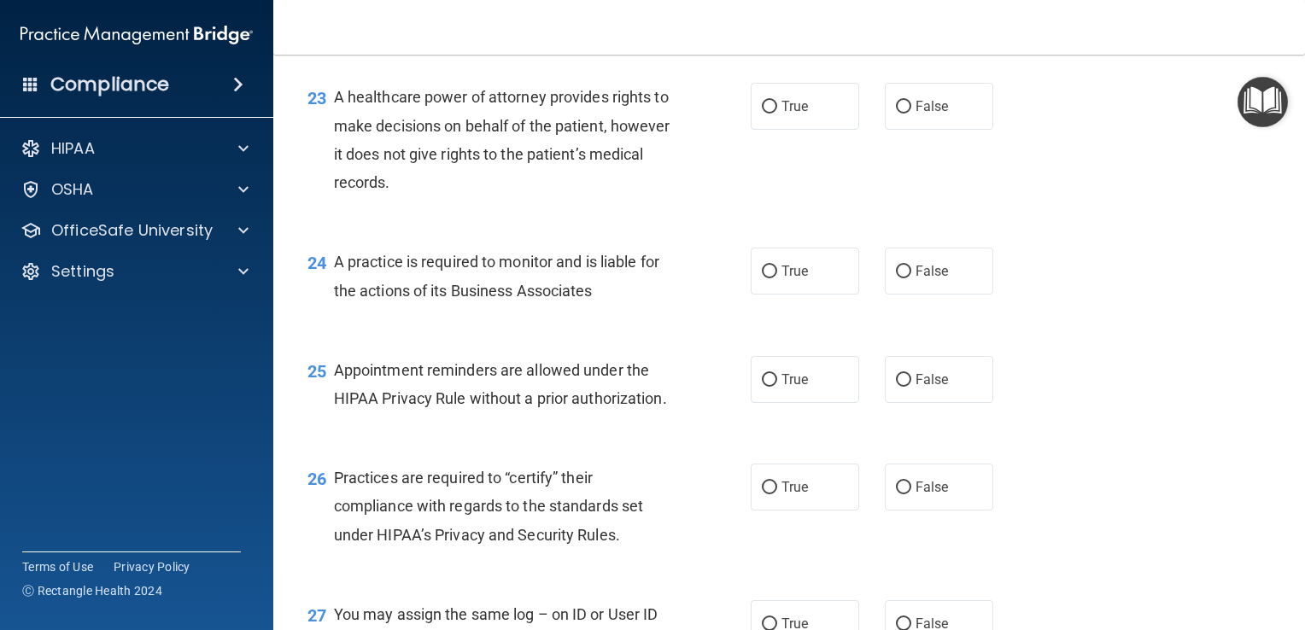
scroll to position [3409, 0]
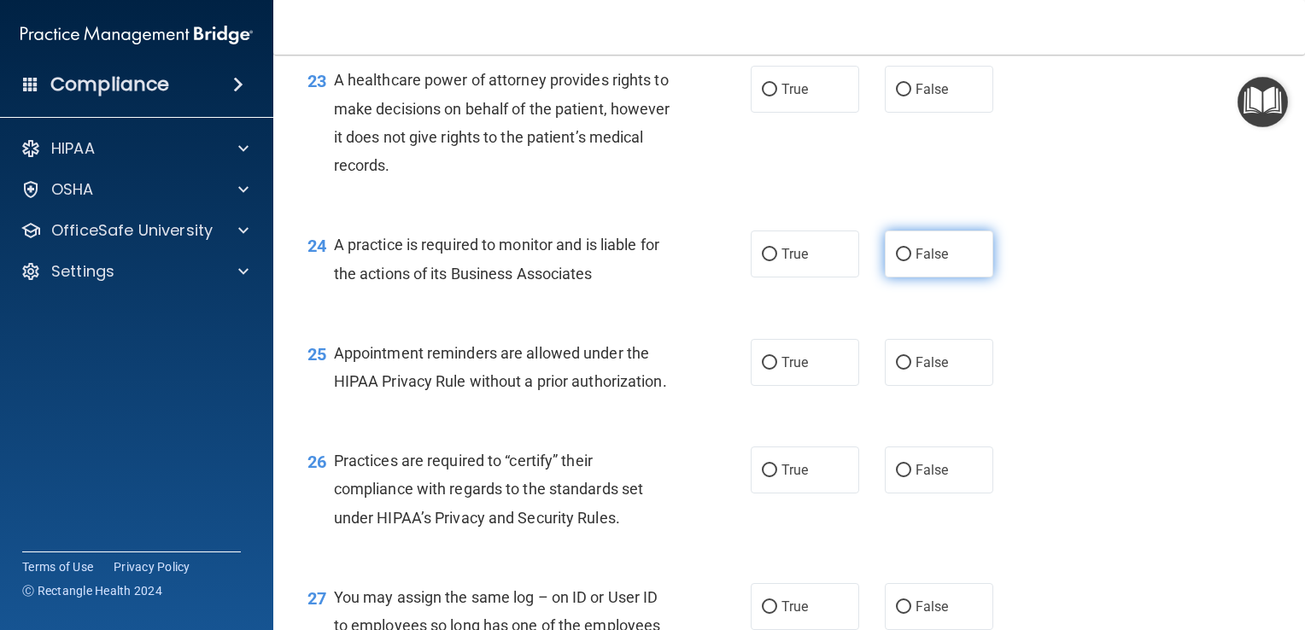
click at [904, 278] on label "False" at bounding box center [939, 254] width 108 height 47
click at [904, 261] on input "False" at bounding box center [903, 255] width 15 height 13
radio input "true"
click at [753, 386] on label "True" at bounding box center [805, 362] width 108 height 47
click at [762, 370] on input "True" at bounding box center [769, 363] width 15 height 13
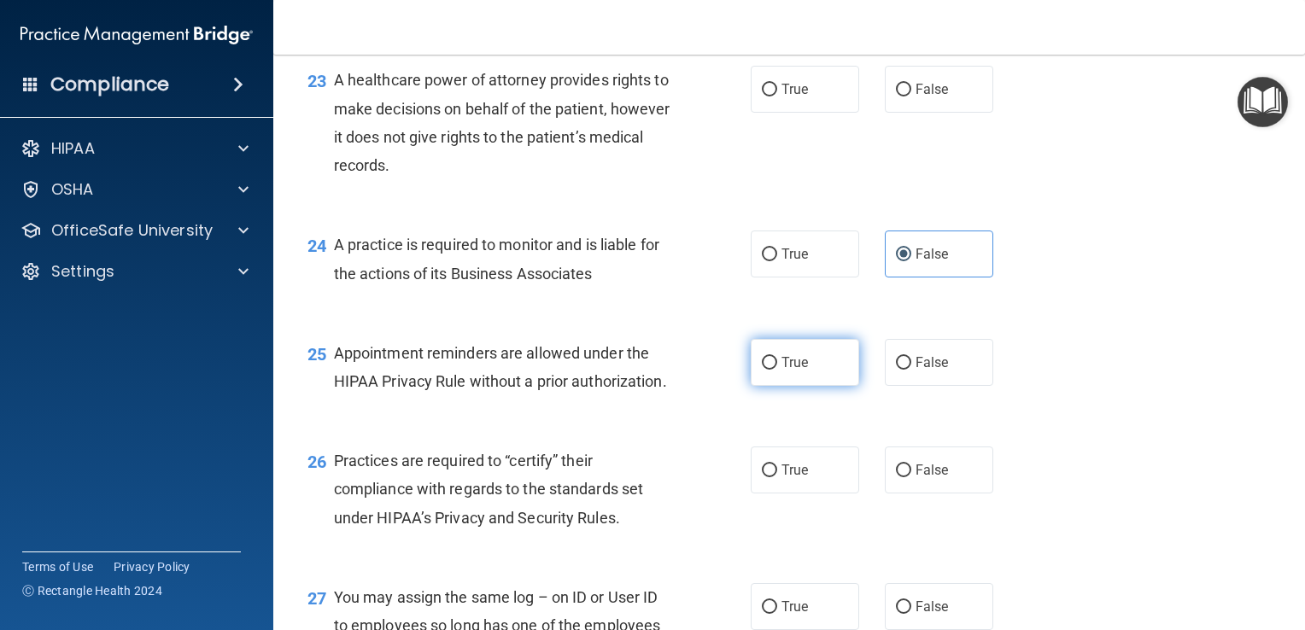
radio input "true"
click at [896, 477] on input "False" at bounding box center [903, 471] width 15 height 13
radio input "true"
click at [898, 97] on input "False" at bounding box center [903, 90] width 15 height 13
radio input "true"
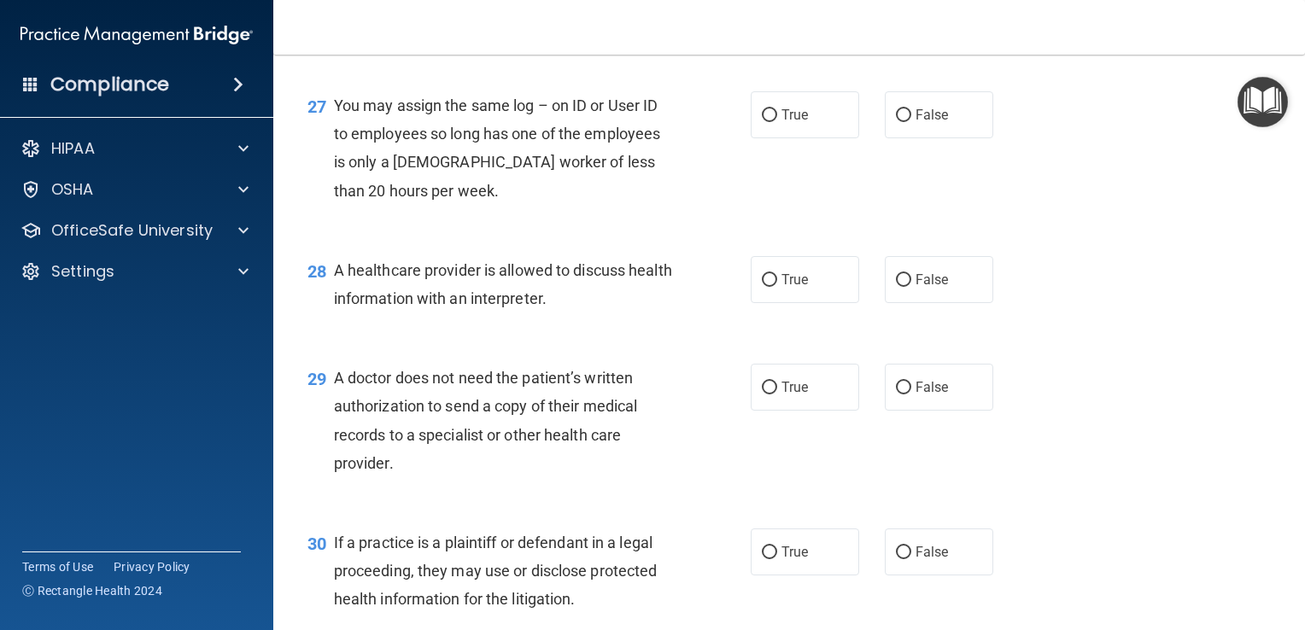
scroll to position [3925, 0]
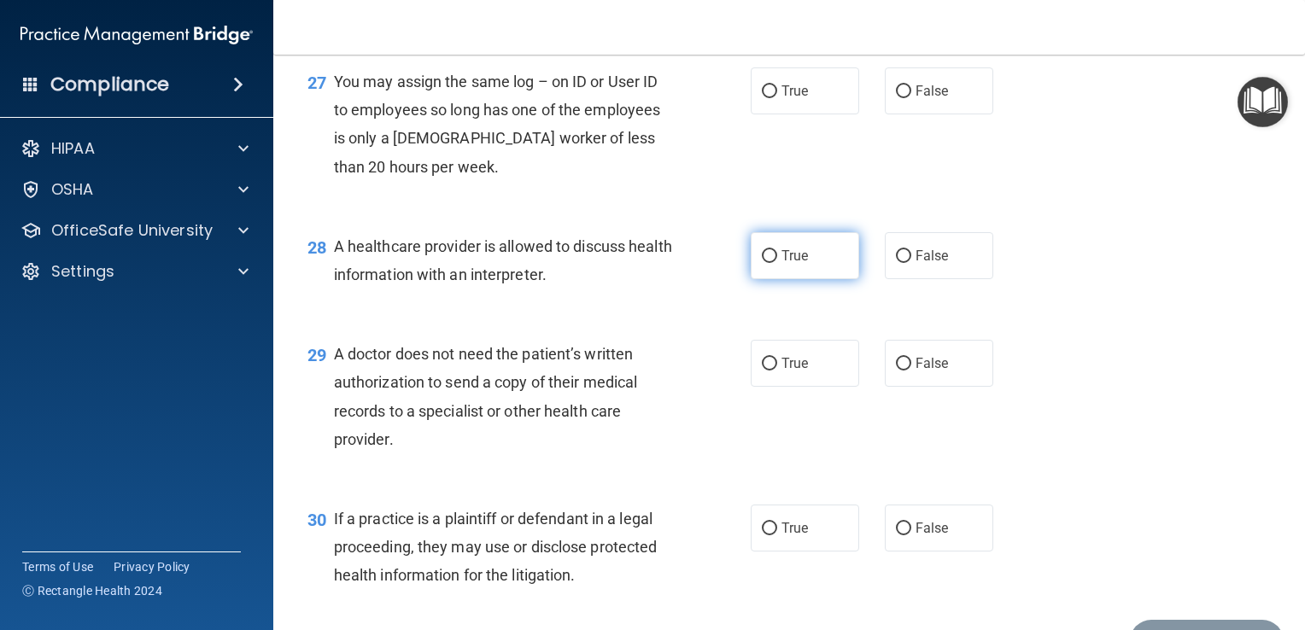
click at [762, 263] on input "True" at bounding box center [769, 256] width 15 height 13
radio input "true"
click at [764, 371] on input "True" at bounding box center [769, 364] width 15 height 13
radio input "true"
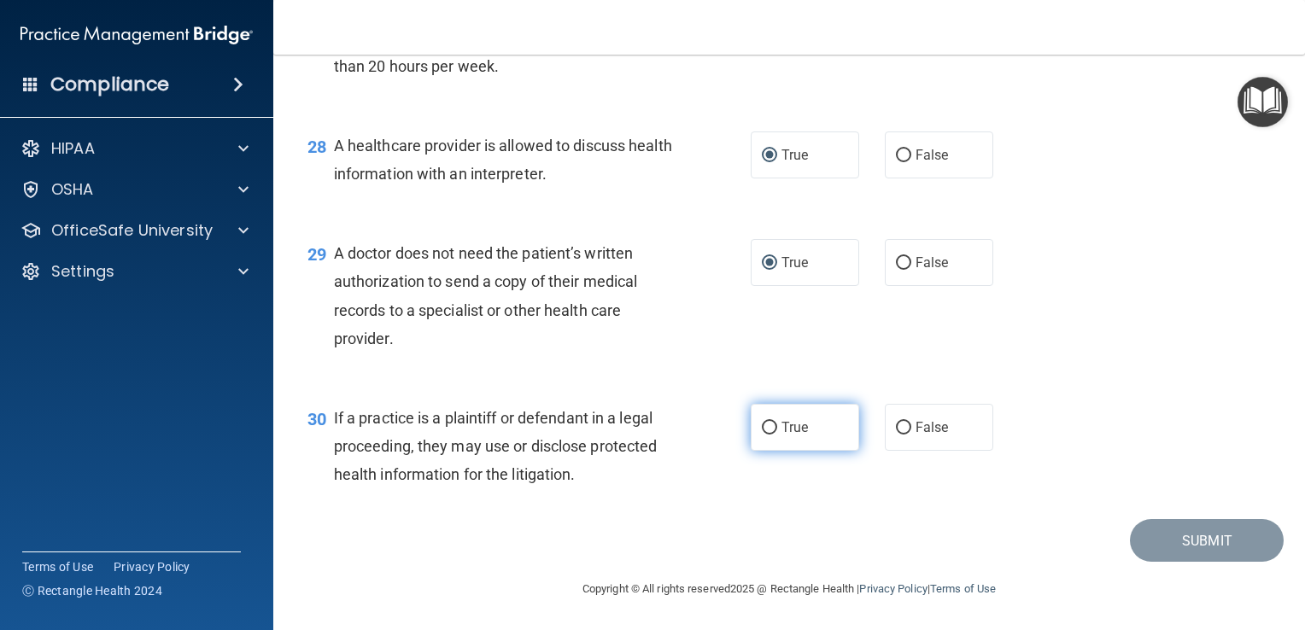
click at [760, 438] on label "True" at bounding box center [805, 427] width 108 height 47
click at [762, 435] on input "True" at bounding box center [769, 428] width 15 height 13
radio input "true"
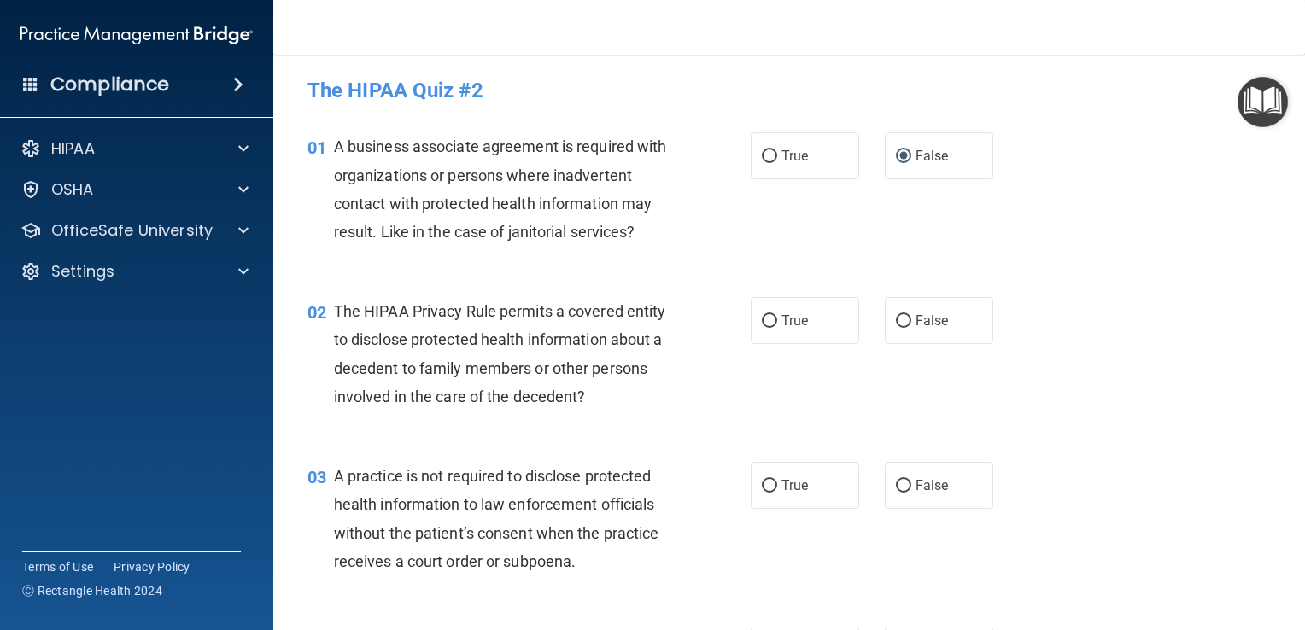
scroll to position [0, 0]
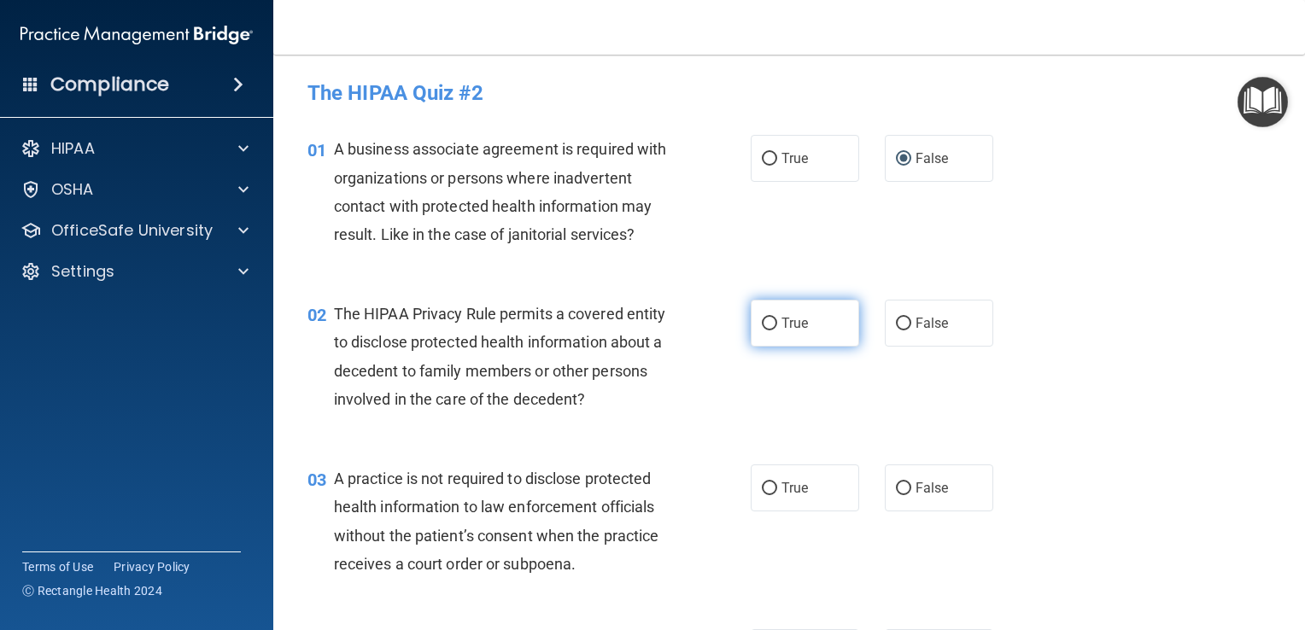
click at [767, 325] on input "True" at bounding box center [769, 324] width 15 height 13
radio input "true"
click at [762, 489] on input "True" at bounding box center [769, 489] width 15 height 13
radio input "true"
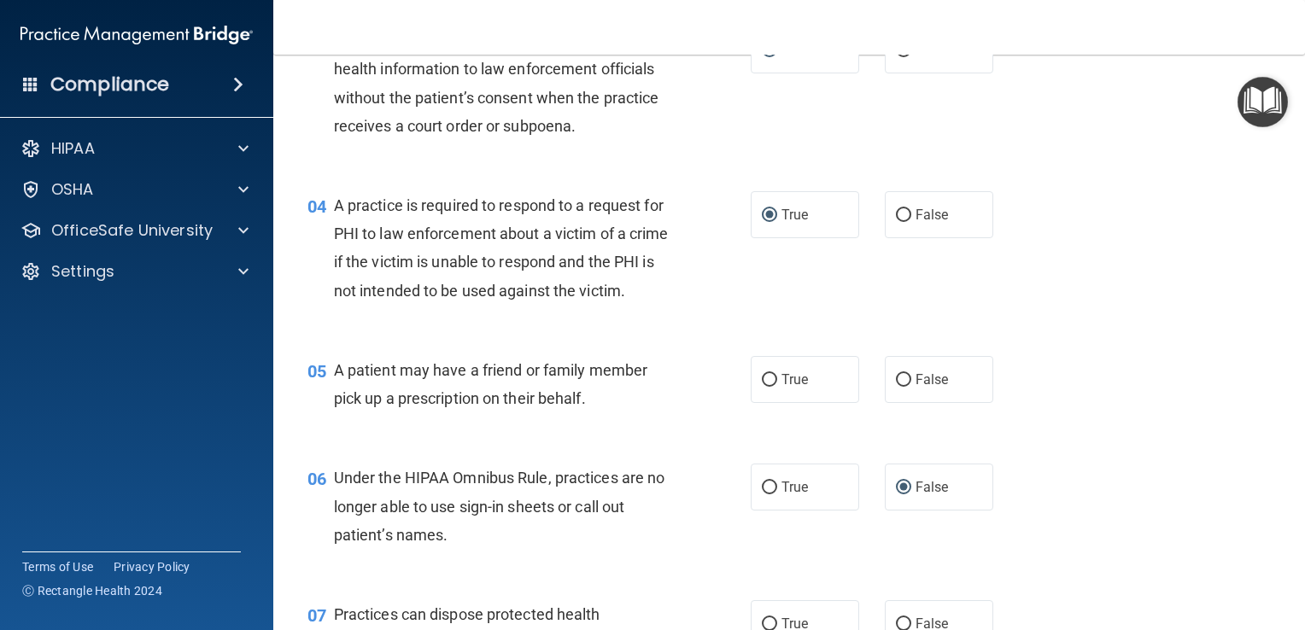
scroll to position [462, 0]
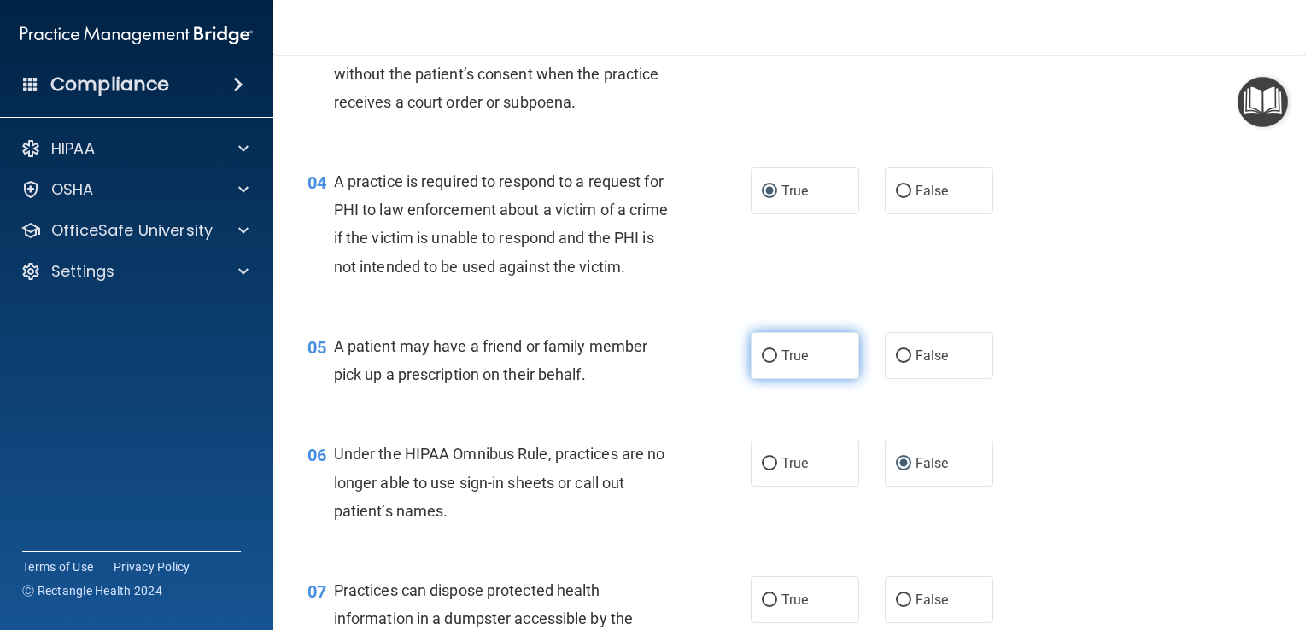
click at [762, 363] on input "True" at bounding box center [769, 356] width 15 height 13
radio input "true"
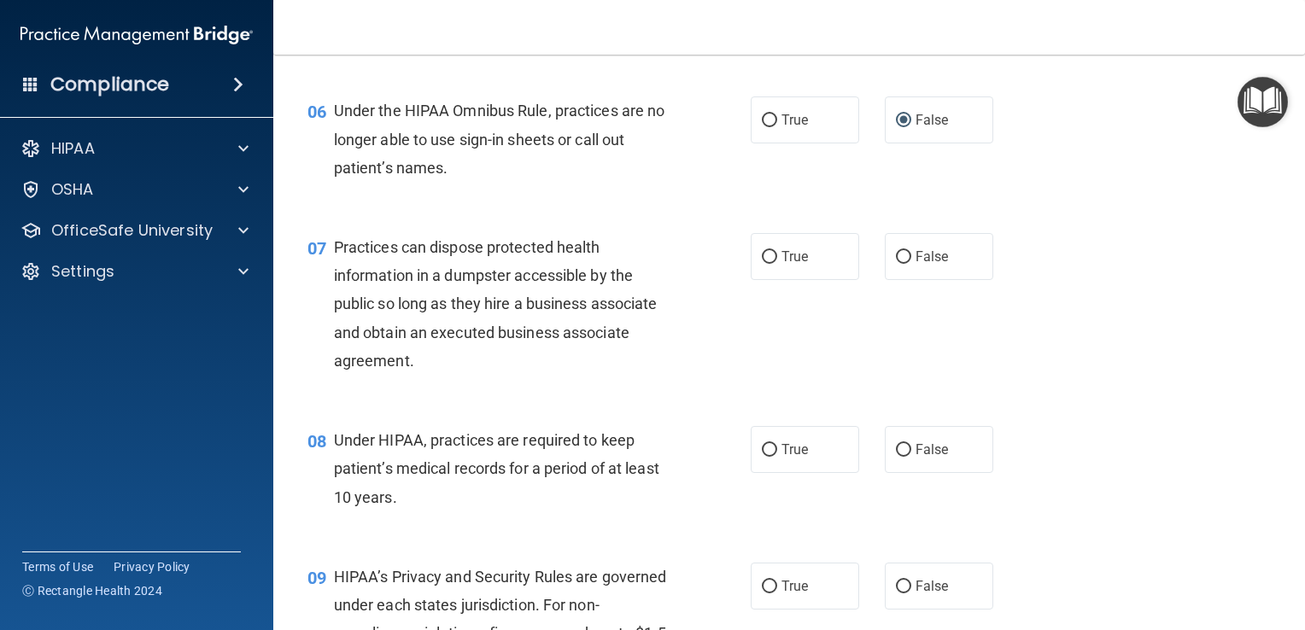
scroll to position [816, 0]
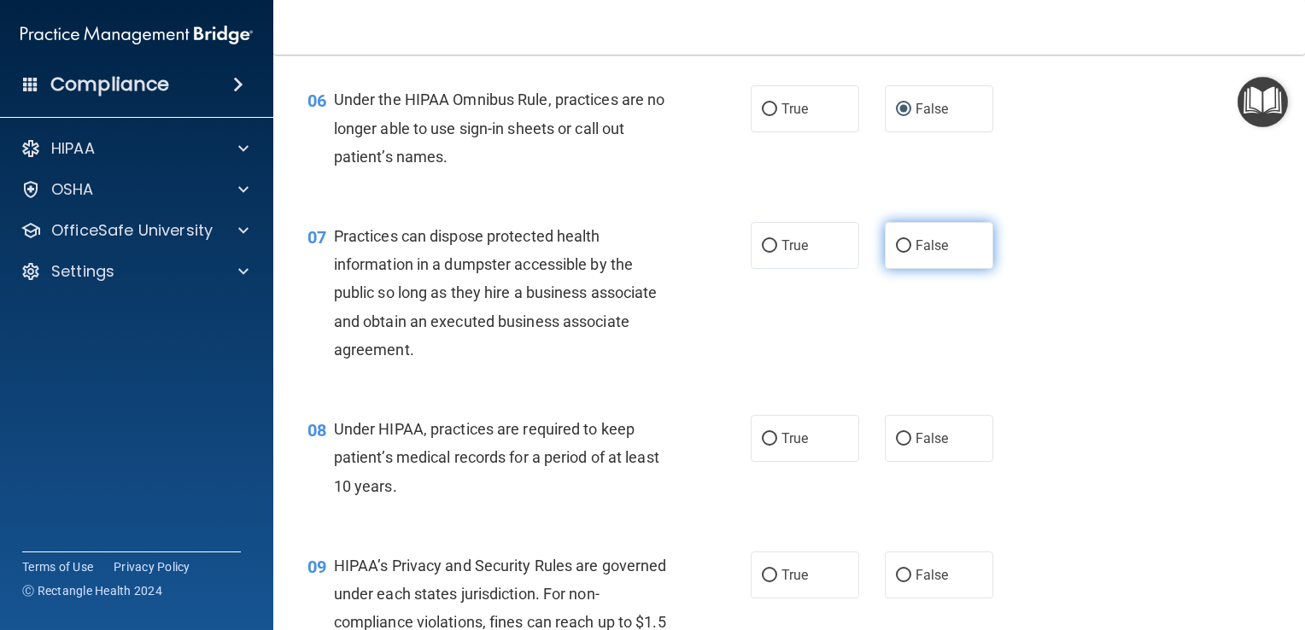
click at [896, 253] on input "False" at bounding box center [903, 246] width 15 height 13
radio input "true"
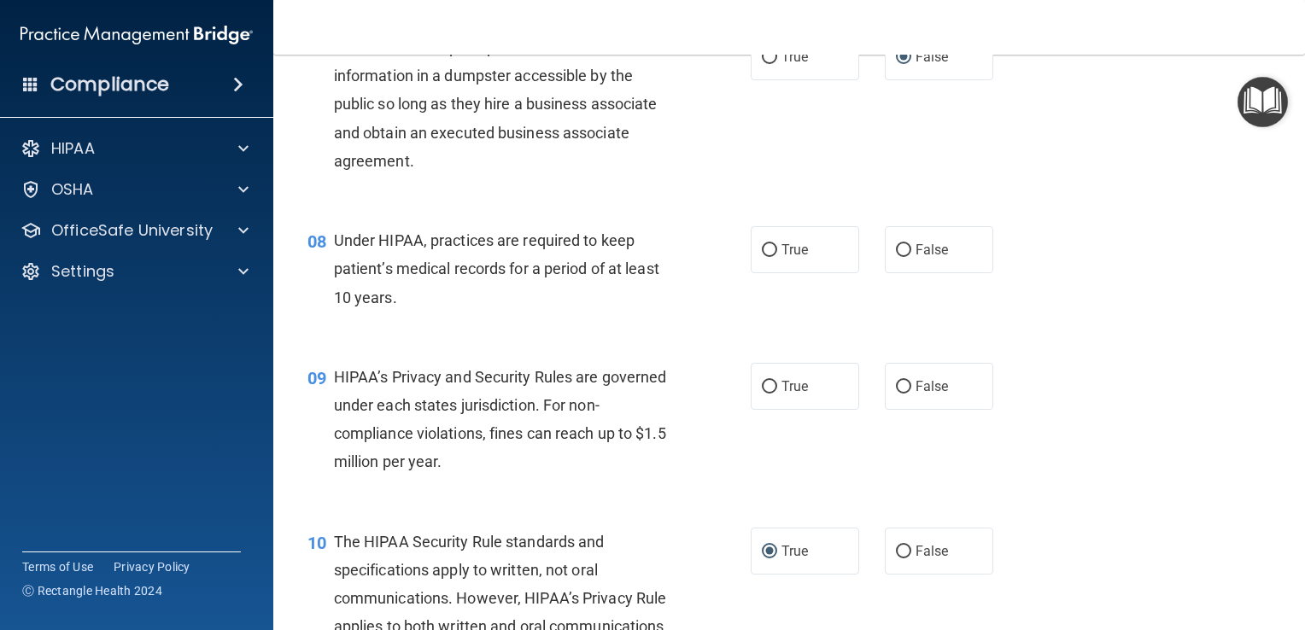
scroll to position [1023, 0]
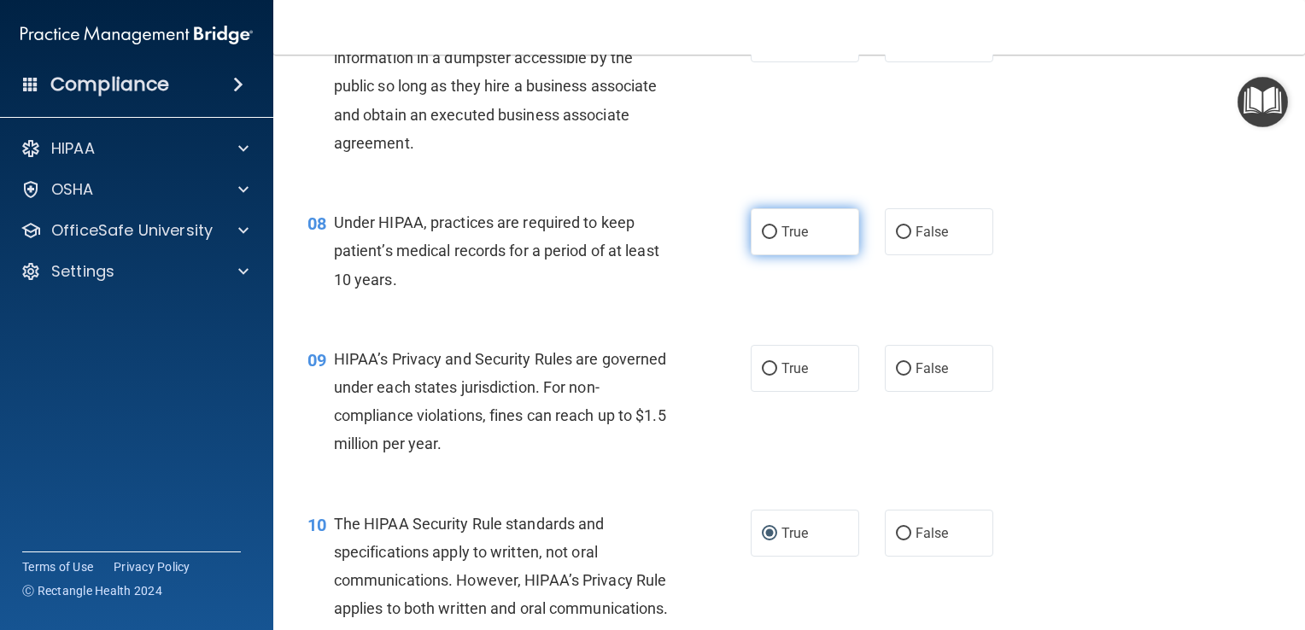
click at [766, 239] on input "True" at bounding box center [769, 232] width 15 height 13
radio input "true"
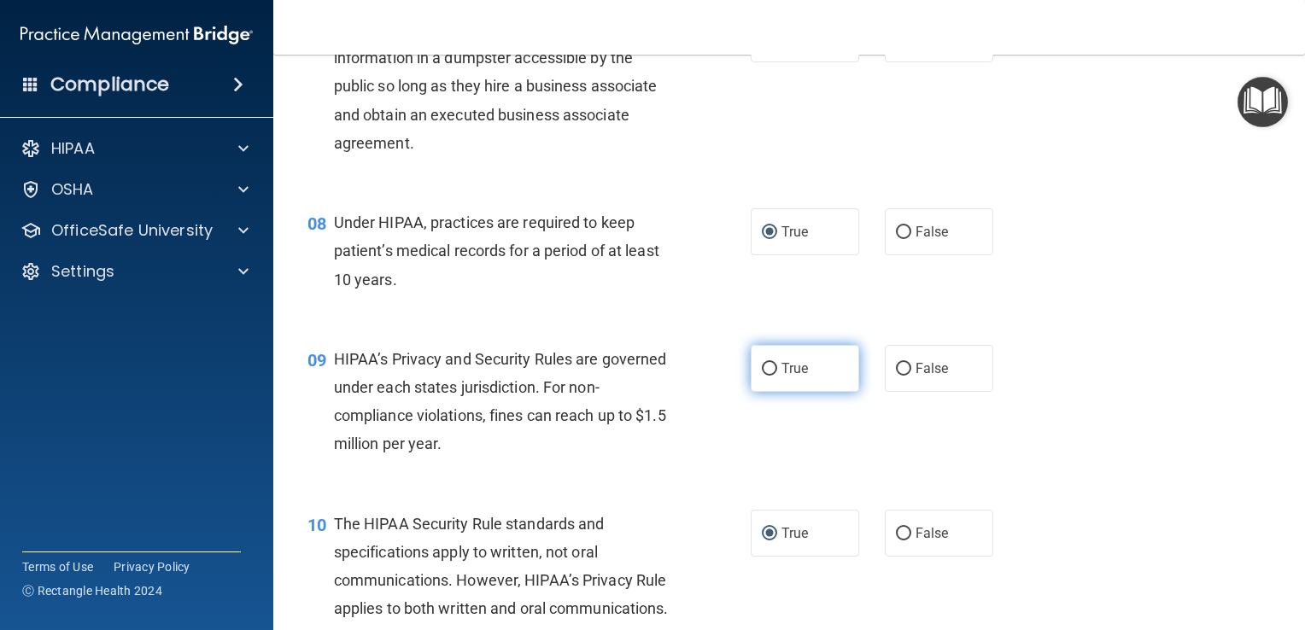
click at [764, 376] on input "True" at bounding box center [769, 369] width 15 height 13
radio input "true"
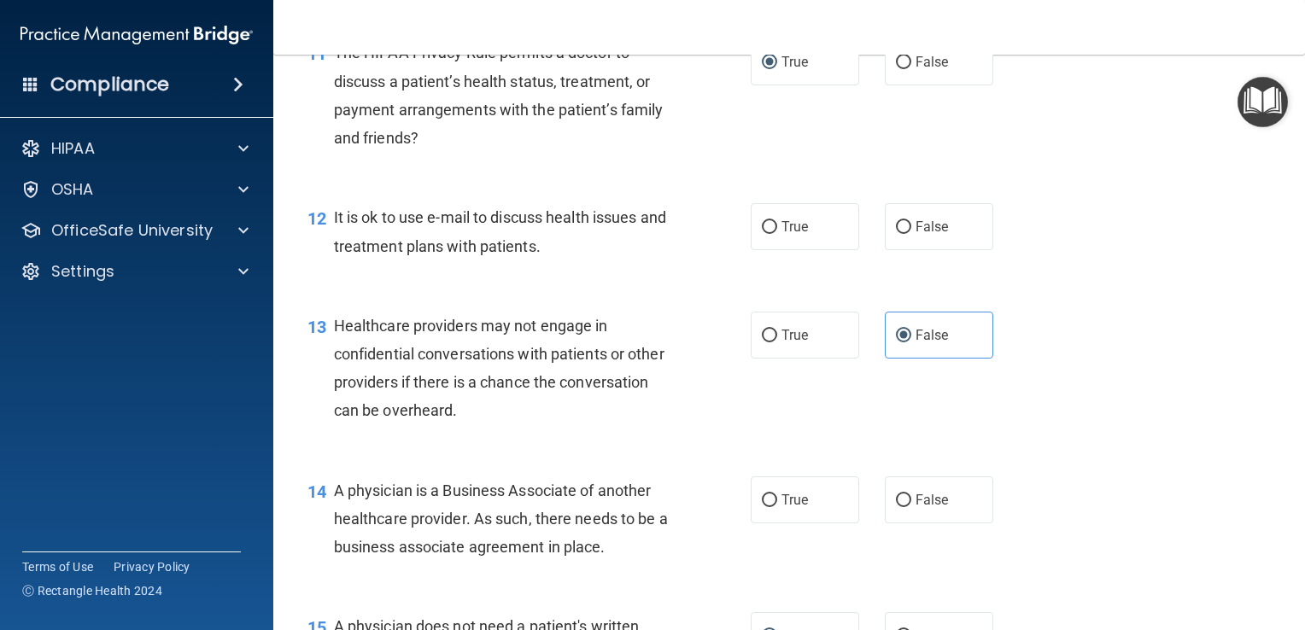
scroll to position [1664, 0]
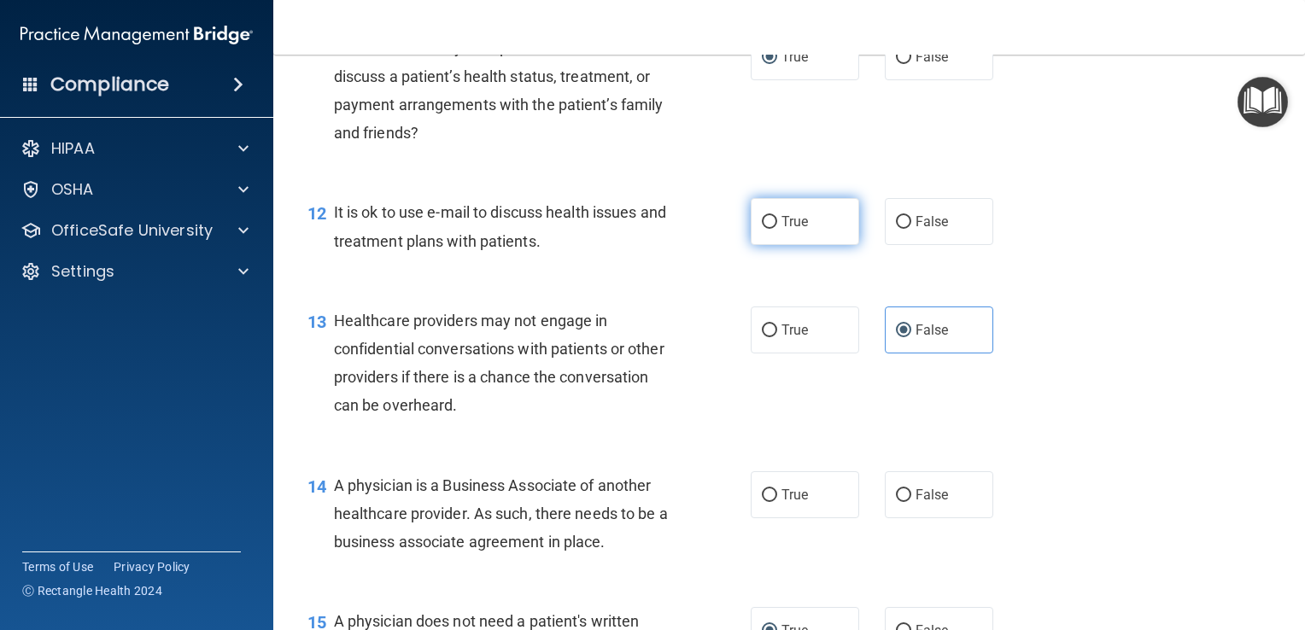
click at [762, 229] on input "True" at bounding box center [769, 222] width 15 height 13
radio input "true"
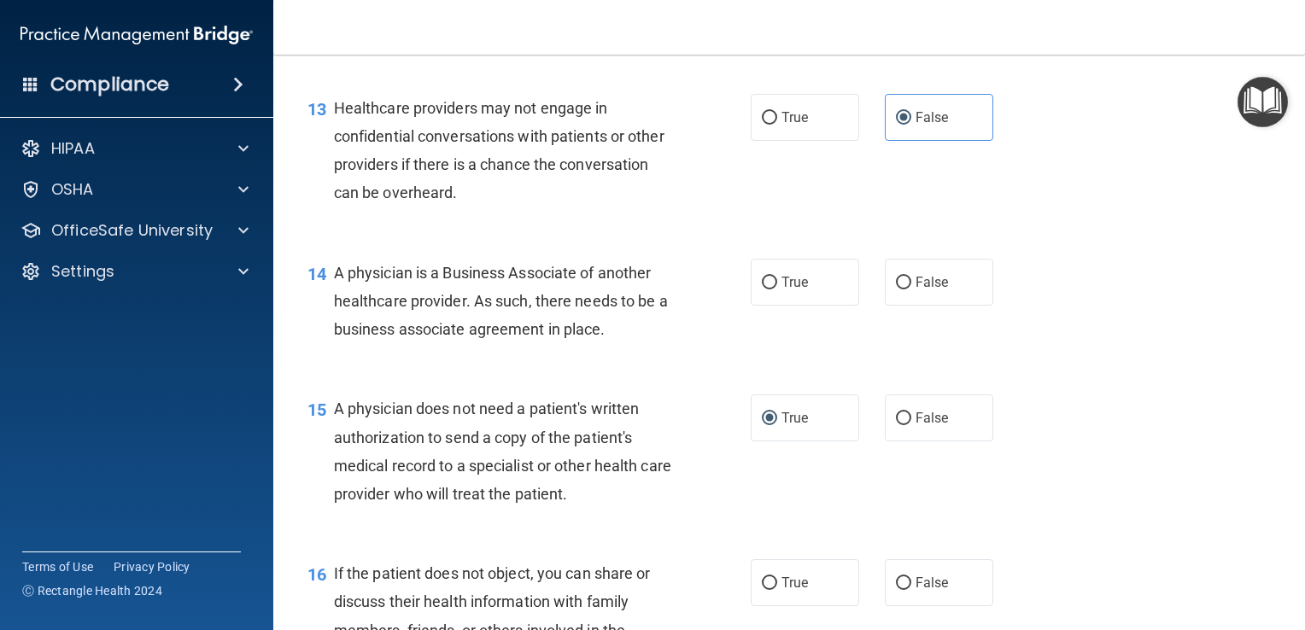
scroll to position [1882, 0]
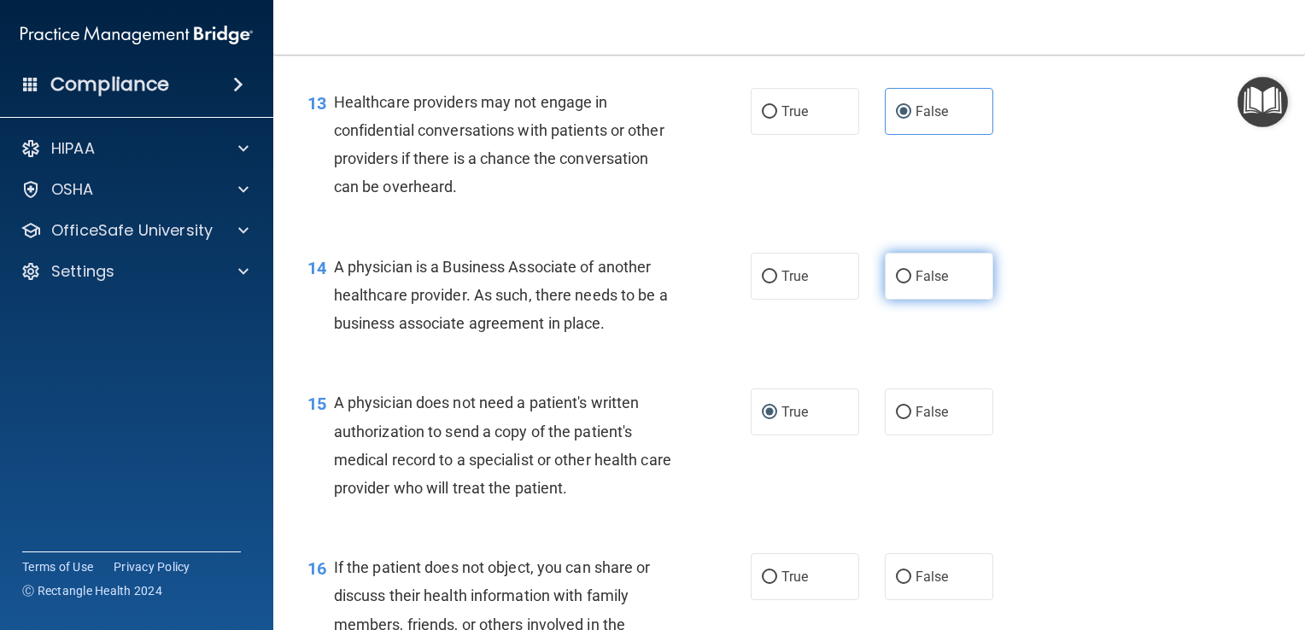
click at [898, 284] on input "False" at bounding box center [903, 277] width 15 height 13
radio input "true"
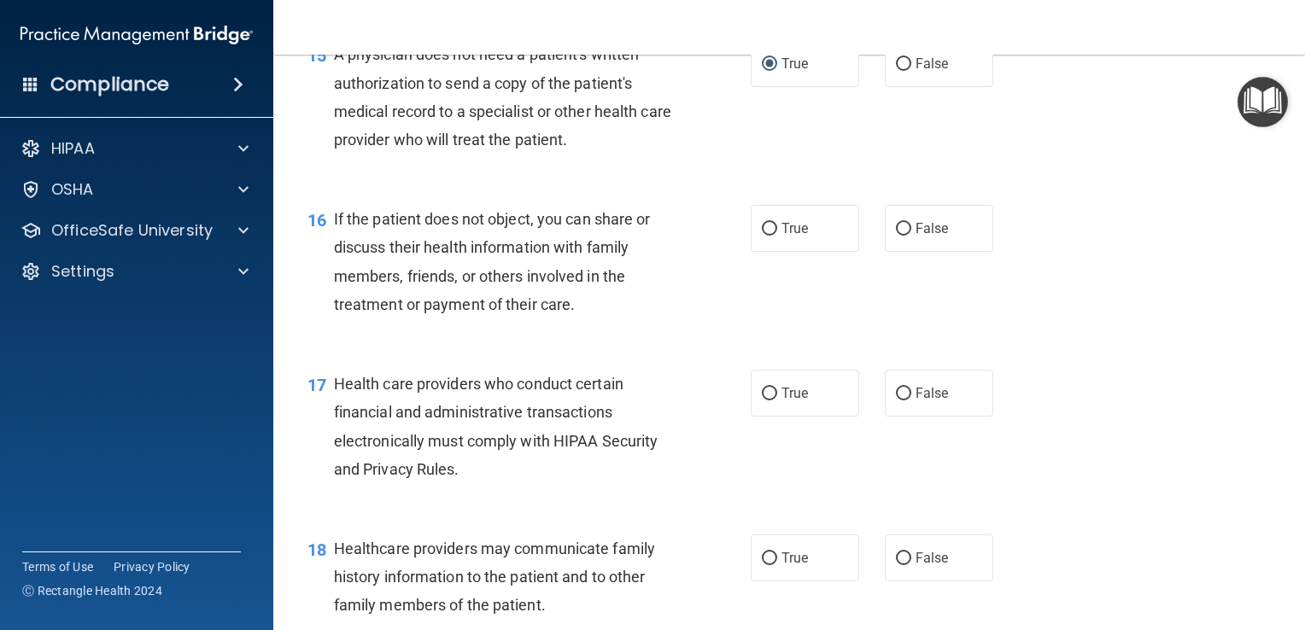
scroll to position [2244, 0]
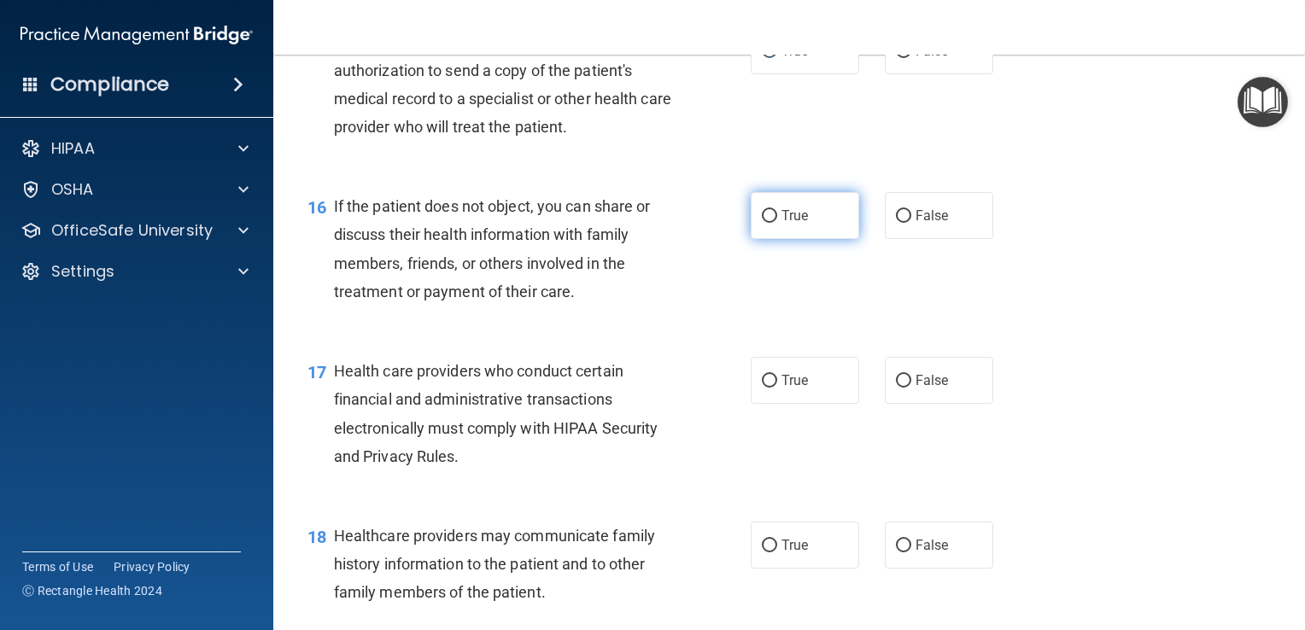
click at [764, 223] on input "True" at bounding box center [769, 216] width 15 height 13
radio input "true"
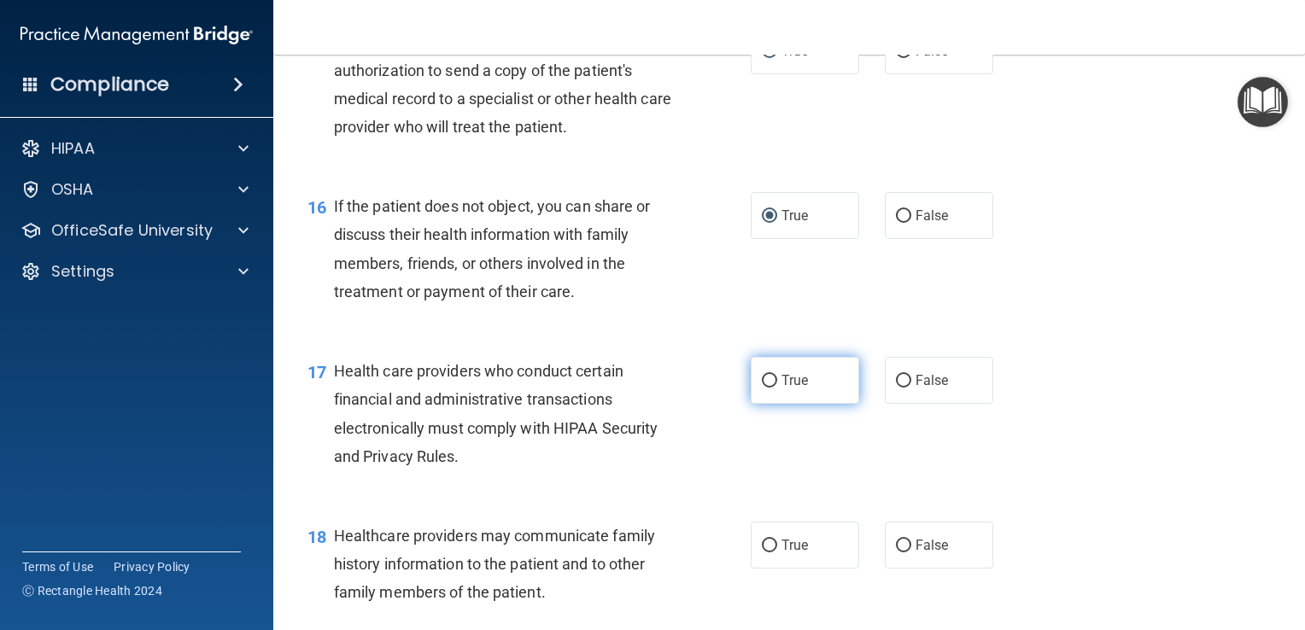
click at [763, 388] on input "True" at bounding box center [769, 381] width 15 height 13
radio input "true"
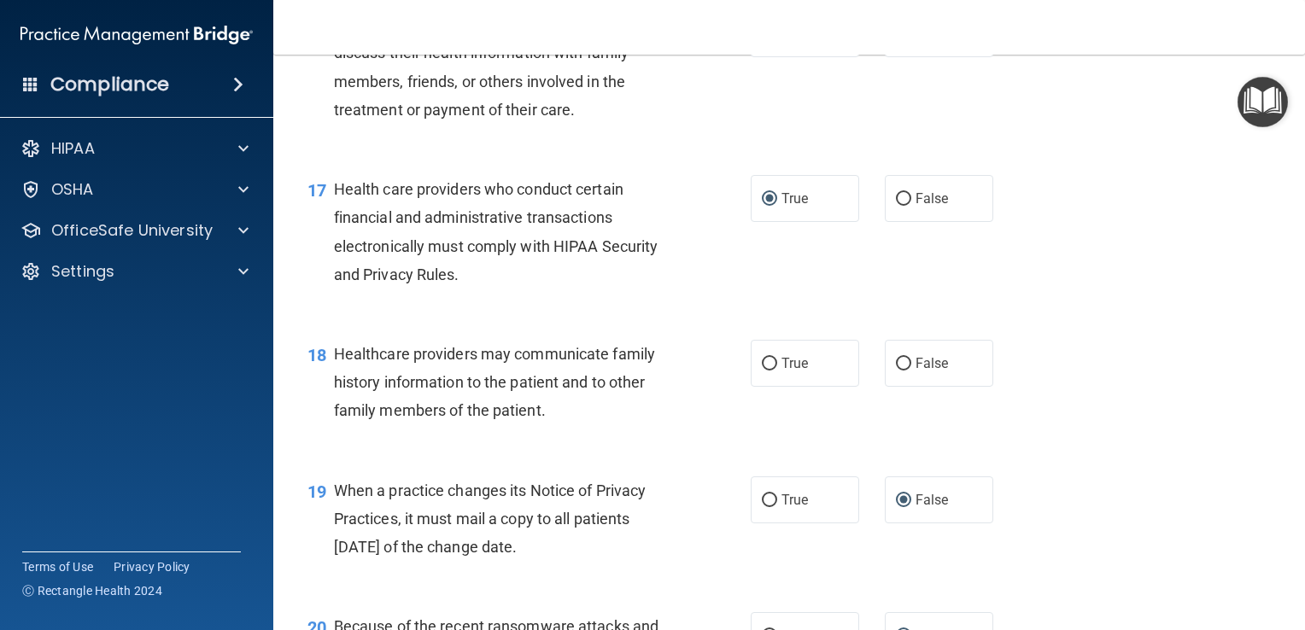
scroll to position [2473, 0]
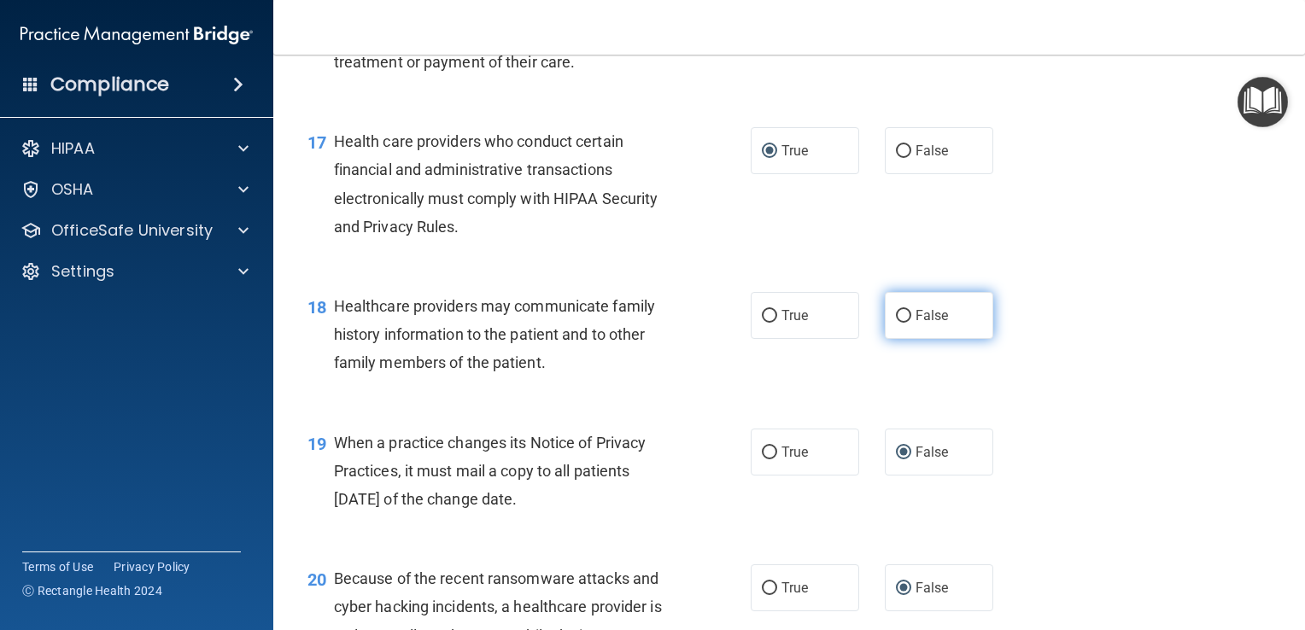
click at [896, 323] on input "False" at bounding box center [903, 316] width 15 height 13
radio input "true"
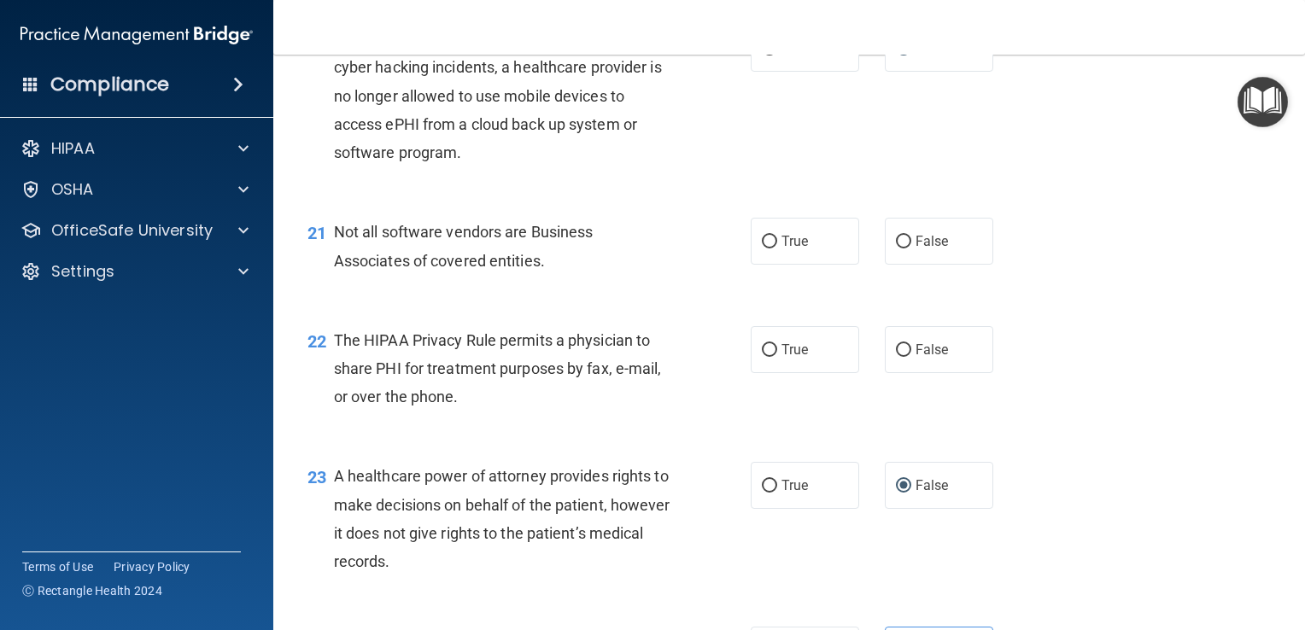
scroll to position [3054, 0]
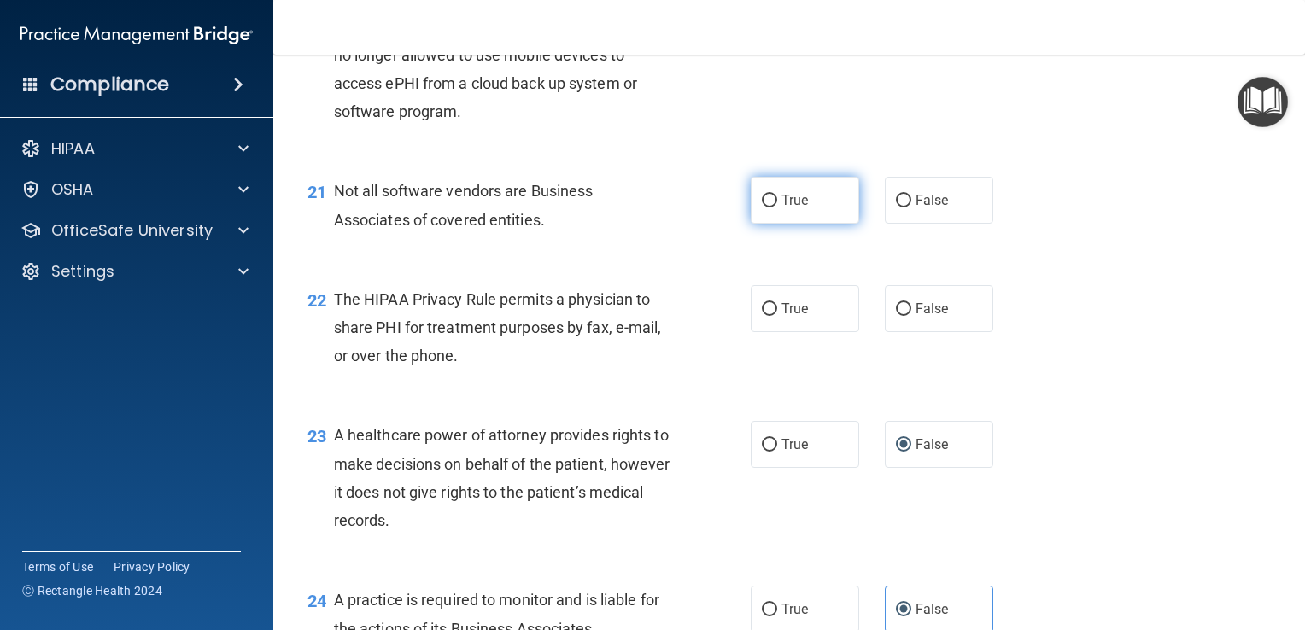
click at [764, 208] on input "True" at bounding box center [769, 201] width 15 height 13
radio input "true"
click at [762, 316] on input "True" at bounding box center [769, 309] width 15 height 13
radio input "true"
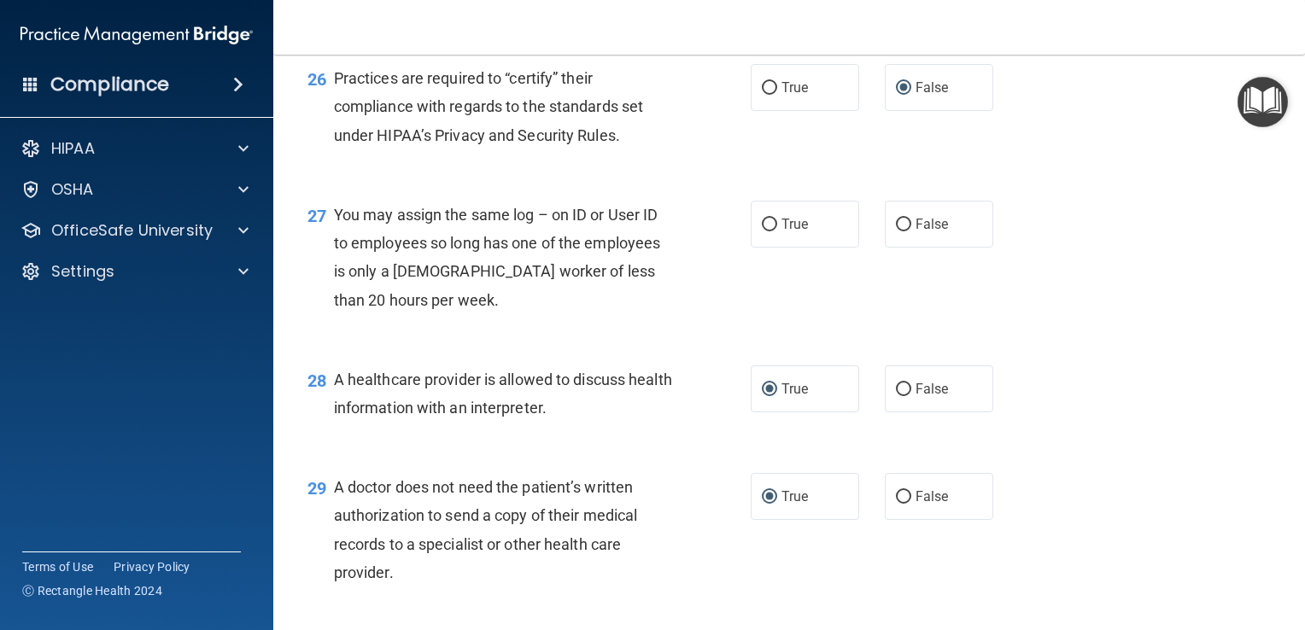
scroll to position [3774, 0]
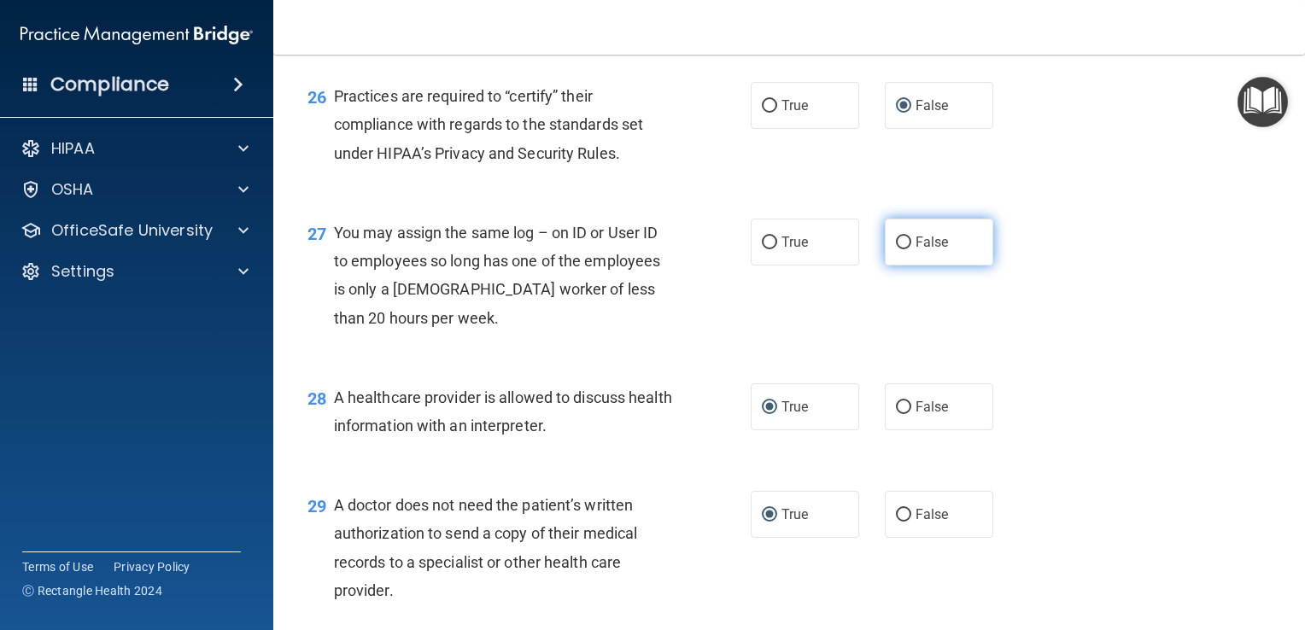
click at [898, 249] on input "False" at bounding box center [903, 243] width 15 height 13
radio input "true"
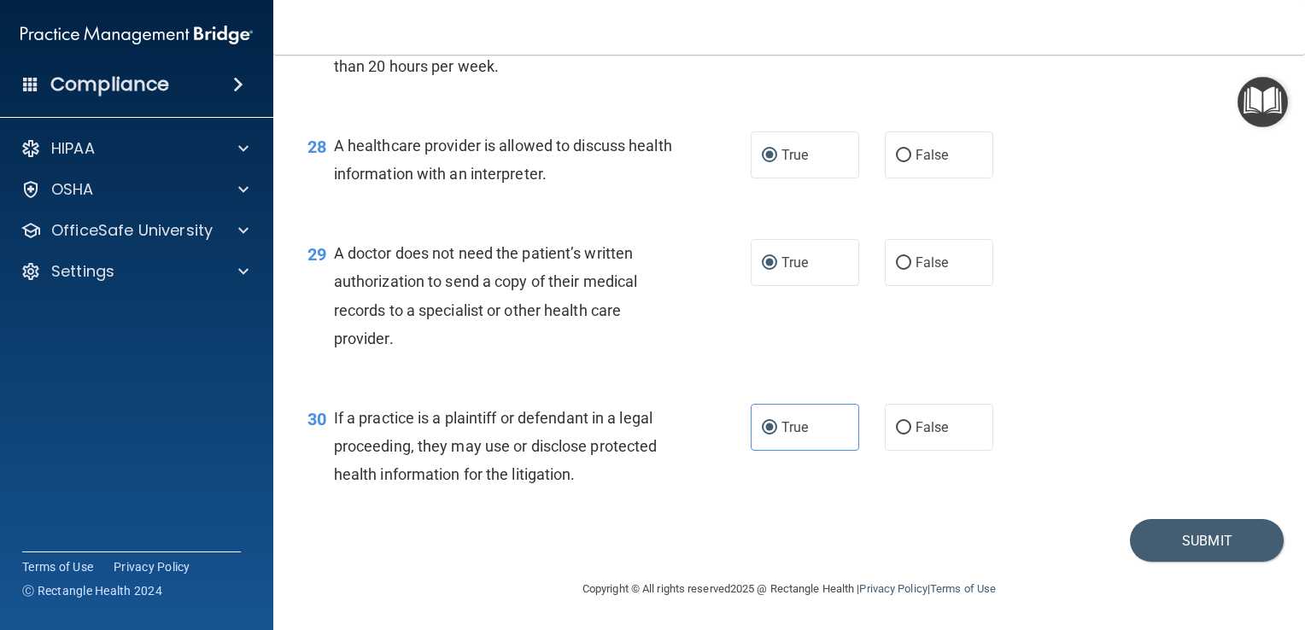
scroll to position [4110, 0]
click at [1197, 543] on button "Submit" at bounding box center [1207, 541] width 154 height 44
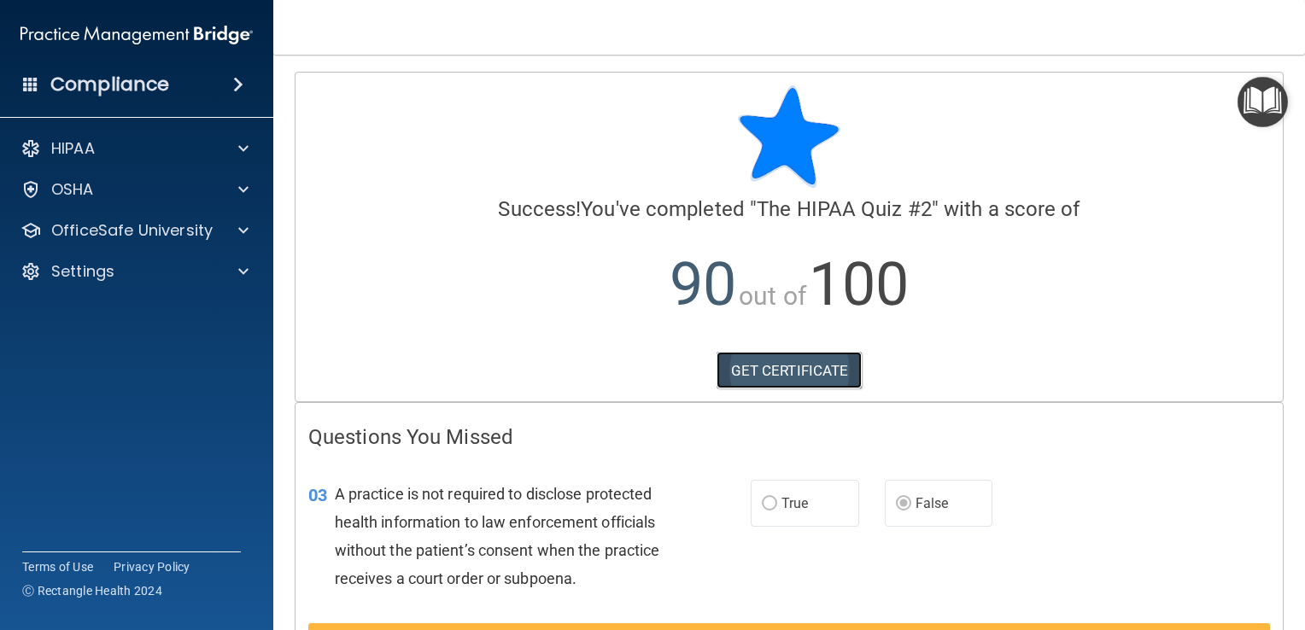
click at [821, 373] on link "GET CERTIFICATE" at bounding box center [790, 371] width 146 height 38
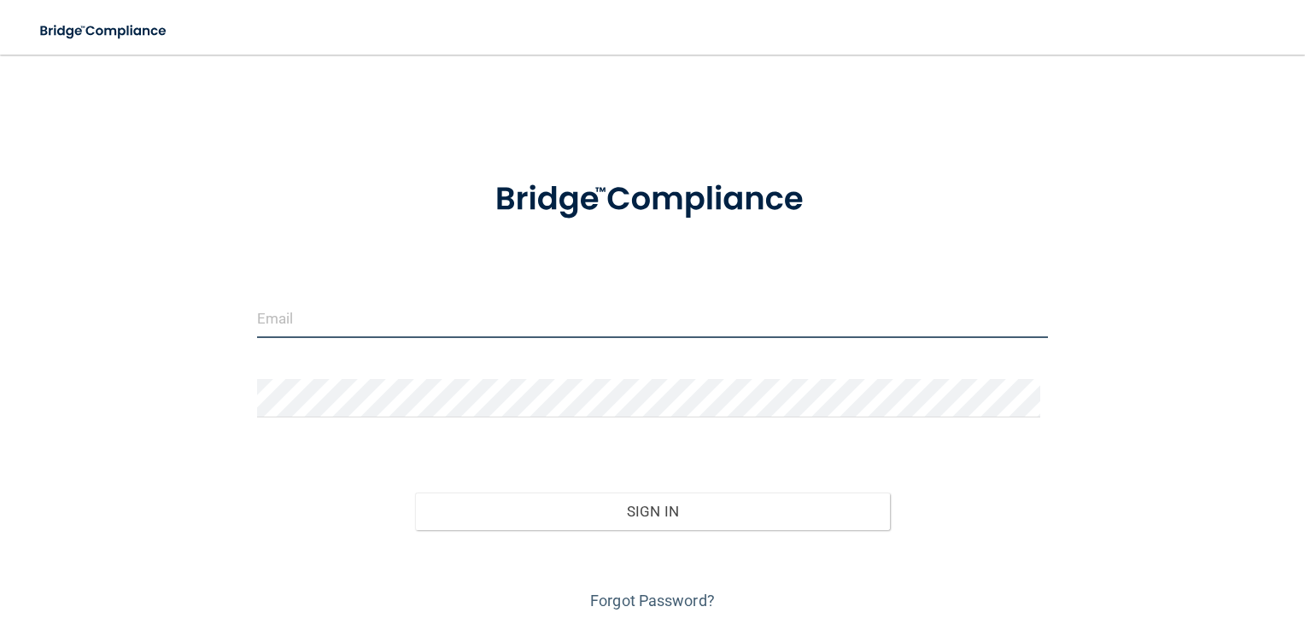
type input "[PERSON_NAME][EMAIL_ADDRESS][PERSON_NAME][DOMAIN_NAME]"
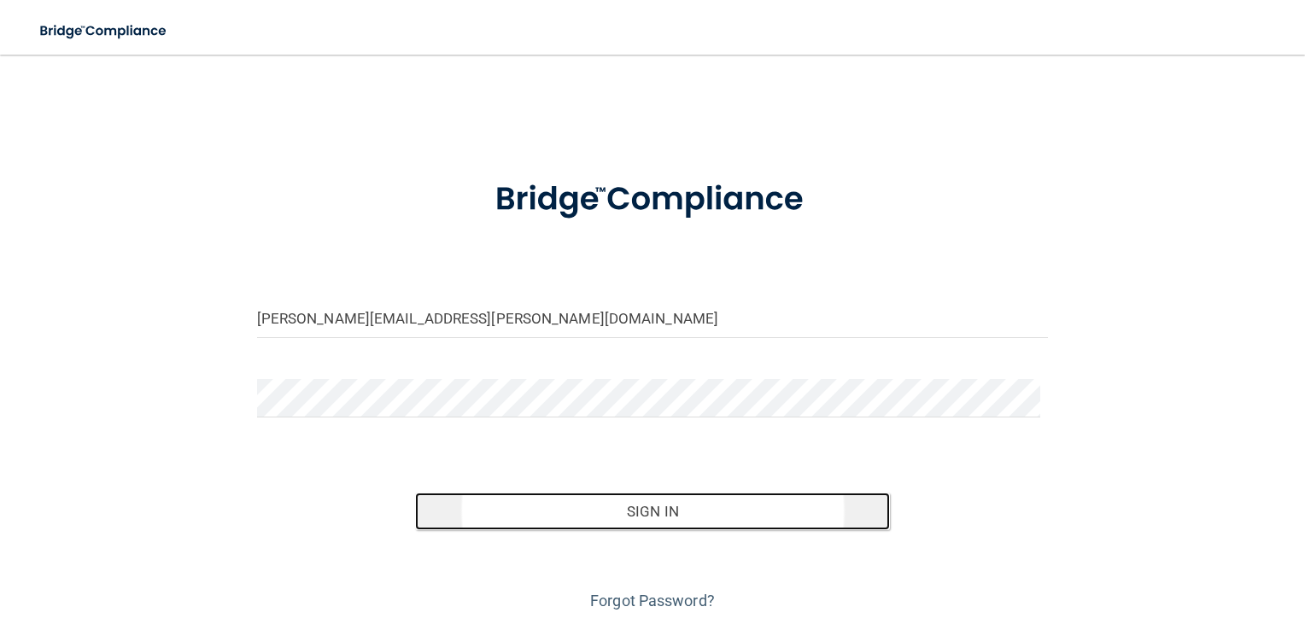
click at [688, 521] on button "Sign In" at bounding box center [652, 512] width 475 height 38
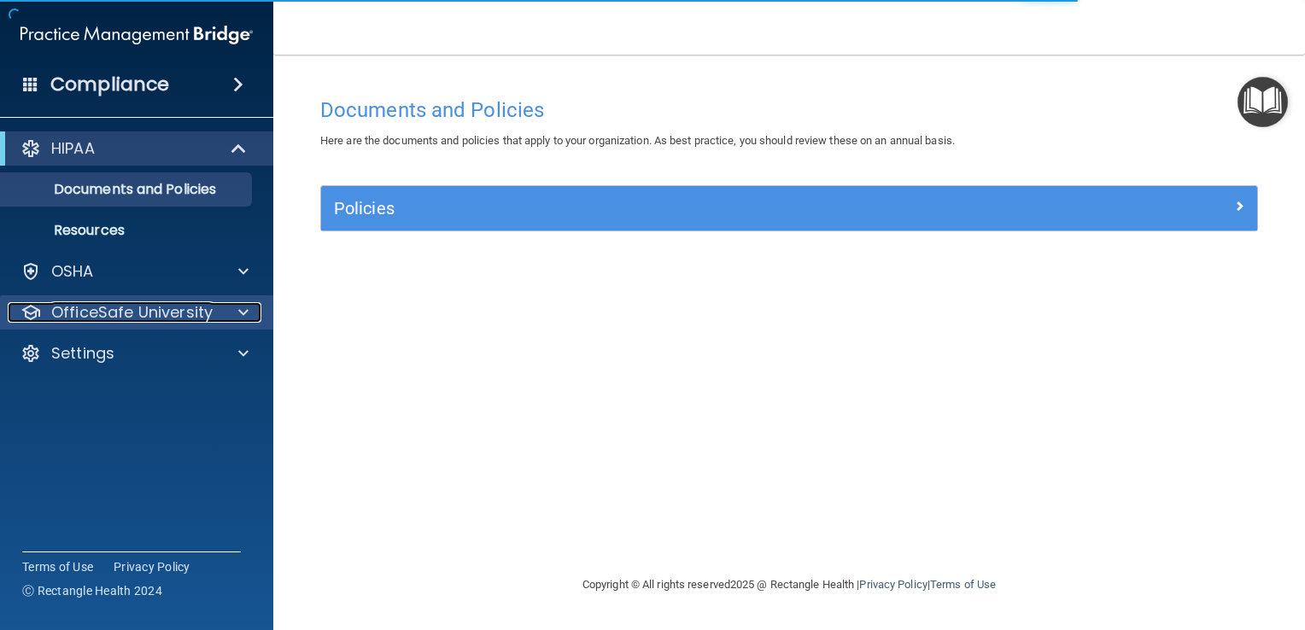
click at [239, 313] on span at bounding box center [243, 312] width 10 height 20
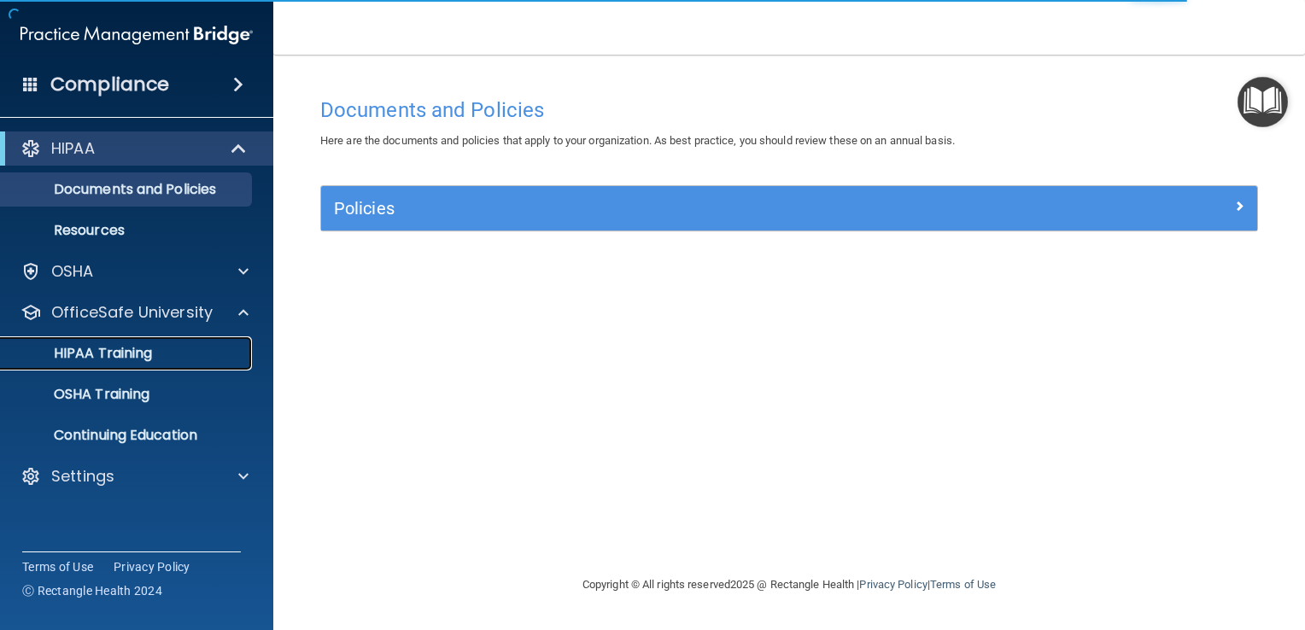
click at [130, 347] on p "HIPAA Training" at bounding box center [81, 353] width 141 height 17
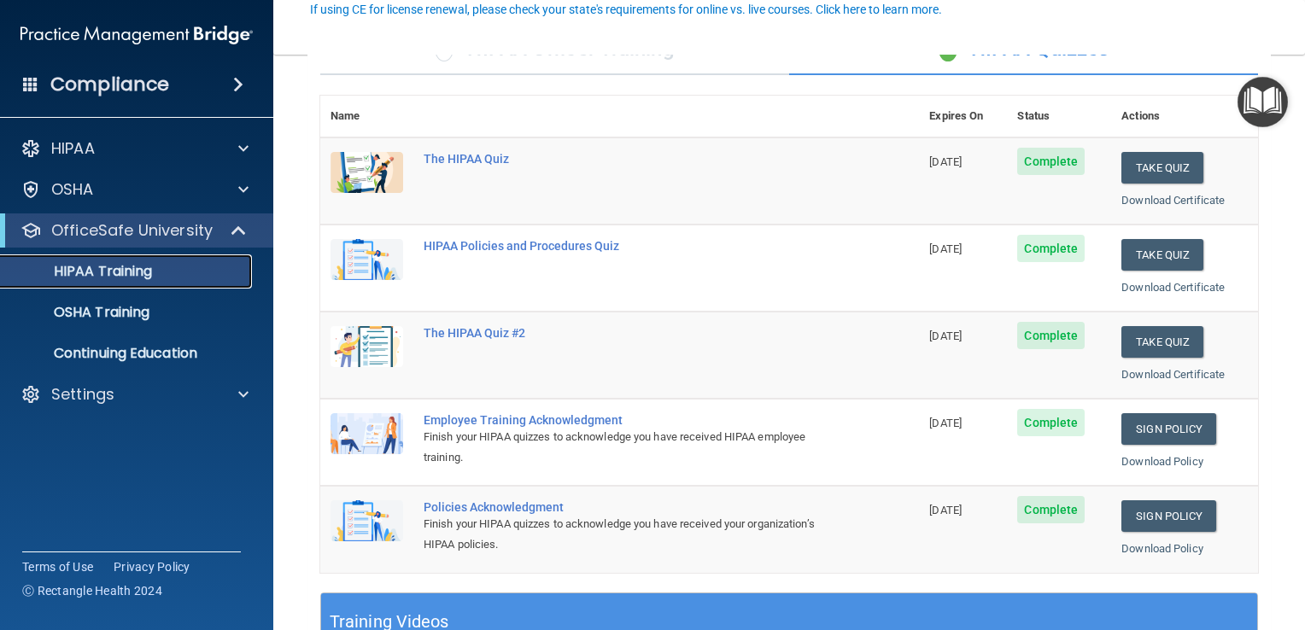
scroll to position [164, 0]
click at [1165, 425] on link "Sign Policy" at bounding box center [1168, 429] width 95 height 32
click at [1143, 252] on button "Take Quiz" at bounding box center [1162, 254] width 82 height 32
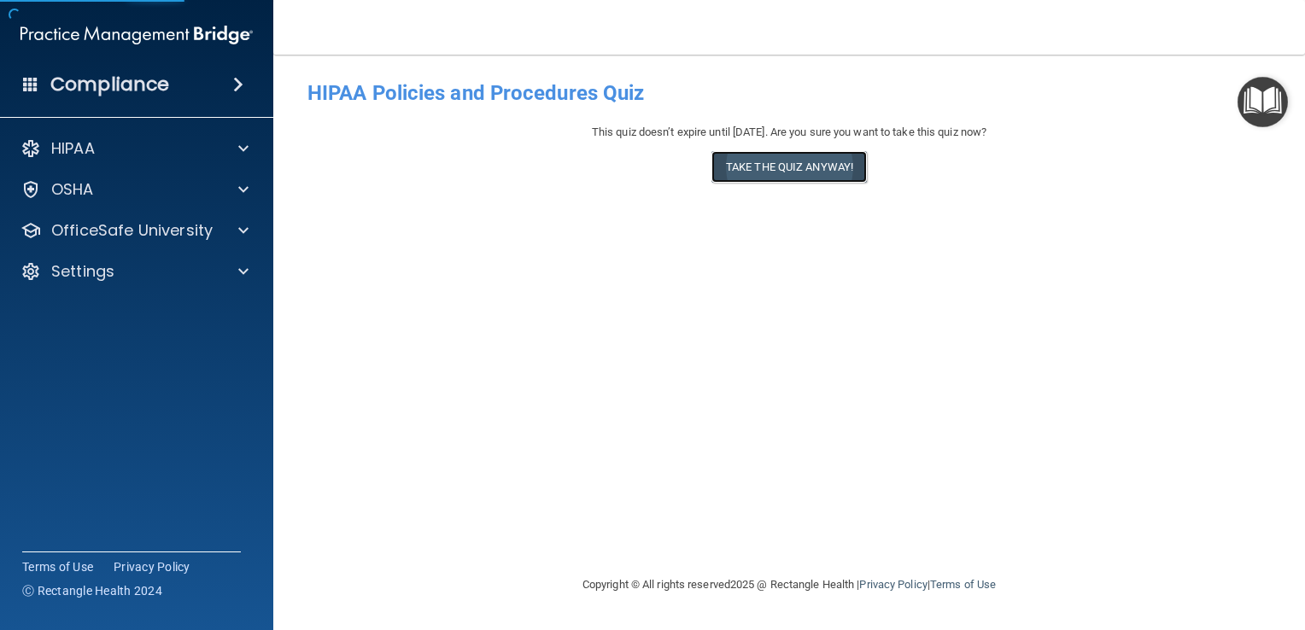
click at [789, 161] on button "Take the quiz anyway!" at bounding box center [788, 167] width 155 height 32
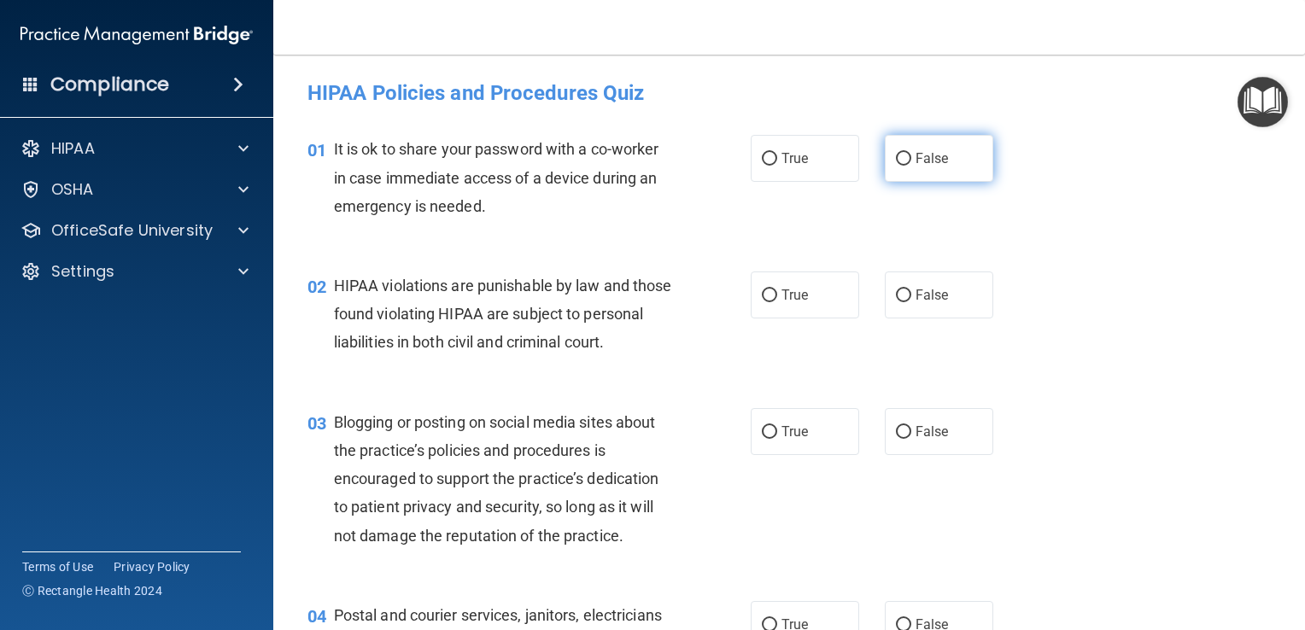
click at [904, 159] on label "False" at bounding box center [939, 158] width 108 height 47
click at [904, 159] on input "False" at bounding box center [903, 159] width 15 height 13
radio input "true"
click at [896, 291] on input "False" at bounding box center [903, 296] width 15 height 13
radio input "true"
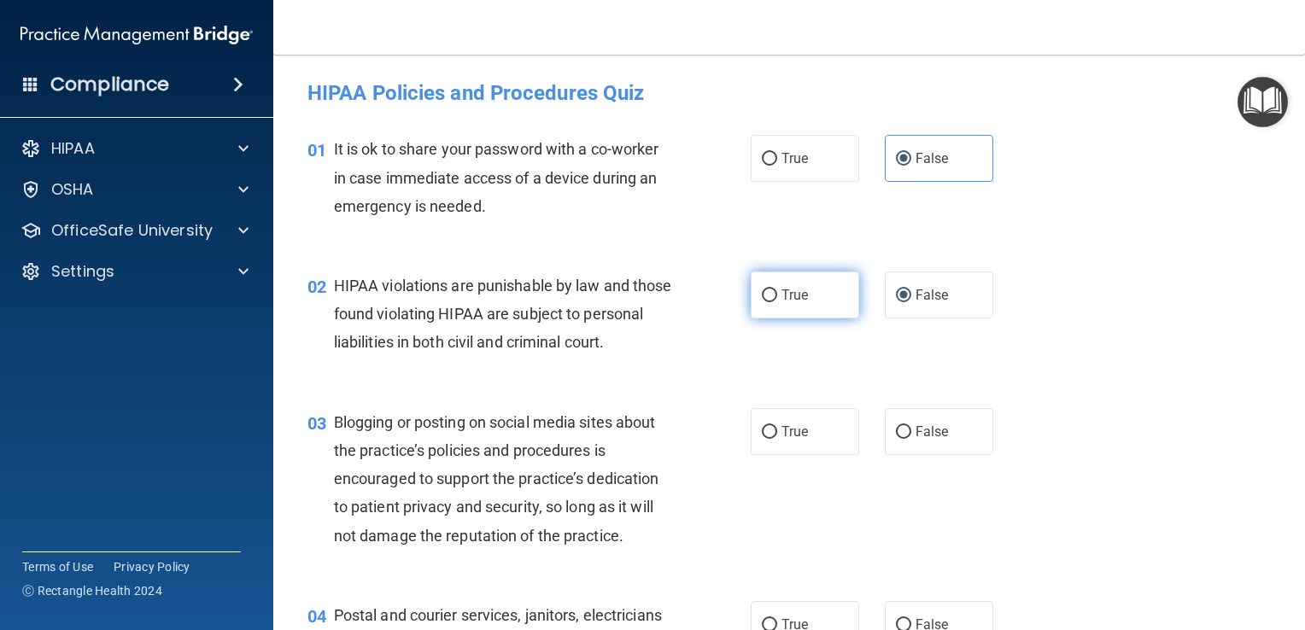
click at [773, 284] on label "True" at bounding box center [805, 295] width 108 height 47
click at [773, 290] on input "True" at bounding box center [769, 296] width 15 height 13
radio input "true"
radio input "false"
click at [896, 439] on input "False" at bounding box center [903, 432] width 15 height 13
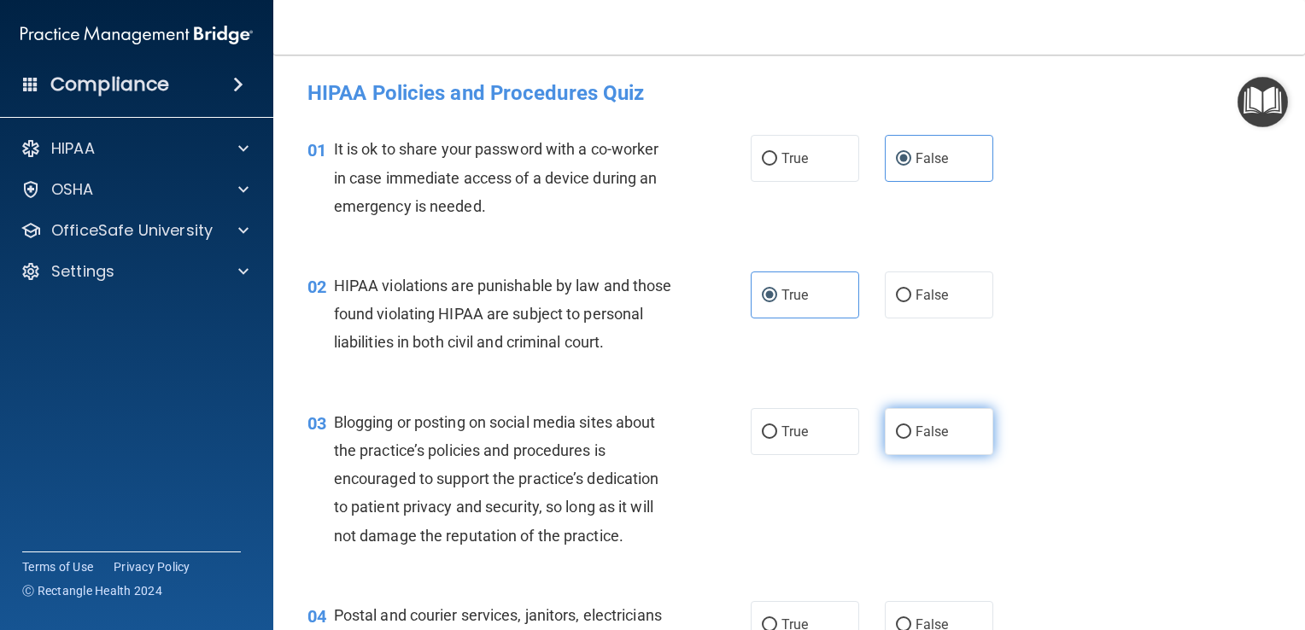
radio input "true"
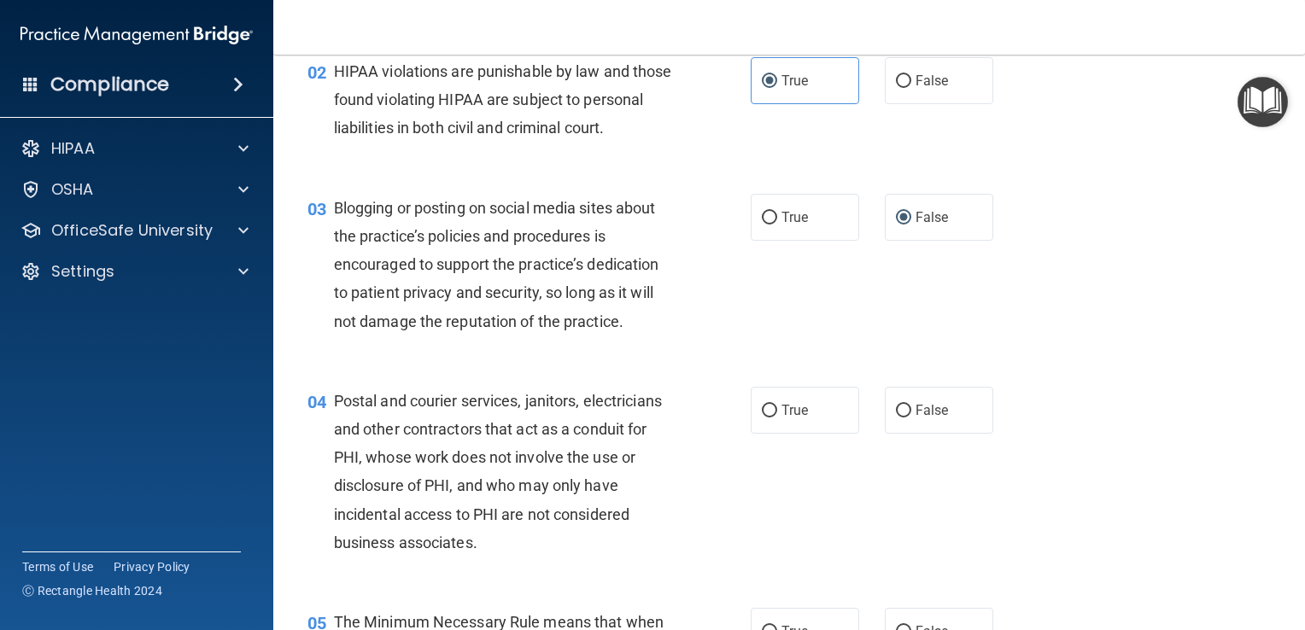
scroll to position [240, 0]
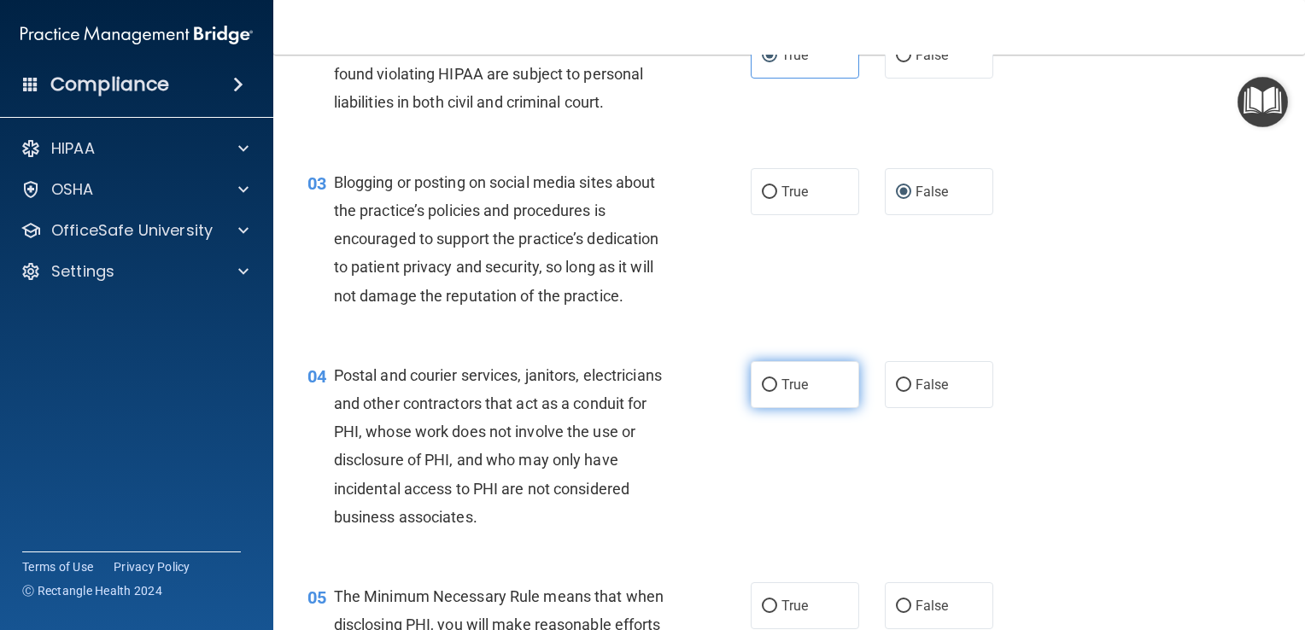
click at [762, 392] on input "True" at bounding box center [769, 385] width 15 height 13
radio input "true"
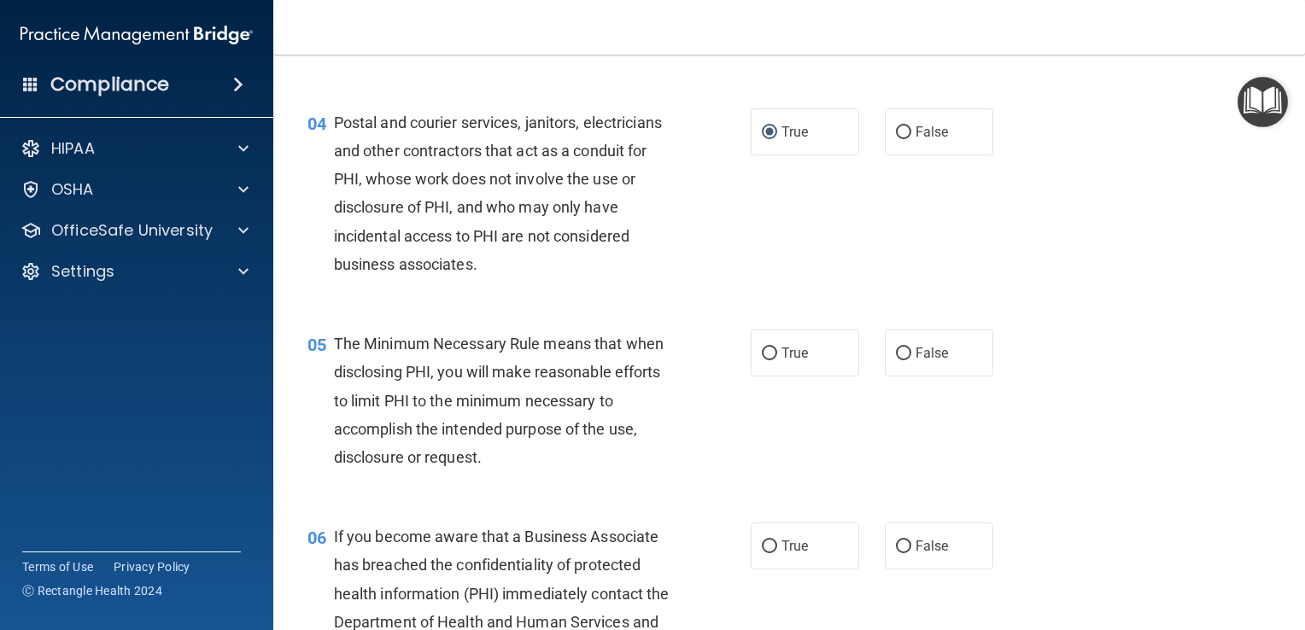
scroll to position [499, 0]
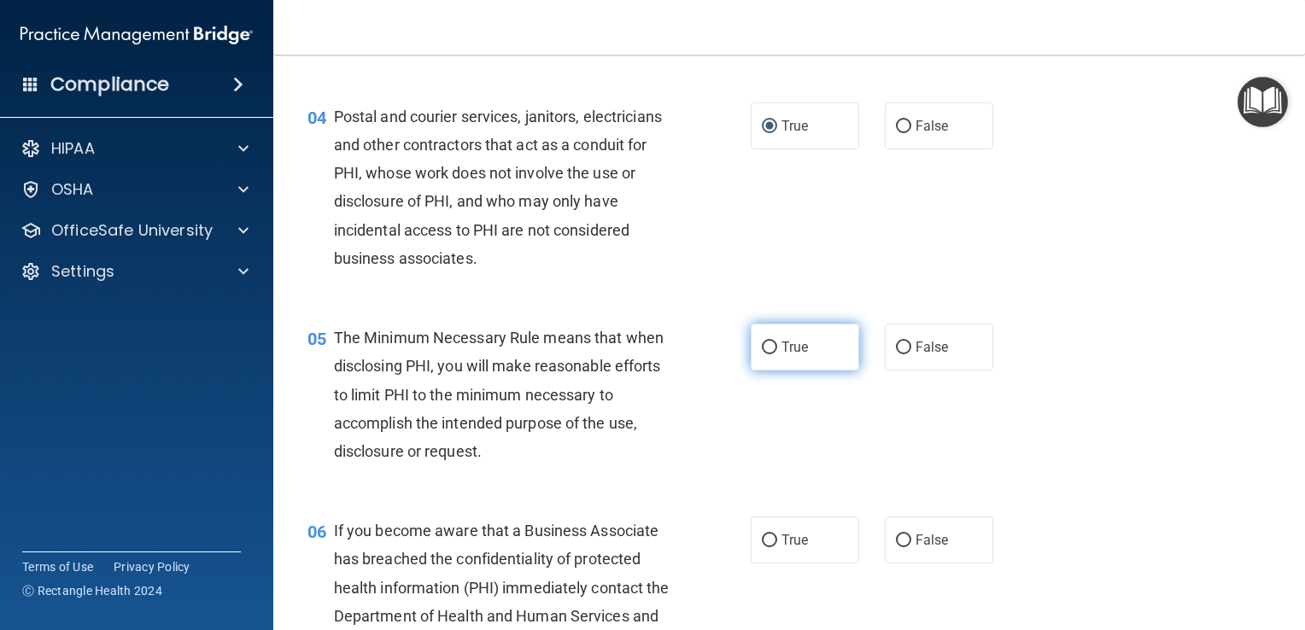
click at [764, 354] on input "True" at bounding box center [769, 348] width 15 height 13
radio input "true"
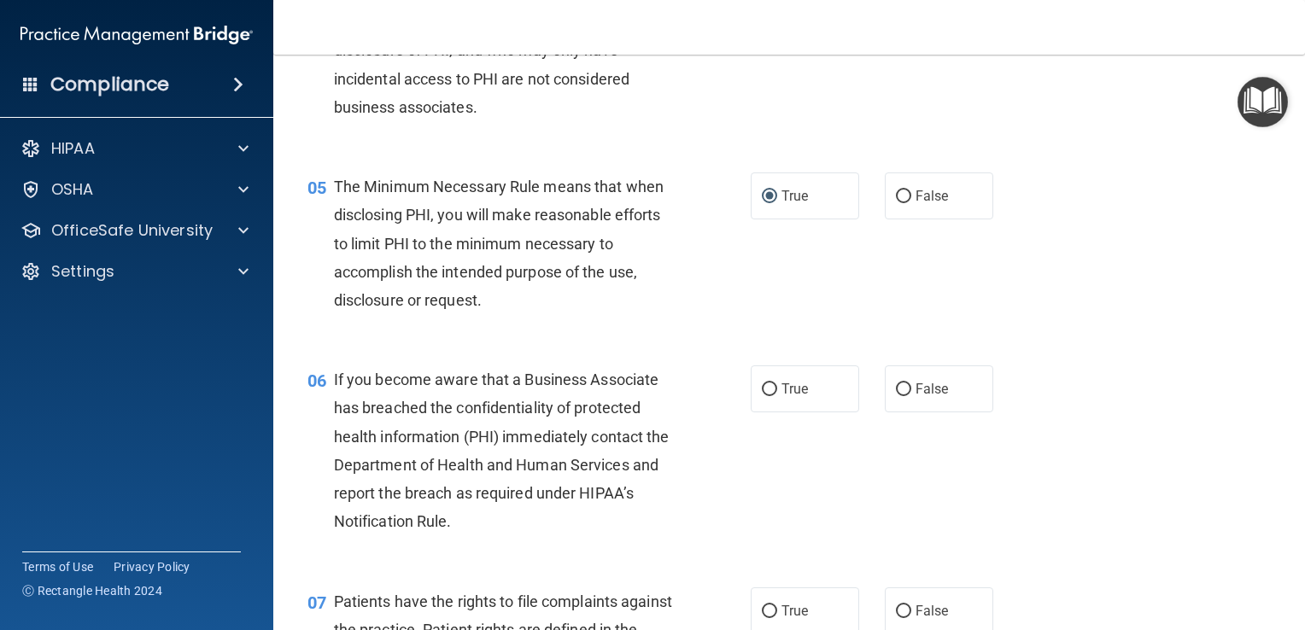
scroll to position [663, 0]
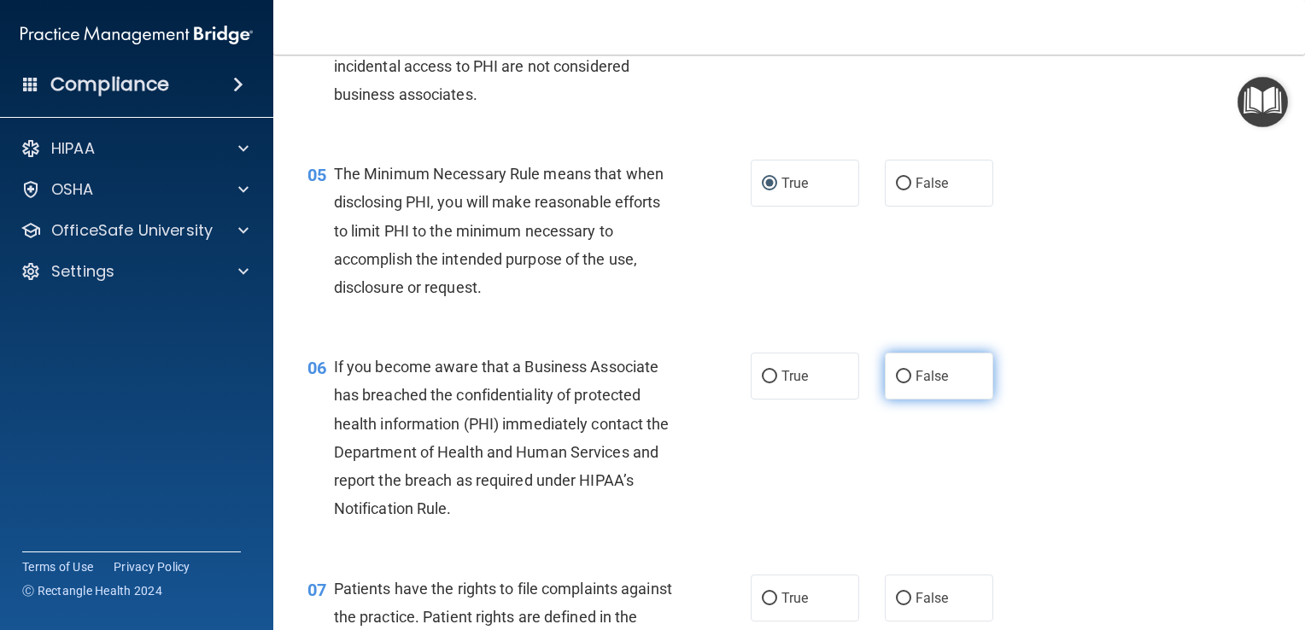
click at [896, 383] on input "False" at bounding box center [903, 377] width 15 height 13
radio input "true"
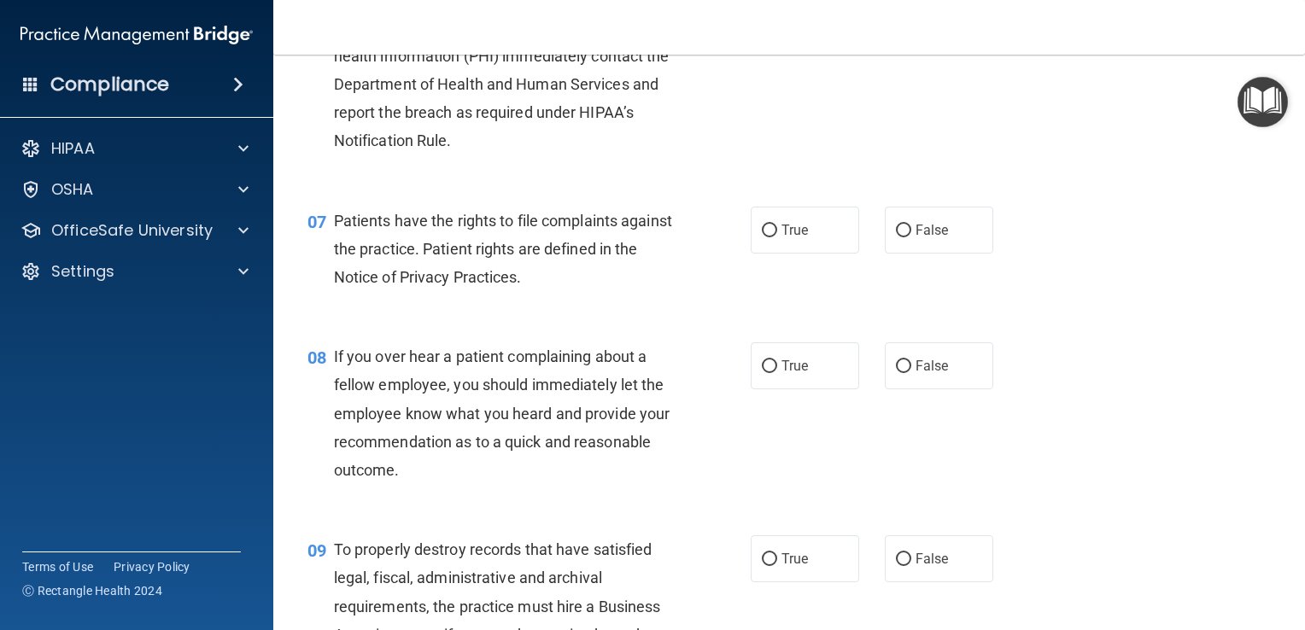
scroll to position [1038, 0]
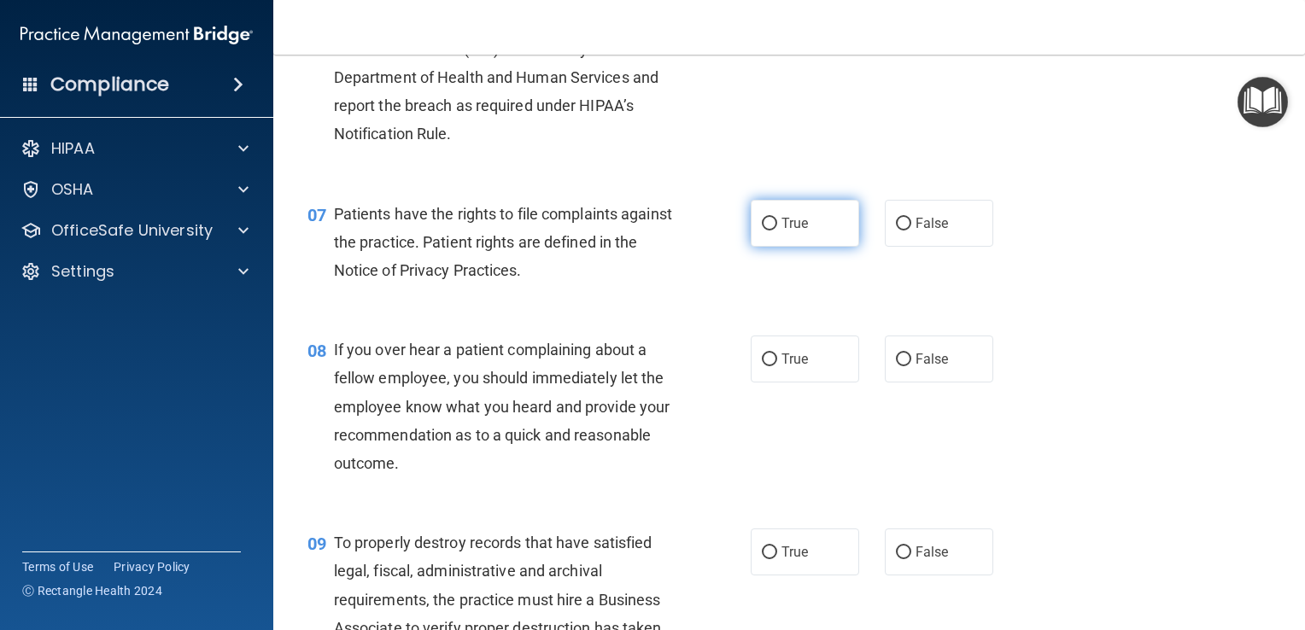
click at [762, 231] on input "True" at bounding box center [769, 224] width 15 height 13
radio input "true"
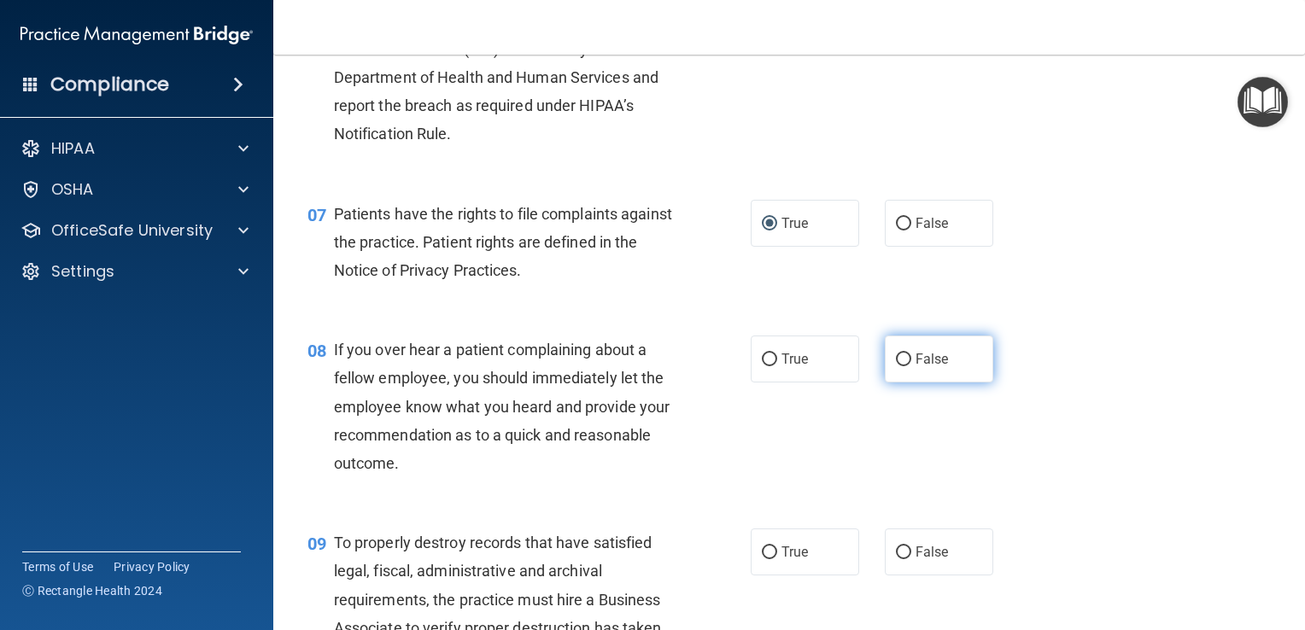
click at [899, 366] on input "False" at bounding box center [903, 360] width 15 height 13
radio input "true"
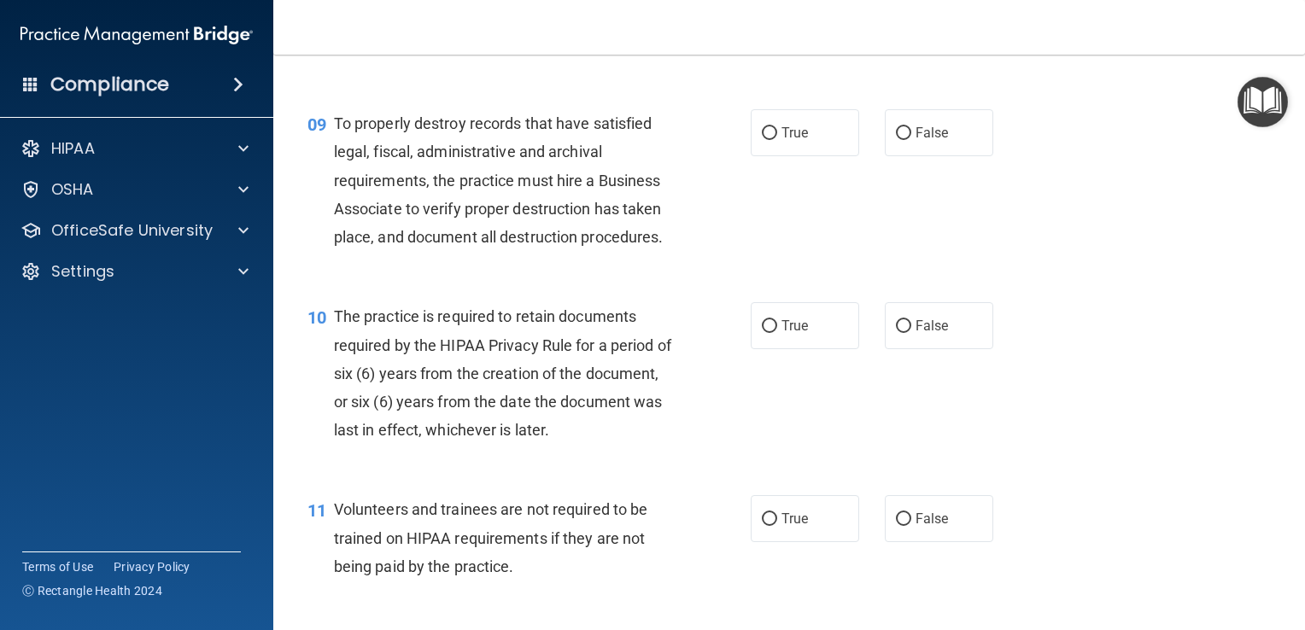
scroll to position [1470, 0]
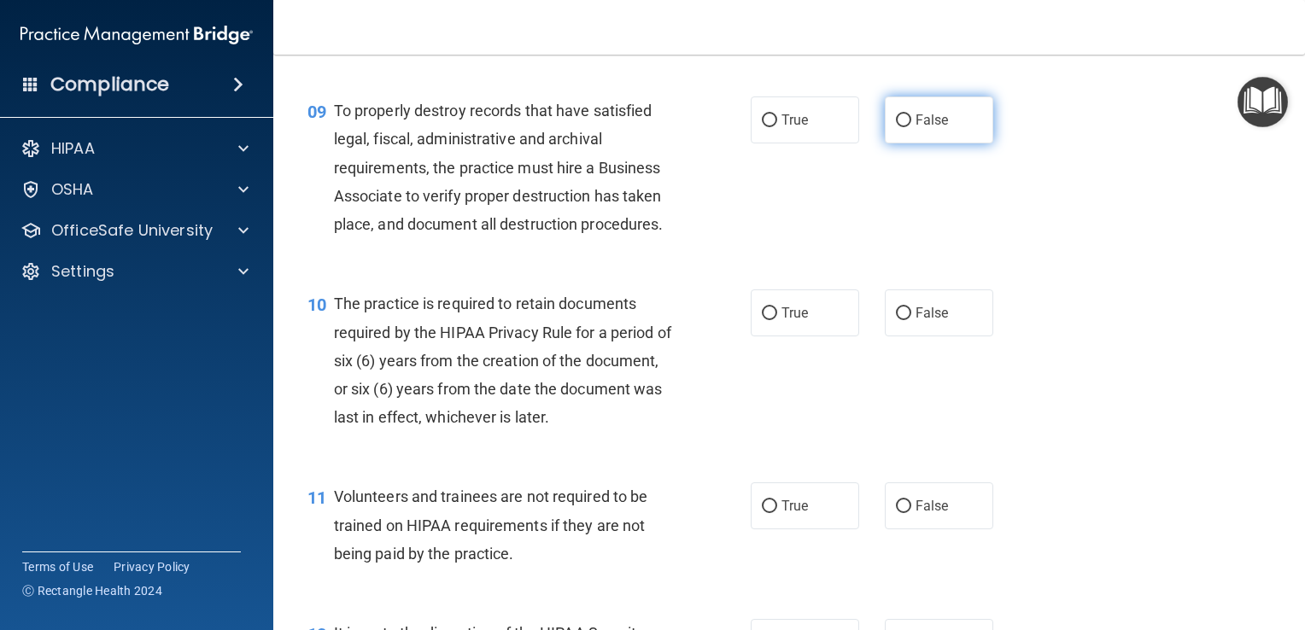
click at [896, 127] on input "False" at bounding box center [903, 120] width 15 height 13
radio input "true"
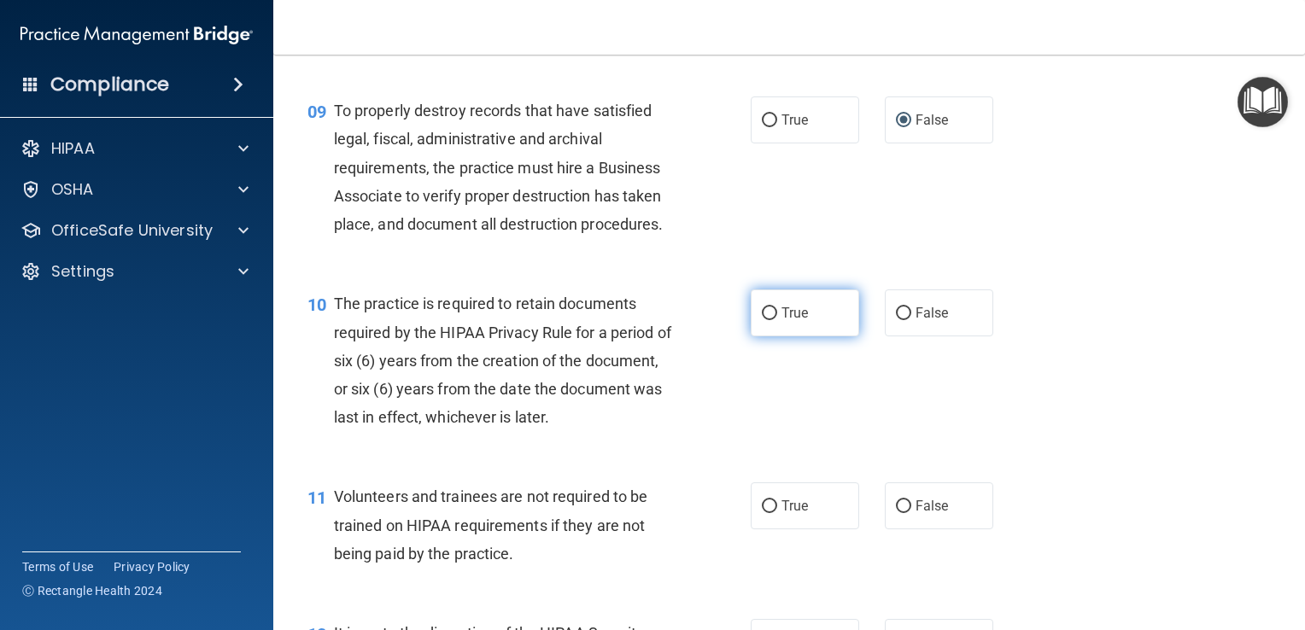
click at [768, 320] on input "True" at bounding box center [769, 313] width 15 height 13
radio input "true"
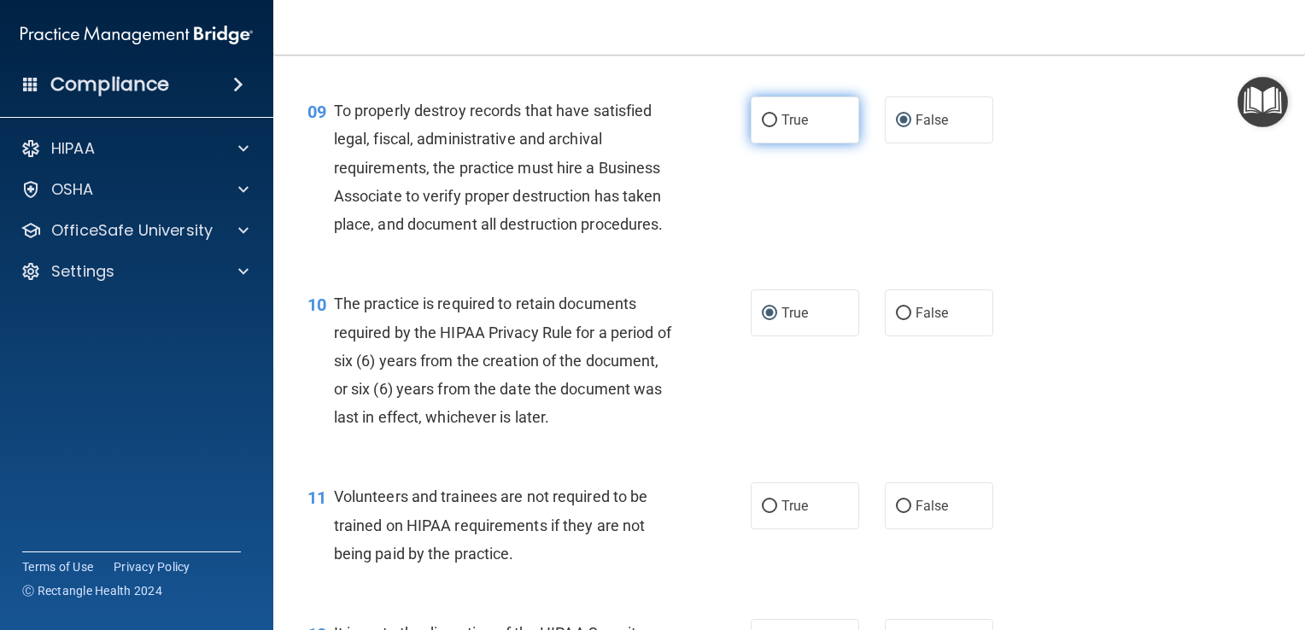
click at [762, 127] on input "True" at bounding box center [769, 120] width 15 height 13
radio input "true"
radio input "false"
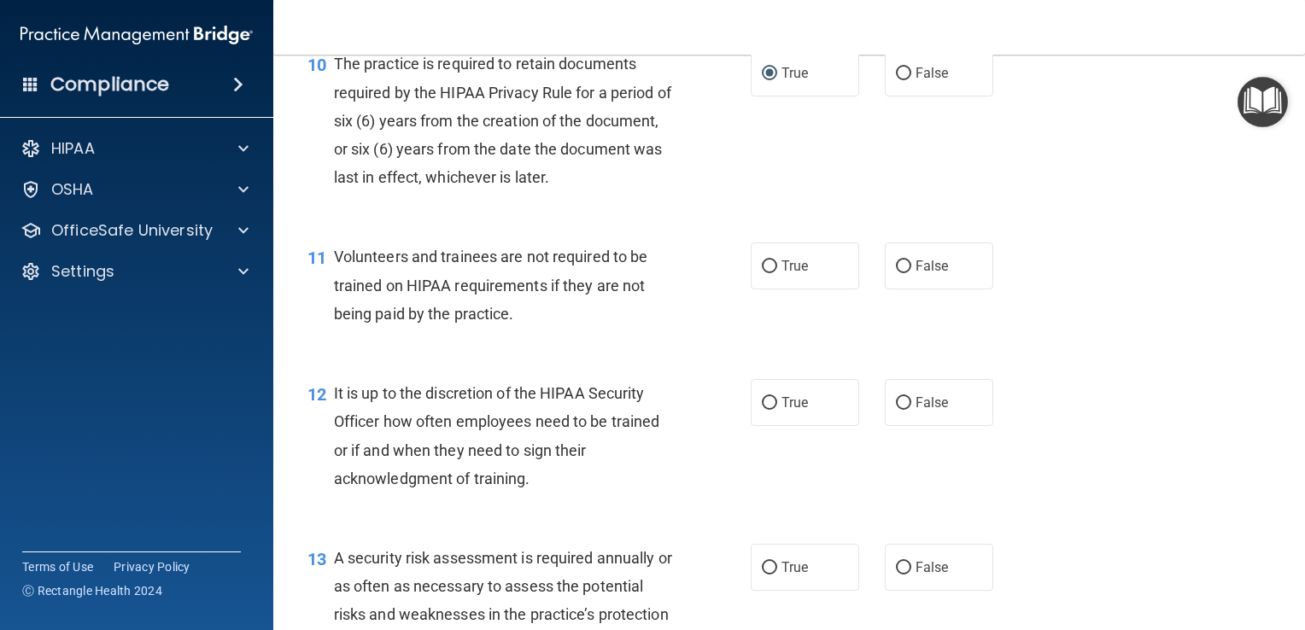
scroll to position [1774, 0]
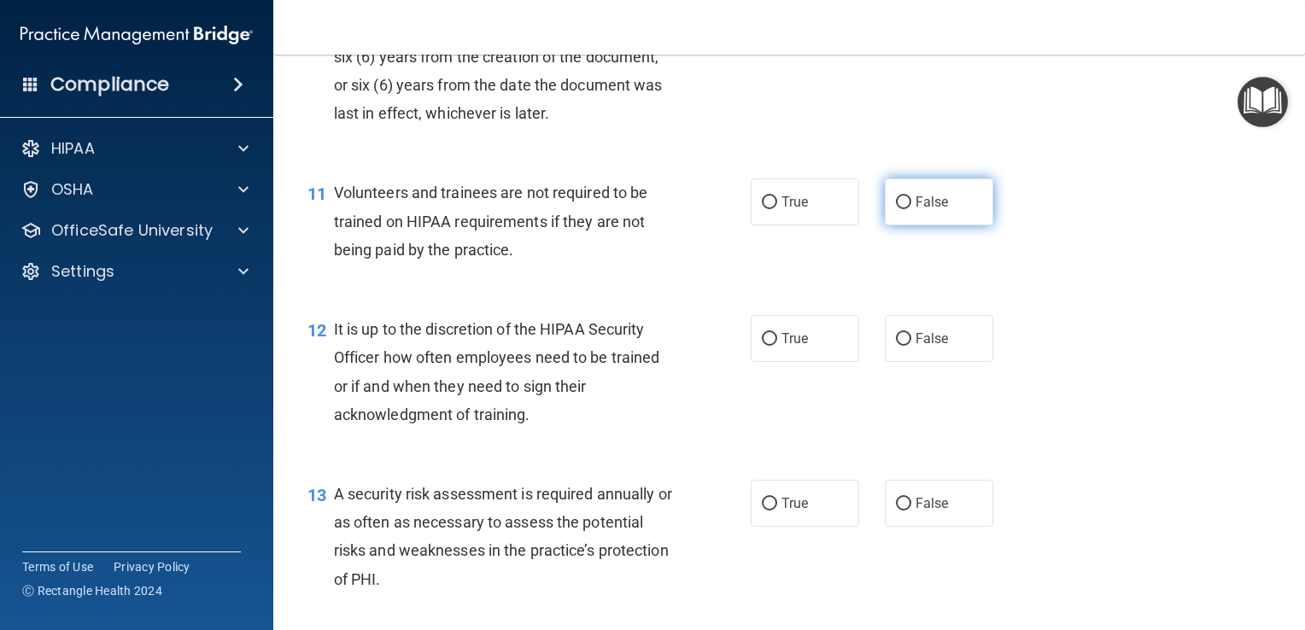
click at [898, 209] on input "False" at bounding box center [903, 202] width 15 height 13
radio input "true"
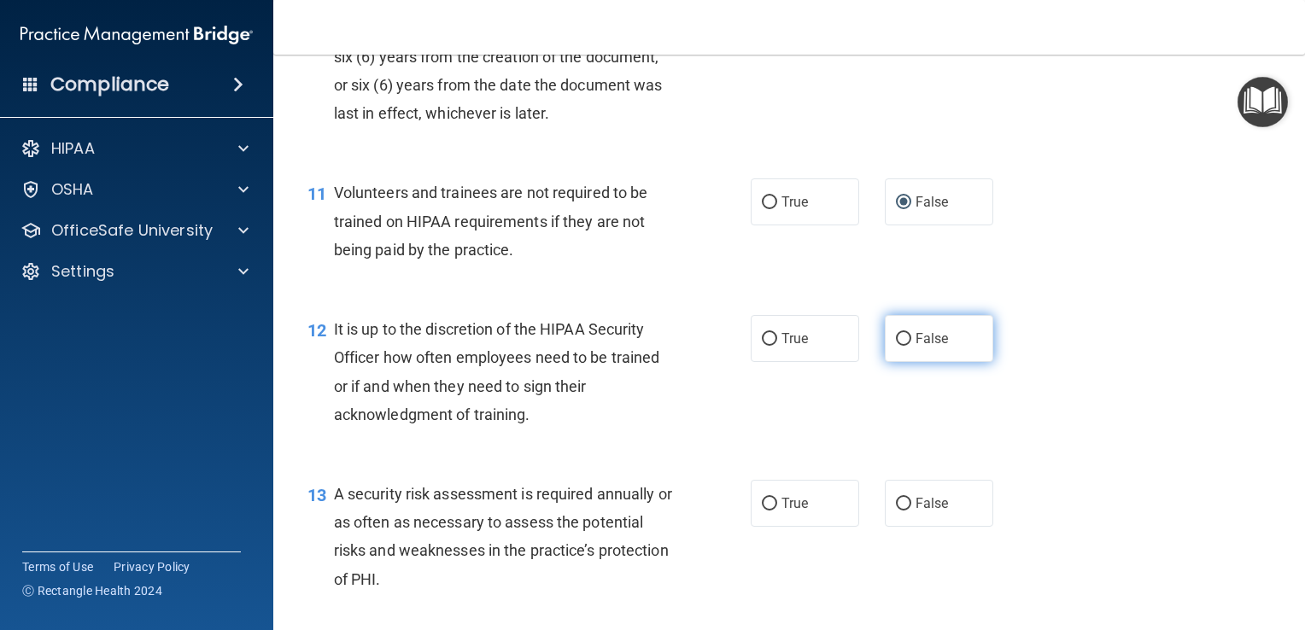
click at [898, 346] on input "False" at bounding box center [903, 339] width 15 height 13
radio input "true"
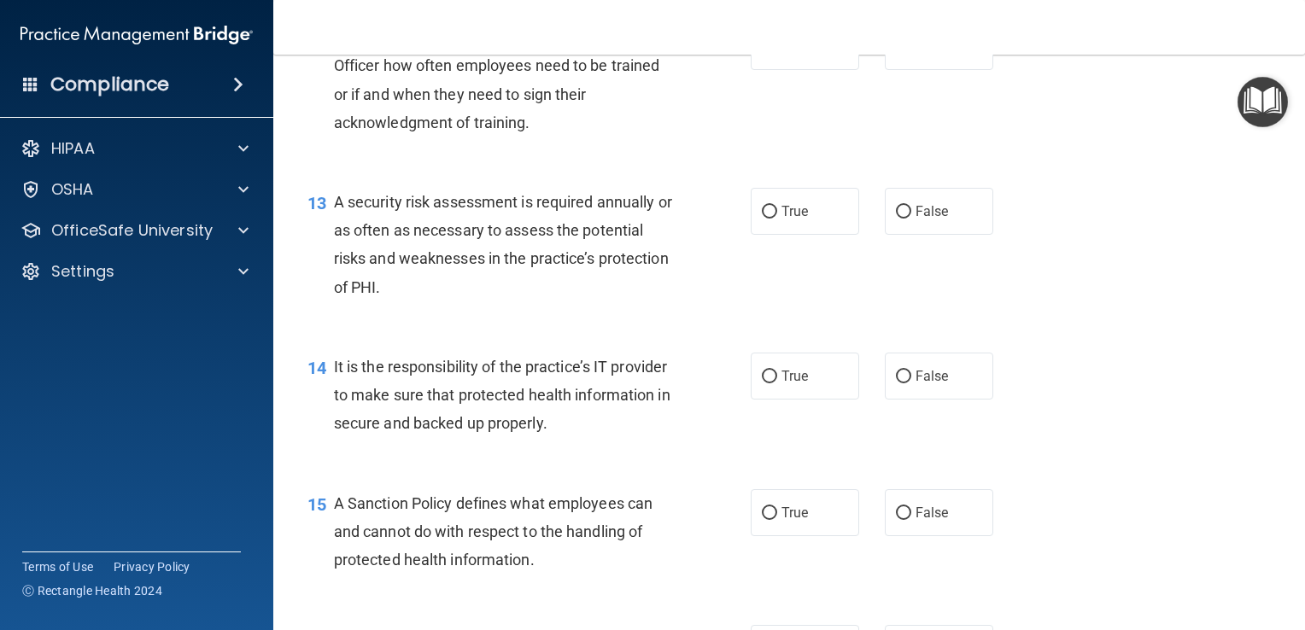
scroll to position [2078, 0]
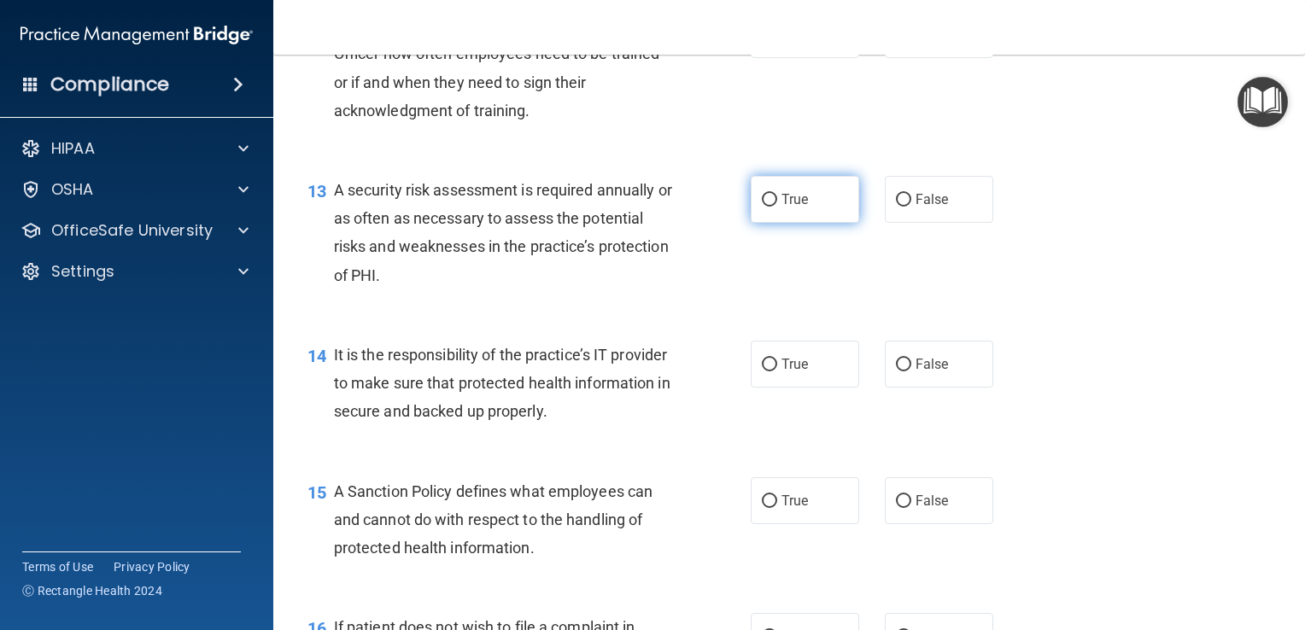
click at [762, 207] on input "True" at bounding box center [769, 200] width 15 height 13
radio input "true"
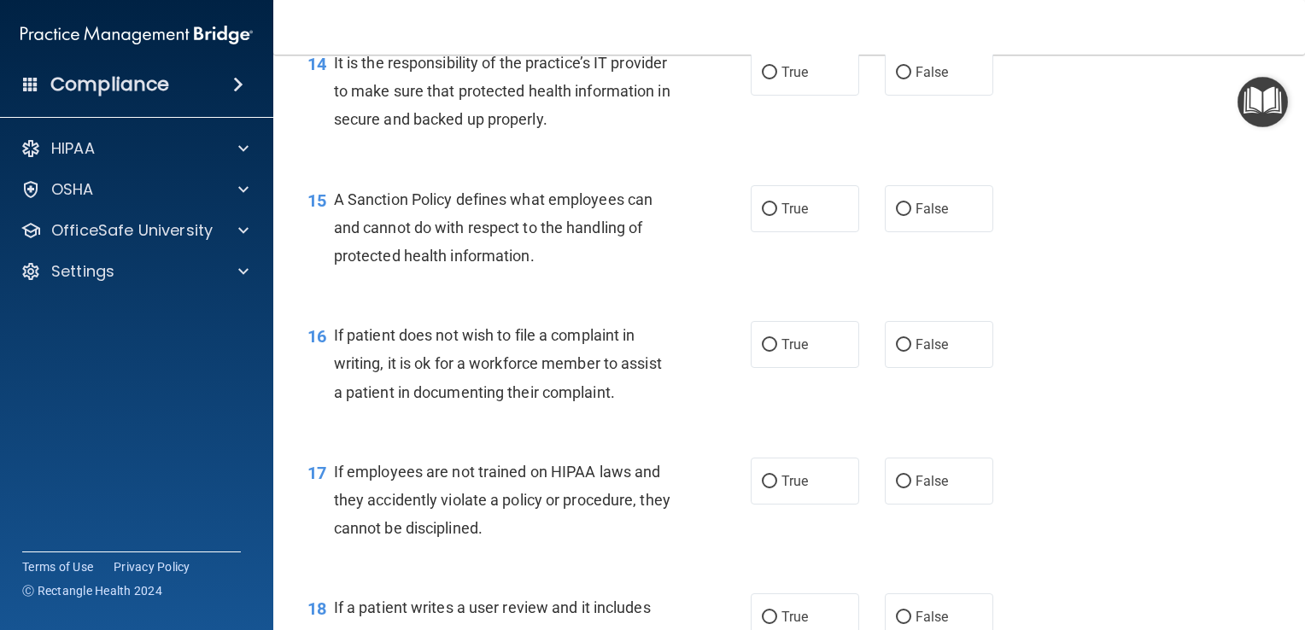
scroll to position [2383, 0]
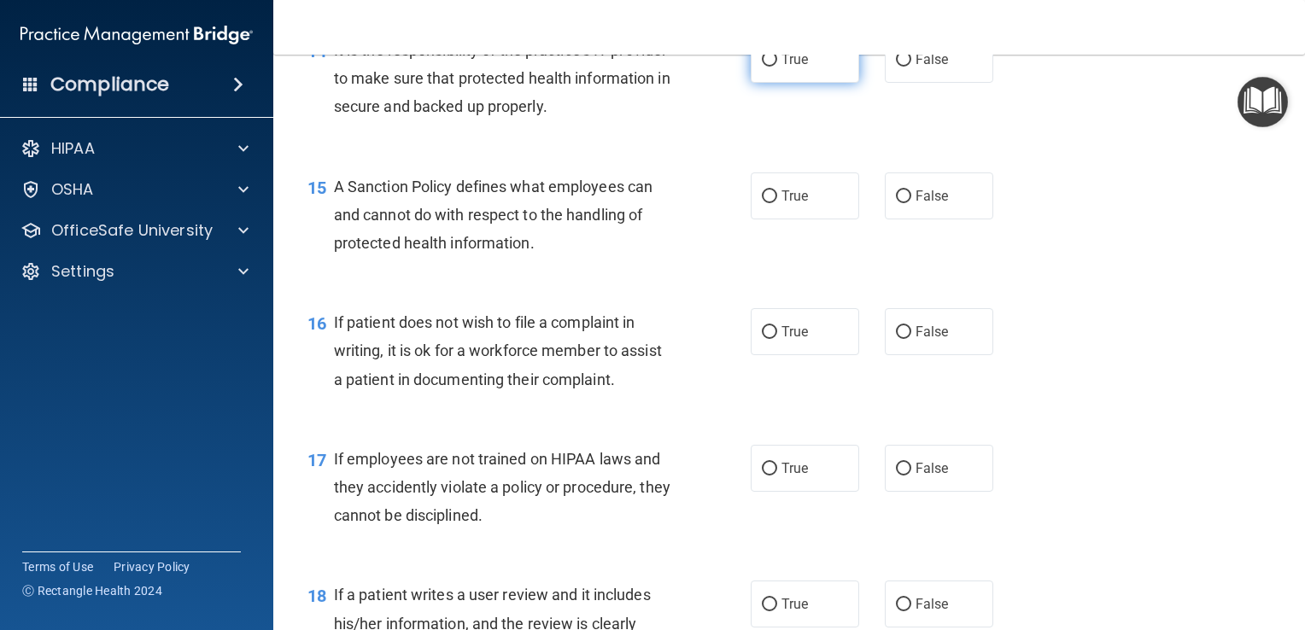
click at [767, 67] on input "True" at bounding box center [769, 60] width 15 height 13
radio input "true"
click at [896, 203] on input "False" at bounding box center [903, 196] width 15 height 13
radio input "true"
click at [762, 339] on input "True" at bounding box center [769, 332] width 15 height 13
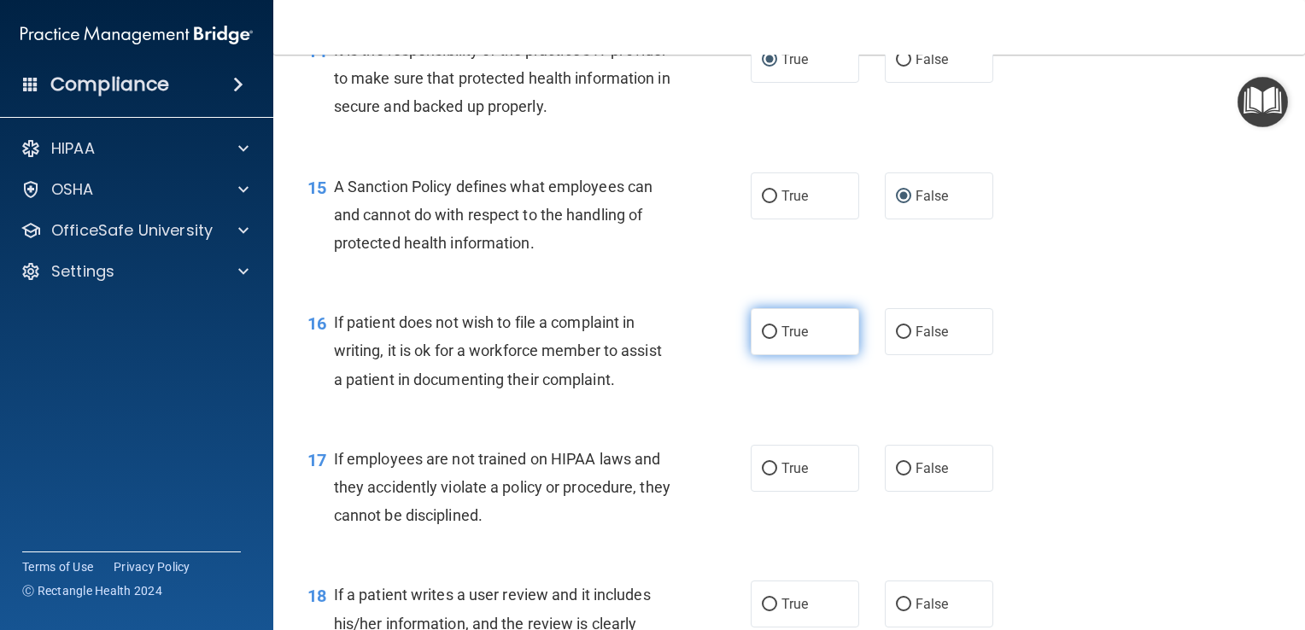
radio input "true"
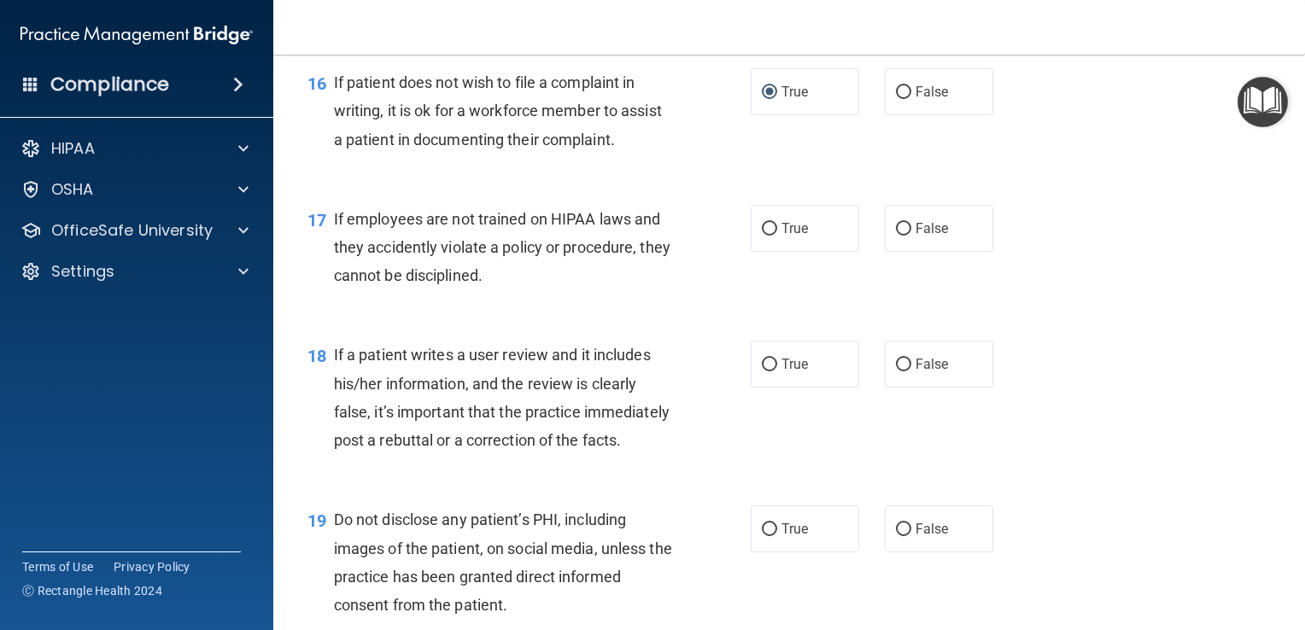
scroll to position [2630, 0]
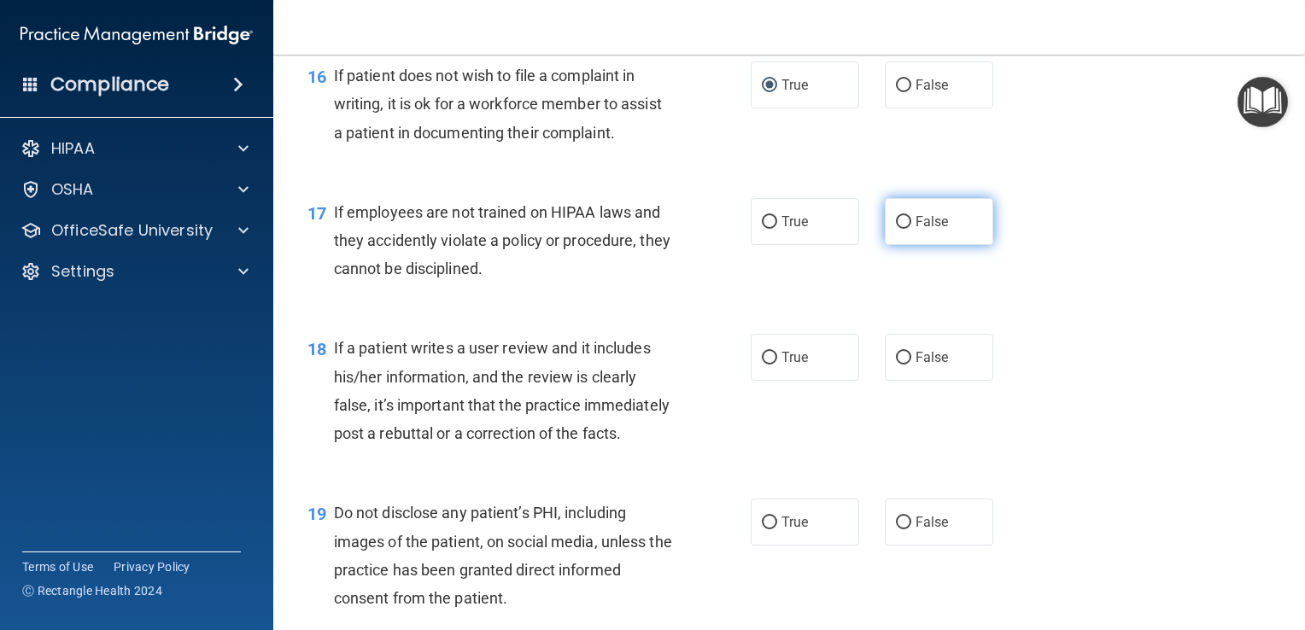
click at [901, 229] on input "False" at bounding box center [903, 222] width 15 height 13
radio input "true"
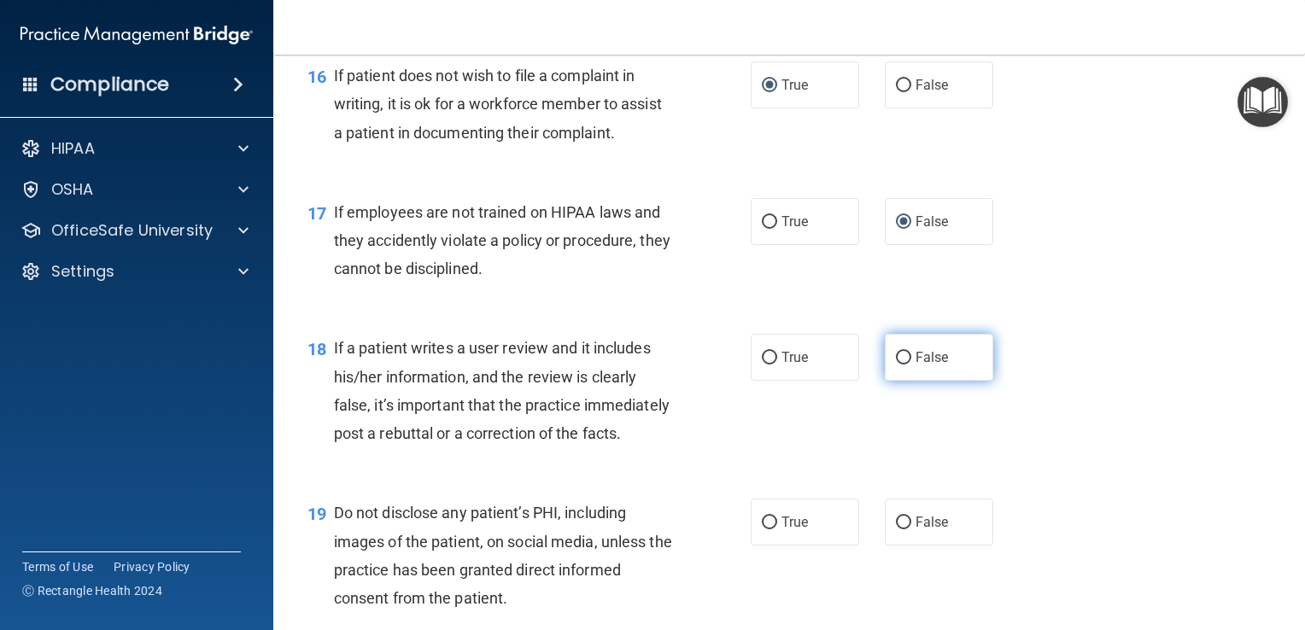
click at [896, 365] on input "False" at bounding box center [903, 358] width 15 height 13
radio input "true"
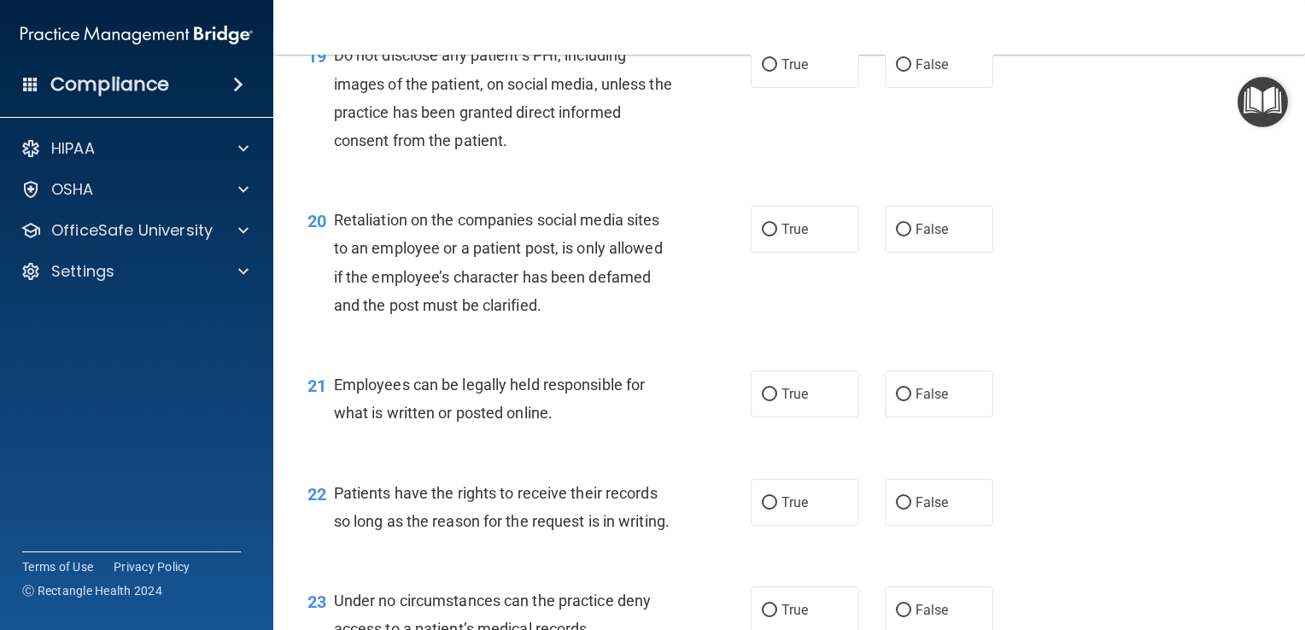
scroll to position [3113, 0]
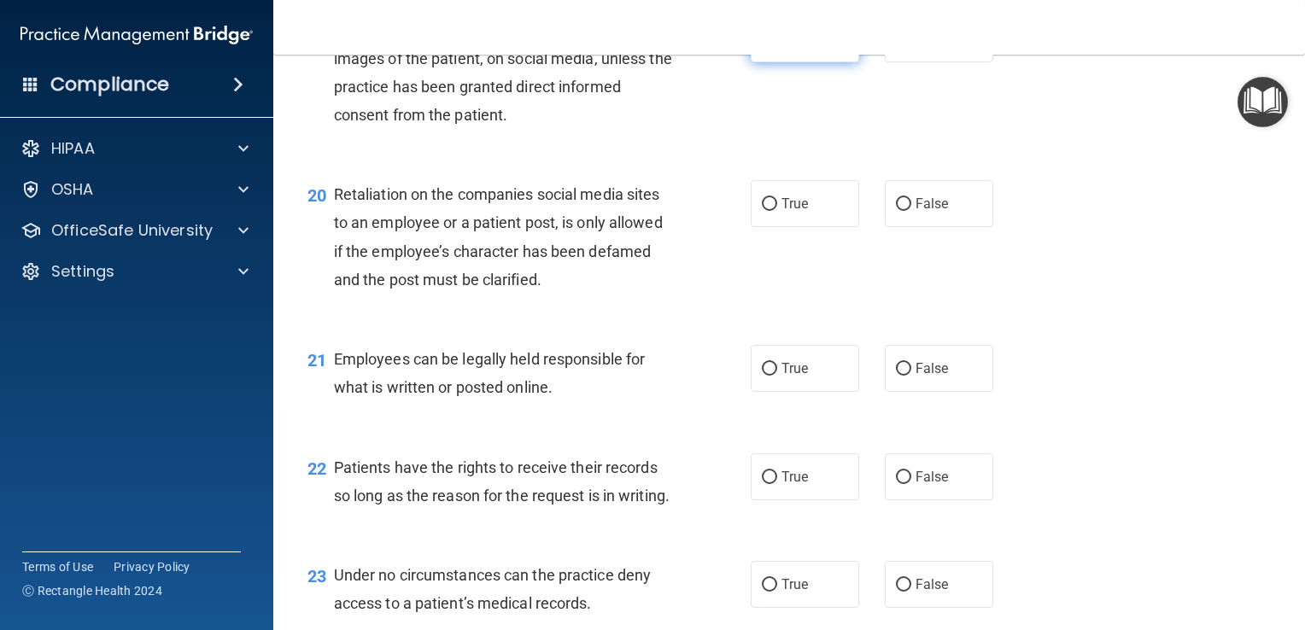
click at [762, 46] on input "True" at bounding box center [769, 39] width 15 height 13
radio input "true"
click at [900, 211] on input "False" at bounding box center [903, 204] width 15 height 13
radio input "true"
click at [765, 376] on input "True" at bounding box center [769, 369] width 15 height 13
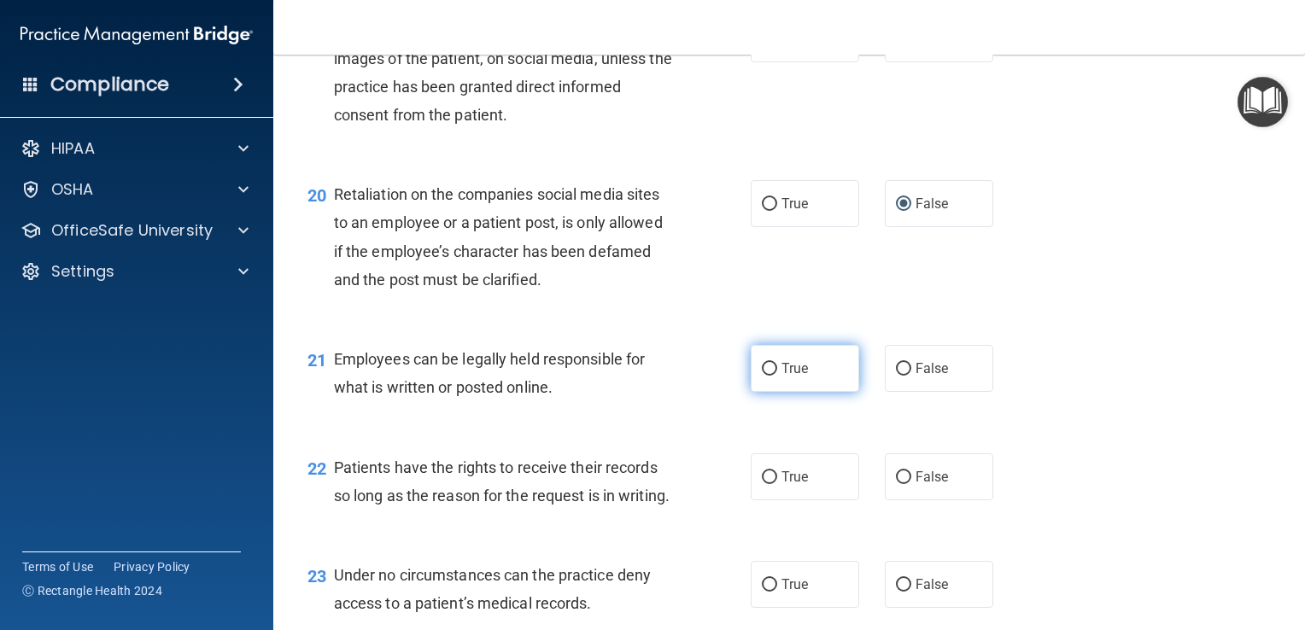
radio input "true"
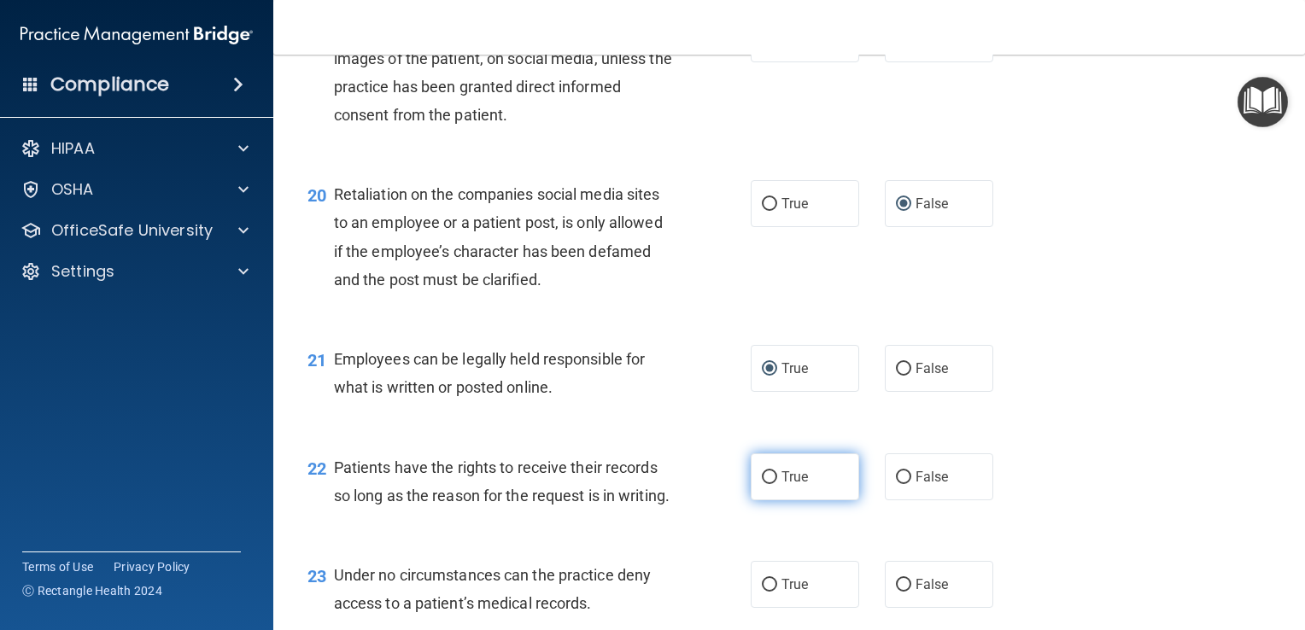
click at [783, 485] on span "True" at bounding box center [794, 477] width 26 height 16
click at [777, 484] on input "True" at bounding box center [769, 477] width 15 height 13
radio input "true"
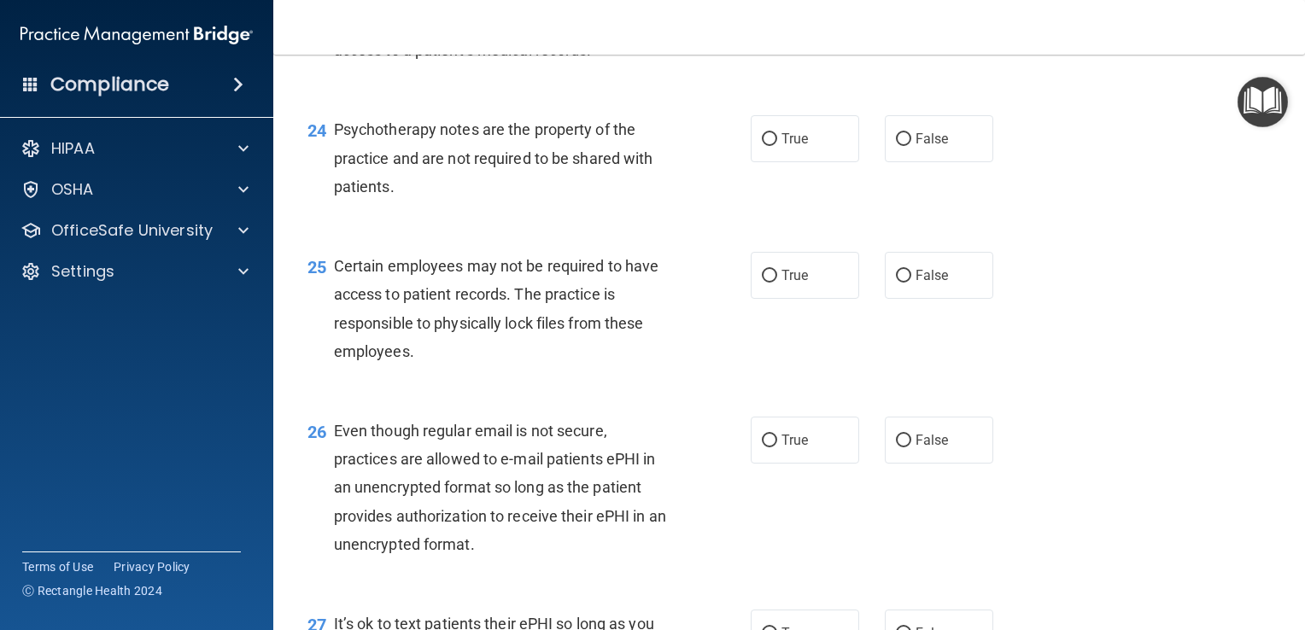
scroll to position [3673, 0]
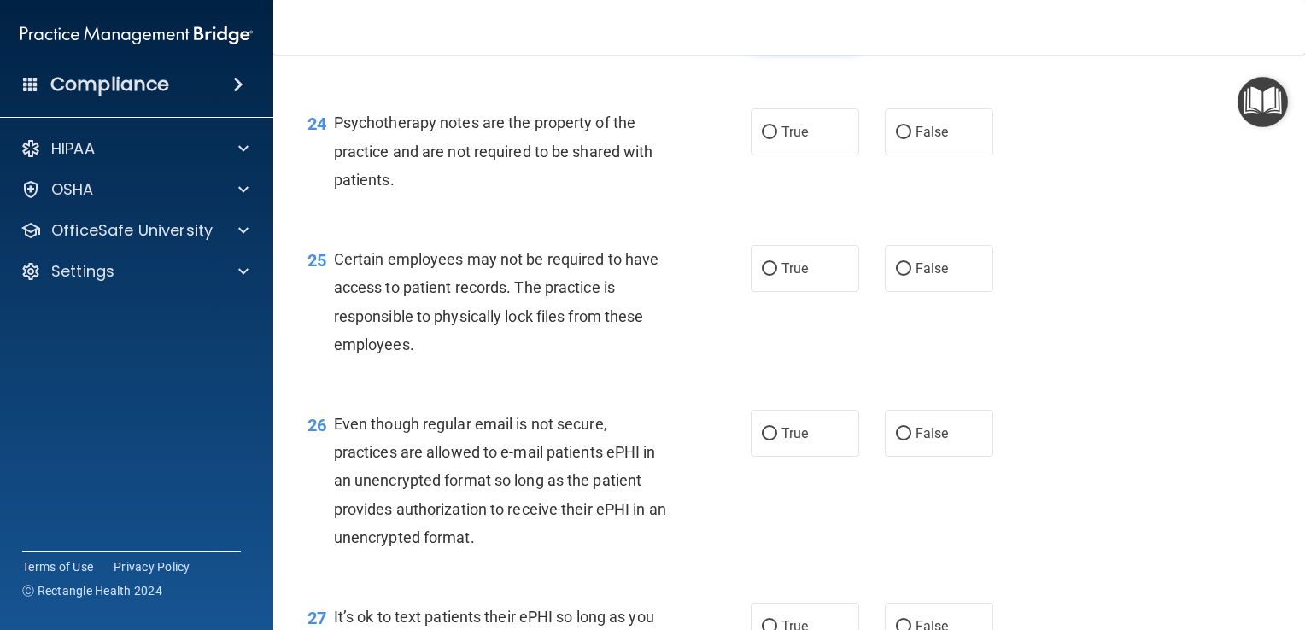
click at [771, 48] on label "True" at bounding box center [805, 24] width 108 height 47
click at [771, 32] on input "True" at bounding box center [769, 25] width 15 height 13
radio input "true"
click at [916, 155] on label "False" at bounding box center [939, 131] width 108 height 47
click at [911, 139] on input "False" at bounding box center [903, 132] width 15 height 13
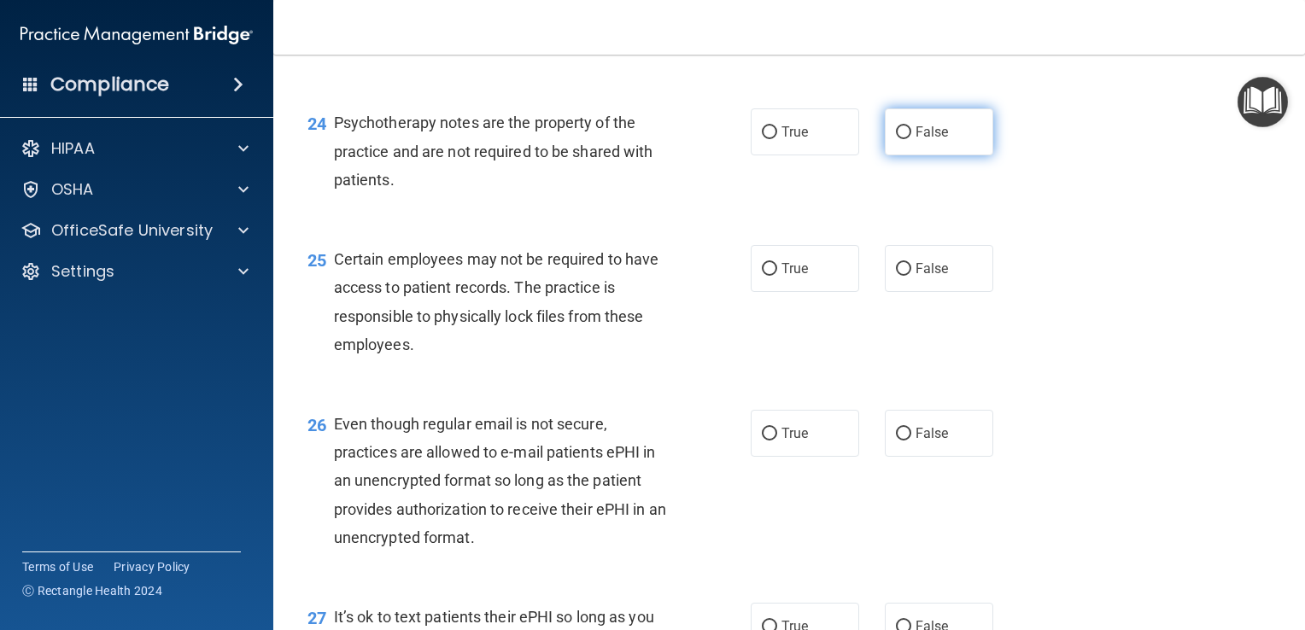
radio input "true"
click at [762, 276] on input "True" at bounding box center [769, 269] width 15 height 13
radio input "true"
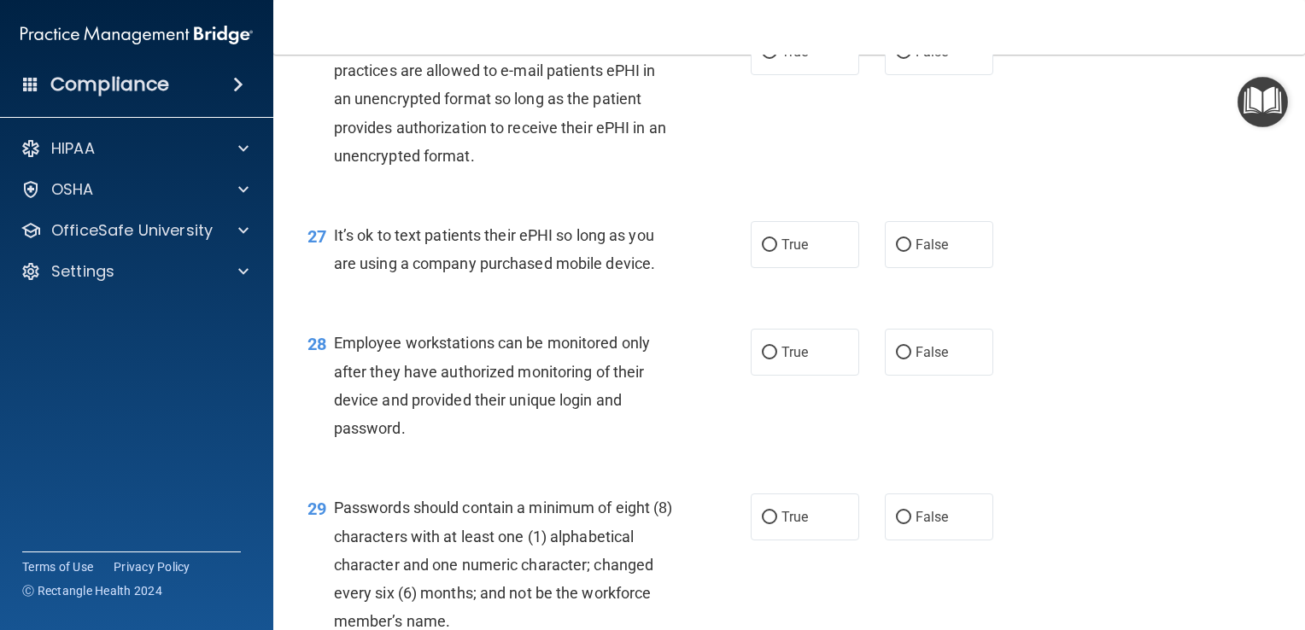
scroll to position [4080, 0]
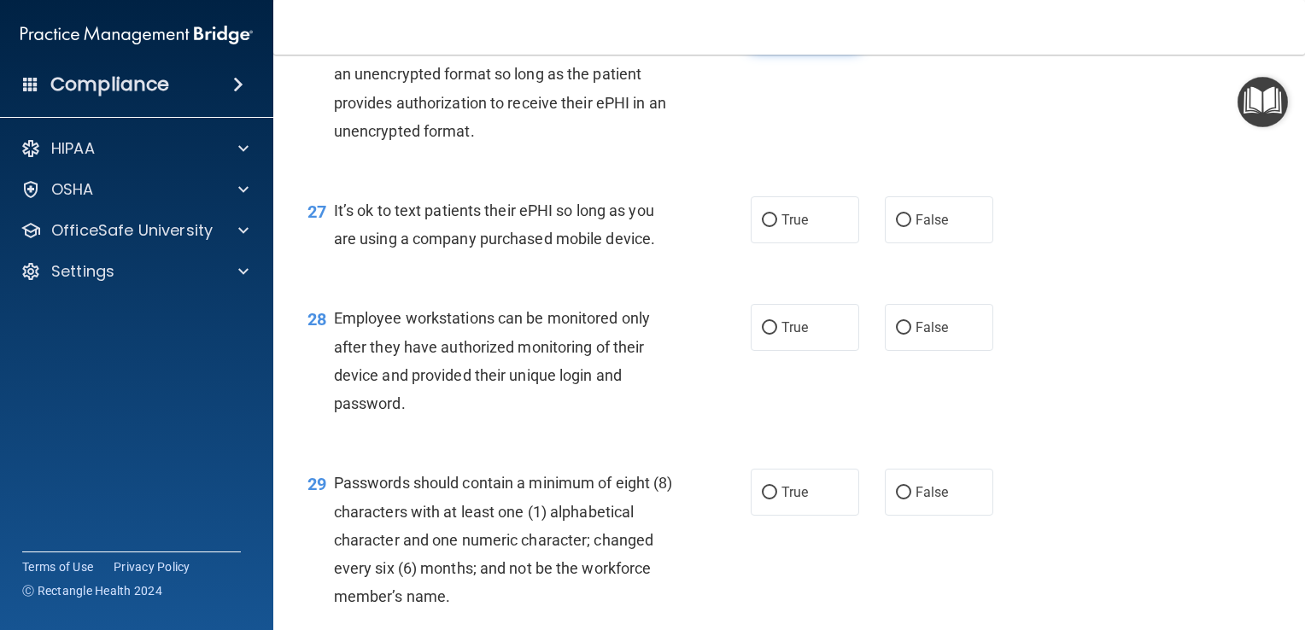
click at [781, 35] on span "True" at bounding box center [794, 27] width 26 height 16
click at [775, 34] on input "True" at bounding box center [769, 27] width 15 height 13
radio input "true"
click at [763, 227] on input "True" at bounding box center [769, 220] width 15 height 13
radio input "true"
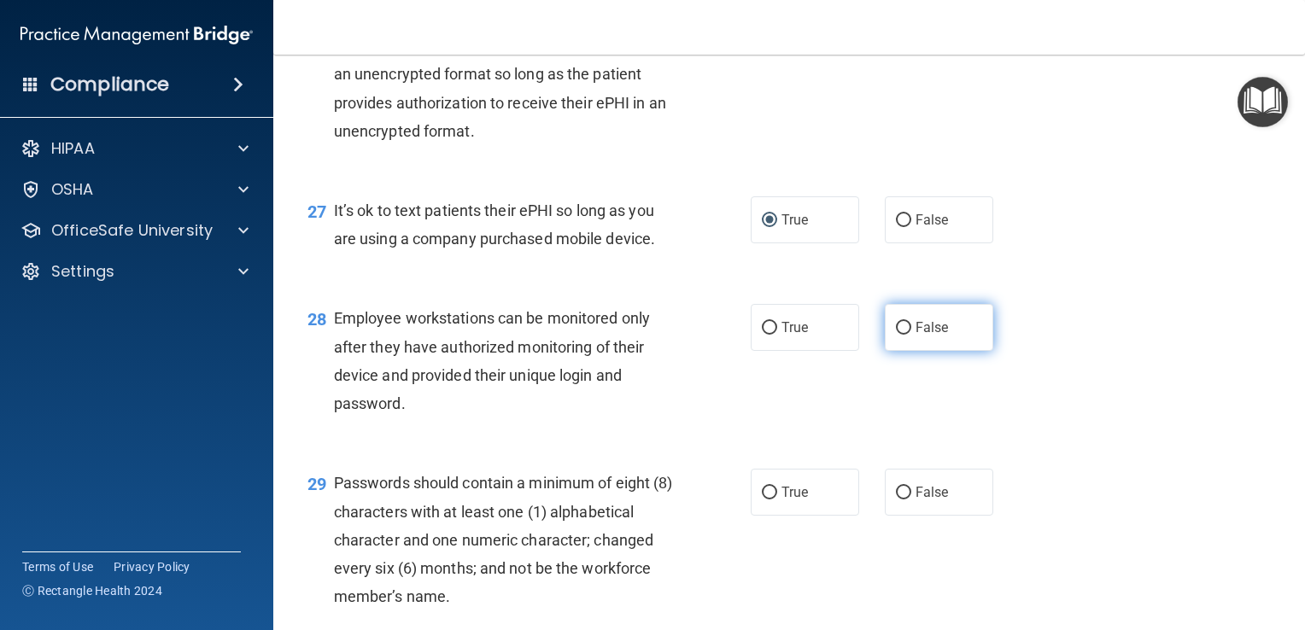
click at [896, 335] on input "False" at bounding box center [903, 328] width 15 height 13
radio input "true"
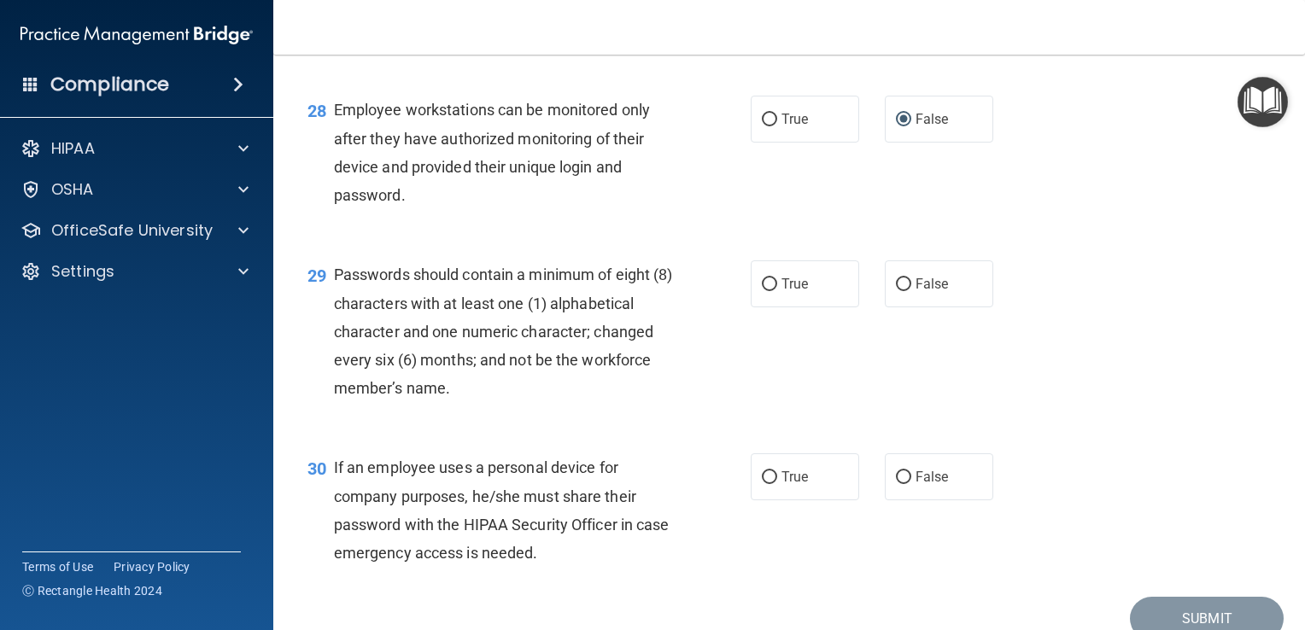
scroll to position [4321, 0]
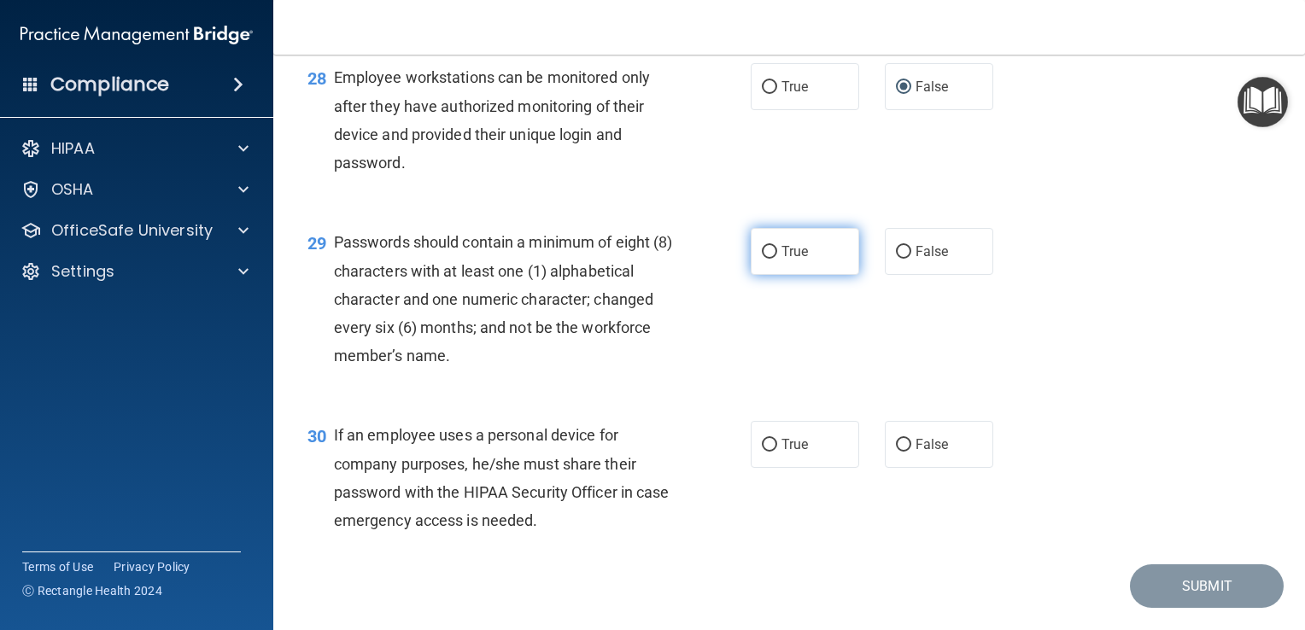
click at [762, 259] on input "True" at bounding box center [769, 252] width 15 height 13
radio input "true"
click at [781, 453] on span "True" at bounding box center [794, 444] width 26 height 16
click at [777, 452] on input "True" at bounding box center [769, 445] width 15 height 13
radio input "true"
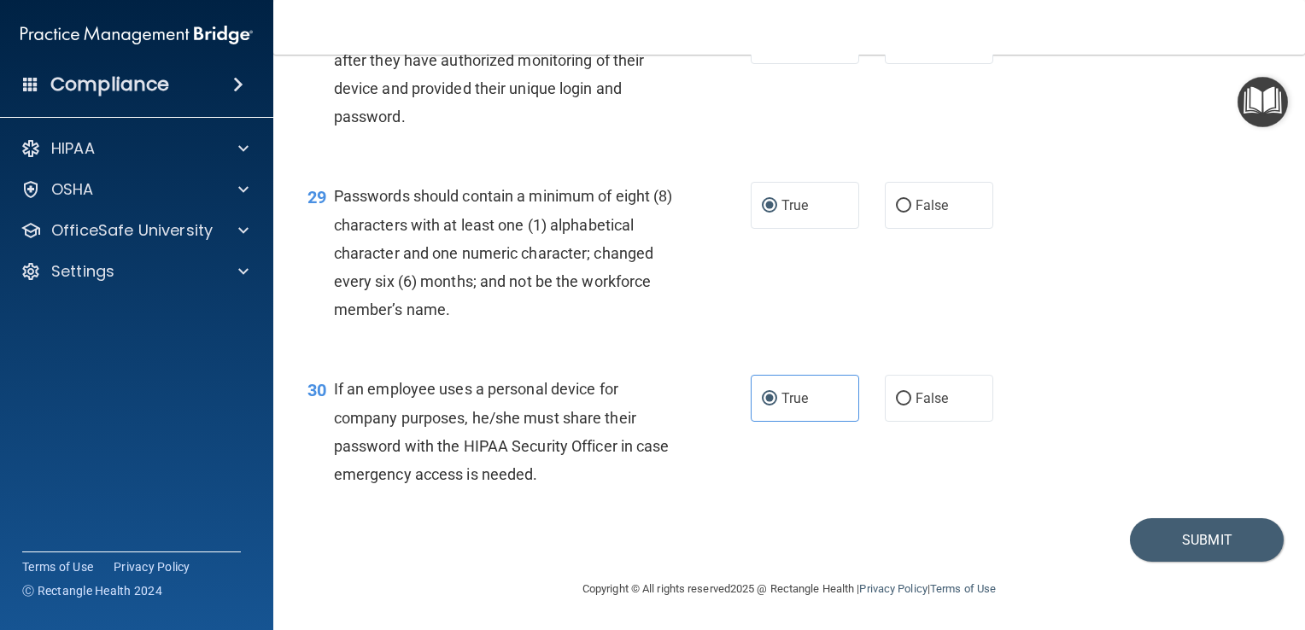
scroll to position [4451, 0]
click at [1220, 547] on button "Submit" at bounding box center [1207, 540] width 154 height 44
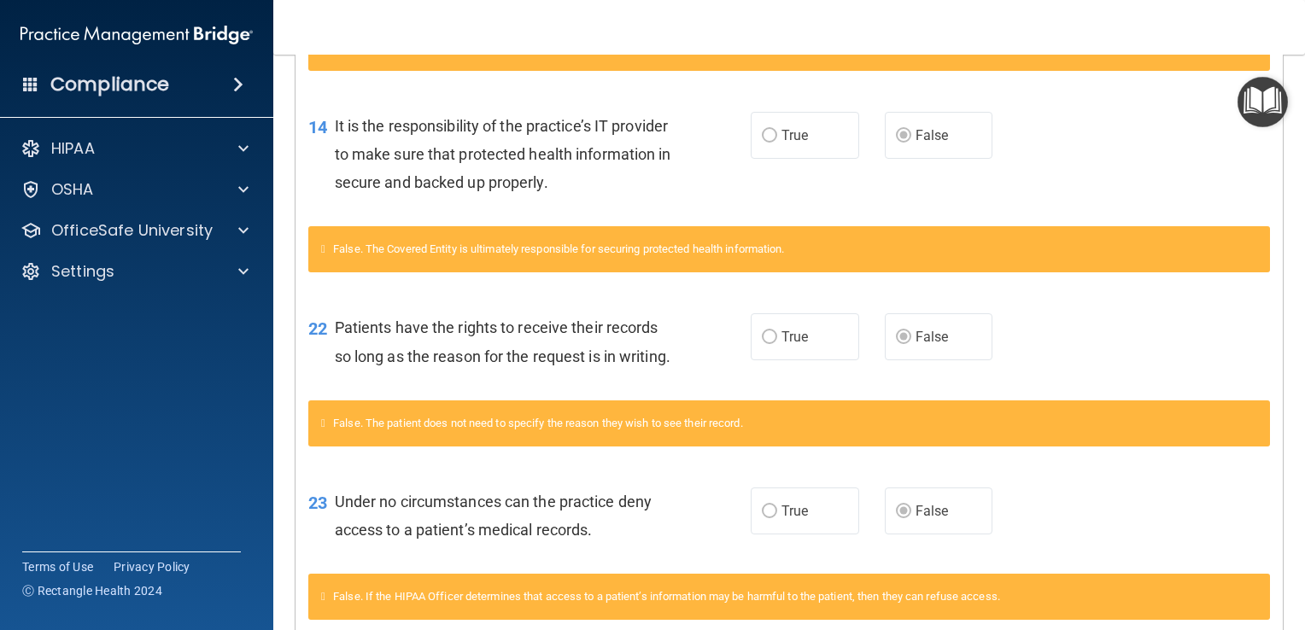
scroll to position [659, 0]
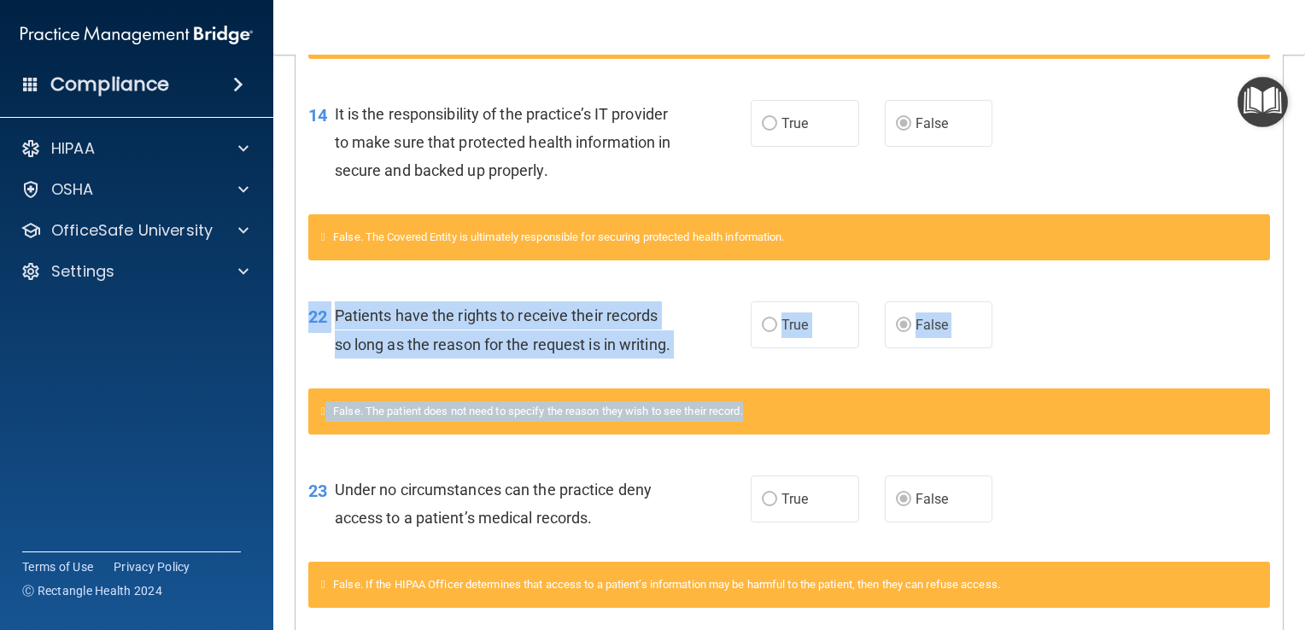
drag, startPoint x: 1290, startPoint y: 383, endPoint x: 1301, endPoint y: 470, distance: 87.8
click at [1301, 470] on main "Calculating your score.... You did not pass the " HIPAA Policies and Procedures…" at bounding box center [789, 343] width 1032 height 576
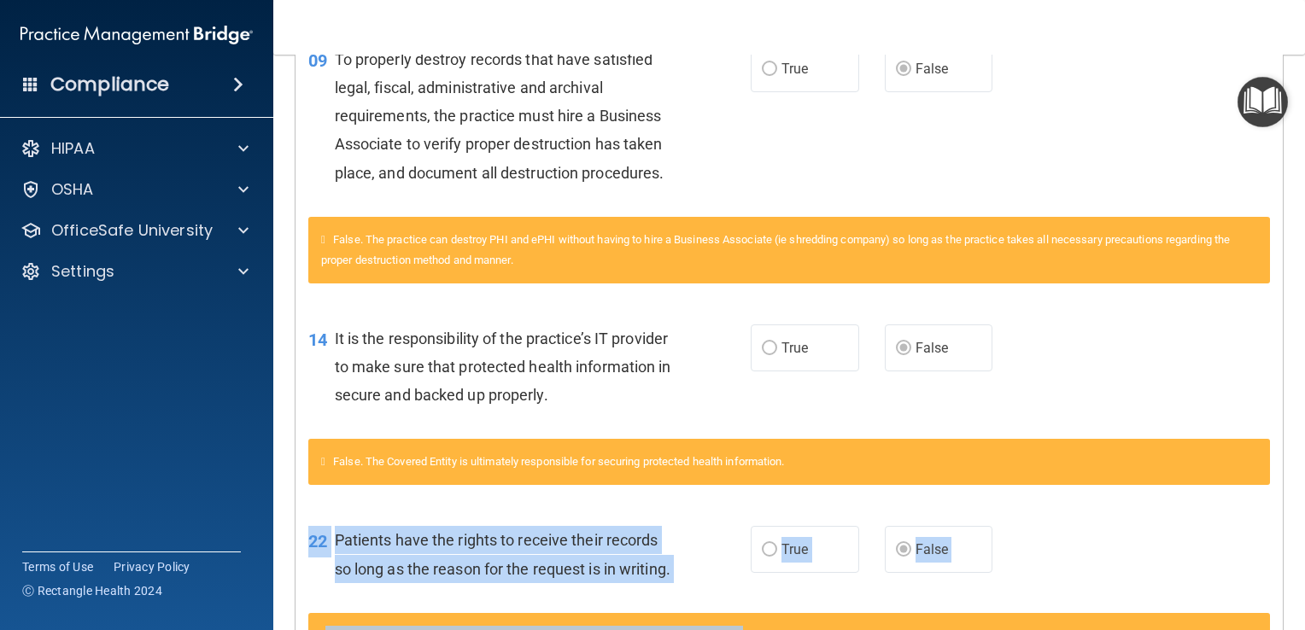
scroll to position [0, 0]
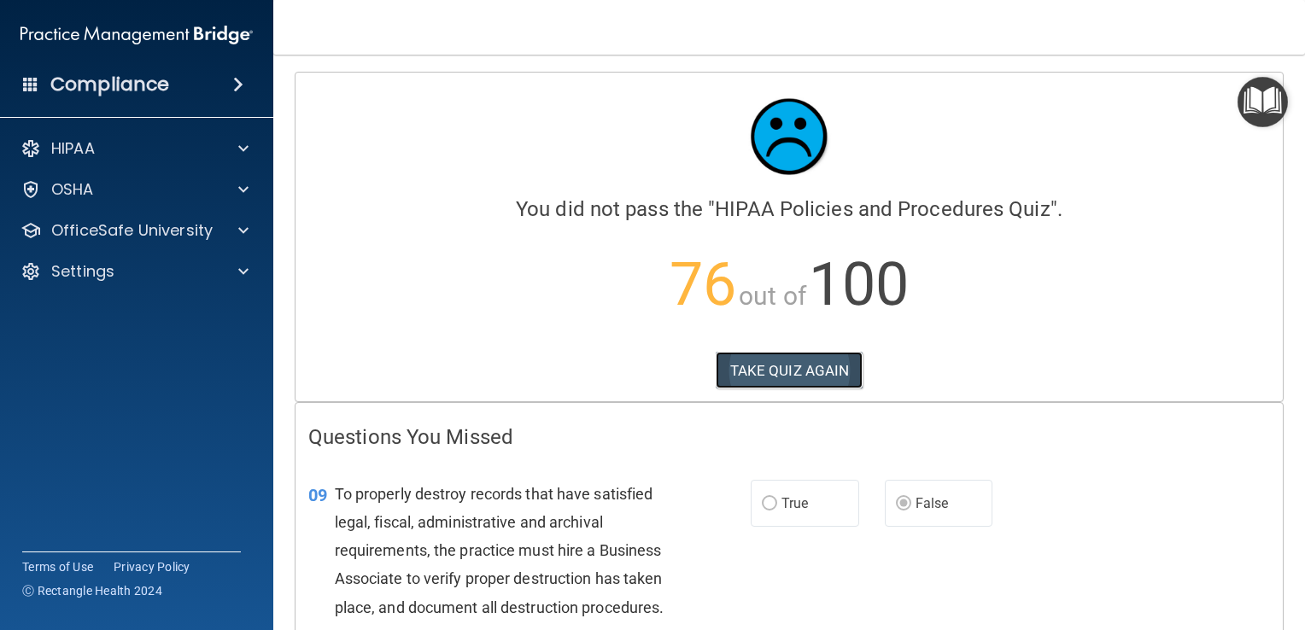
click at [799, 357] on button "TAKE QUIZ AGAIN" at bounding box center [790, 371] width 148 height 38
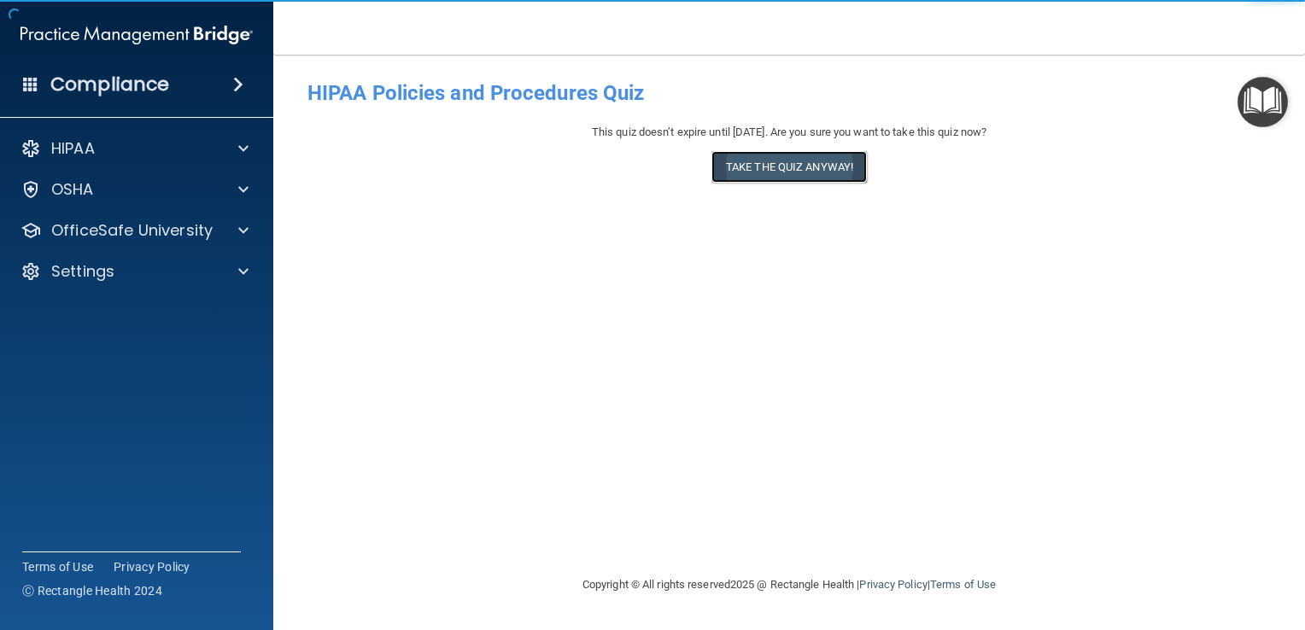
click at [795, 167] on button "Take the quiz anyway!" at bounding box center [788, 167] width 155 height 32
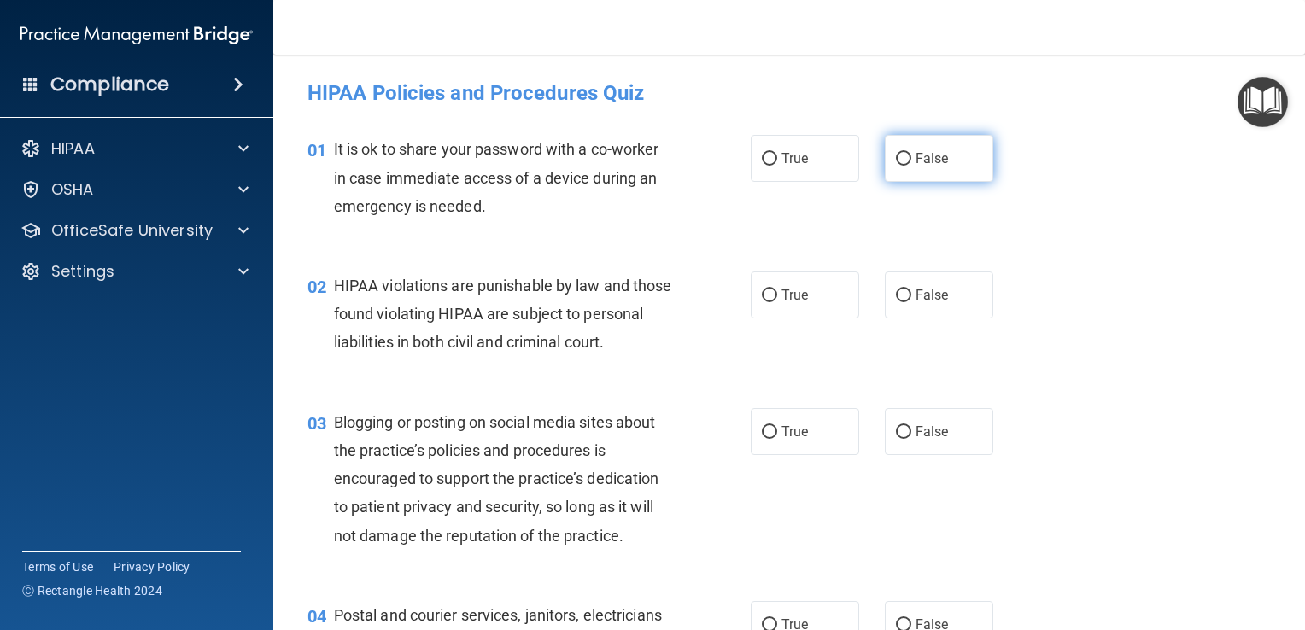
click at [896, 157] on input "False" at bounding box center [903, 159] width 15 height 13
radio input "true"
click at [765, 297] on input "True" at bounding box center [769, 296] width 15 height 13
radio input "true"
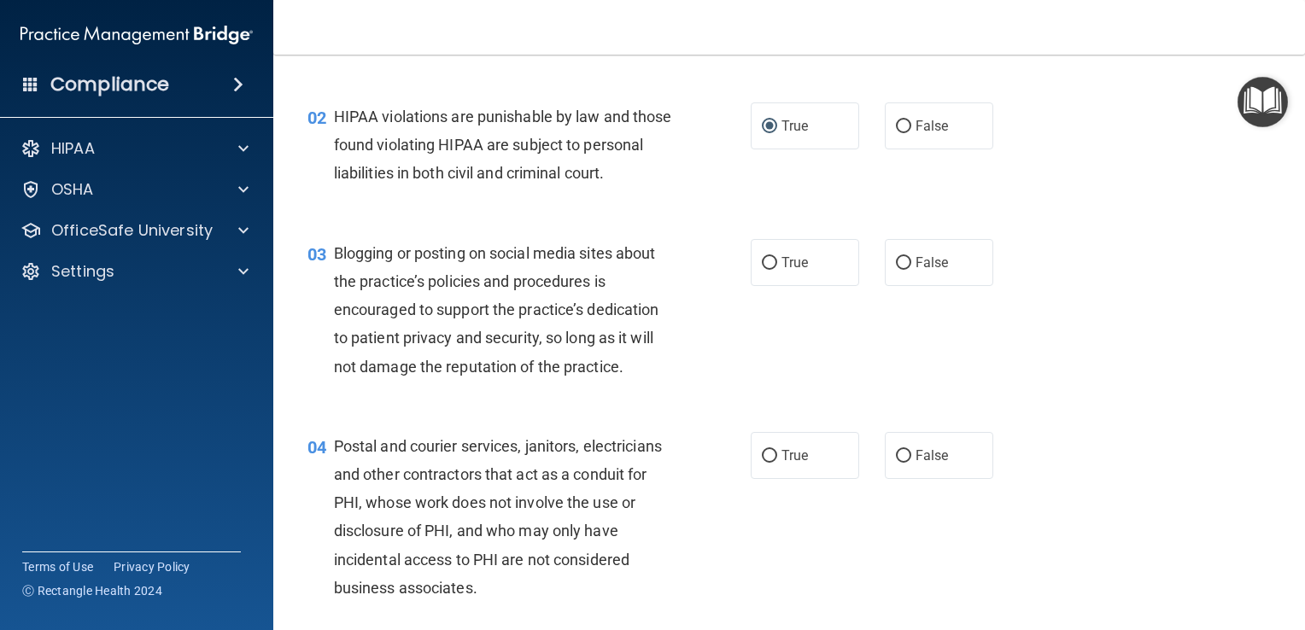
scroll to position [163, 0]
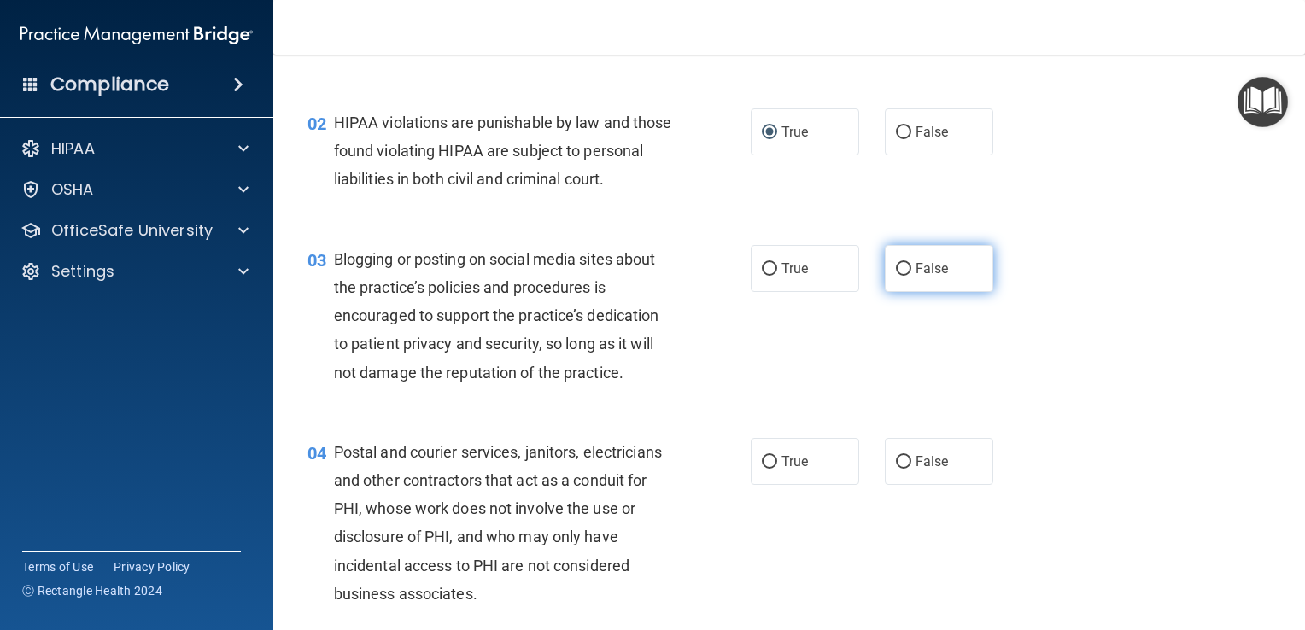
click at [902, 292] on label "False" at bounding box center [939, 268] width 108 height 47
click at [902, 276] on input "False" at bounding box center [903, 269] width 15 height 13
radio input "true"
click at [794, 470] on span "True" at bounding box center [794, 461] width 26 height 16
click at [777, 469] on input "True" at bounding box center [769, 462] width 15 height 13
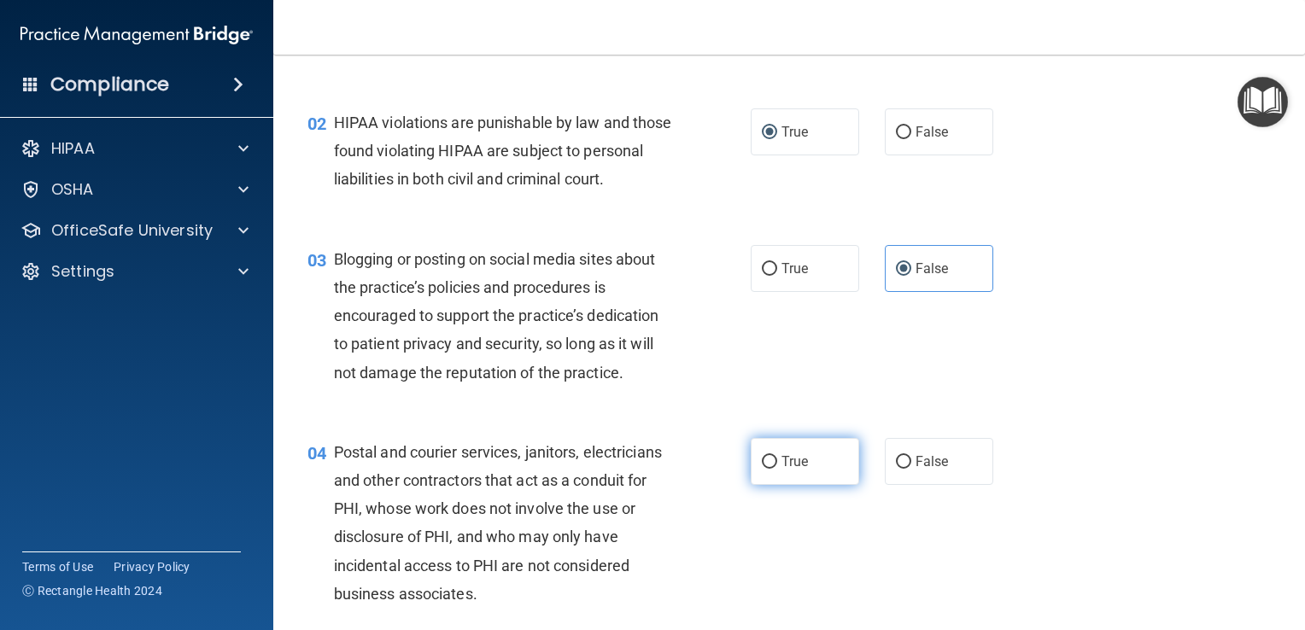
radio input "true"
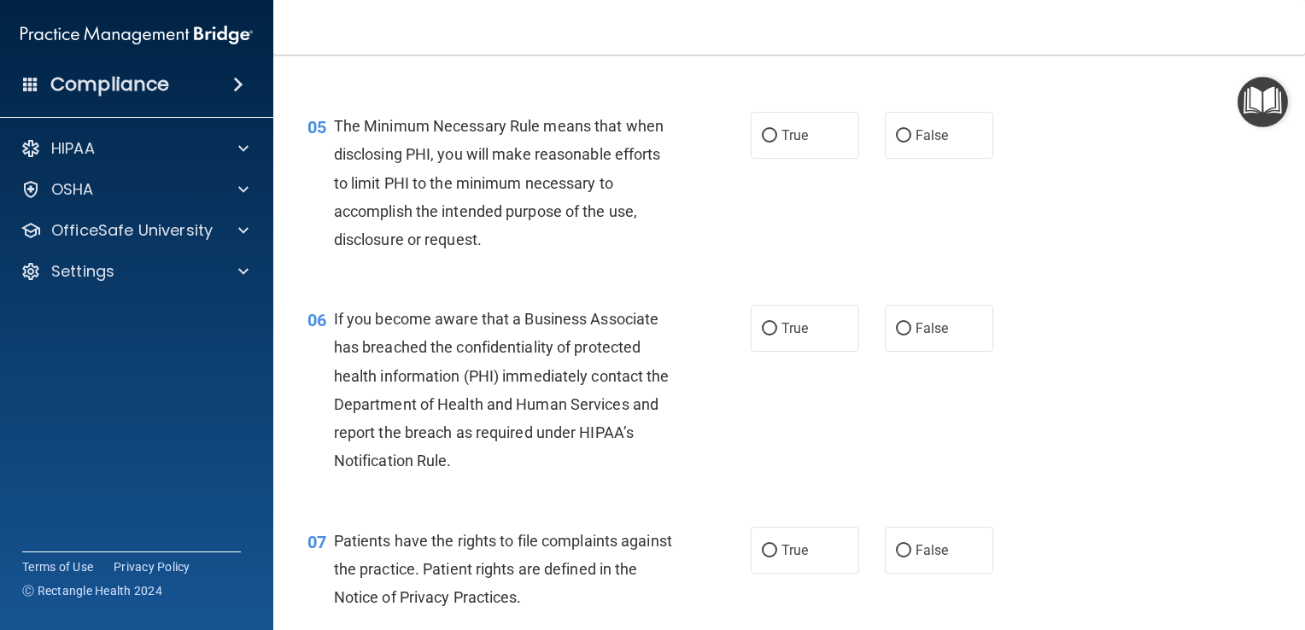
scroll to position [717, 0]
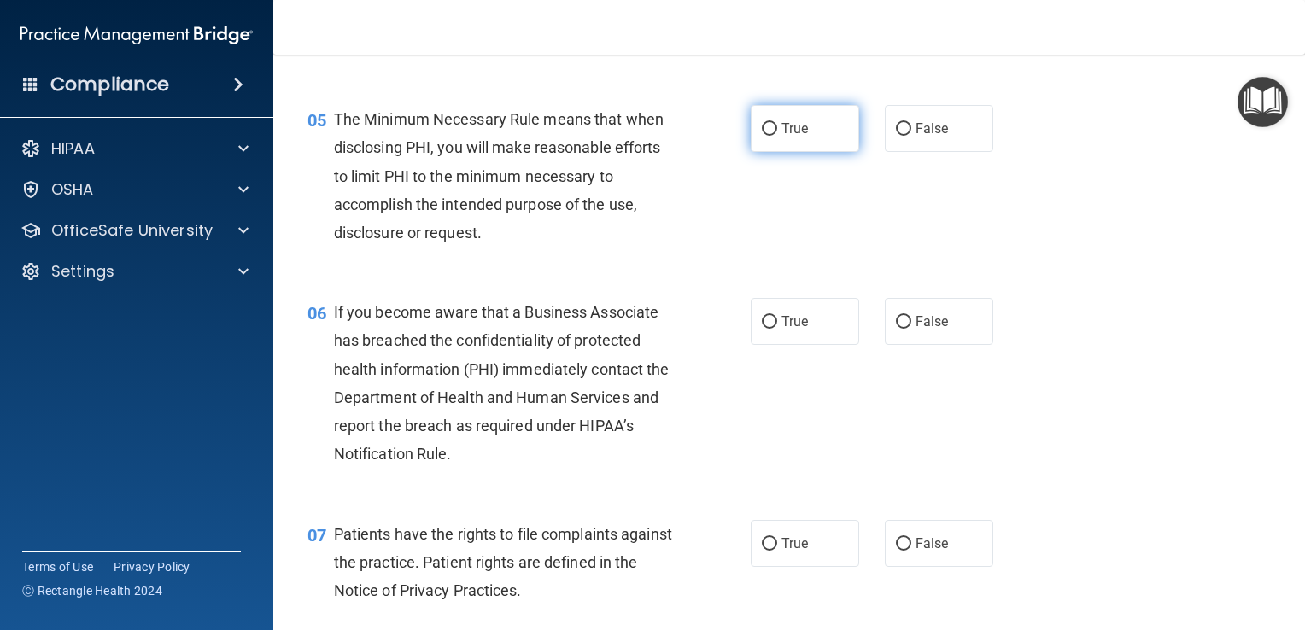
click at [782, 152] on label "True" at bounding box center [805, 128] width 108 height 47
click at [777, 136] on input "True" at bounding box center [769, 129] width 15 height 13
radio input "true"
click at [945, 340] on label "False" at bounding box center [939, 321] width 108 height 47
click at [911, 329] on input "False" at bounding box center [903, 322] width 15 height 13
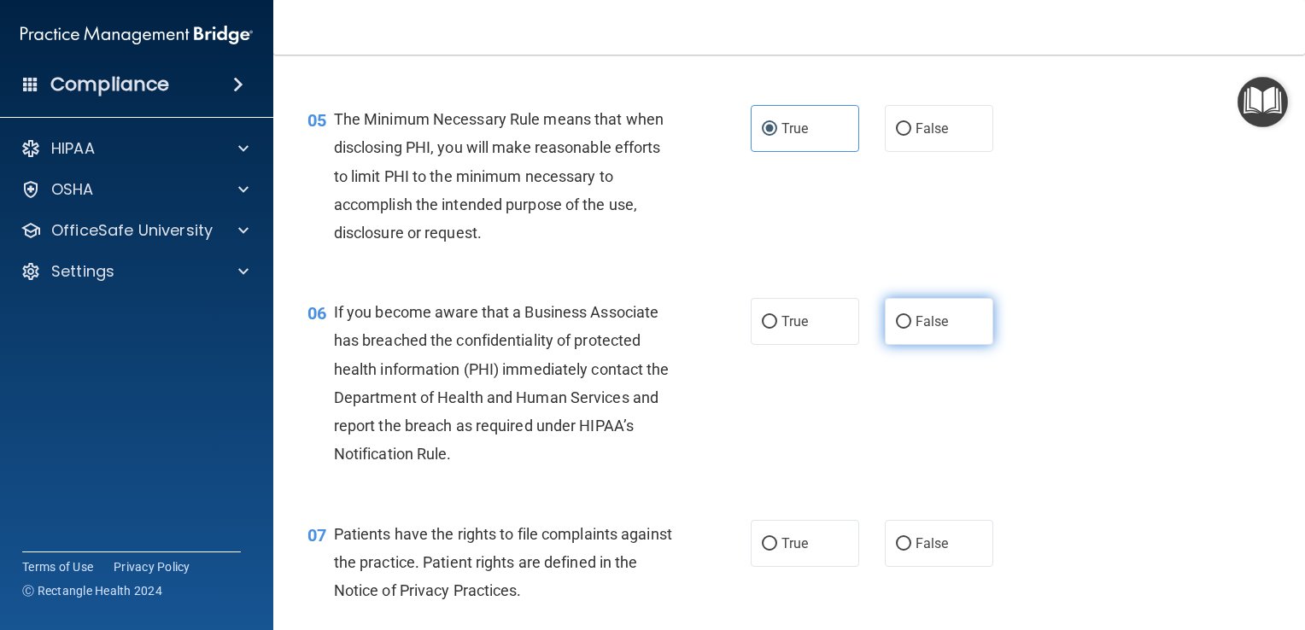
radio input "true"
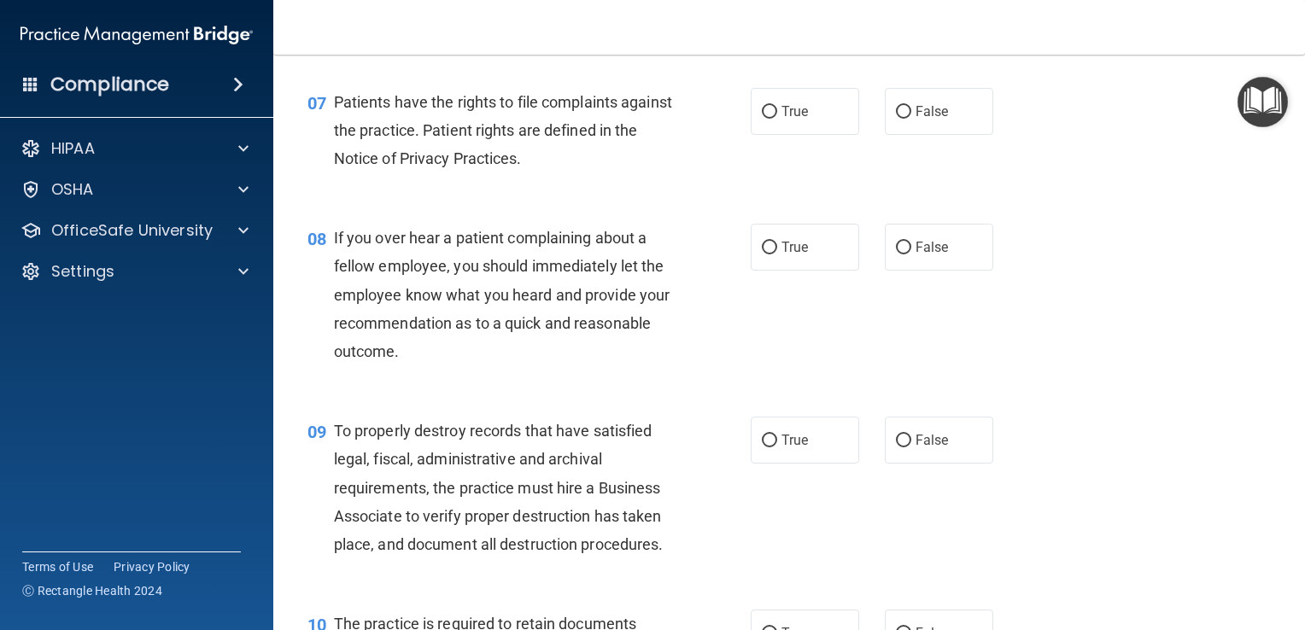
scroll to position [1175, 0]
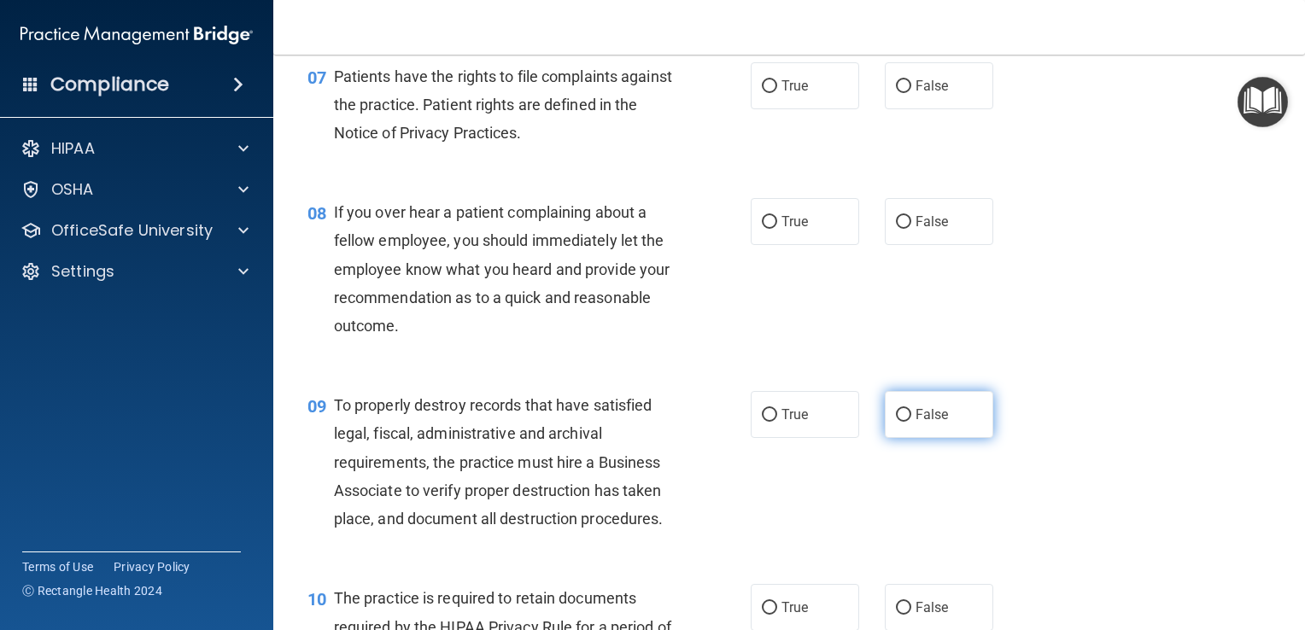
click at [922, 423] on span "False" at bounding box center [932, 415] width 33 height 16
click at [911, 422] on input "False" at bounding box center [903, 415] width 15 height 13
radio input "true"
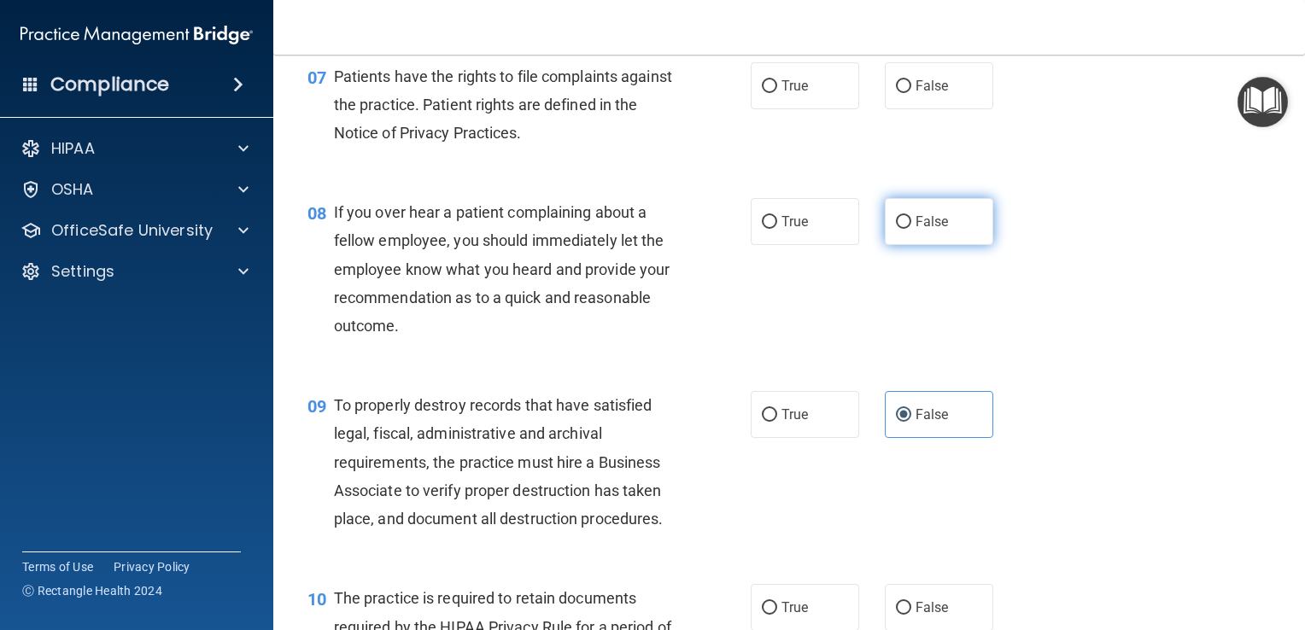
click at [912, 245] on label "False" at bounding box center [939, 221] width 108 height 47
click at [911, 229] on input "False" at bounding box center [903, 222] width 15 height 13
radio input "true"
click at [794, 94] on span "True" at bounding box center [794, 86] width 26 height 16
click at [777, 93] on input "True" at bounding box center [769, 86] width 15 height 13
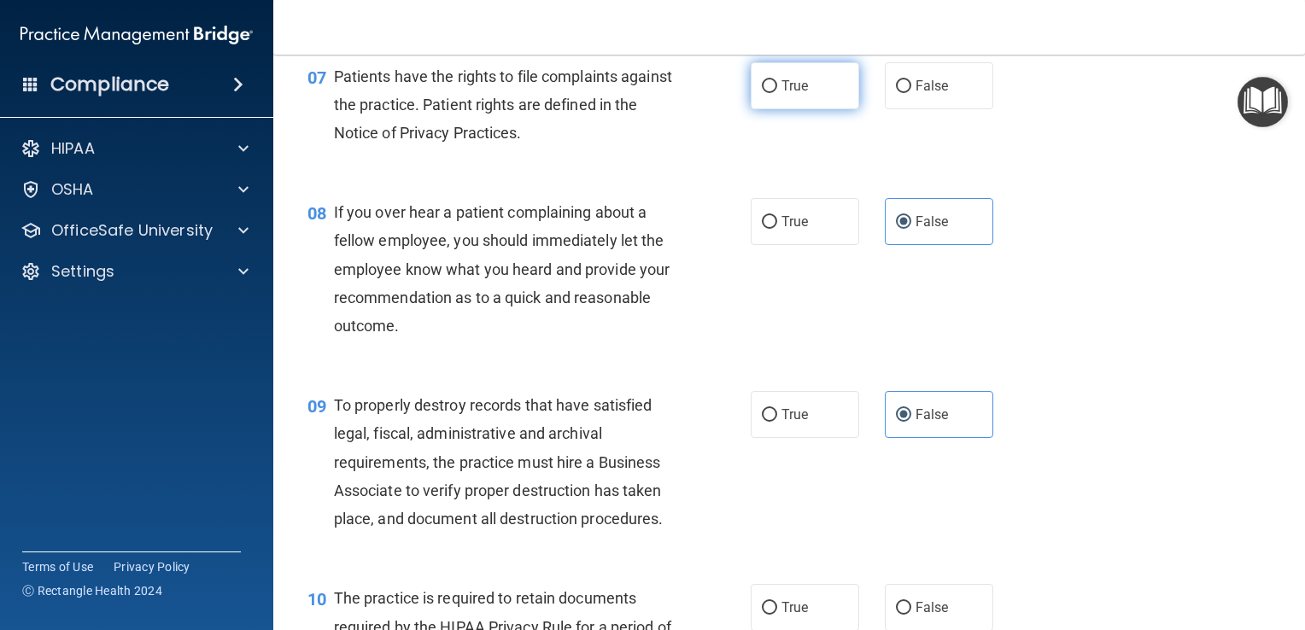
radio input "true"
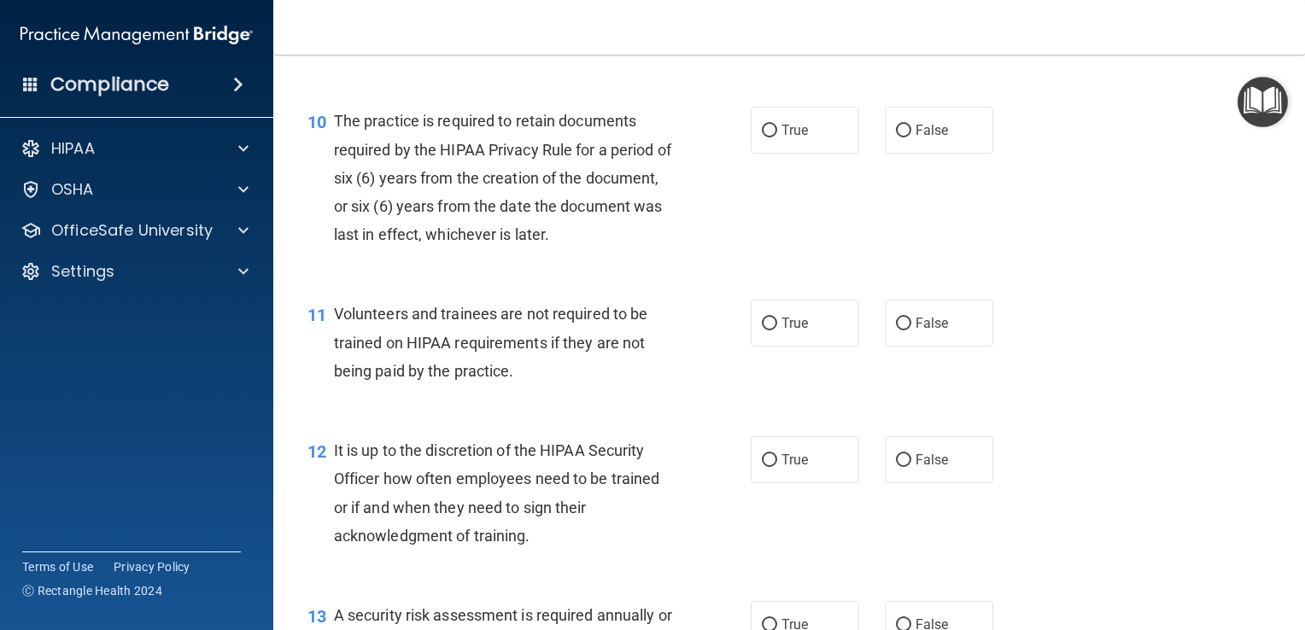
scroll to position [1677, 0]
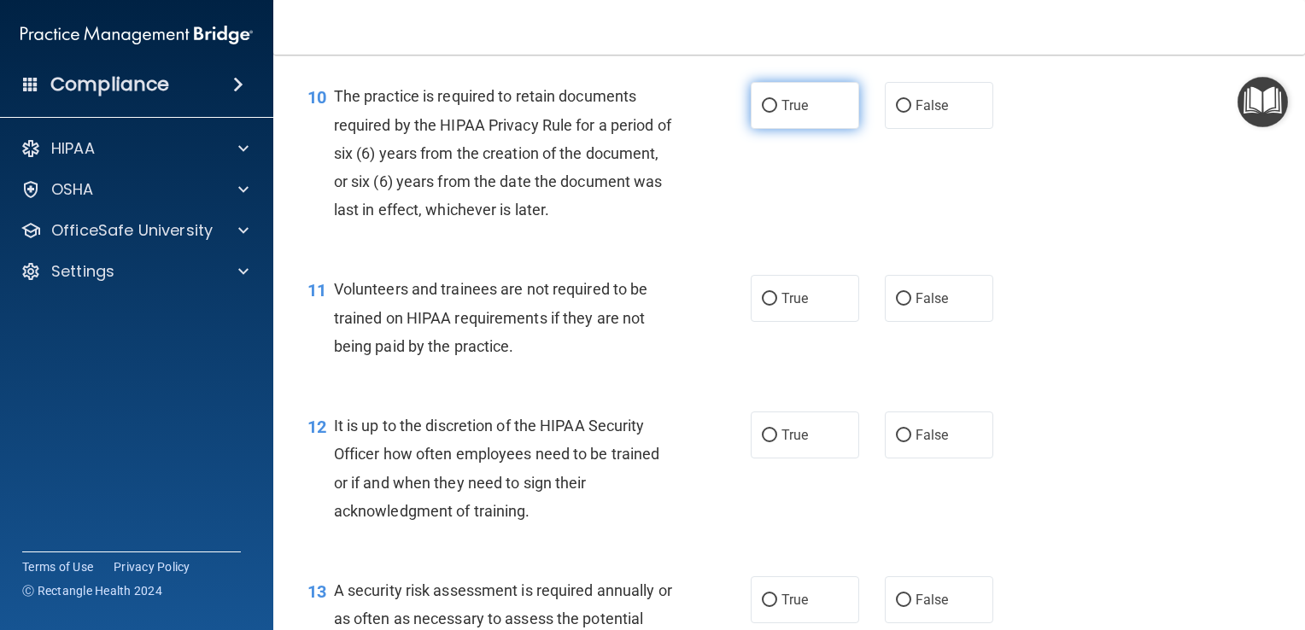
click at [810, 129] on label "True" at bounding box center [805, 105] width 108 height 47
click at [777, 113] on input "True" at bounding box center [769, 106] width 15 height 13
radio input "true"
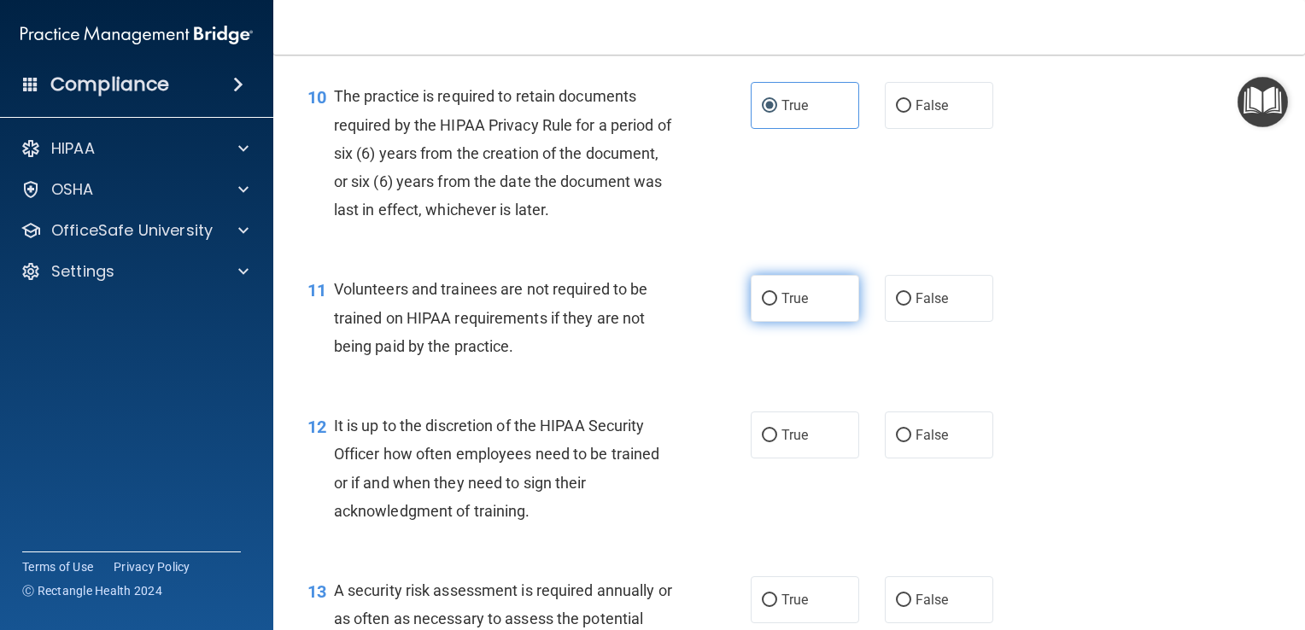
click at [768, 306] on input "True" at bounding box center [769, 299] width 15 height 13
radio input "true"
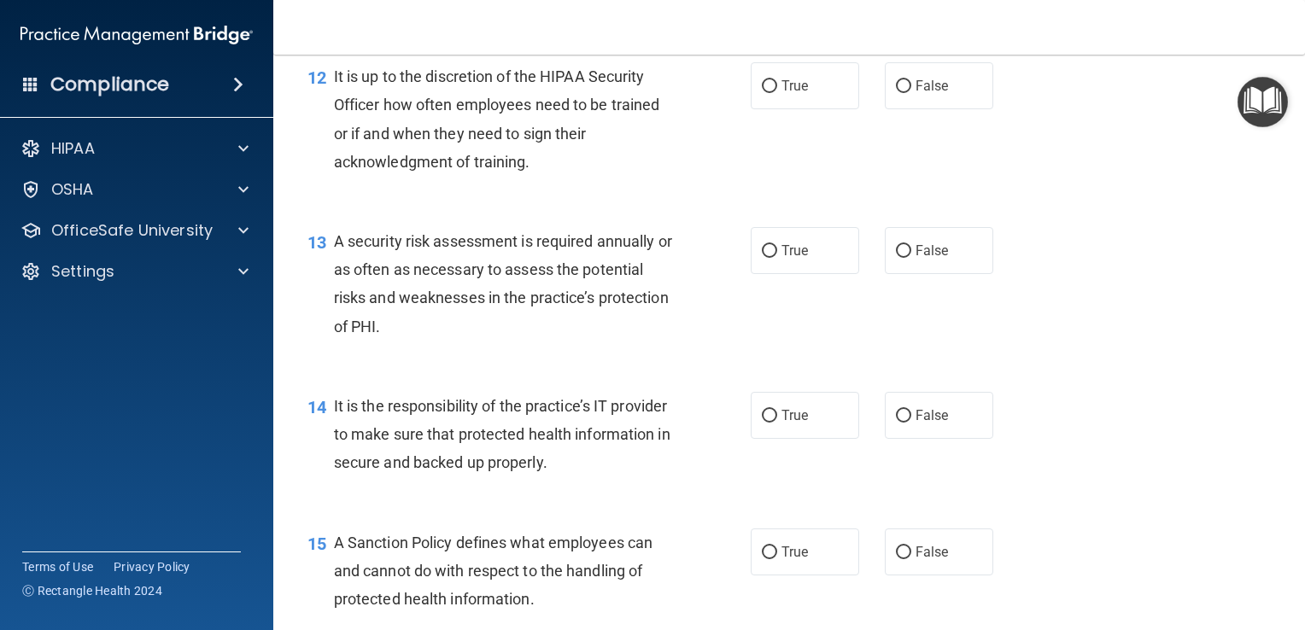
scroll to position [2053, 0]
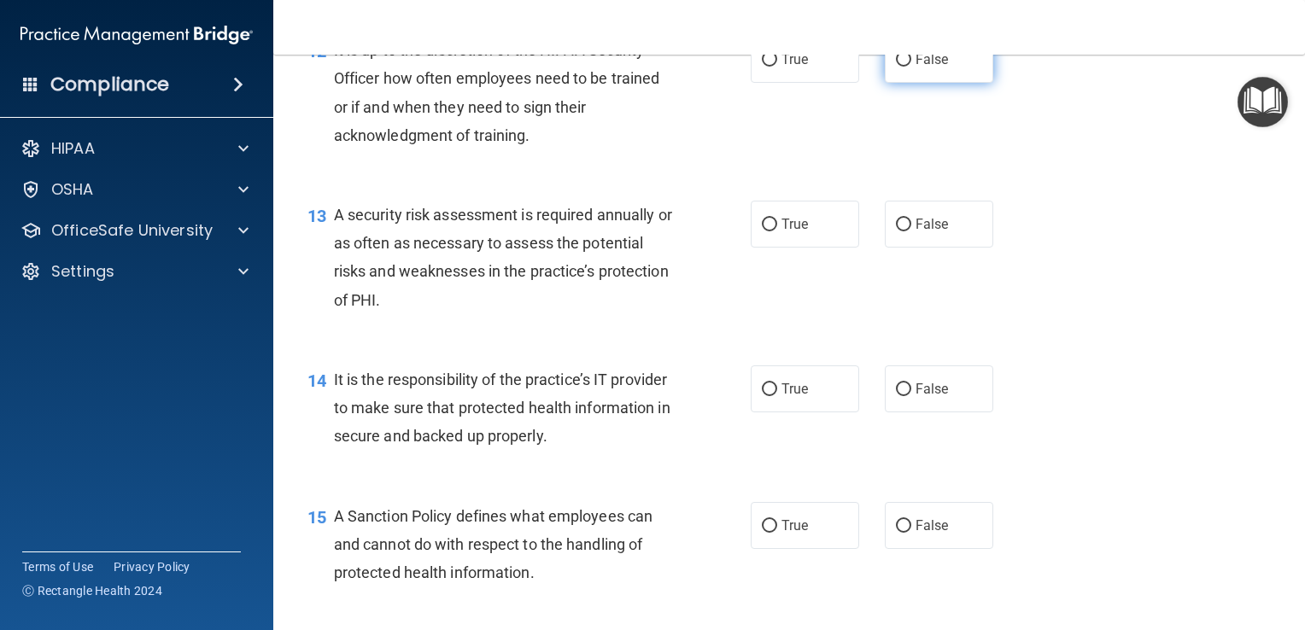
click at [905, 83] on label "False" at bounding box center [939, 59] width 108 height 47
click at [905, 67] on input "False" at bounding box center [903, 60] width 15 height 13
radio input "true"
click at [902, 413] on label "False" at bounding box center [939, 389] width 108 height 47
click at [902, 396] on input "False" at bounding box center [903, 389] width 15 height 13
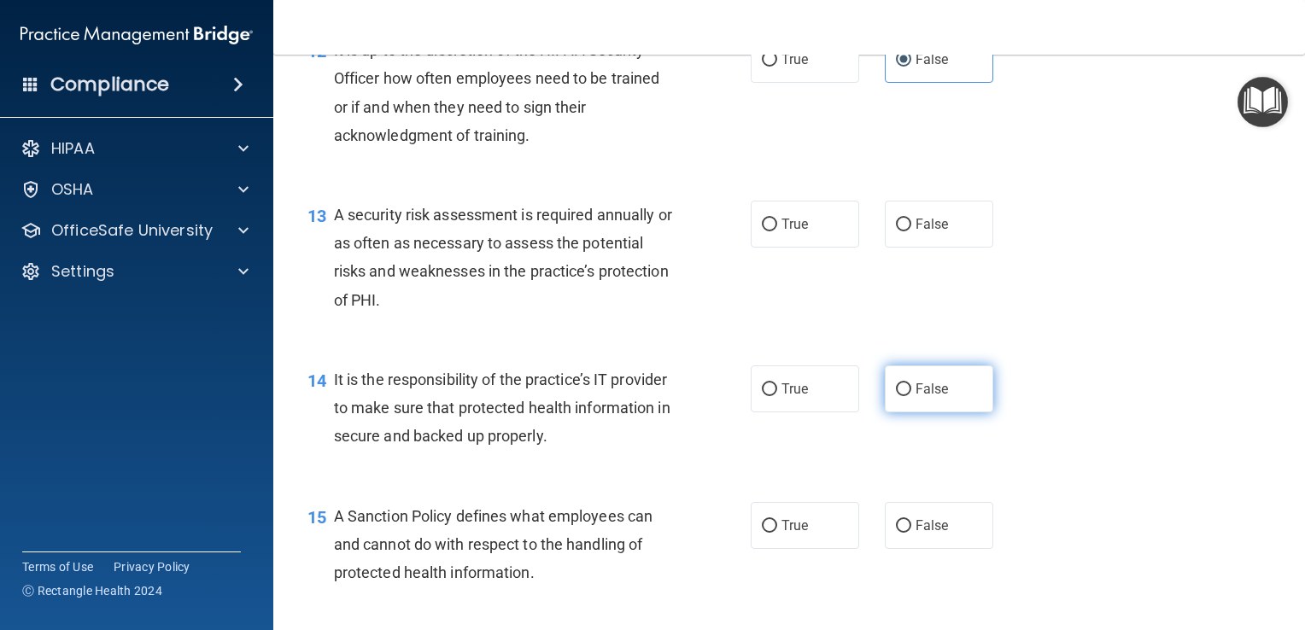
radio input "true"
click at [769, 231] on input "True" at bounding box center [769, 225] width 15 height 13
radio input "true"
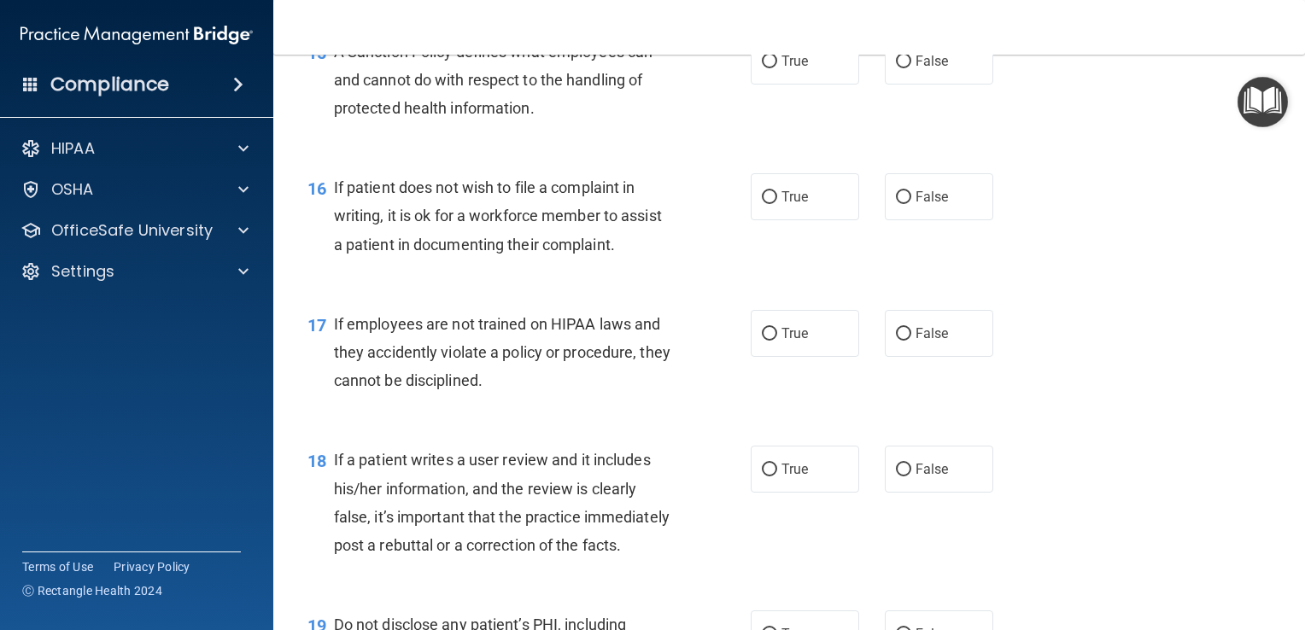
scroll to position [2524, 0]
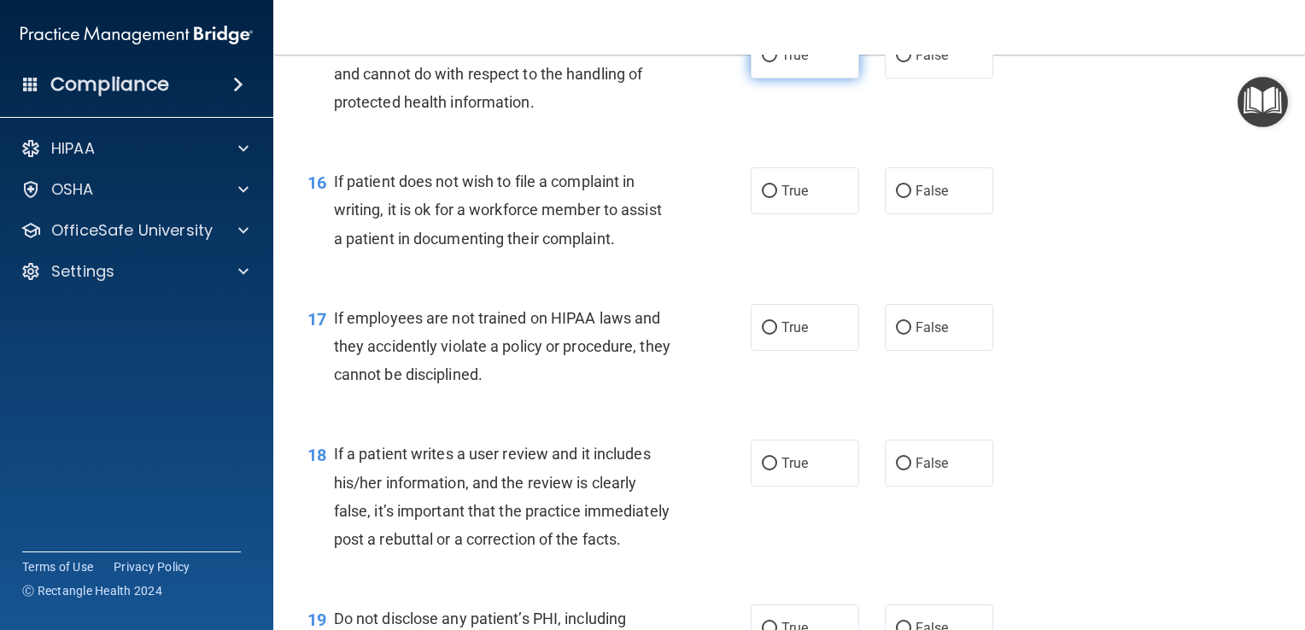
click at [781, 63] on span "True" at bounding box center [794, 55] width 26 height 16
click at [777, 62] on input "True" at bounding box center [769, 56] width 15 height 13
radio input "true"
click at [914, 199] on label "False" at bounding box center [939, 190] width 108 height 47
click at [911, 198] on input "False" at bounding box center [903, 191] width 15 height 13
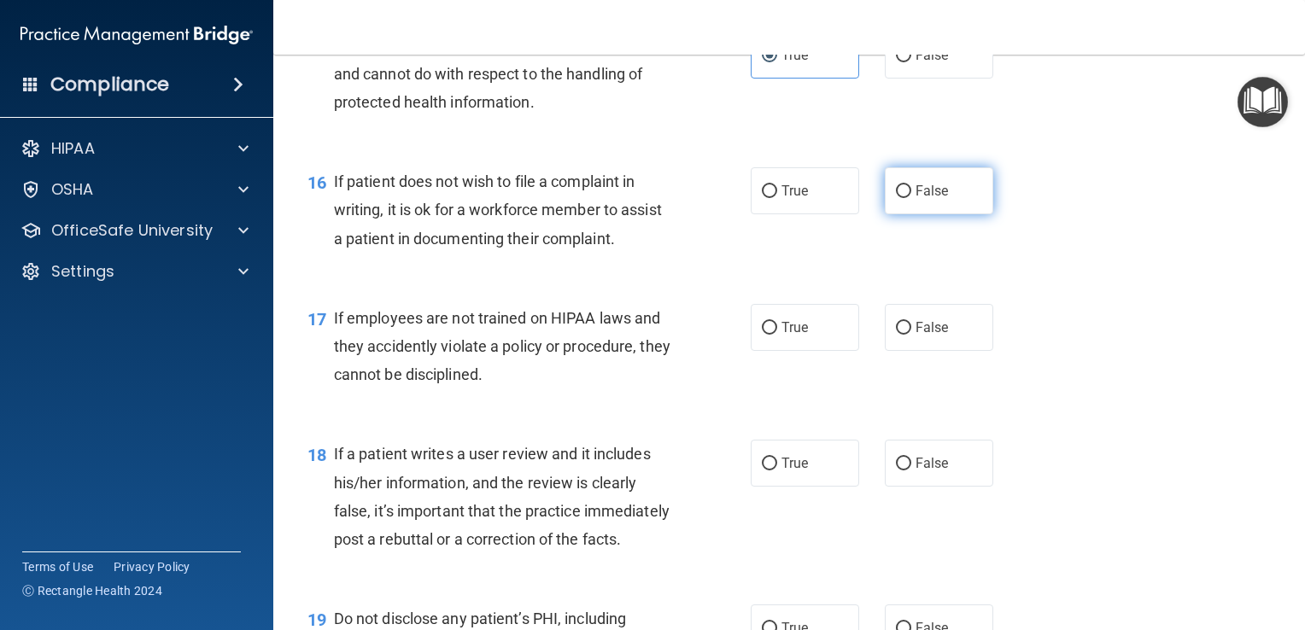
radio input "true"
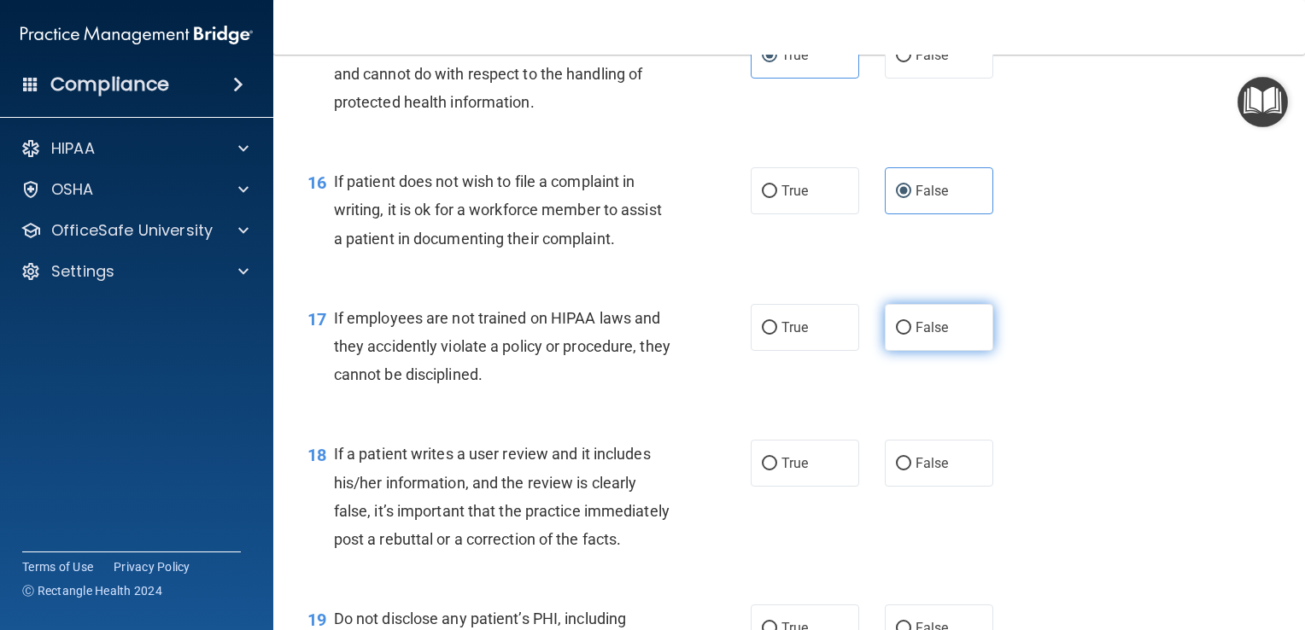
click at [926, 336] on span "False" at bounding box center [932, 327] width 33 height 16
click at [911, 335] on input "False" at bounding box center [903, 328] width 15 height 13
radio input "true"
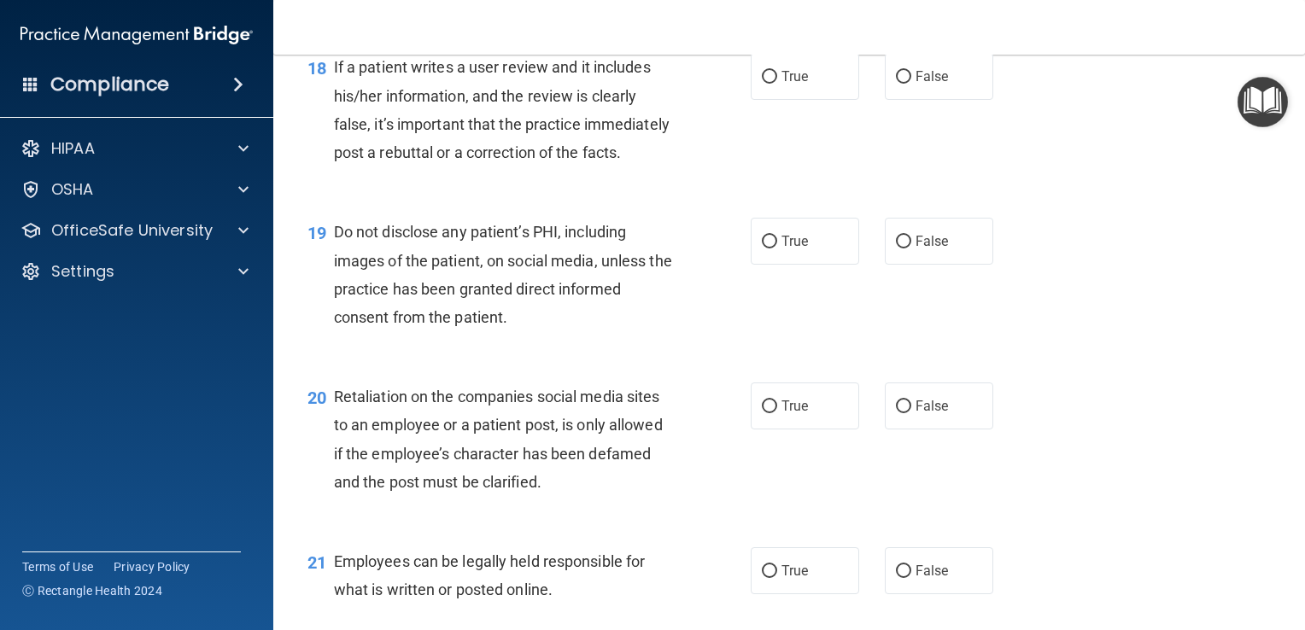
scroll to position [2924, 0]
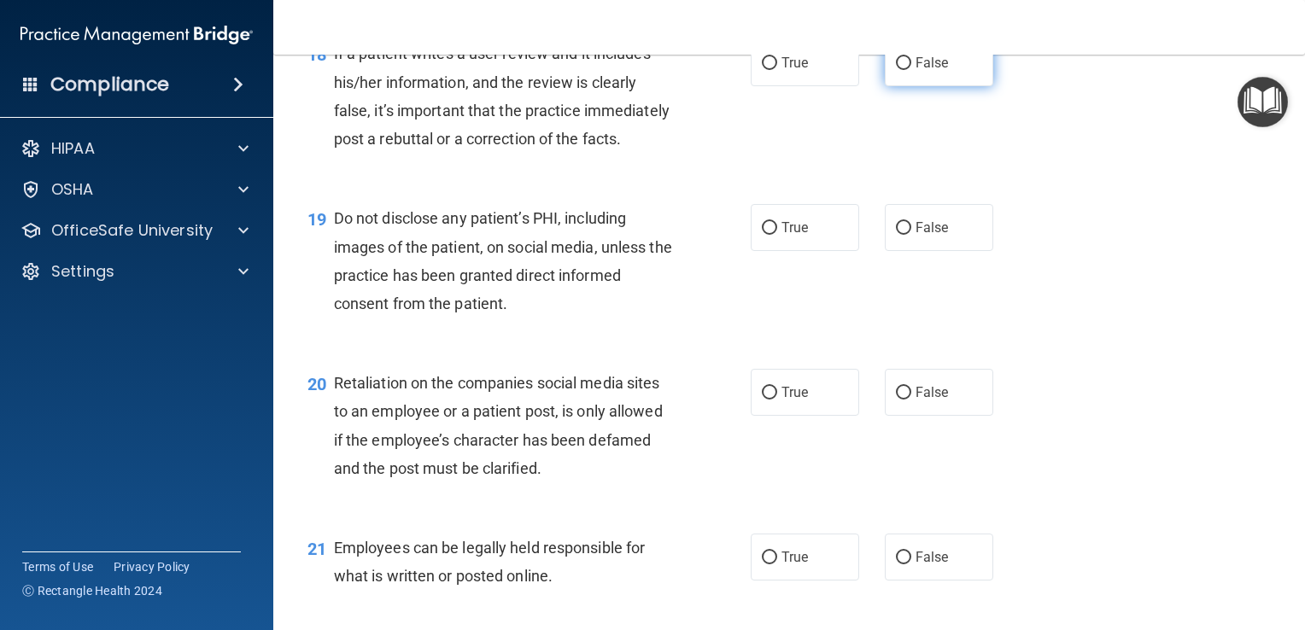
click at [927, 86] on label "False" at bounding box center [939, 62] width 108 height 47
click at [911, 70] on input "False" at bounding box center [903, 63] width 15 height 13
radio input "true"
click at [773, 310] on div "19 Do not disclose any patient’s PHI, including images of the patient, on socia…" at bounding box center [789, 265] width 989 height 165
click at [780, 251] on label "True" at bounding box center [805, 227] width 108 height 47
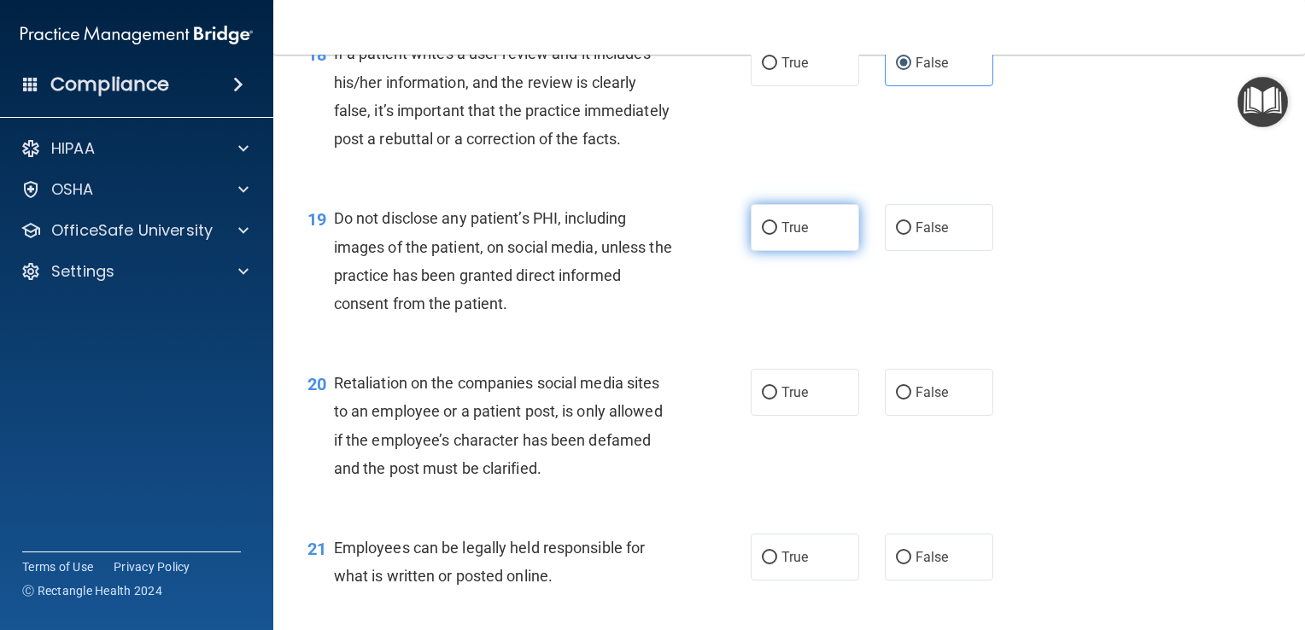
click at [777, 235] on input "True" at bounding box center [769, 228] width 15 height 13
radio input "true"
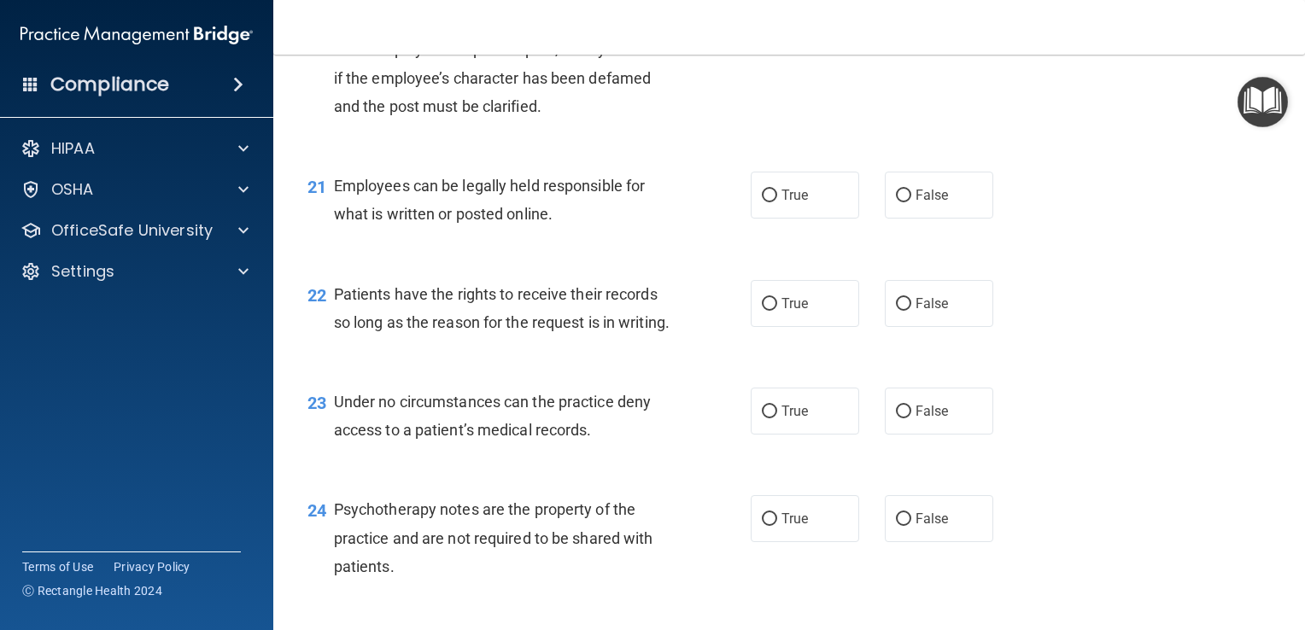
scroll to position [3273, 0]
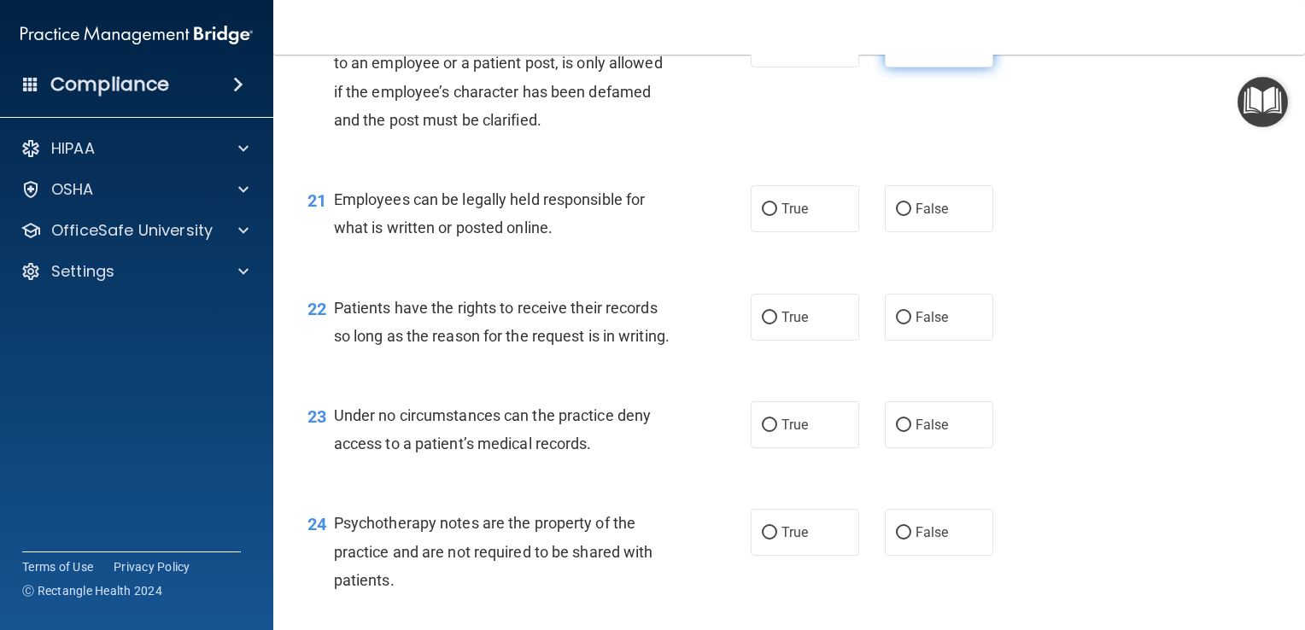
click at [940, 67] on label "False" at bounding box center [939, 43] width 108 height 47
click at [911, 51] on input "False" at bounding box center [903, 44] width 15 height 13
radio input "true"
click at [793, 217] on span "True" at bounding box center [794, 209] width 26 height 16
click at [777, 216] on input "True" at bounding box center [769, 209] width 15 height 13
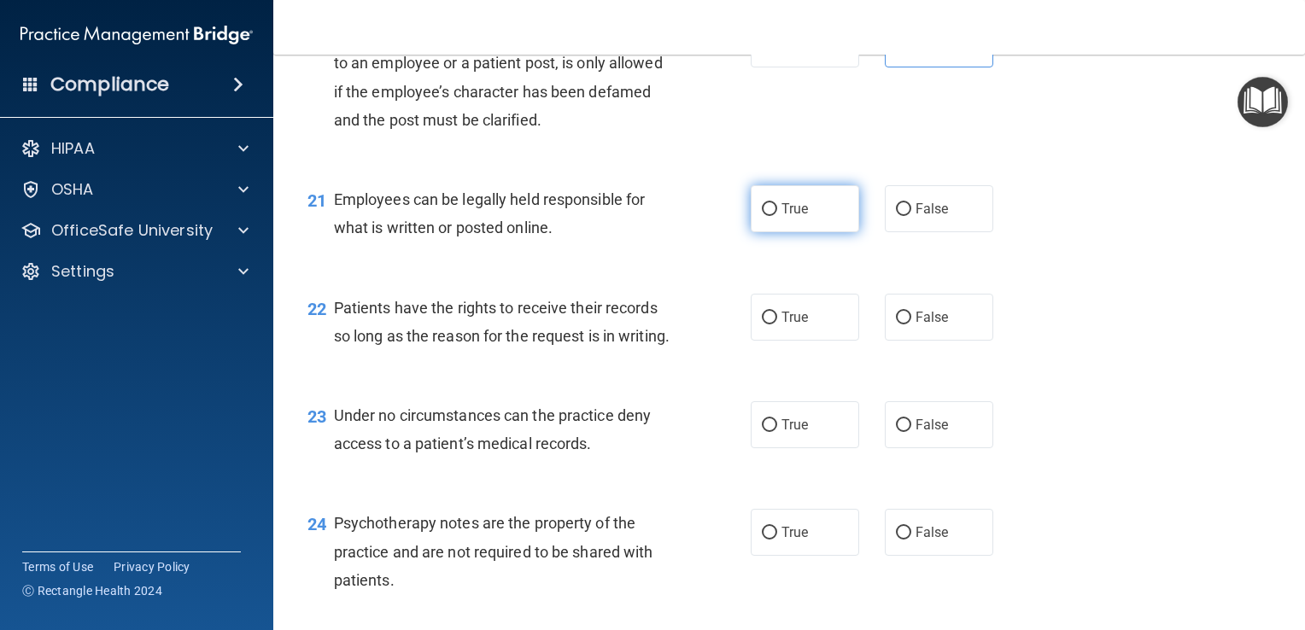
radio input "true"
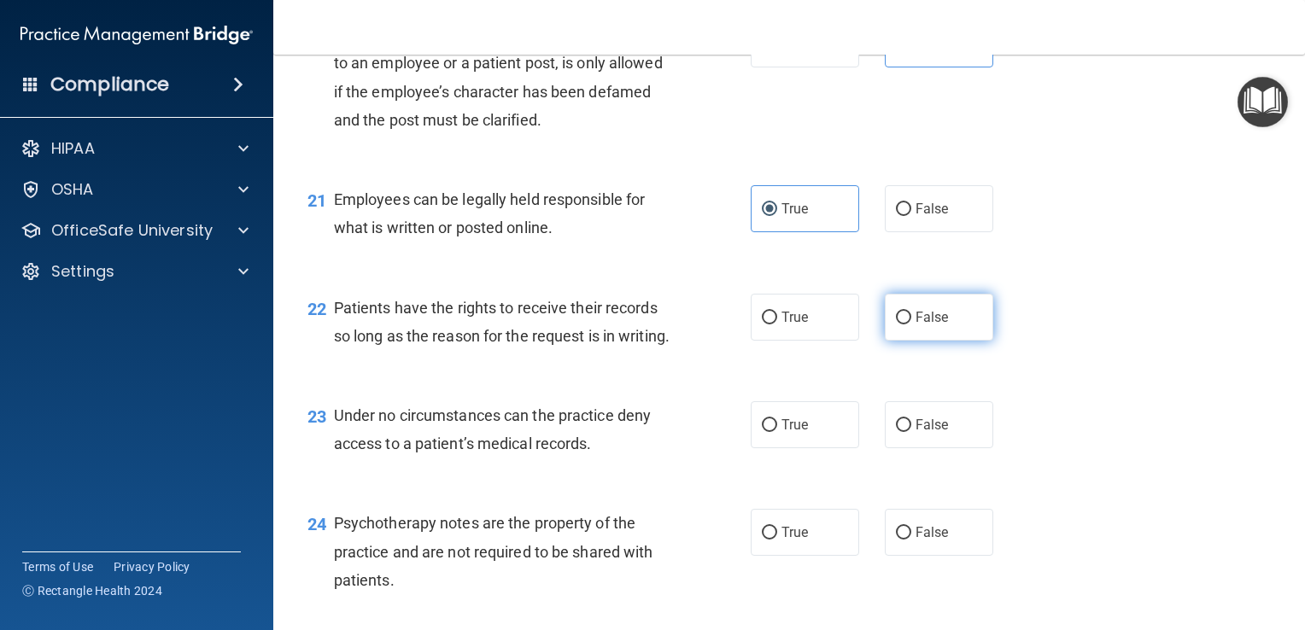
click at [896, 325] on input "False" at bounding box center [903, 318] width 15 height 13
radio input "true"
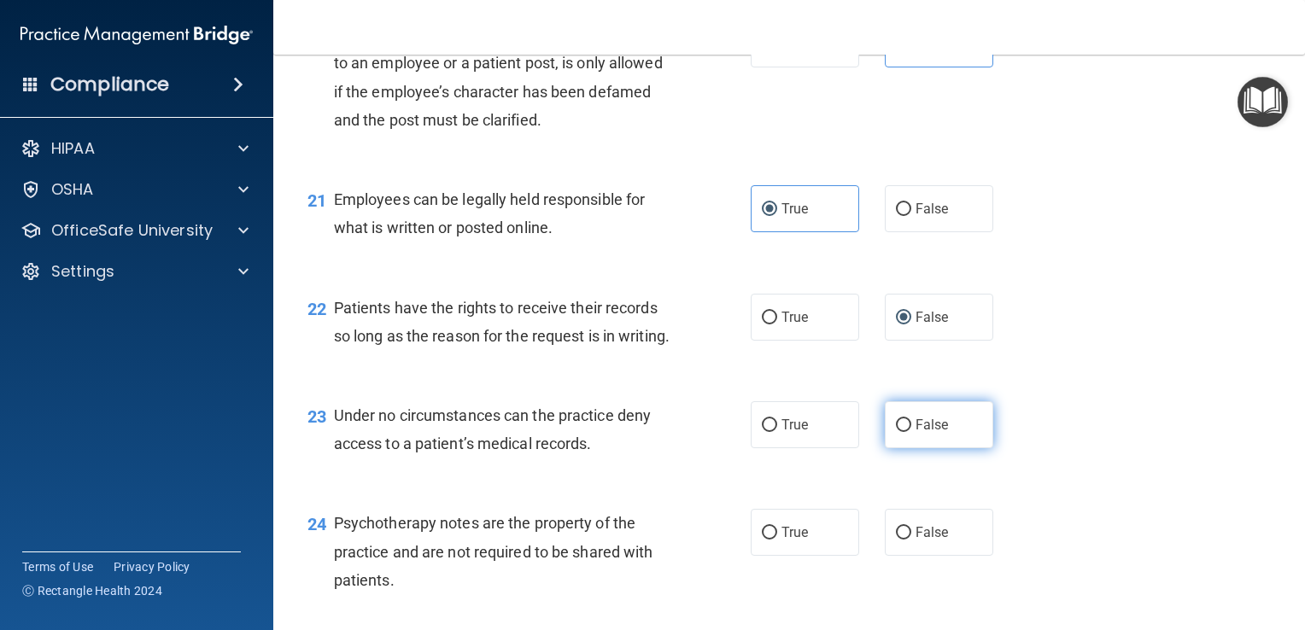
click at [921, 448] on label "False" at bounding box center [939, 424] width 108 height 47
click at [911, 432] on input "False" at bounding box center [903, 425] width 15 height 13
radio input "true"
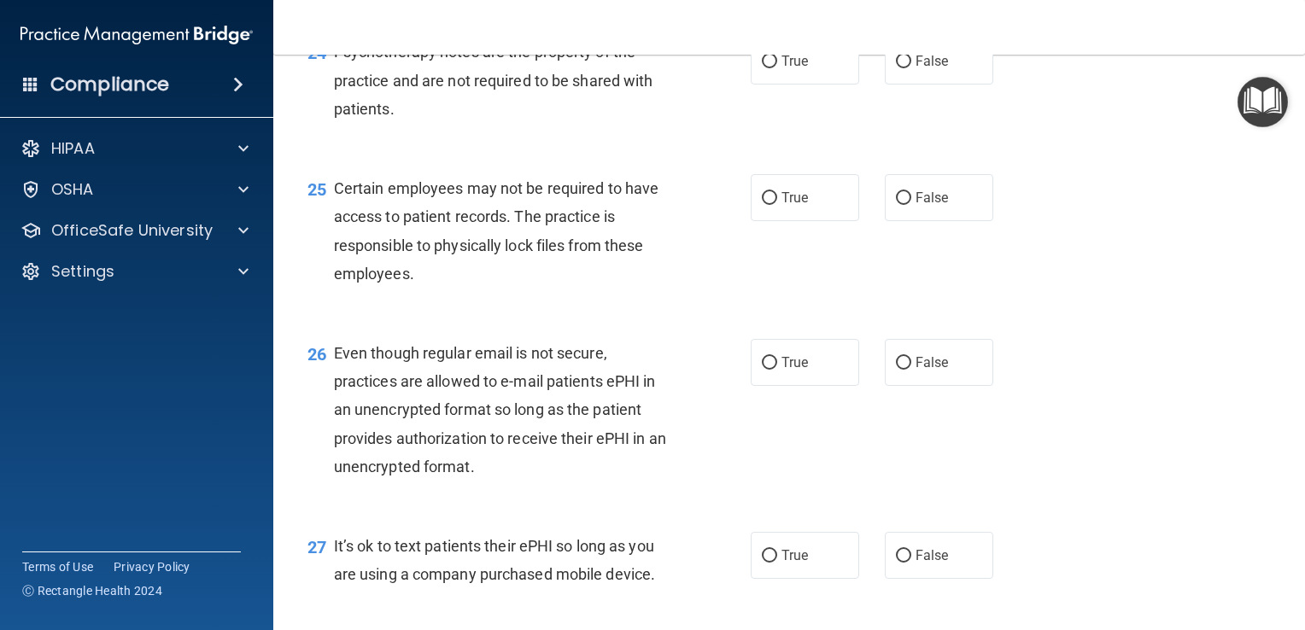
scroll to position [3763, 0]
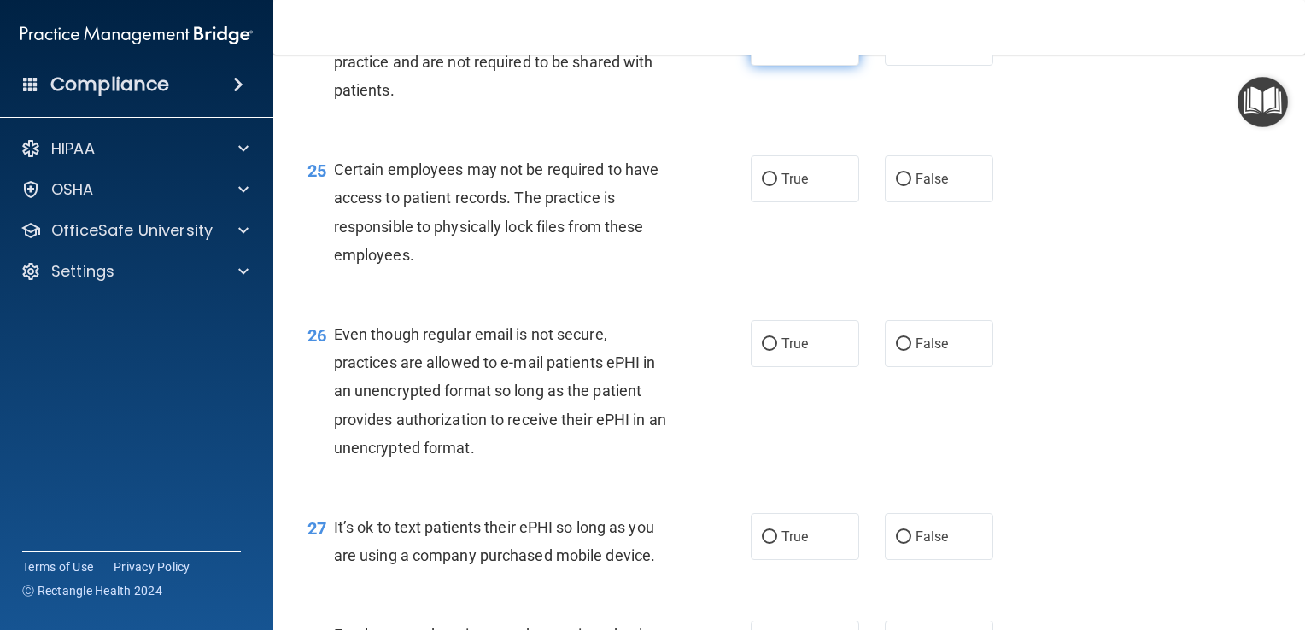
click at [769, 50] on input "True" at bounding box center [769, 43] width 15 height 13
radio input "true"
click at [916, 545] on span "False" at bounding box center [932, 537] width 33 height 16
click at [911, 544] on input "False" at bounding box center [903, 537] width 15 height 13
radio input "true"
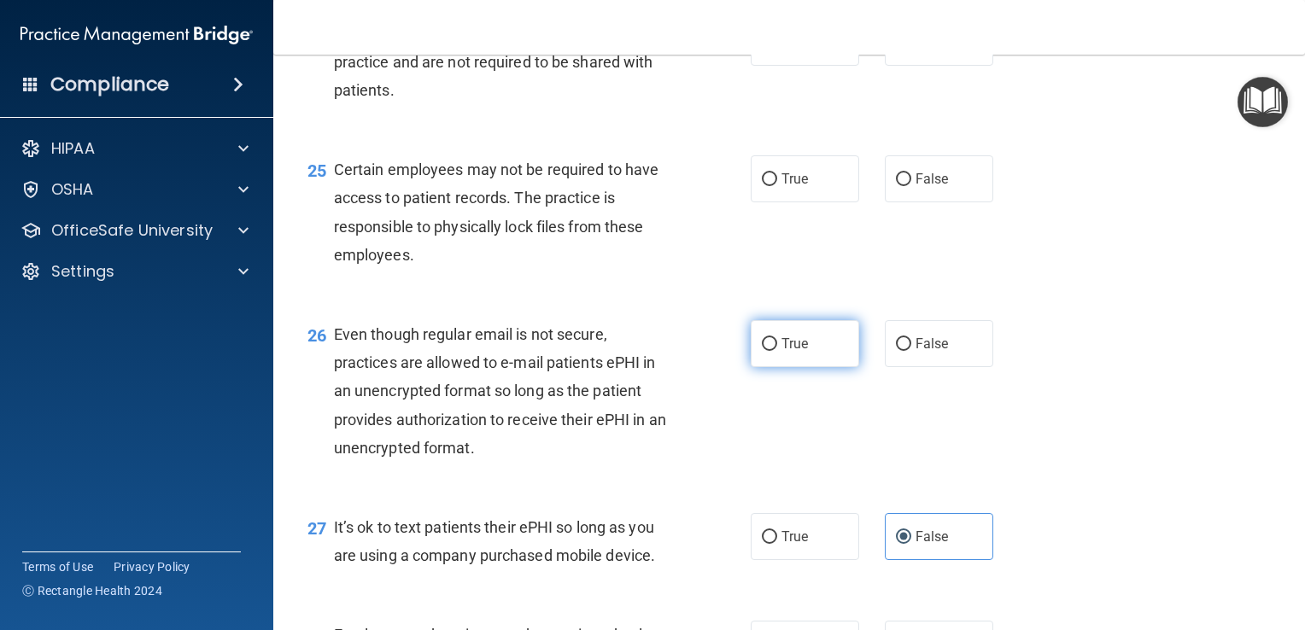
click at [799, 352] on span "True" at bounding box center [794, 344] width 26 height 16
click at [777, 351] on input "True" at bounding box center [769, 344] width 15 height 13
radio input "true"
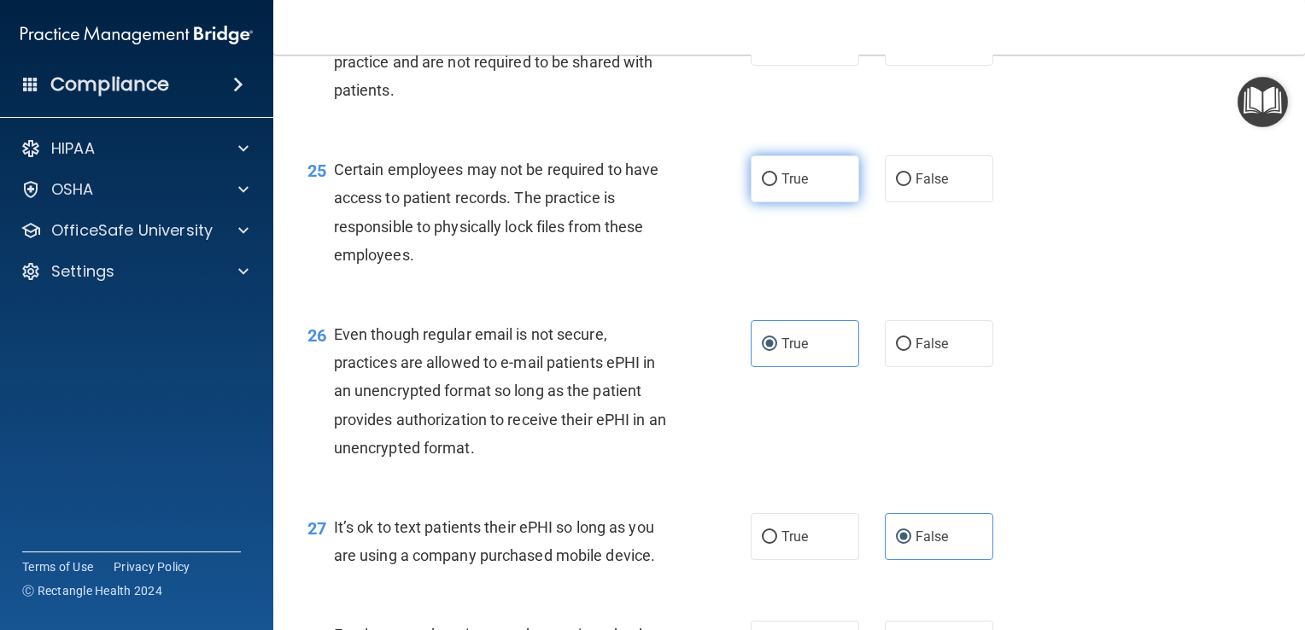
click at [763, 186] on input "True" at bounding box center [769, 179] width 15 height 13
radio input "true"
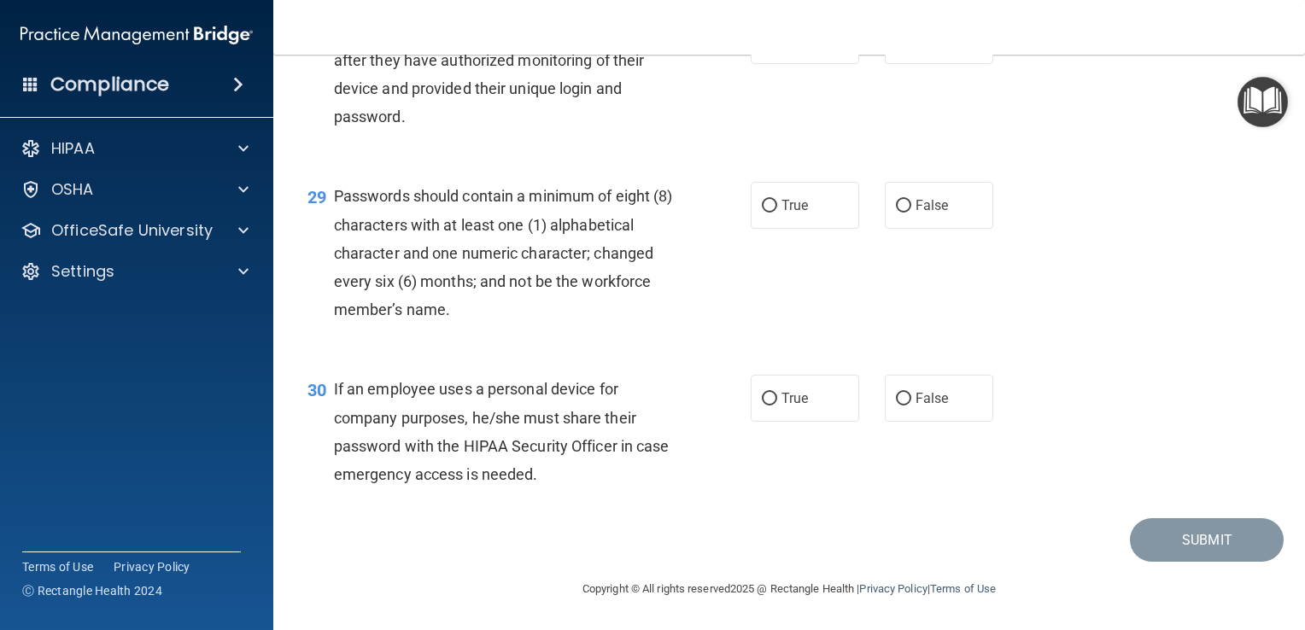
scroll to position [4387, 0]
click at [916, 49] on span "False" at bounding box center [932, 40] width 33 height 16
click at [911, 48] on input "False" at bounding box center [903, 41] width 15 height 13
radio input "true"
click at [773, 229] on label "True" at bounding box center [805, 205] width 108 height 47
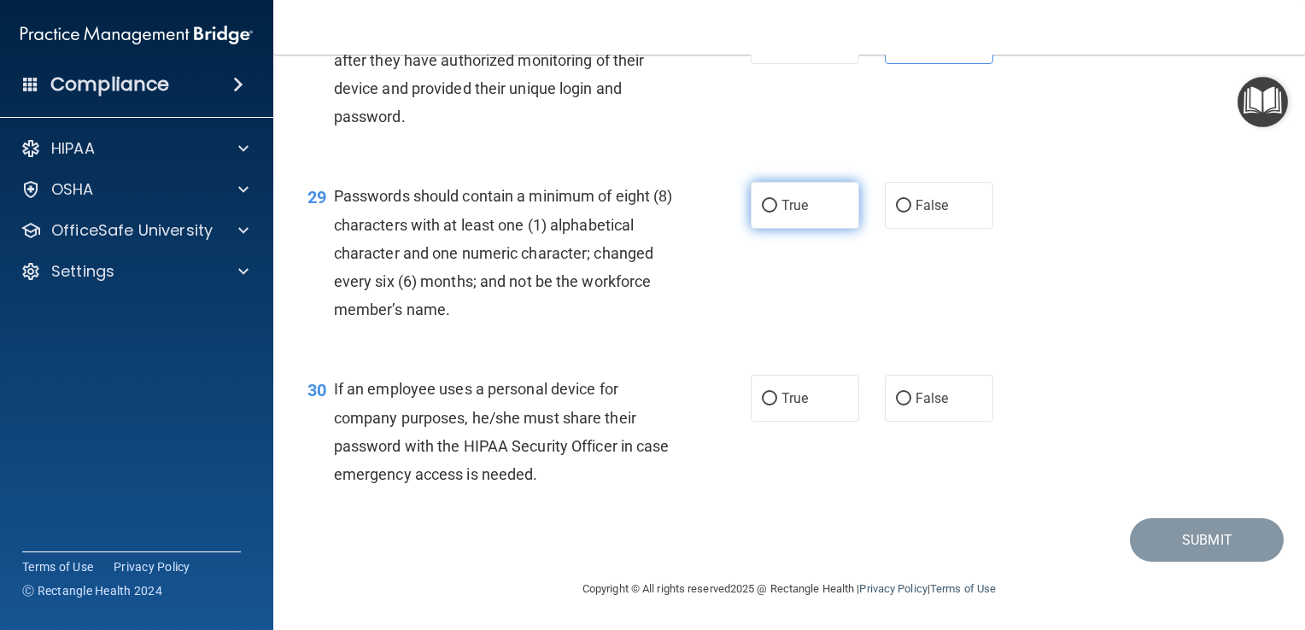
click at [773, 213] on input "True" at bounding box center [769, 206] width 15 height 13
radio input "true"
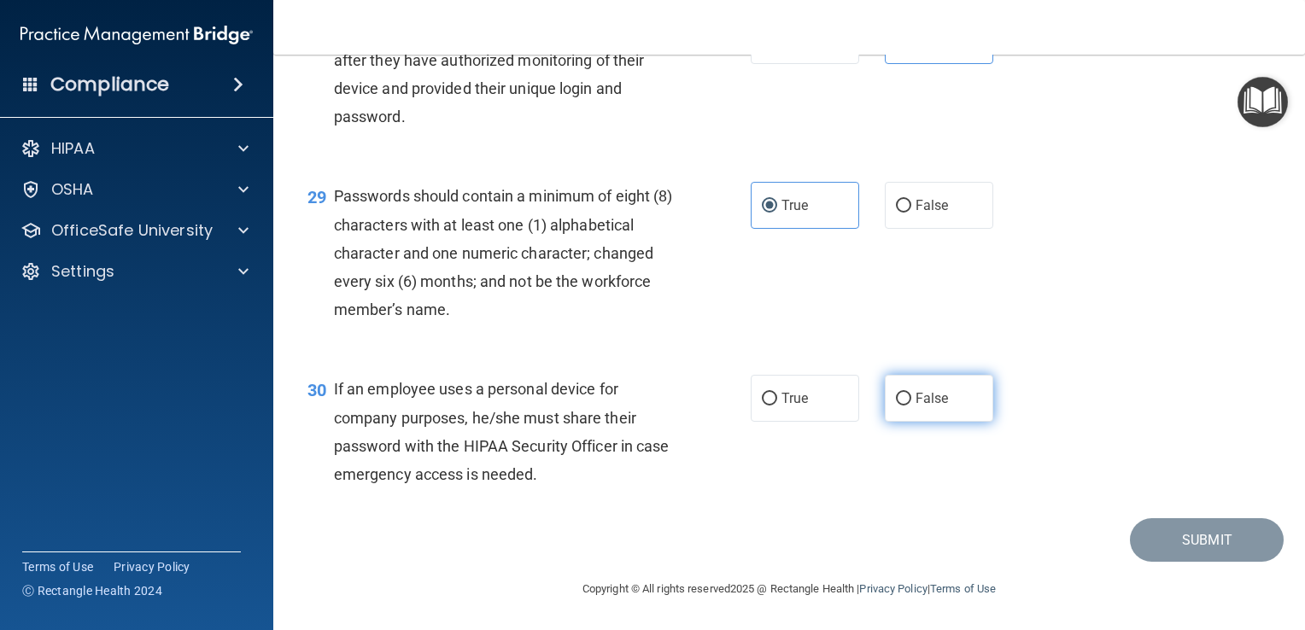
click at [919, 407] on span "False" at bounding box center [932, 398] width 33 height 16
click at [911, 406] on input "False" at bounding box center [903, 399] width 15 height 13
radio input "true"
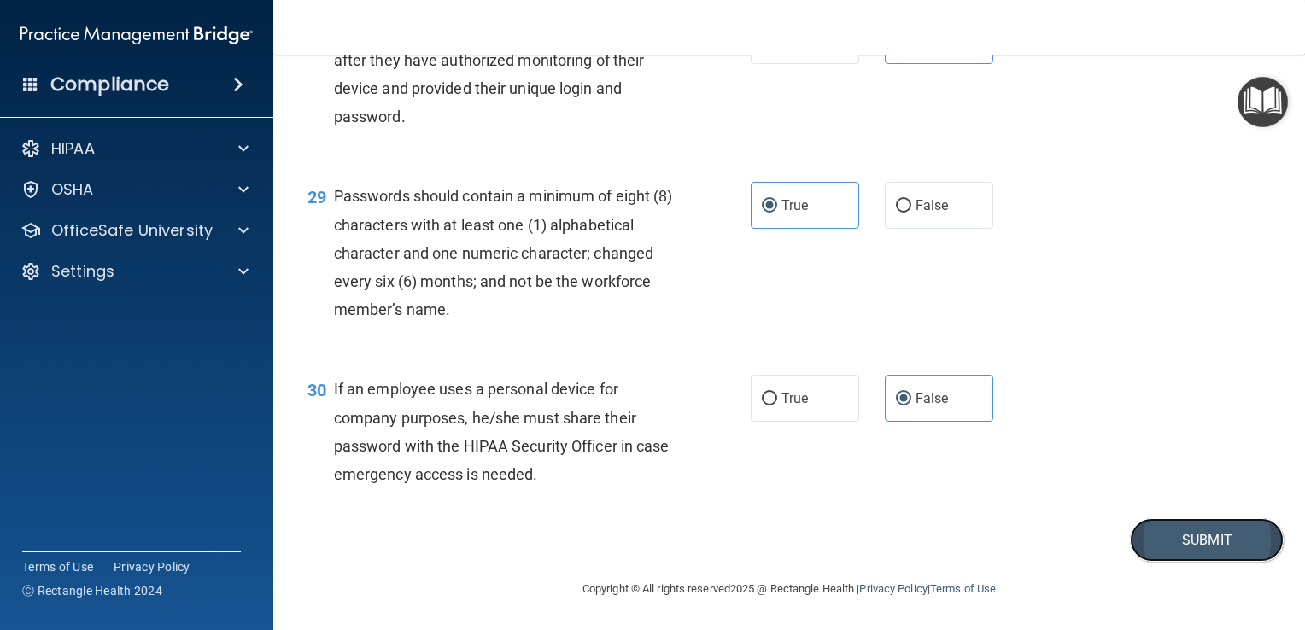
click at [1196, 562] on button "Submit" at bounding box center [1207, 540] width 154 height 44
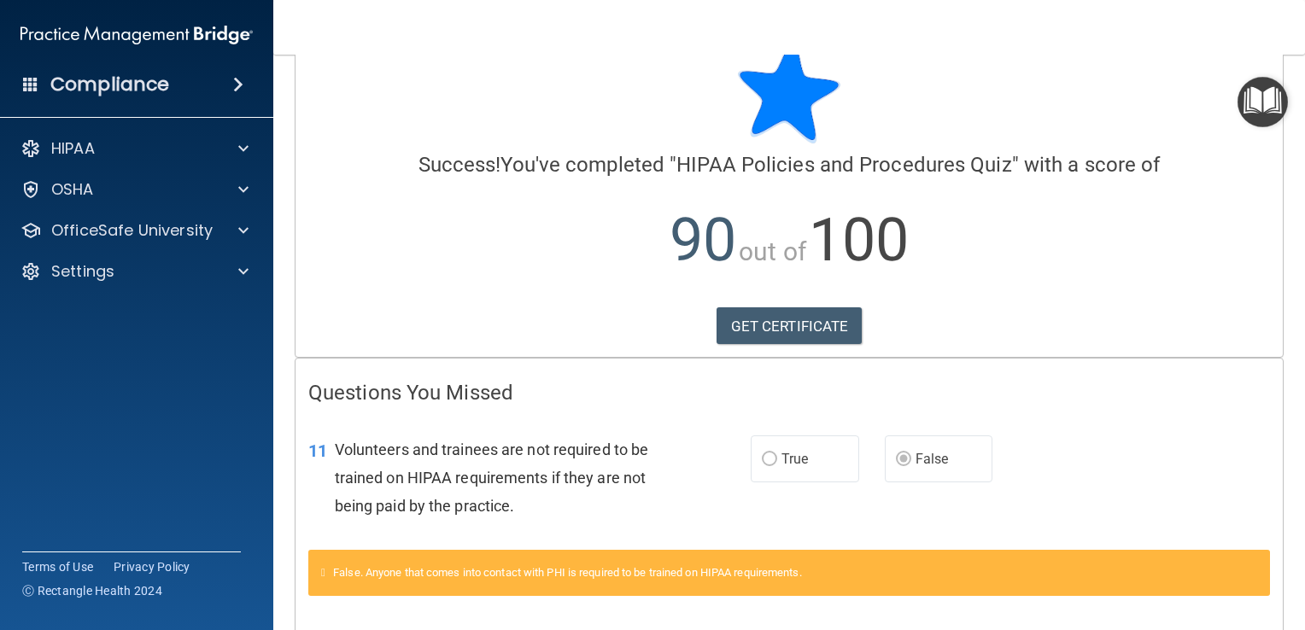
scroll to position [28, 0]
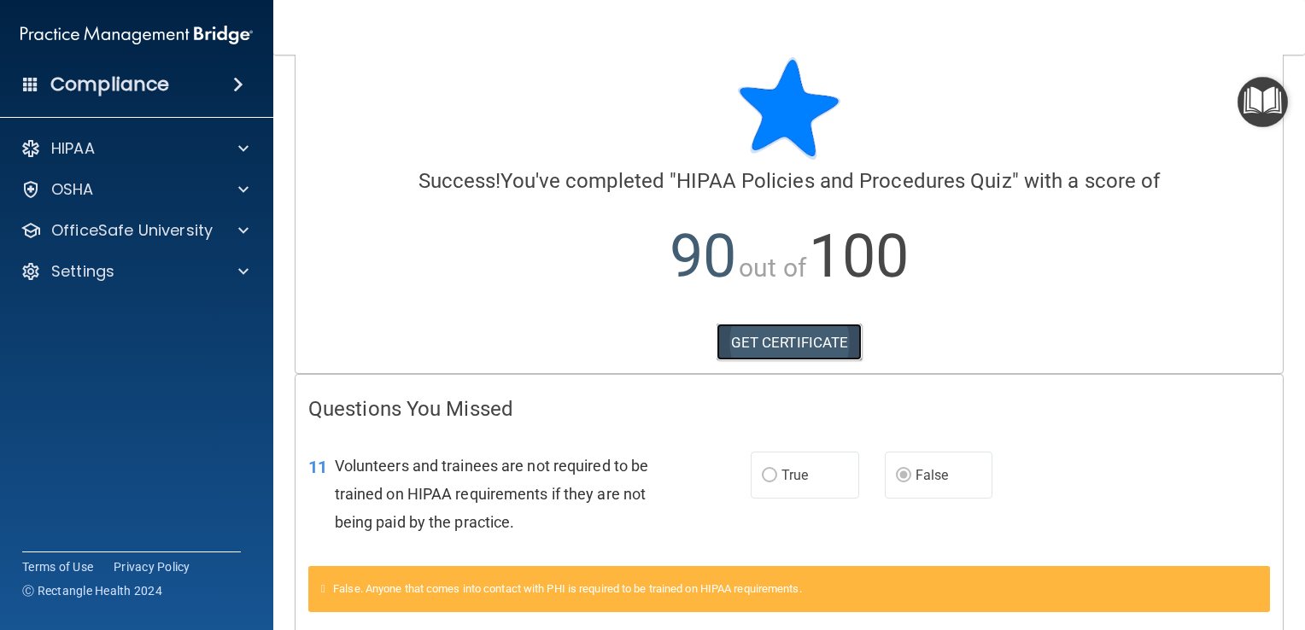
click at [796, 350] on link "GET CERTIFICATE" at bounding box center [790, 343] width 146 height 38
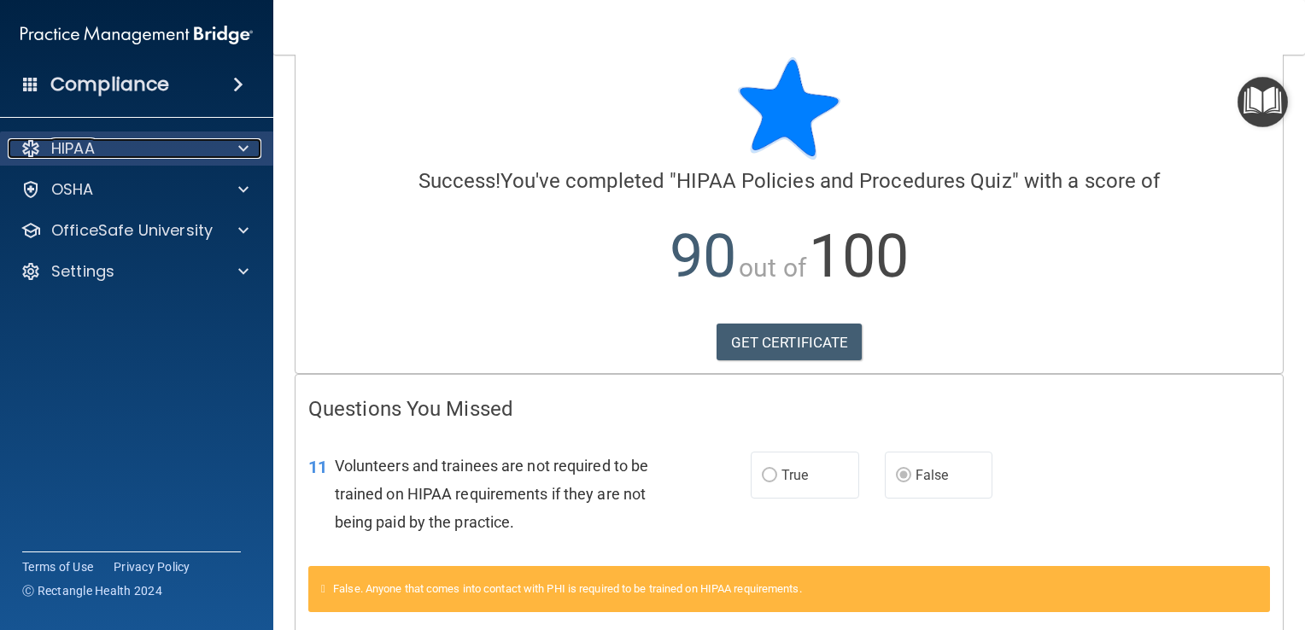
click at [245, 147] on span at bounding box center [243, 148] width 10 height 20
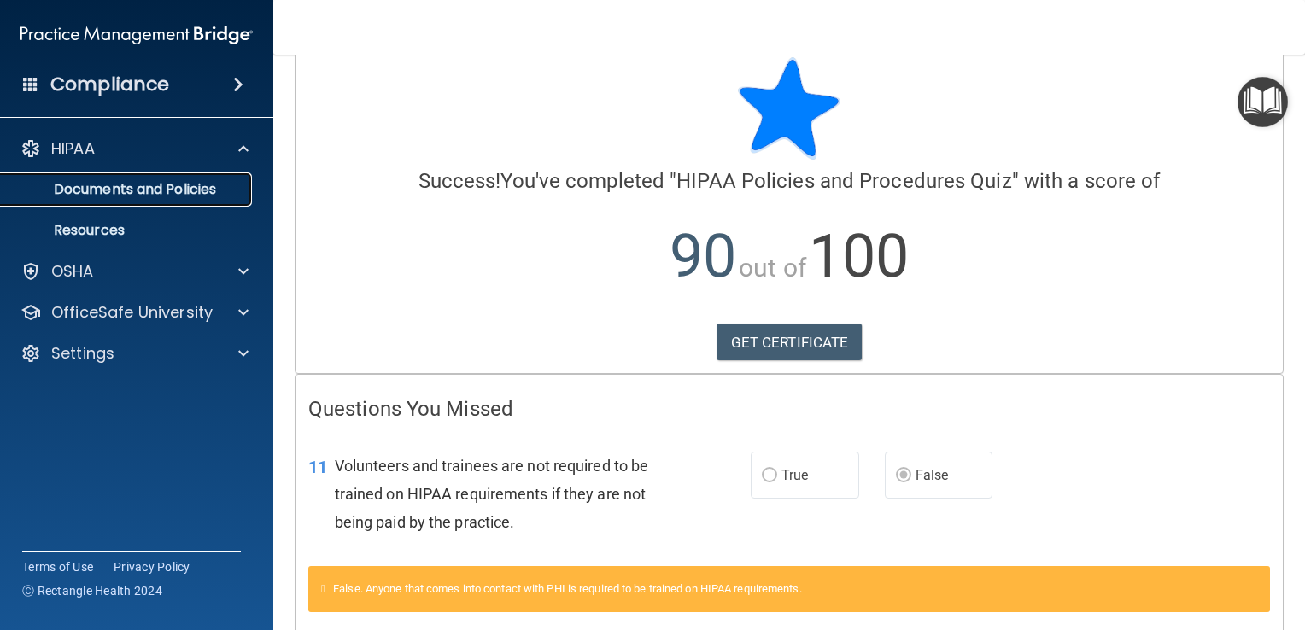
click at [200, 187] on p "Documents and Policies" at bounding box center [127, 189] width 233 height 17
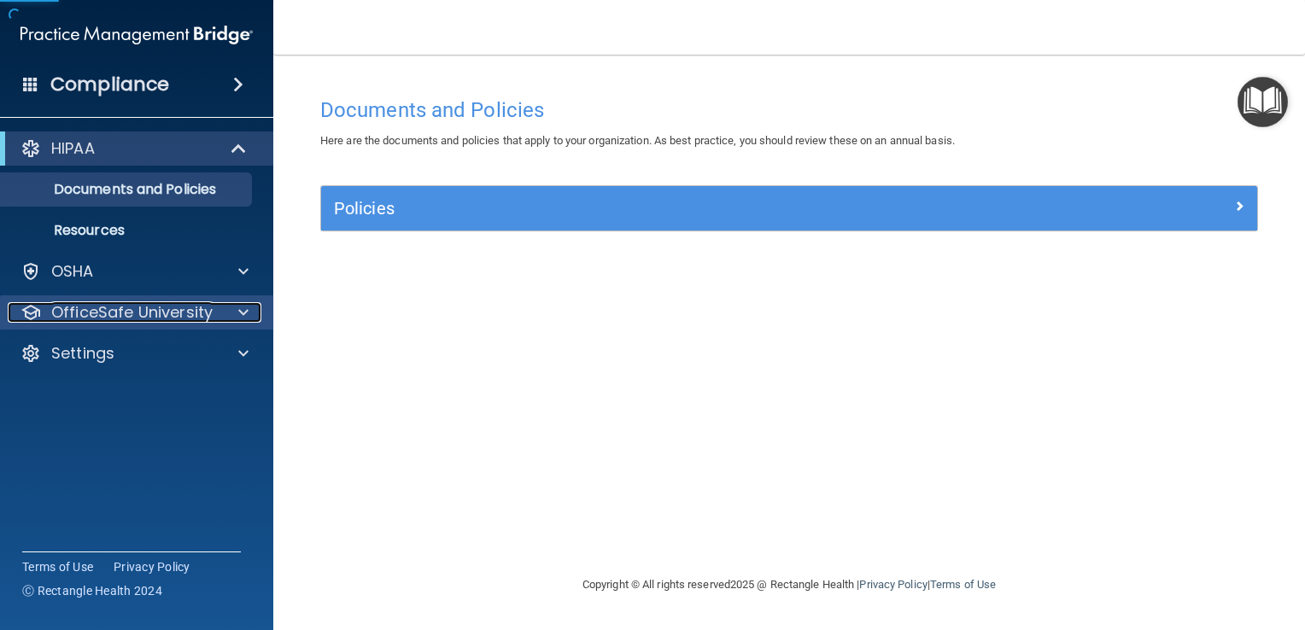
click at [241, 302] on span at bounding box center [243, 312] width 10 height 20
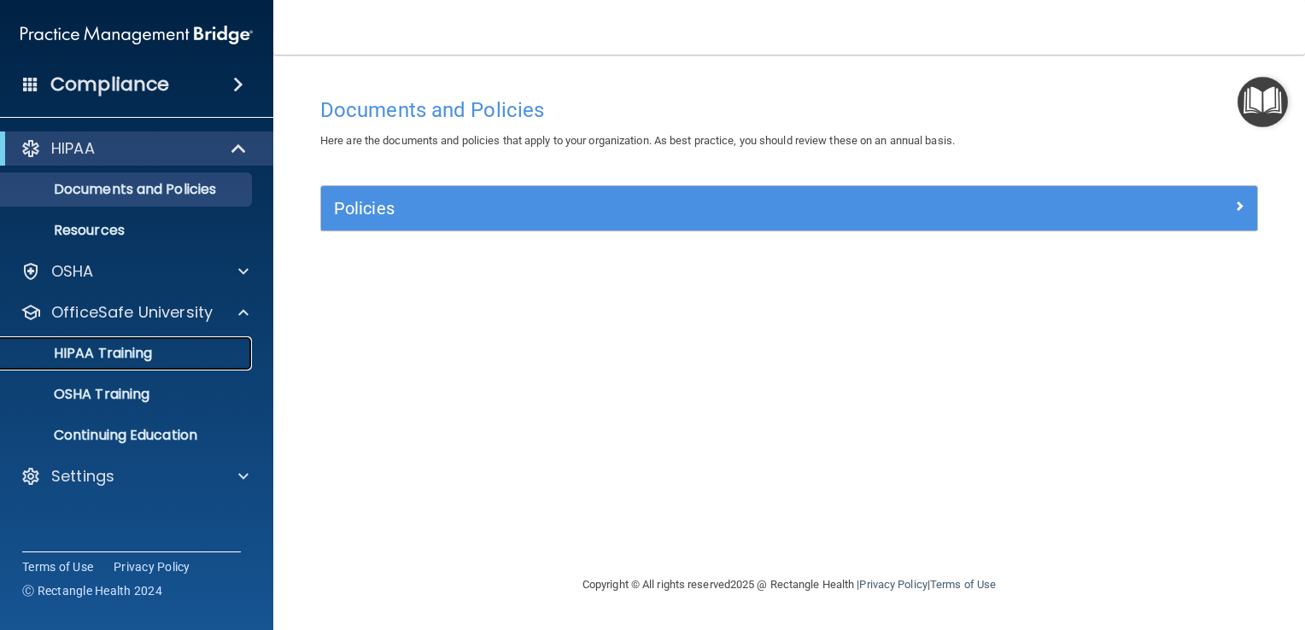
click at [159, 359] on div "HIPAA Training" at bounding box center [127, 353] width 233 height 17
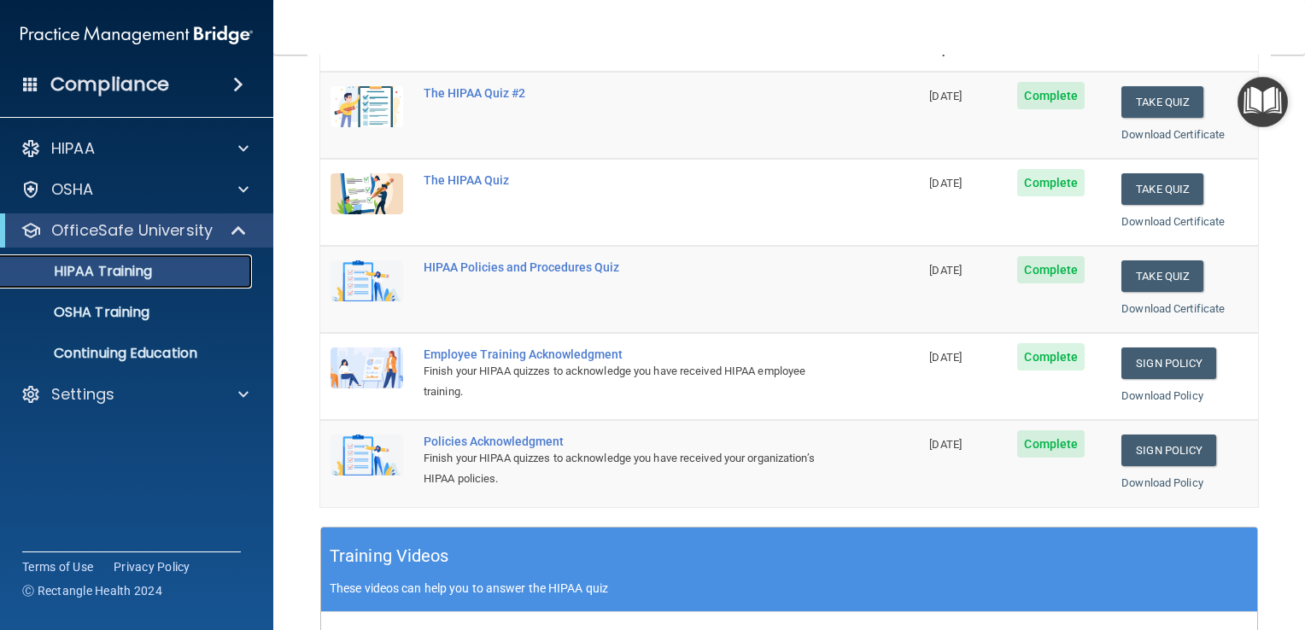
scroll to position [265, 0]
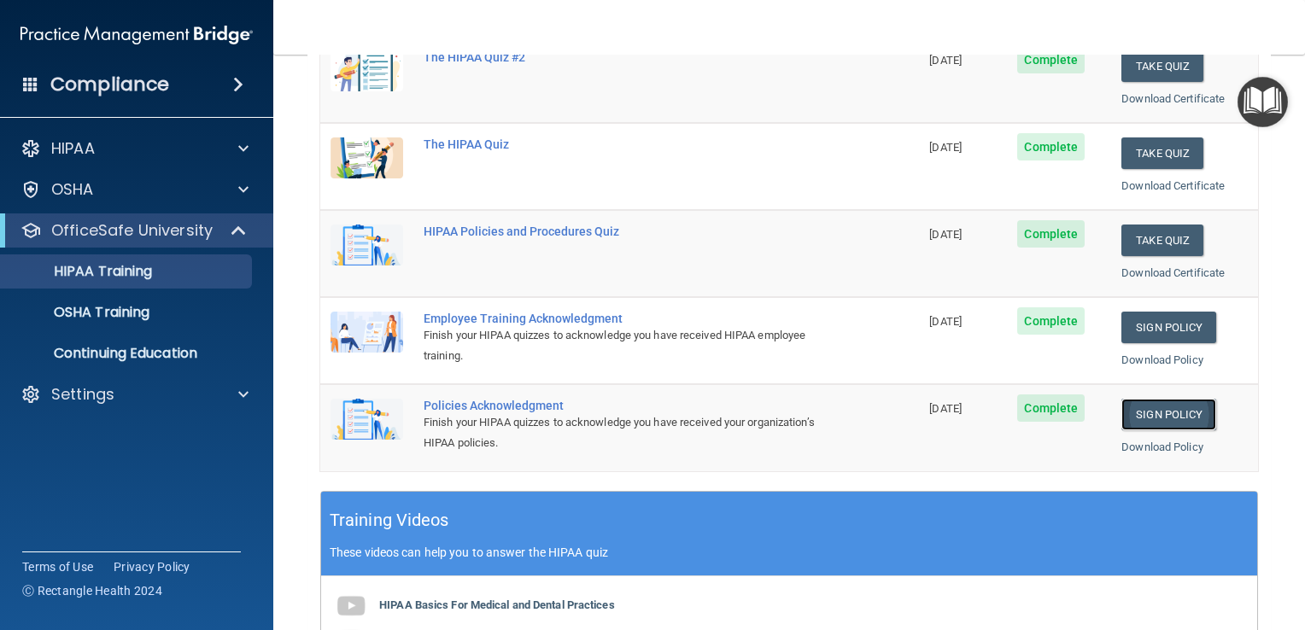
click at [1158, 416] on link "Sign Policy" at bounding box center [1168, 415] width 95 height 32
click at [1144, 412] on link "Sign Policy" at bounding box center [1168, 415] width 95 height 32
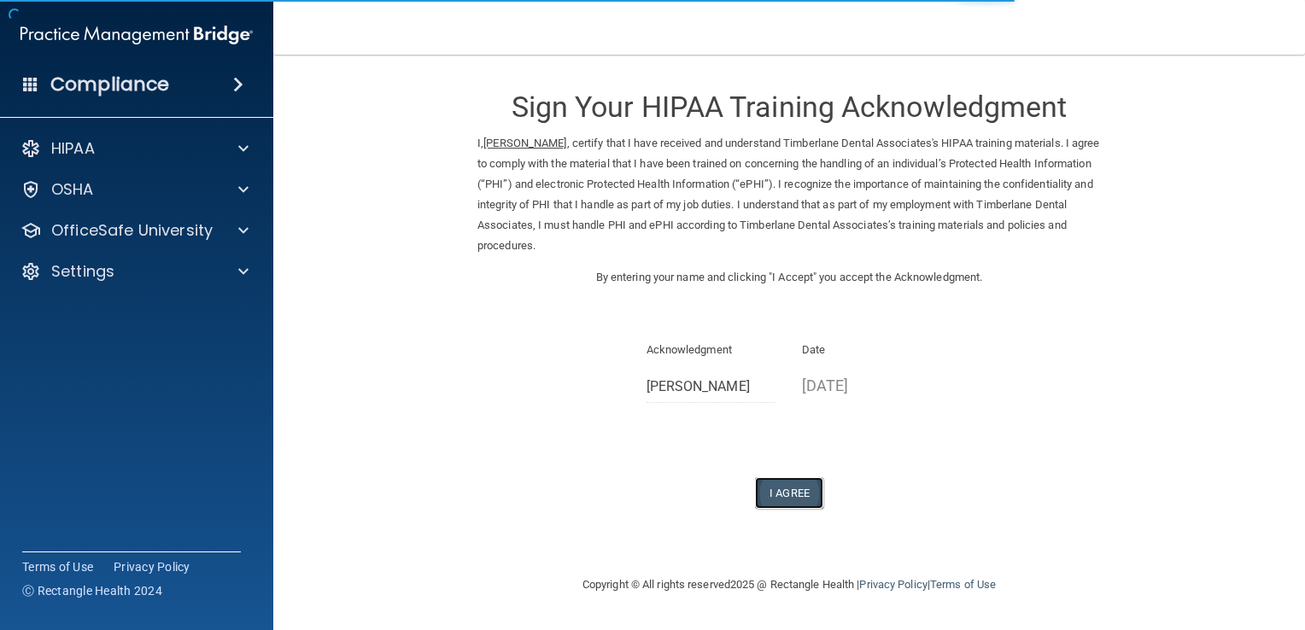
click at [796, 490] on button "I Agree" at bounding box center [789, 493] width 68 height 32
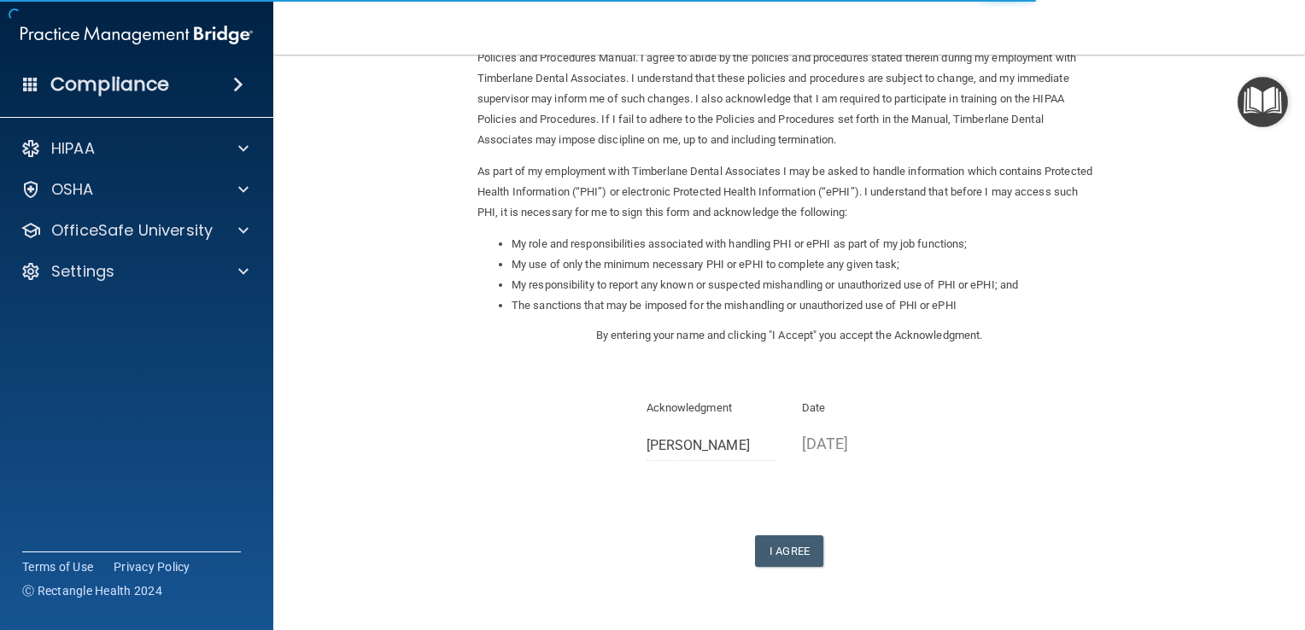
scroll to position [151, 0]
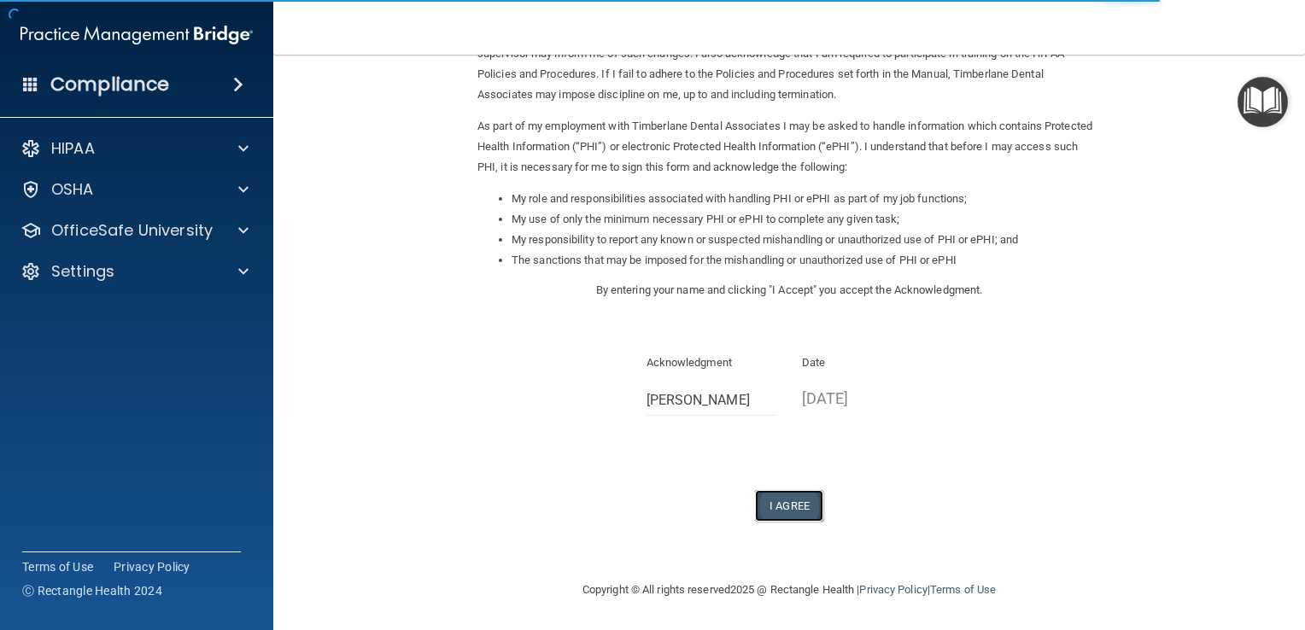
click at [779, 502] on button "I Agree" at bounding box center [789, 506] width 68 height 32
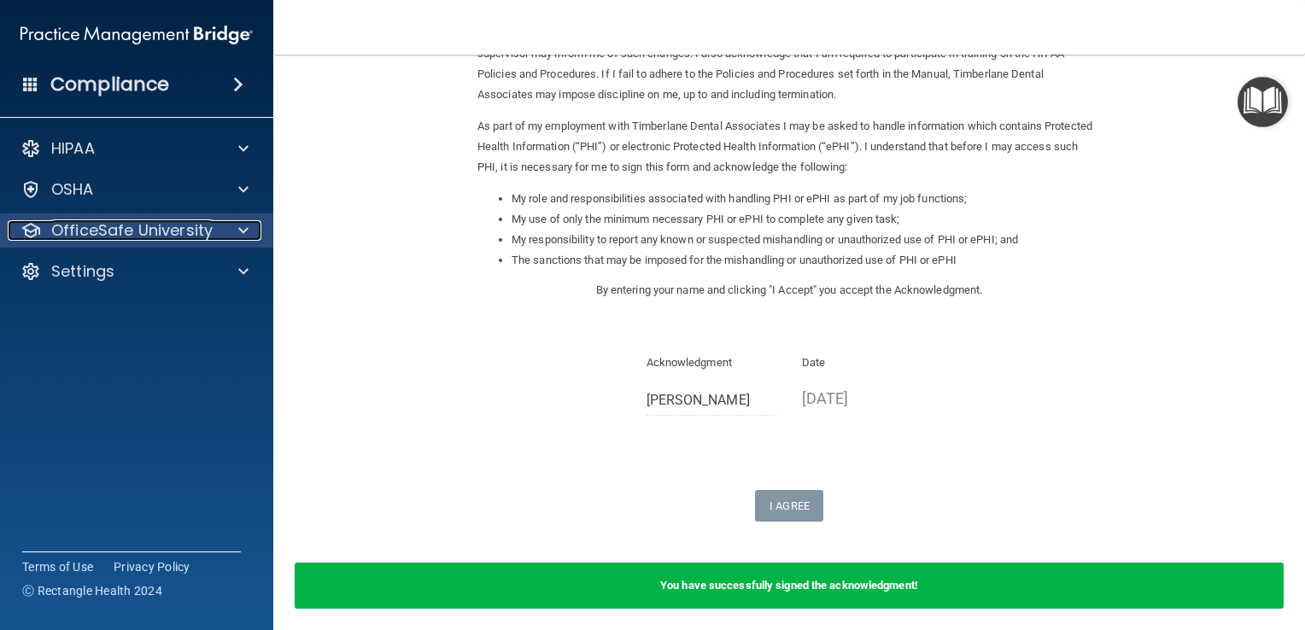
click at [249, 231] on div at bounding box center [240, 230] width 43 height 20
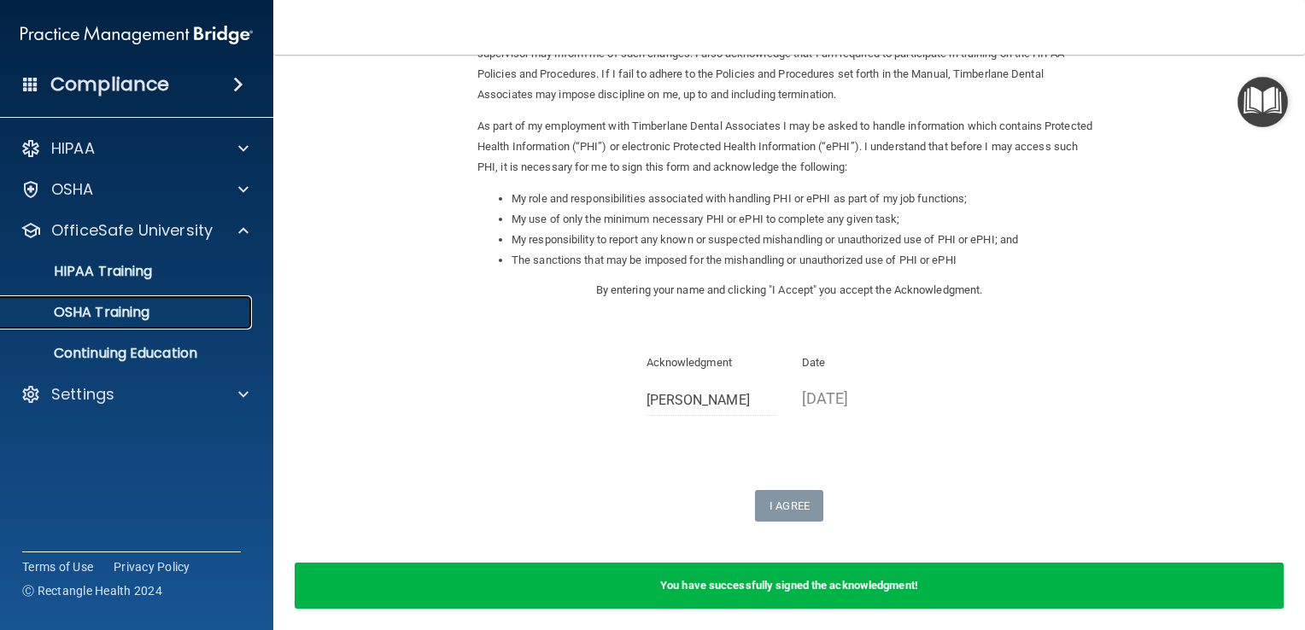
click at [136, 310] on p "OSHA Training" at bounding box center [80, 312] width 138 height 17
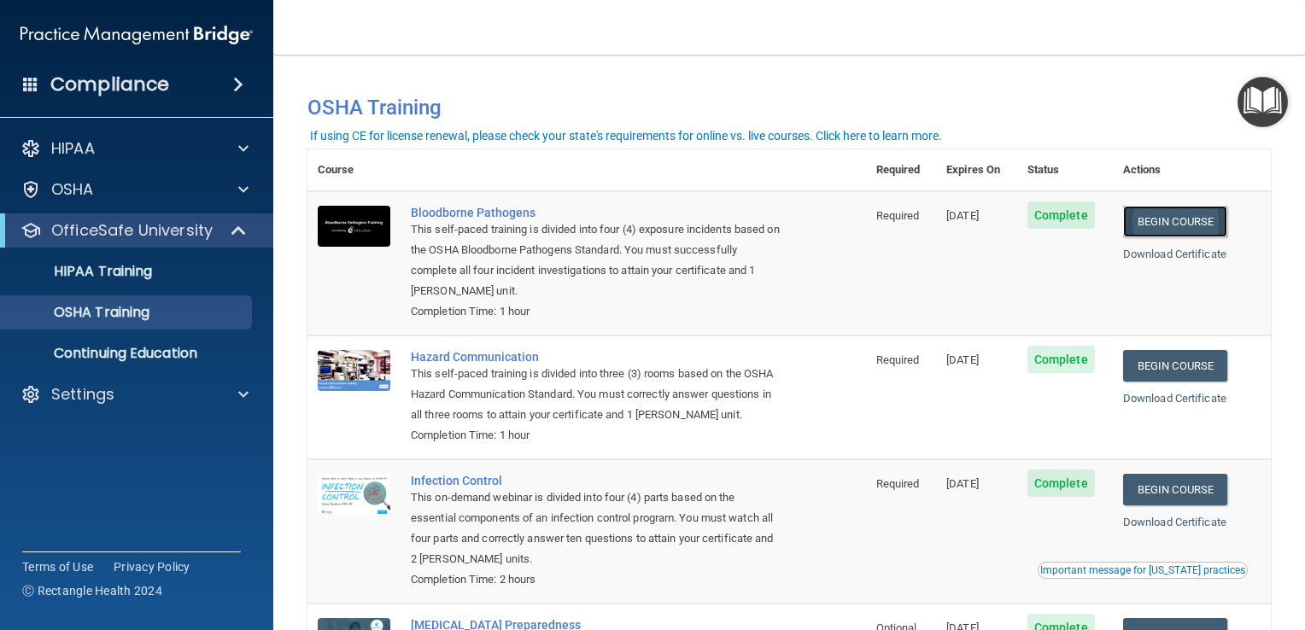
click at [1155, 224] on link "Begin Course" at bounding box center [1175, 222] width 104 height 32
click at [1158, 222] on link "Begin Course" at bounding box center [1175, 222] width 104 height 32
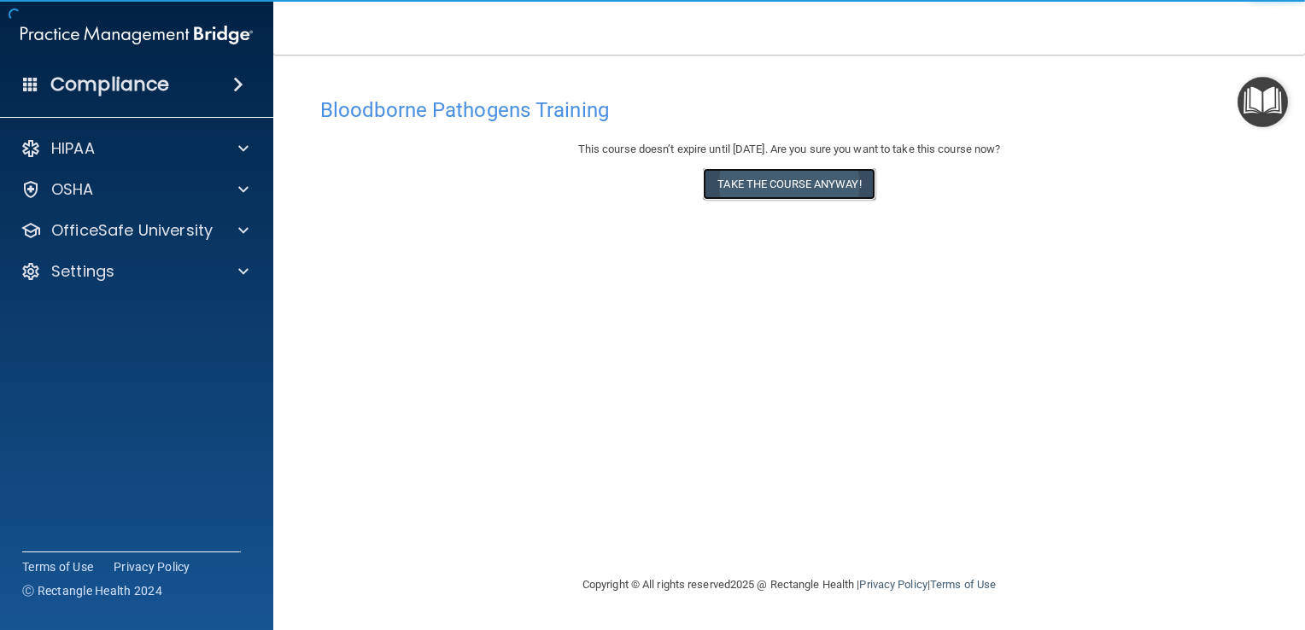
click at [846, 188] on button "Take the course anyway!" at bounding box center [789, 184] width 172 height 32
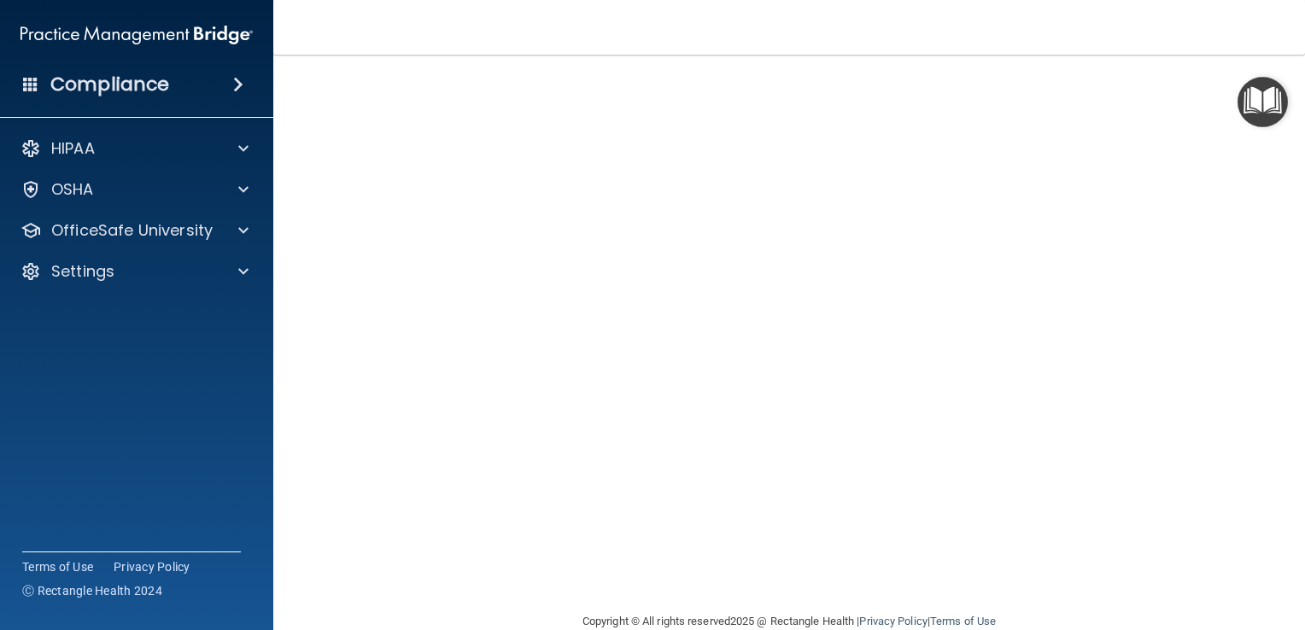
scroll to position [69, 0]
drag, startPoint x: 1278, startPoint y: 353, endPoint x: 1296, endPoint y: 389, distance: 40.1
click at [1296, 389] on main "Bloodborne Pathogens Training This course doesn’t expire until 01/03/2026. Are …" at bounding box center [789, 343] width 1032 height 576
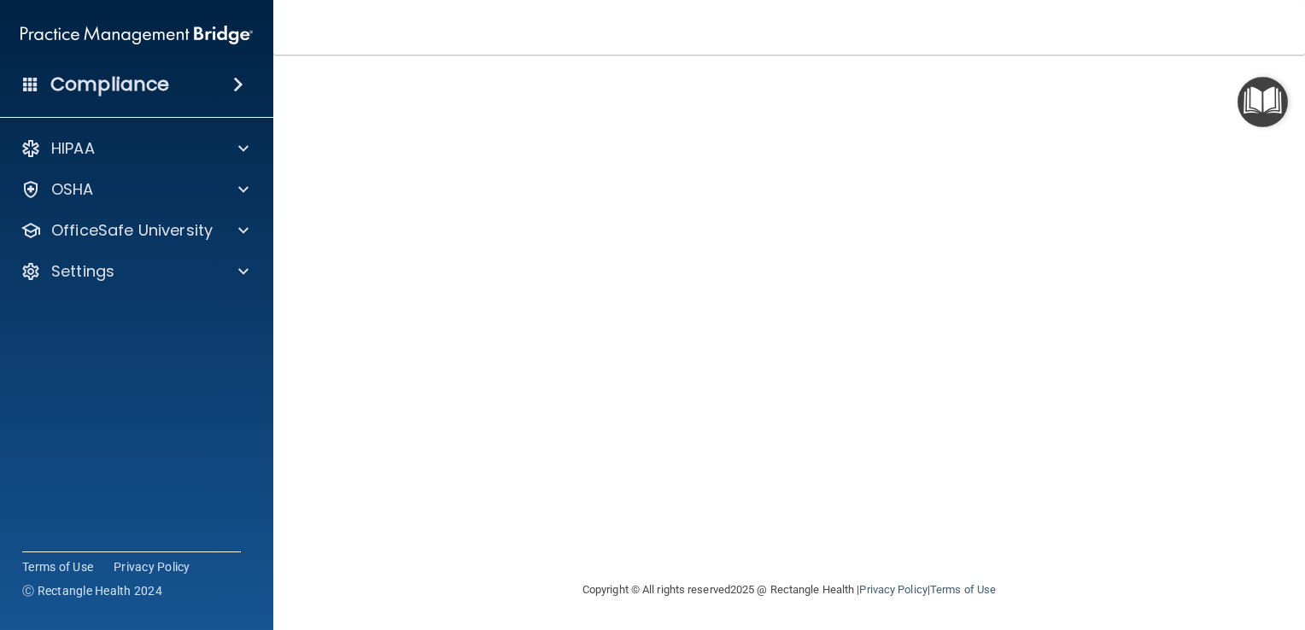
click at [536, 609] on div "Copyright © All rights reserved 2025 @ Rectangle Health | Privacy Policy | Term…" at bounding box center [788, 590] width 623 height 55
drag, startPoint x: 536, startPoint y: 609, endPoint x: 461, endPoint y: 613, distance: 75.3
click at [461, 613] on footer "Copyright © All rights reserved 2025 @ Rectangle Health | Privacy Policy | Term…" at bounding box center [788, 588] width 963 height 51
click at [291, 585] on main "Bloodborne Pathogens Training This course doesn’t expire until 01/03/2026. Are …" at bounding box center [789, 343] width 1032 height 576
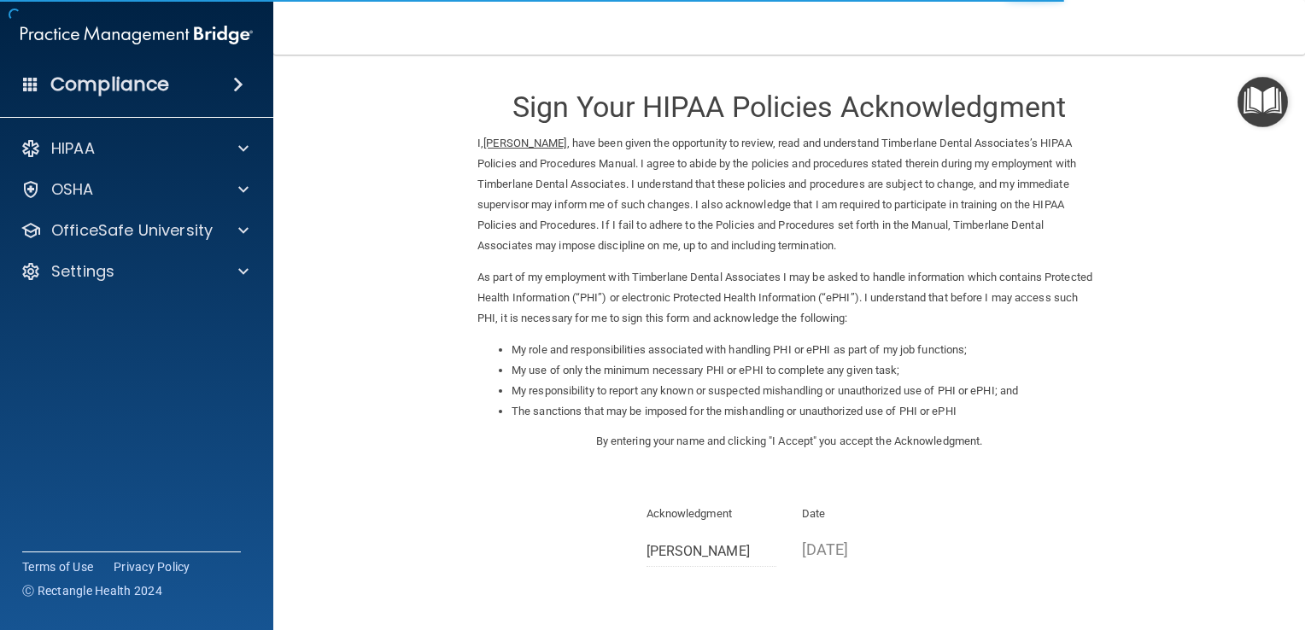
scroll to position [151, 0]
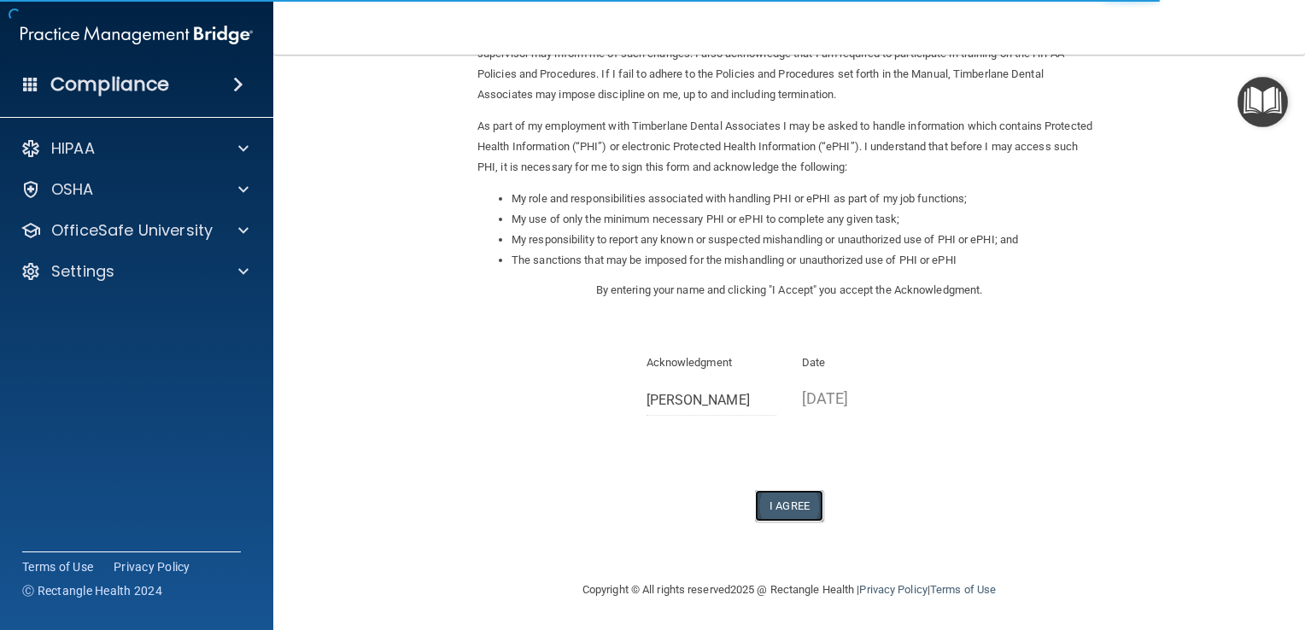
click at [789, 511] on button "I Agree" at bounding box center [789, 506] width 68 height 32
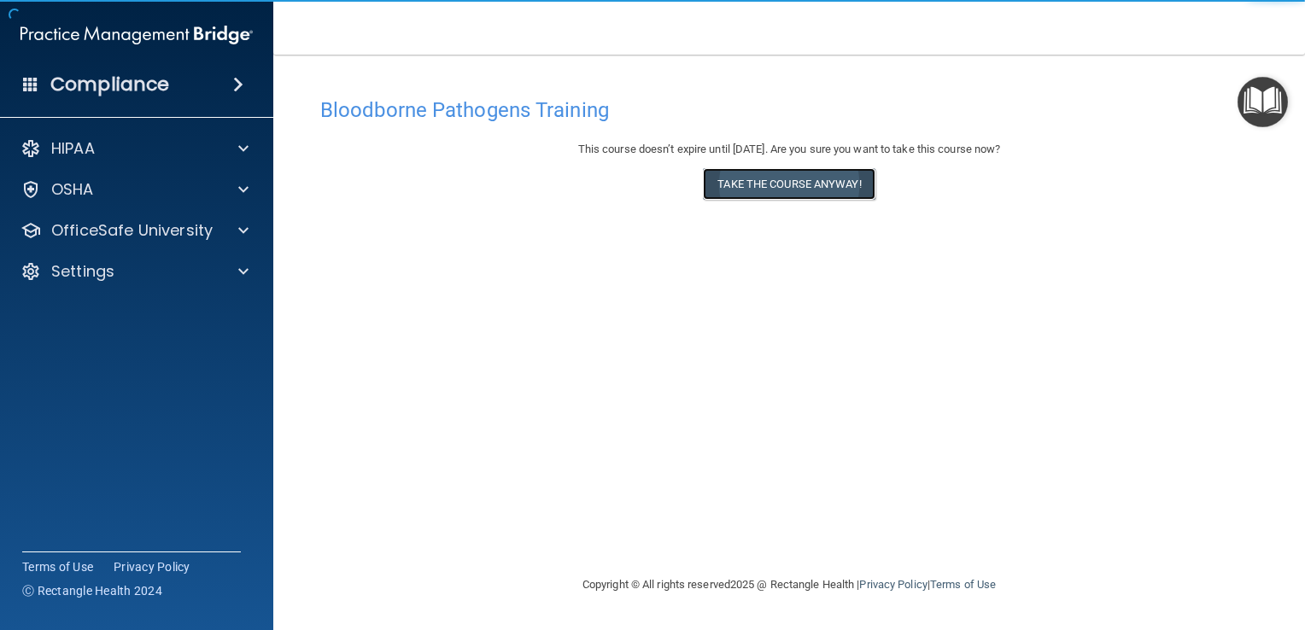
click at [827, 178] on button "Take the course anyway!" at bounding box center [789, 184] width 172 height 32
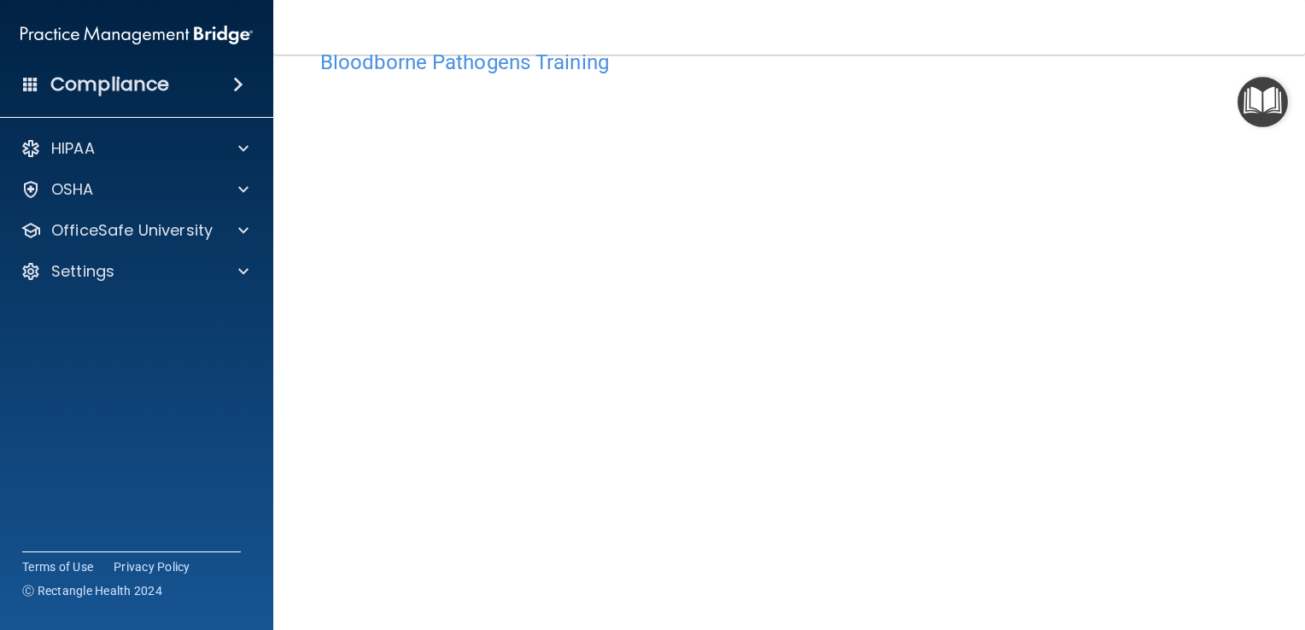
scroll to position [46, 0]
click at [1076, 67] on h4 "Bloodborne Pathogens Training" at bounding box center [789, 64] width 938 height 22
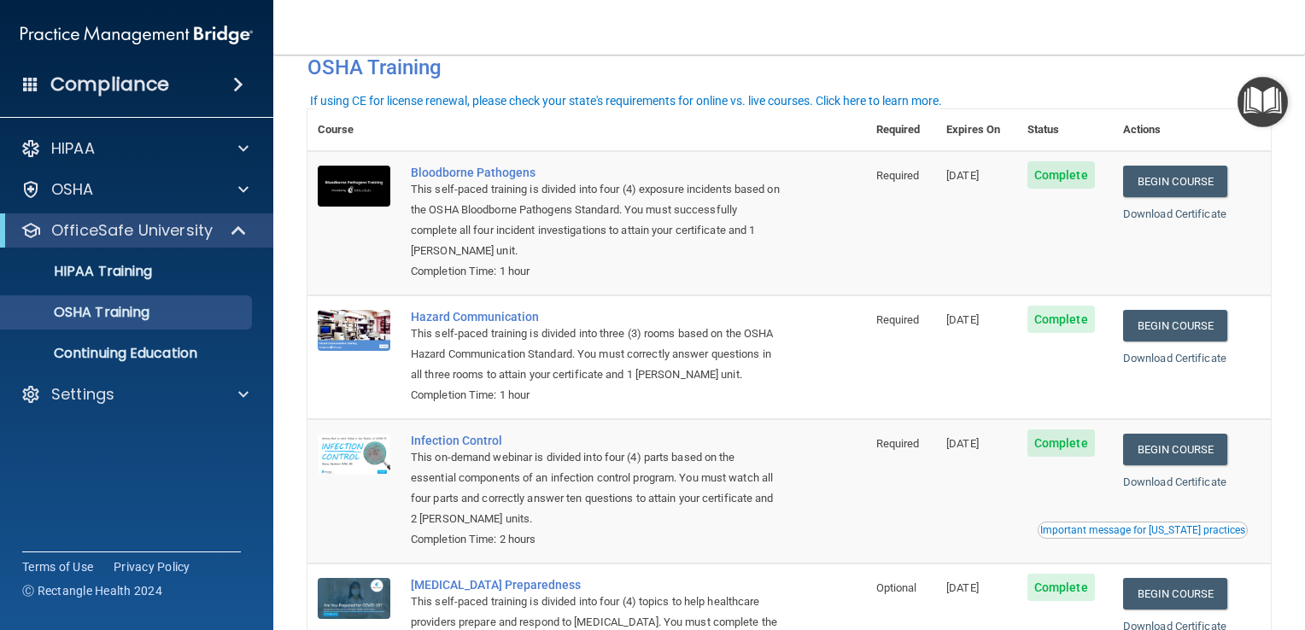
scroll to position [33, 0]
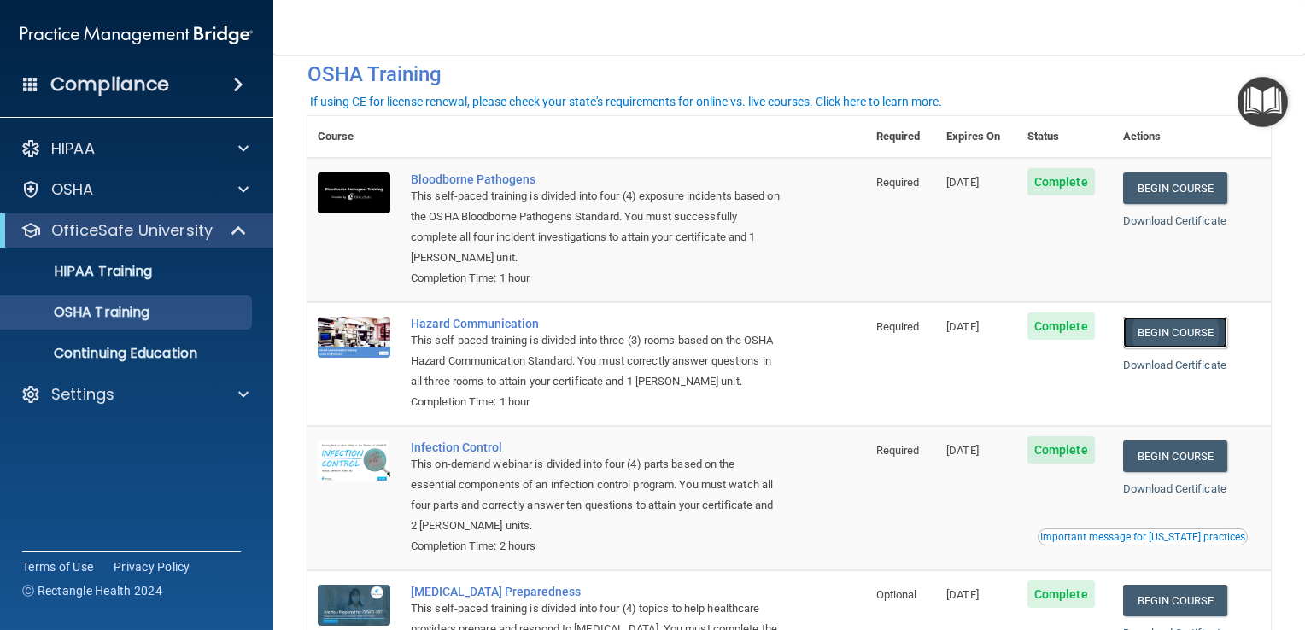
click at [1161, 331] on link "Begin Course" at bounding box center [1175, 333] width 104 height 32
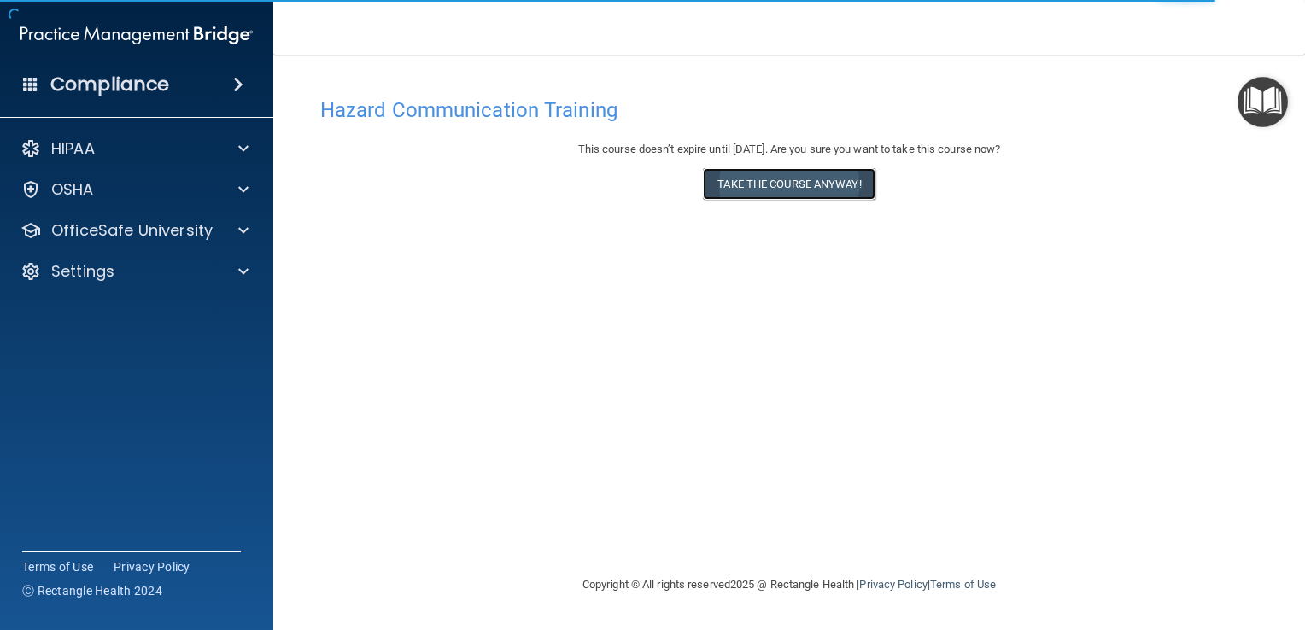
click at [781, 186] on button "Take the course anyway!" at bounding box center [789, 184] width 172 height 32
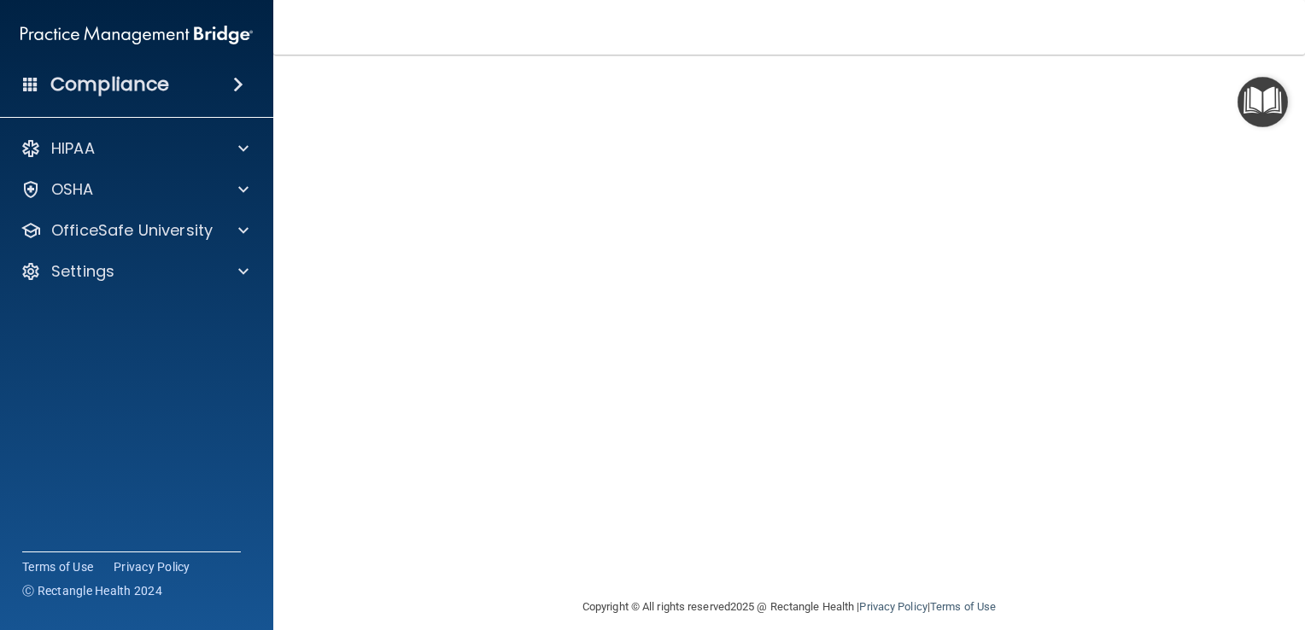
scroll to position [119, 0]
click at [1241, 185] on div "Hazard Communication Training This course doesn’t expire until [DATE]. Are you …" at bounding box center [788, 284] width 963 height 629
